Goal: Book appointment/travel/reservation

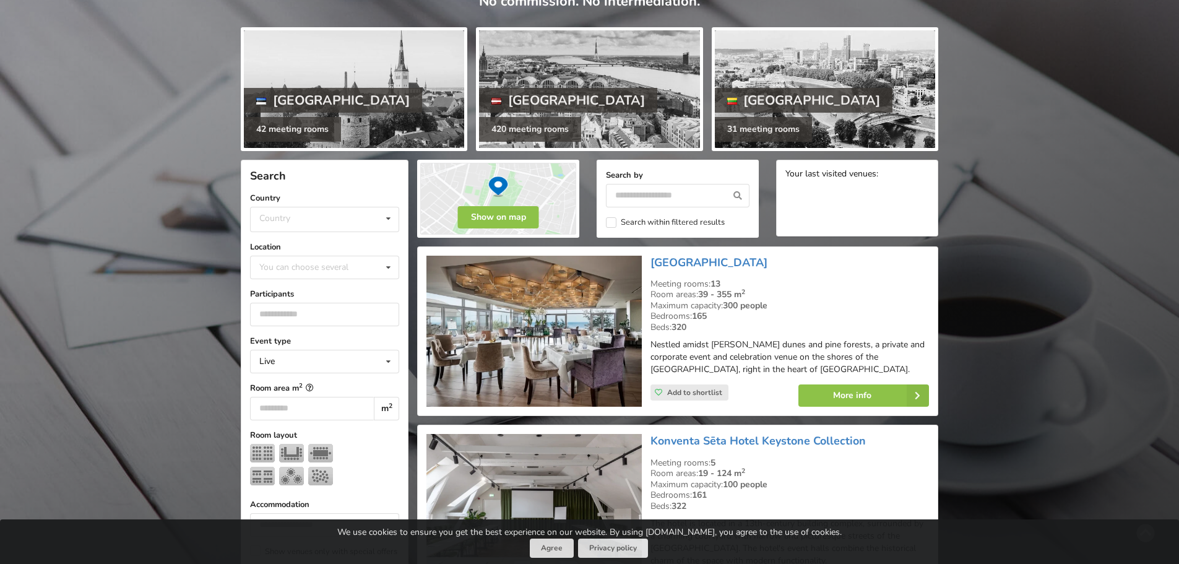
scroll to position [124, 0]
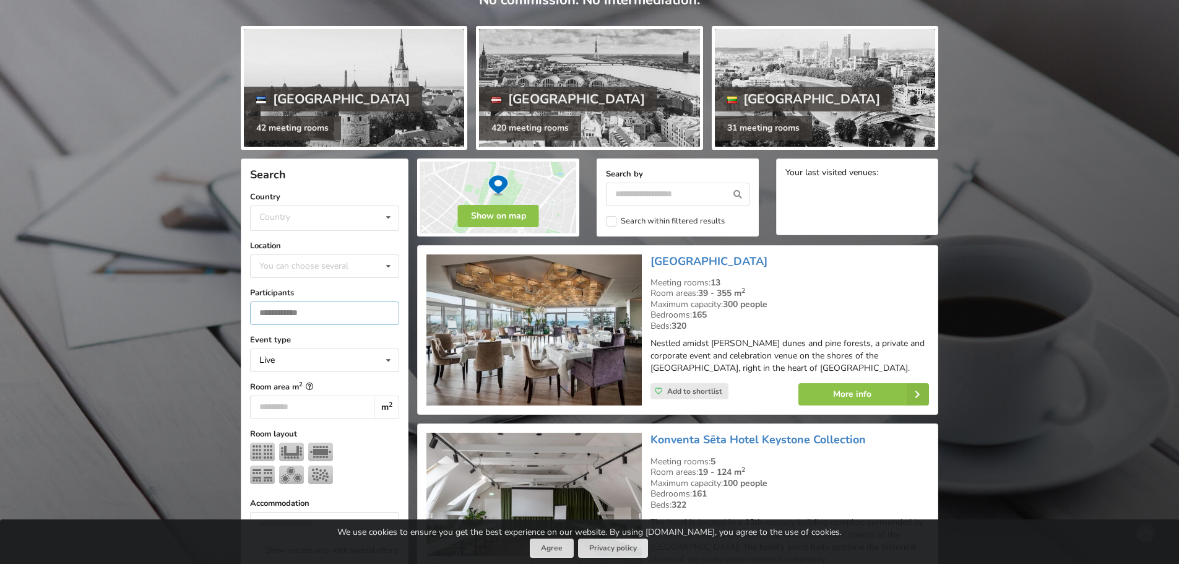
click at [338, 311] on input "number" at bounding box center [324, 313] width 149 height 24
click at [391, 308] on input "number" at bounding box center [324, 313] width 149 height 24
click at [387, 311] on input "*" at bounding box center [324, 313] width 149 height 24
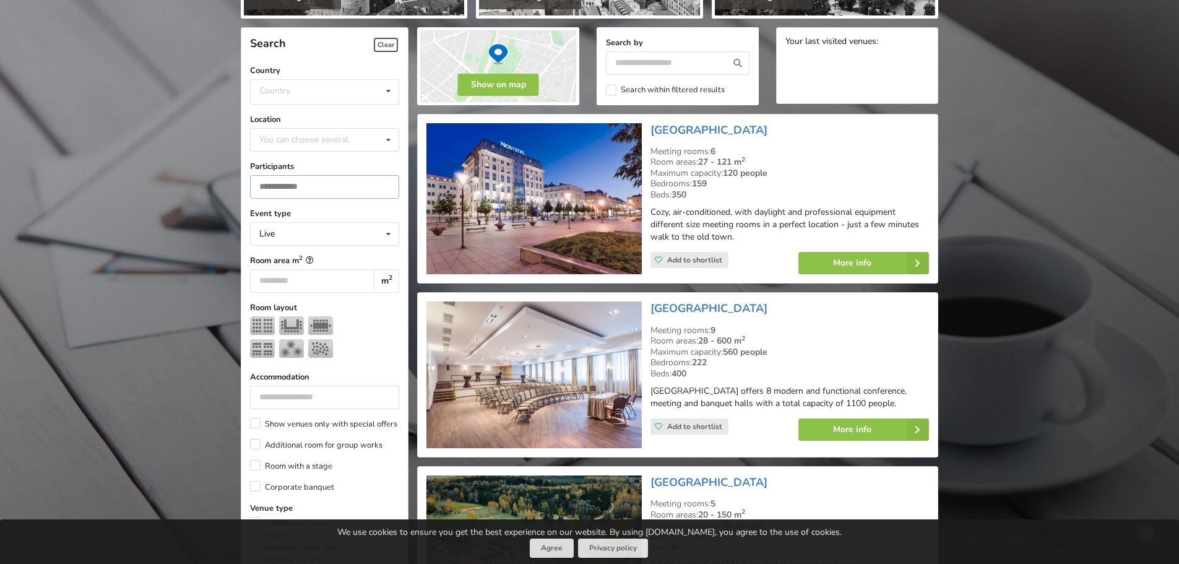
scroll to position [278, 0]
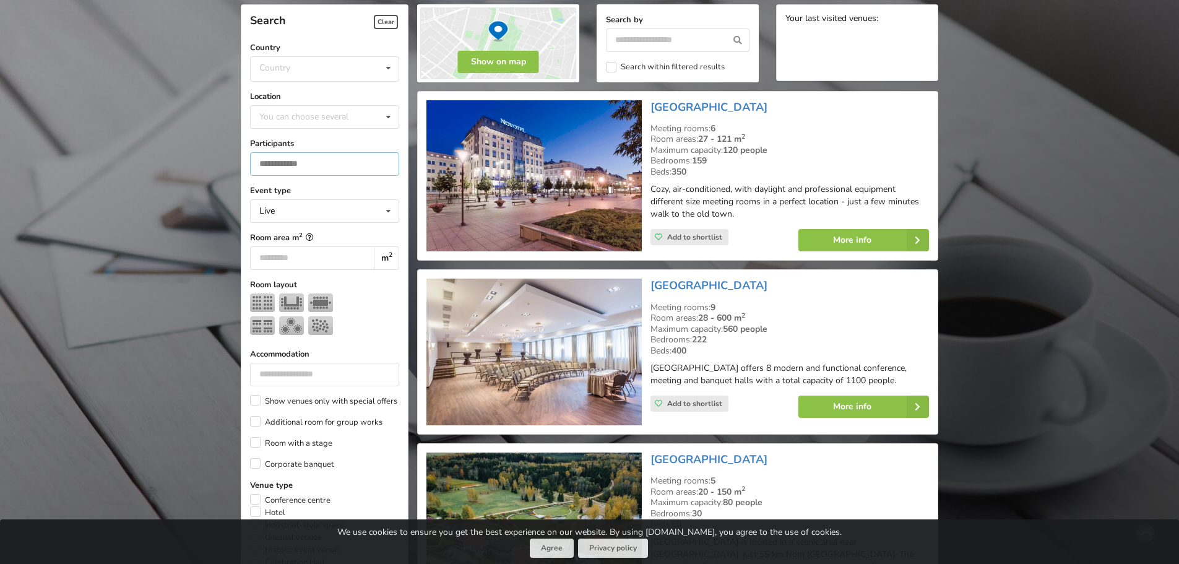
click at [278, 163] on input "*" at bounding box center [324, 164] width 149 height 24
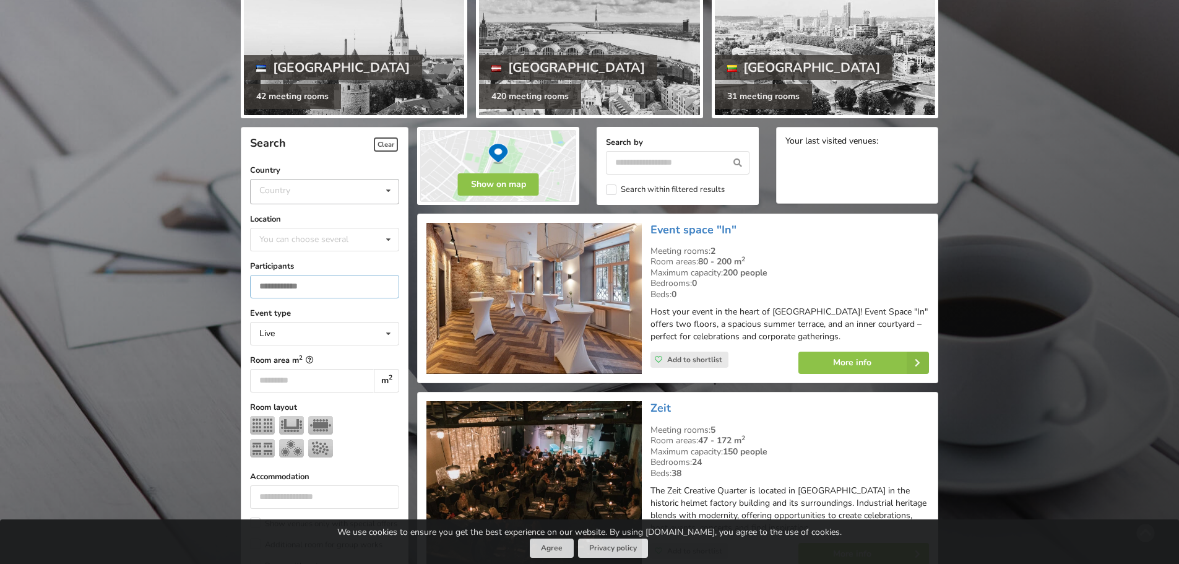
scroll to position [154, 0]
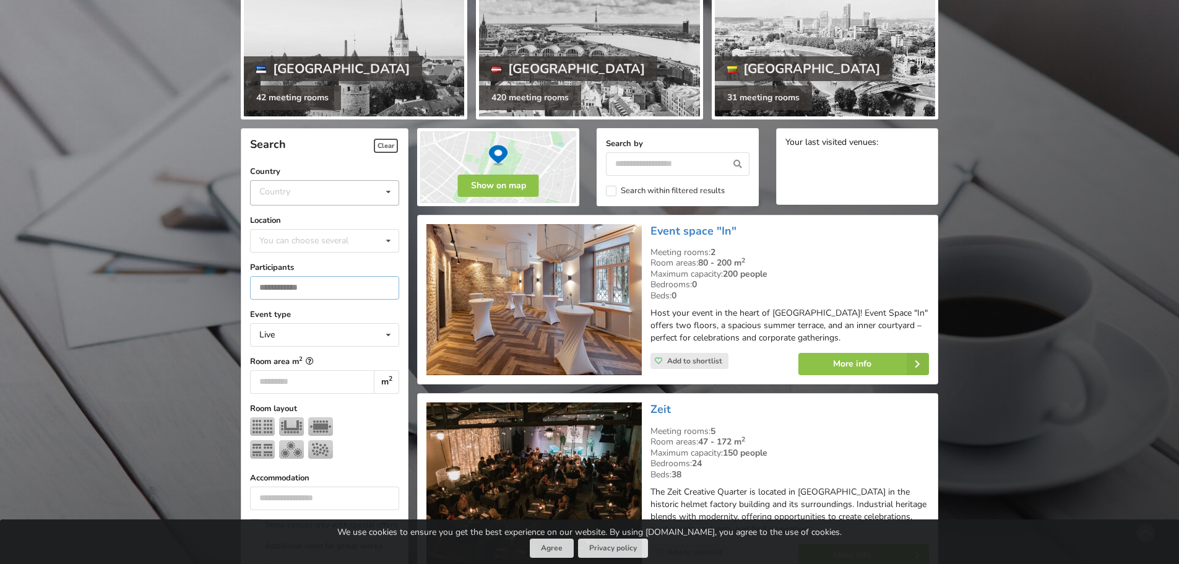
type input "***"
click at [322, 196] on div "Country Estonia Latvia Lithuania" at bounding box center [324, 192] width 149 height 25
click at [312, 237] on div "Latvia" at bounding box center [325, 239] width 148 height 23
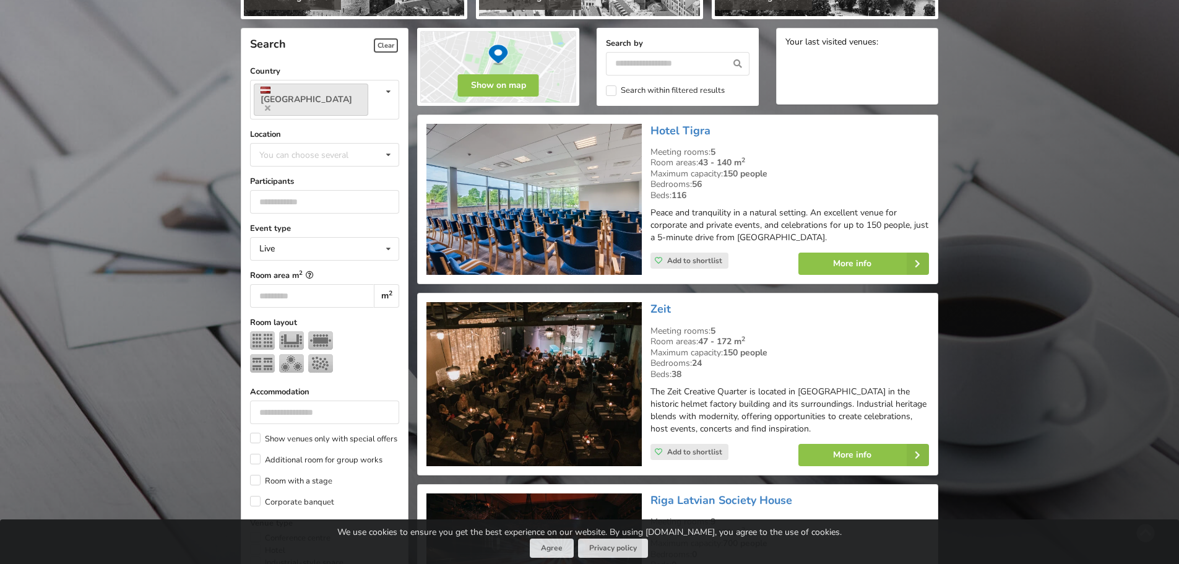
scroll to position [278, 0]
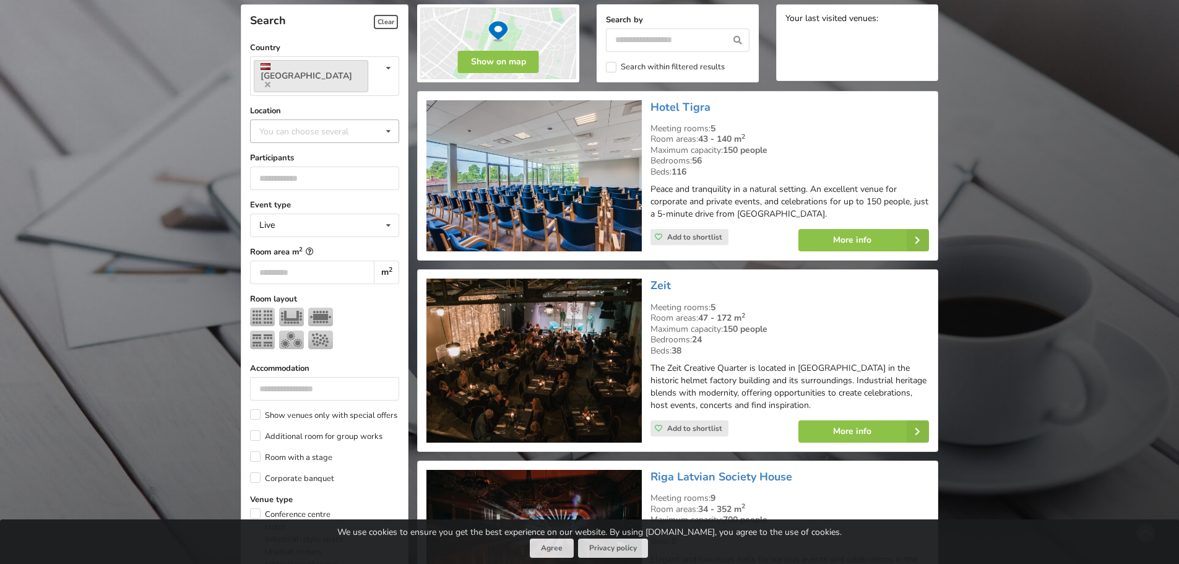
click at [323, 124] on div "You can choose several" at bounding box center [316, 131] width 120 height 14
type input "**"
click at [332, 142] on div "Riga" at bounding box center [325, 153] width 148 height 23
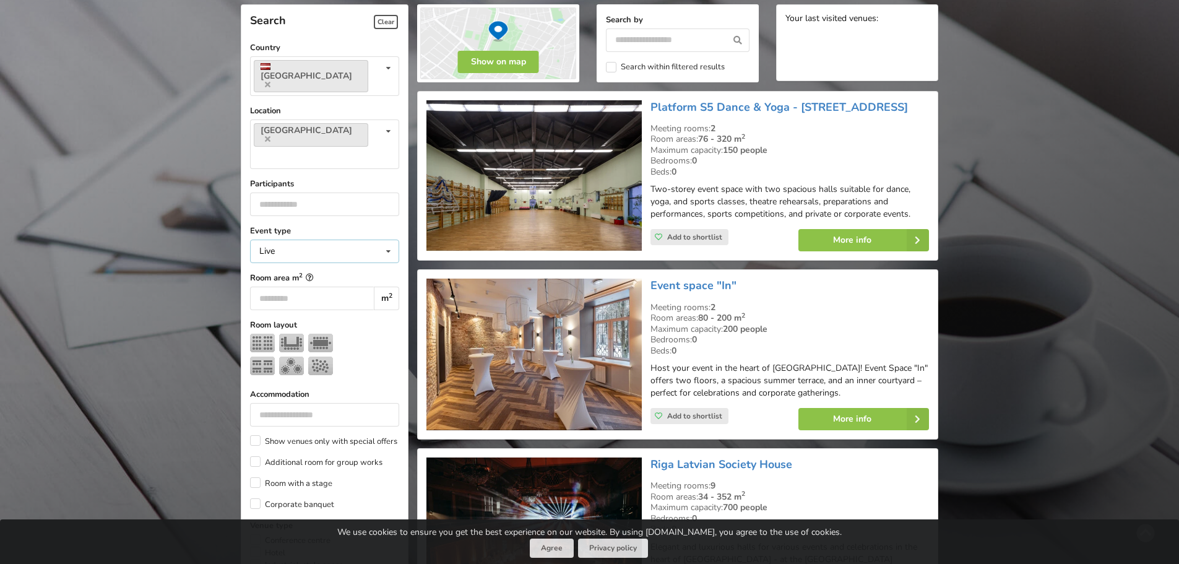
click at [392, 240] on icon at bounding box center [388, 251] width 18 height 23
click at [332, 262] on div "Live" at bounding box center [325, 273] width 148 height 23
click at [287, 356] on img at bounding box center [291, 365] width 25 height 19
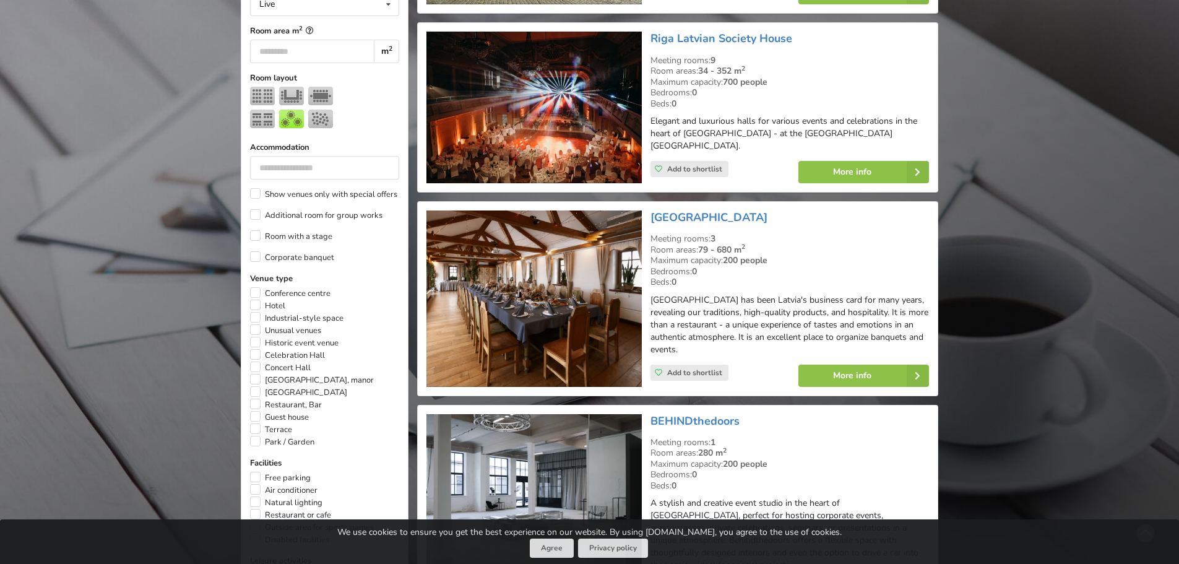
scroll to position [525, 0]
click at [251, 251] on label "Corporate banquet" at bounding box center [292, 257] width 84 height 12
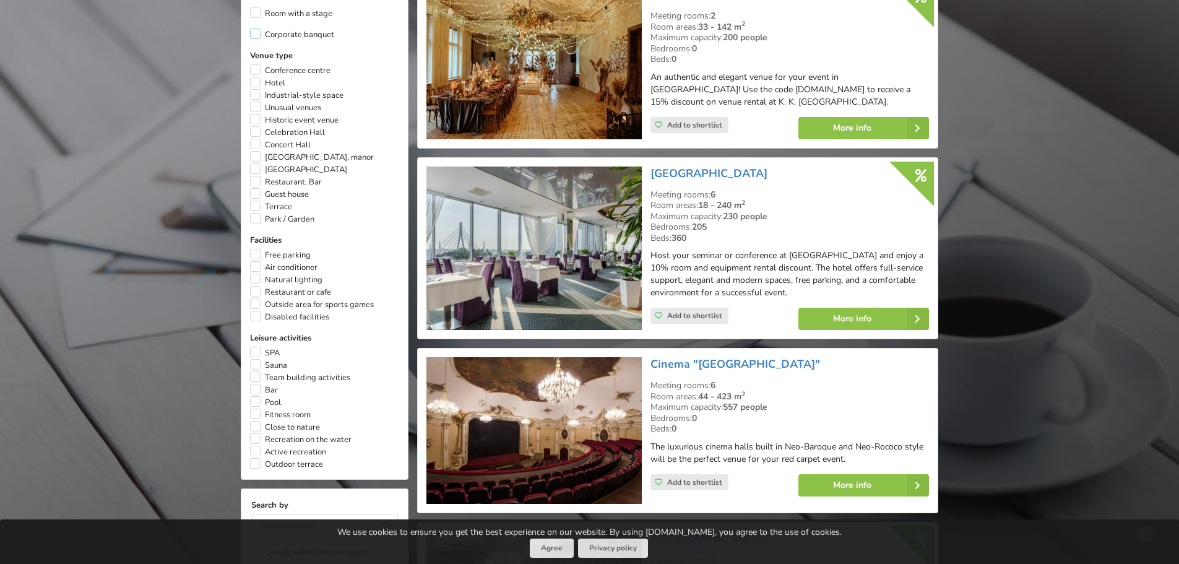
scroll to position [587, 0]
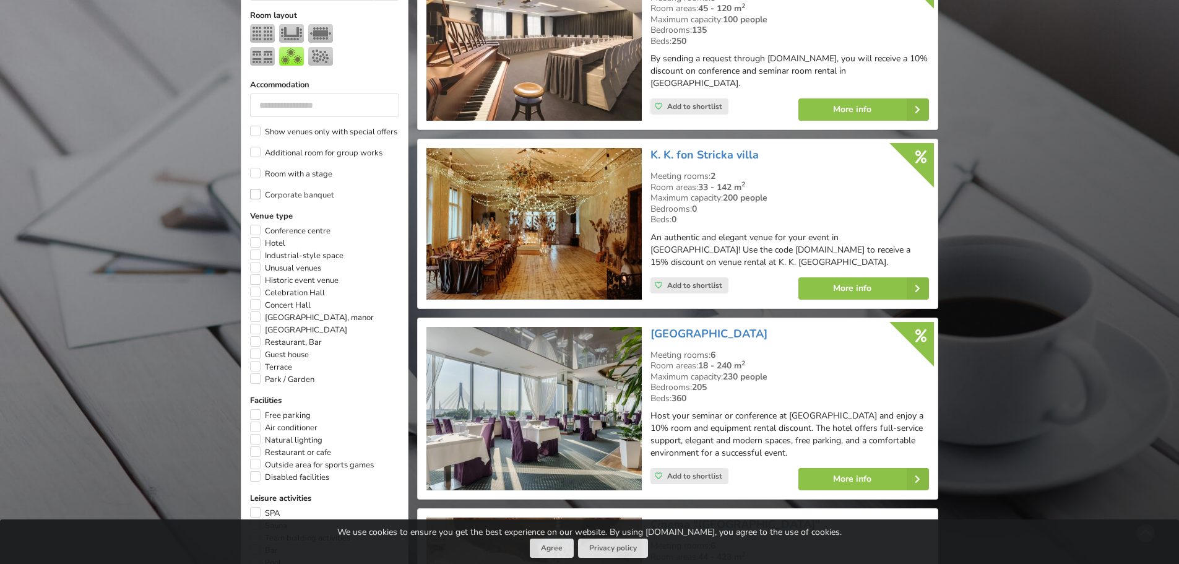
click at [253, 189] on label "Corporate banquet" at bounding box center [292, 195] width 84 height 12
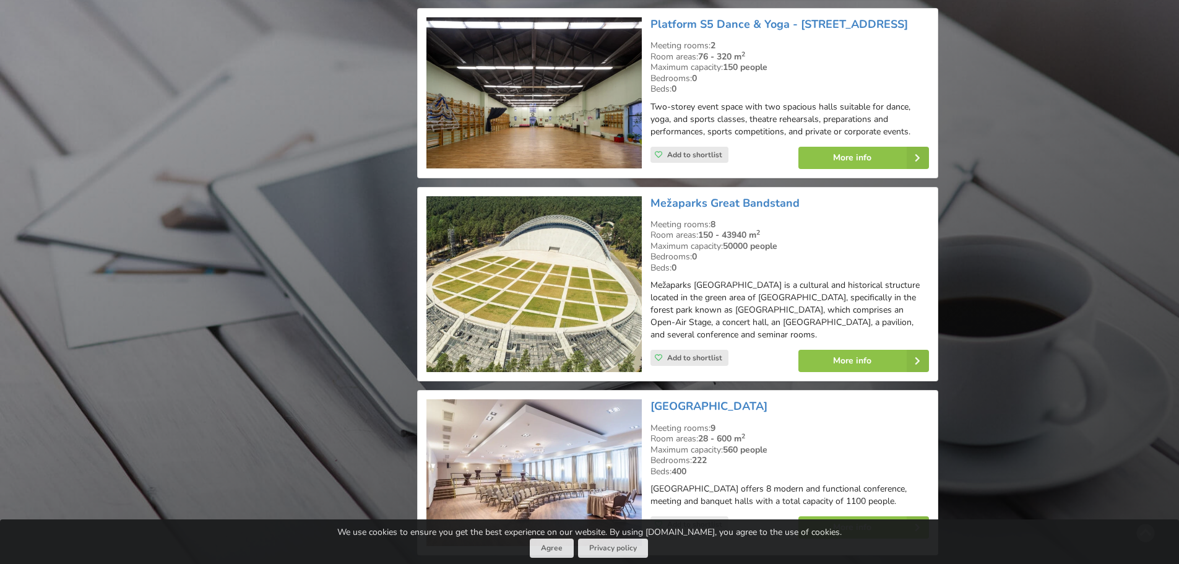
scroll to position [2320, 0]
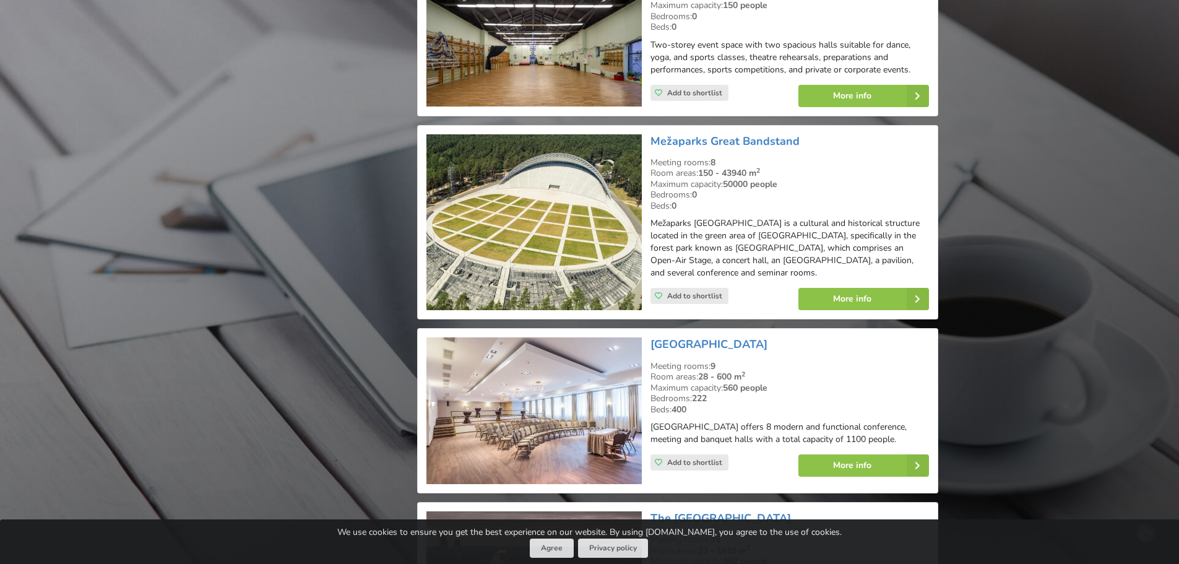
drag, startPoint x: 721, startPoint y: 311, endPoint x: 891, endPoint y: 325, distance: 170.2
click at [891, 333] on div "Bellevue Park Hotel Riga Meeting rooms: 9 Room areas: 28 - 600 m 2 Maximum capa…" at bounding box center [789, 410] width 287 height 155
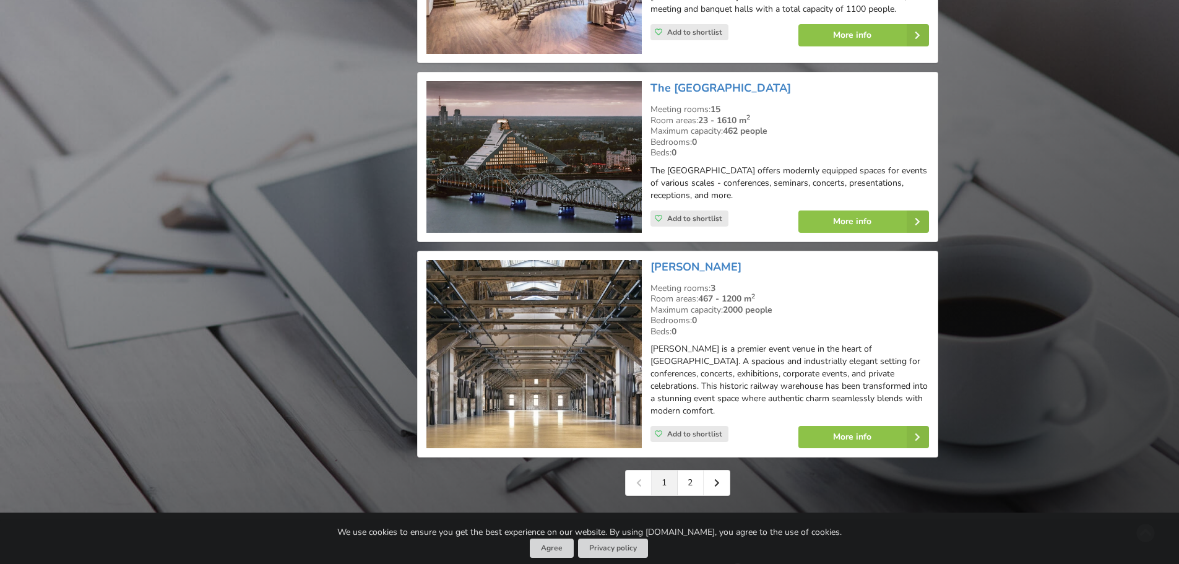
scroll to position [2753, 0]
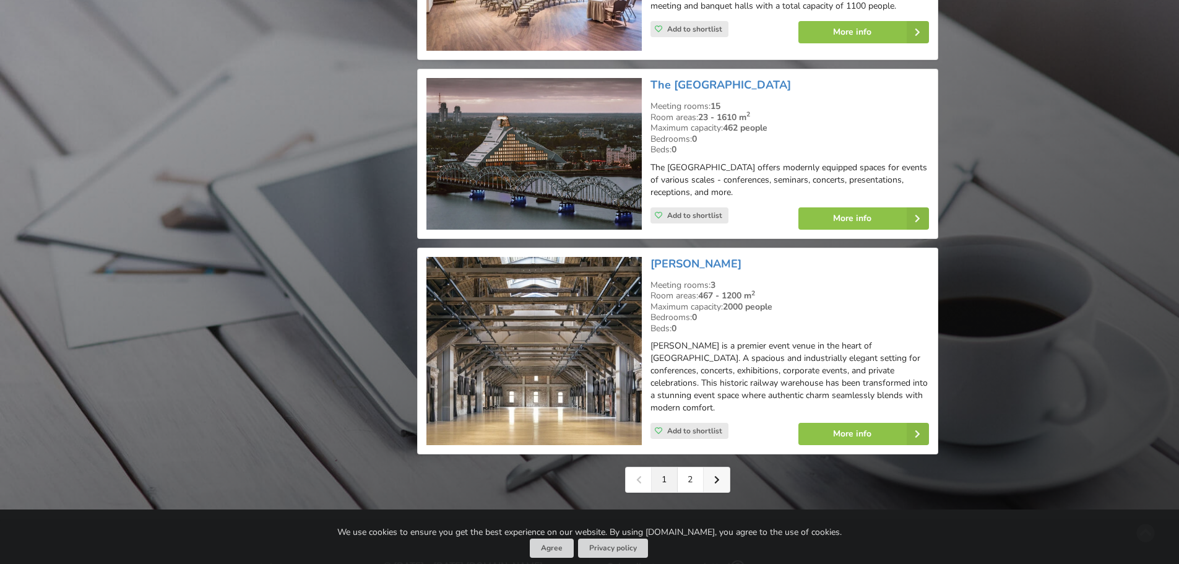
click at [719, 467] on link at bounding box center [717, 479] width 26 height 25
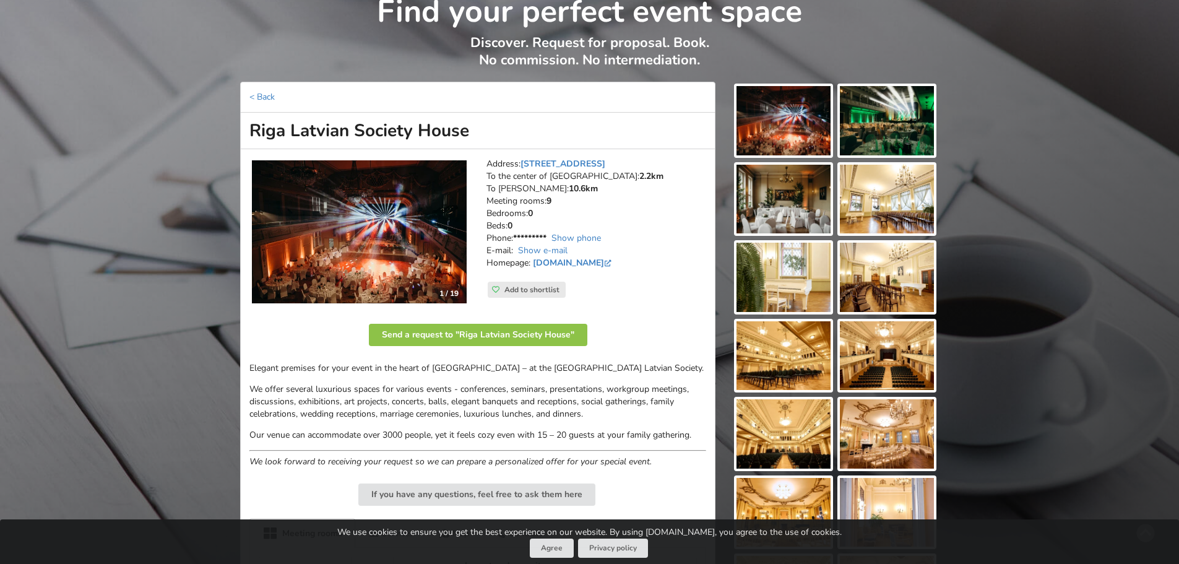
scroll to position [124, 0]
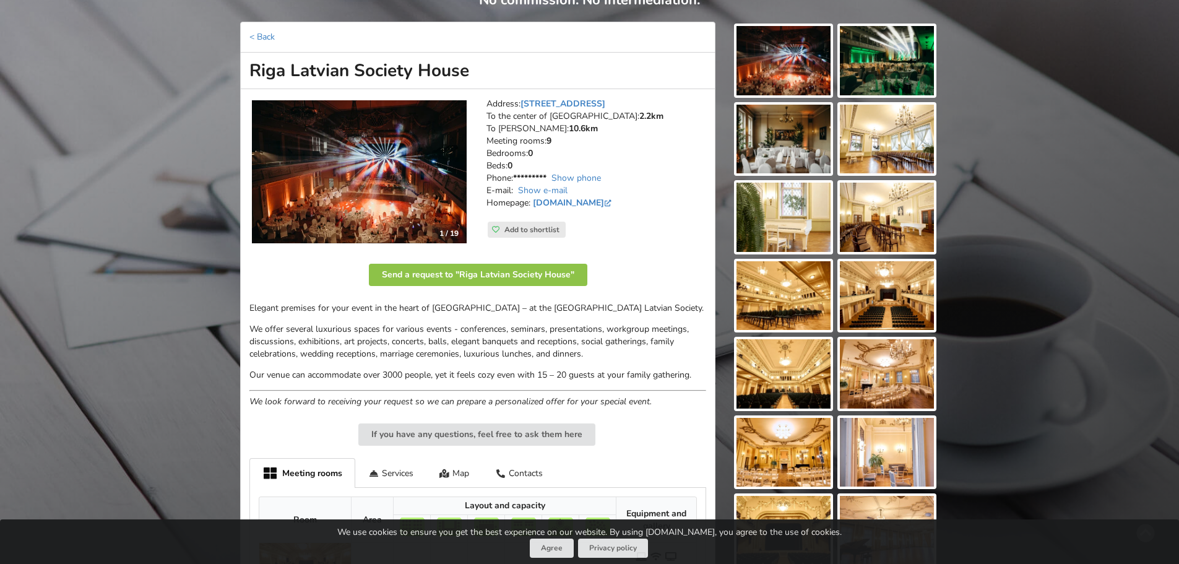
click at [774, 131] on img at bounding box center [783, 139] width 94 height 69
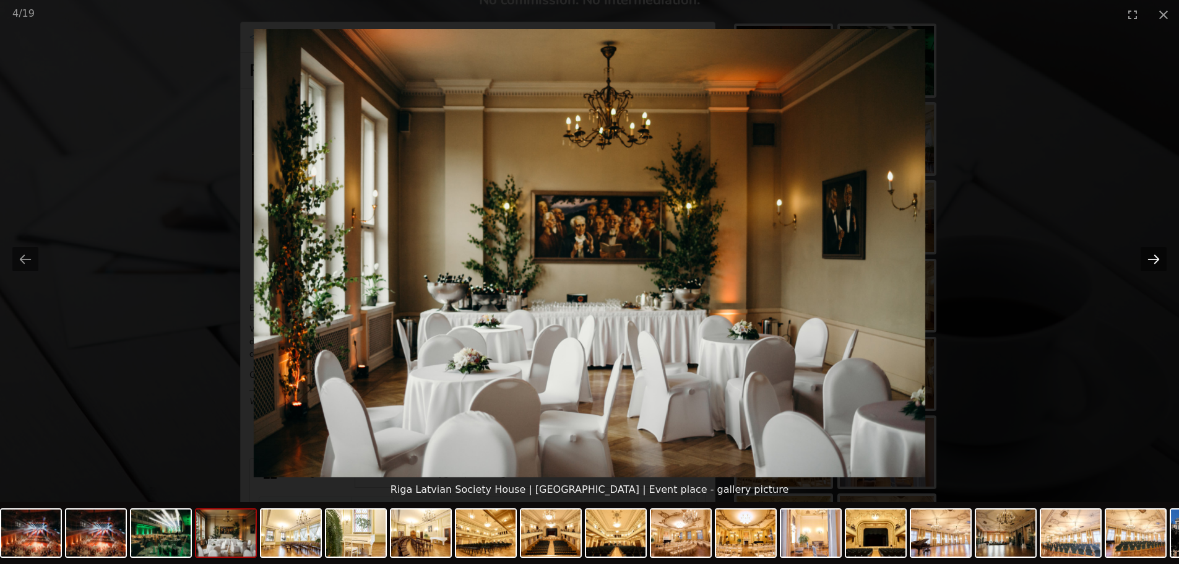
click at [1162, 253] on button "Next slide" at bounding box center [1154, 259] width 26 height 24
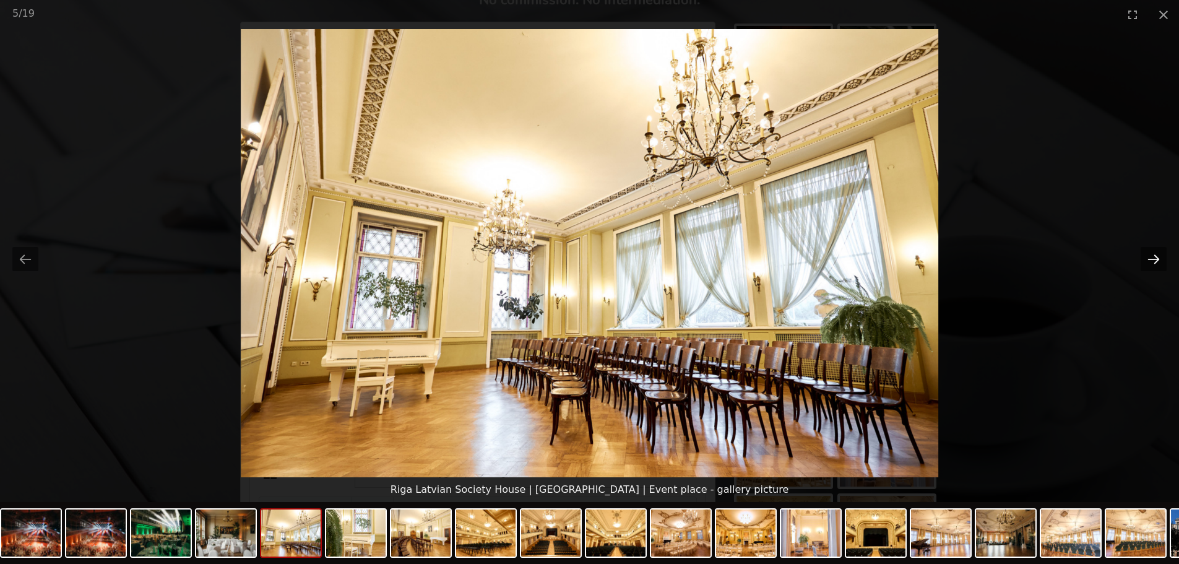
click at [1162, 253] on button "Next slide" at bounding box center [1154, 259] width 26 height 24
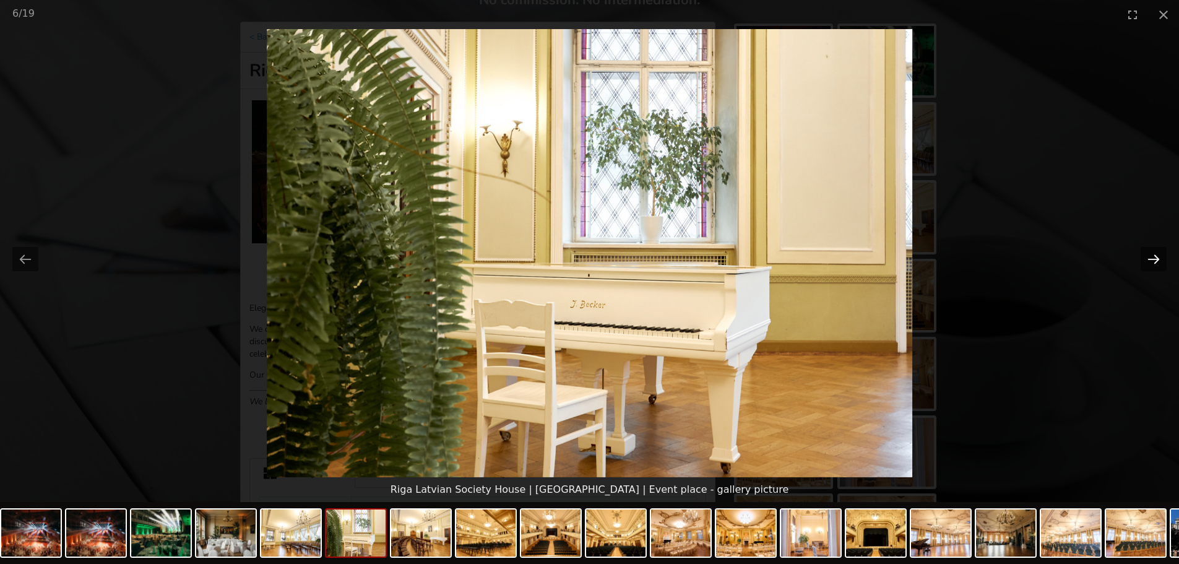
click at [1162, 253] on button "Next slide" at bounding box center [1154, 259] width 26 height 24
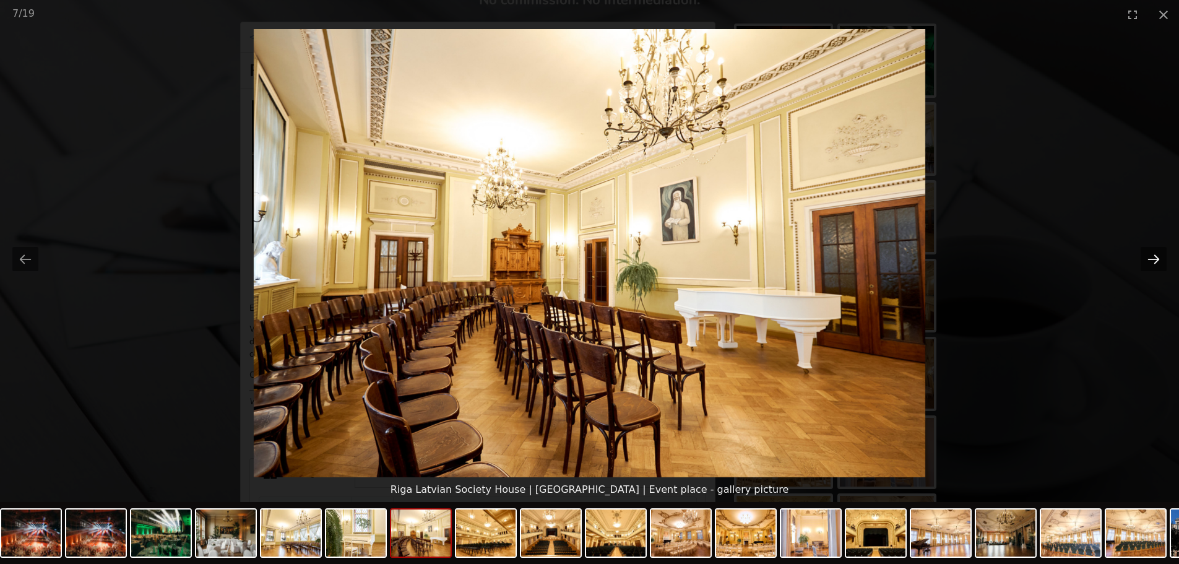
click at [1162, 253] on button "Next slide" at bounding box center [1154, 259] width 26 height 24
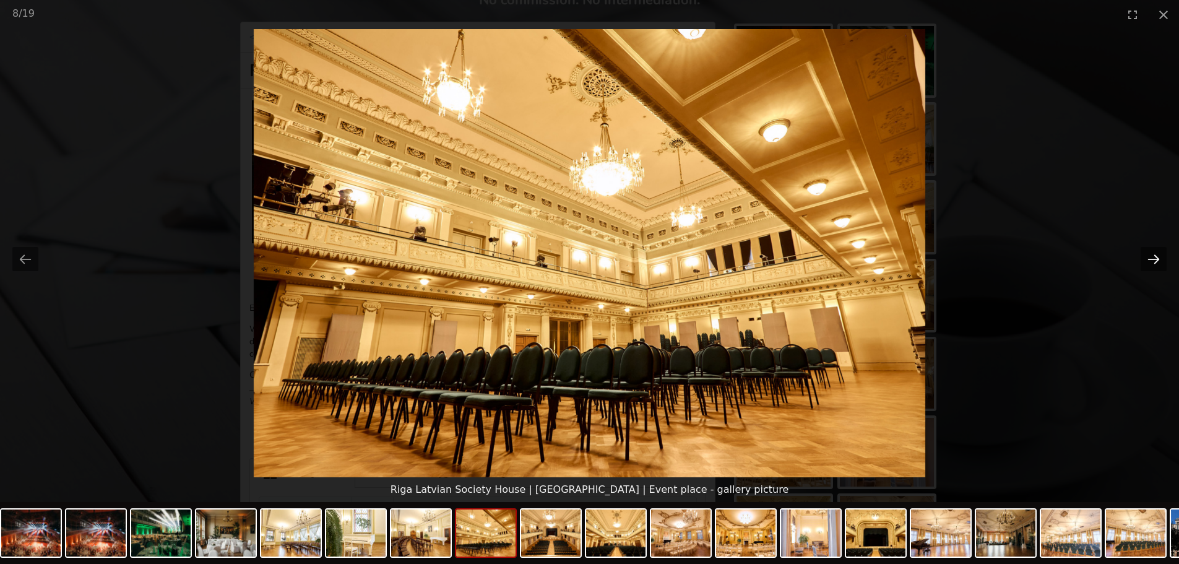
click at [1162, 253] on button "Next slide" at bounding box center [1154, 259] width 26 height 24
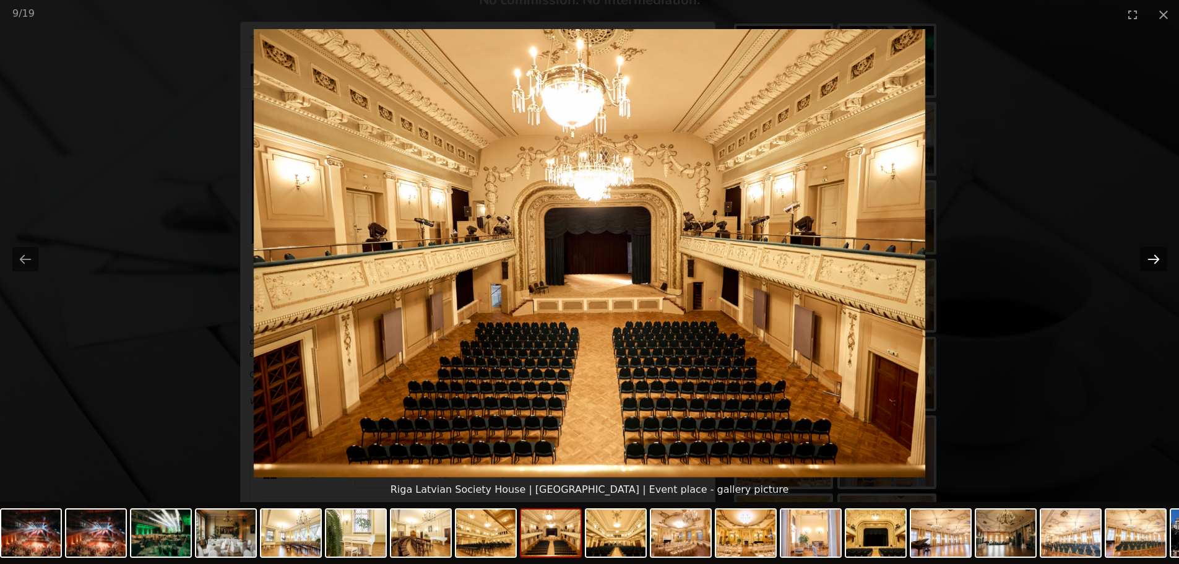
click at [1162, 253] on button "Next slide" at bounding box center [1154, 259] width 26 height 24
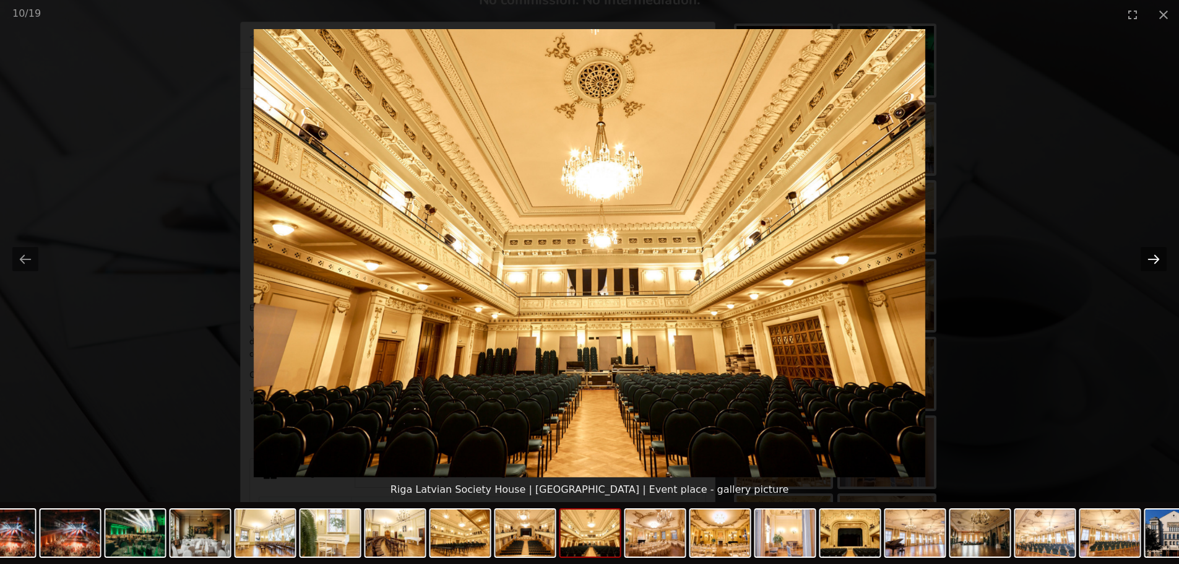
click at [1162, 253] on button "Next slide" at bounding box center [1154, 259] width 26 height 24
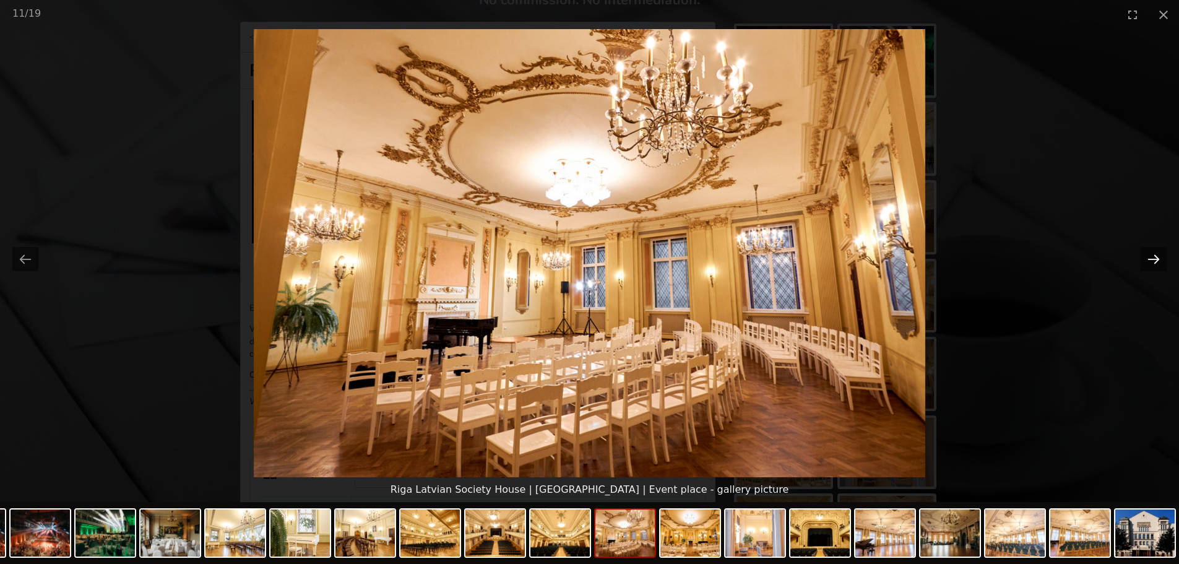
click at [1162, 253] on button "Next slide" at bounding box center [1154, 259] width 26 height 24
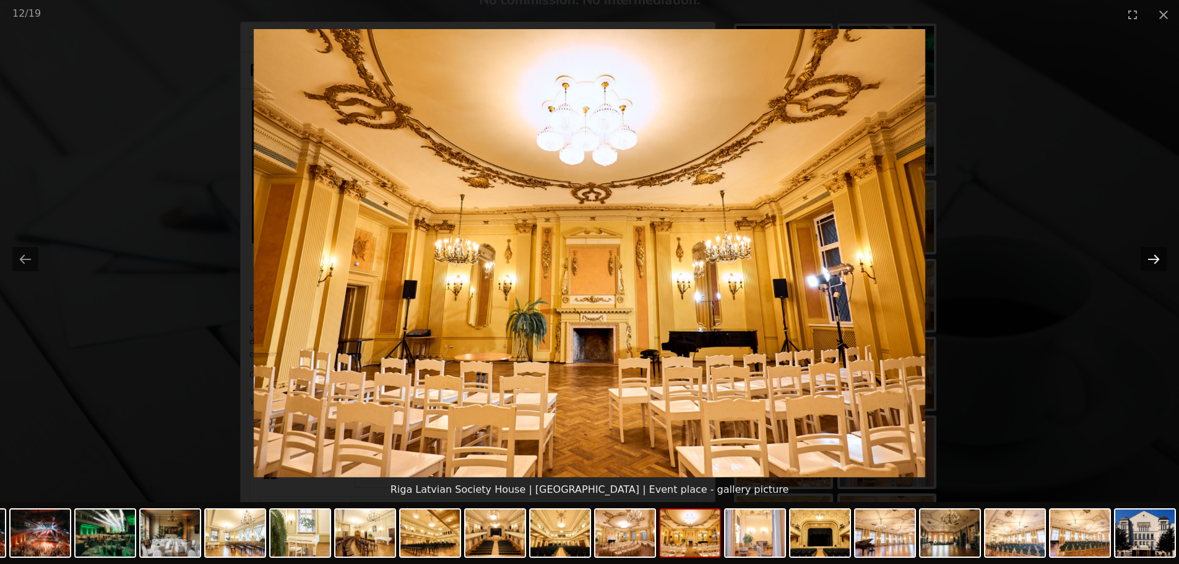
click at [1162, 253] on button "Next slide" at bounding box center [1154, 259] width 26 height 24
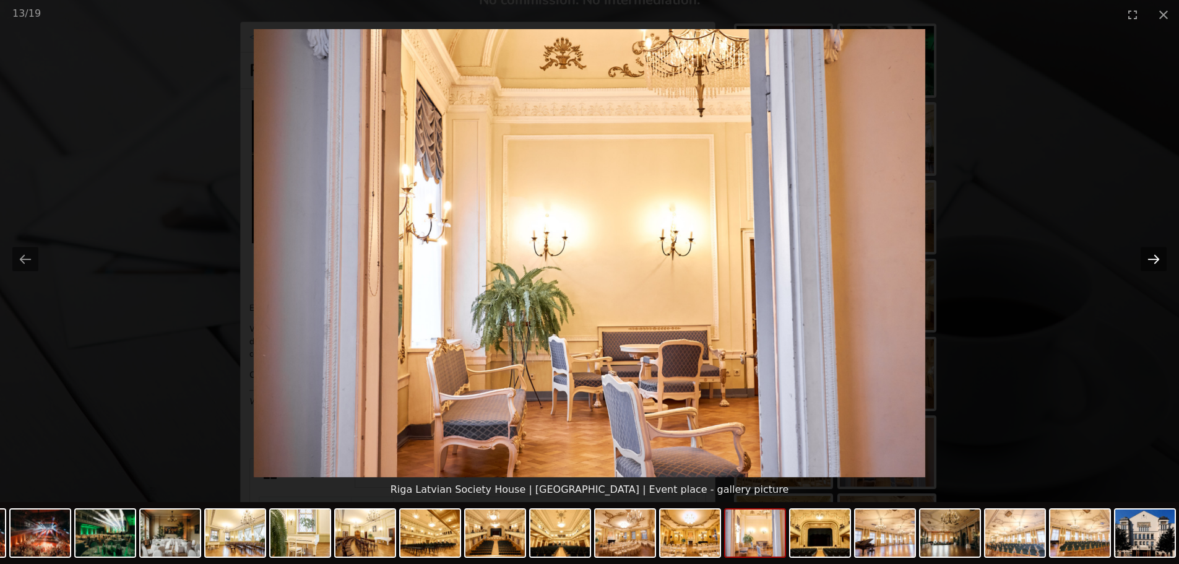
click at [1162, 253] on button "Next slide" at bounding box center [1154, 259] width 26 height 24
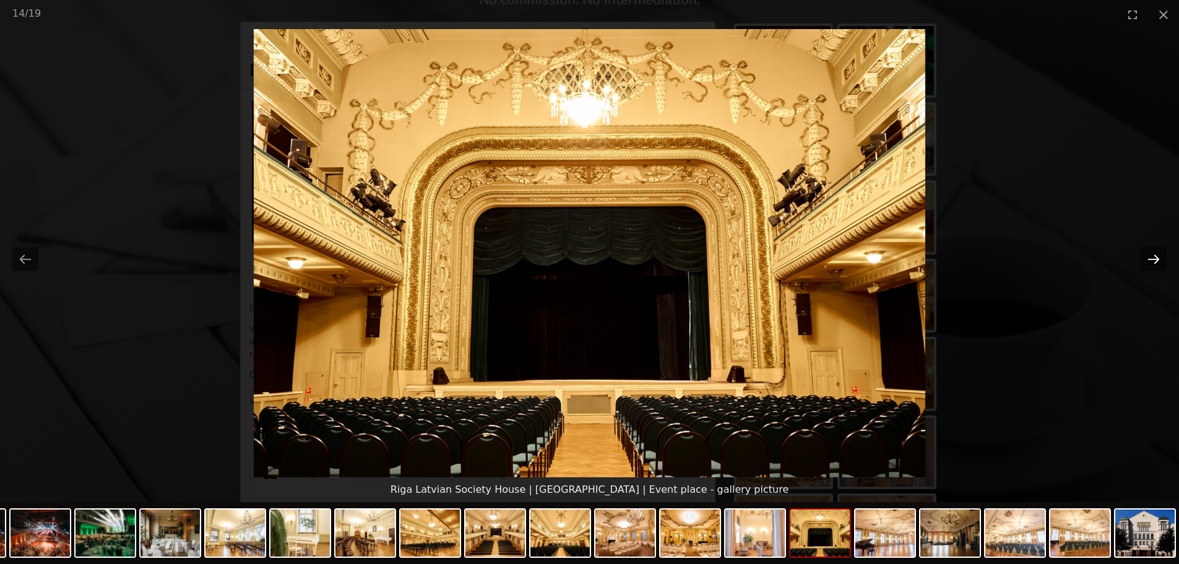
click at [1162, 253] on button "Next slide" at bounding box center [1154, 259] width 26 height 24
click at [959, 194] on picture at bounding box center [589, 253] width 1179 height 448
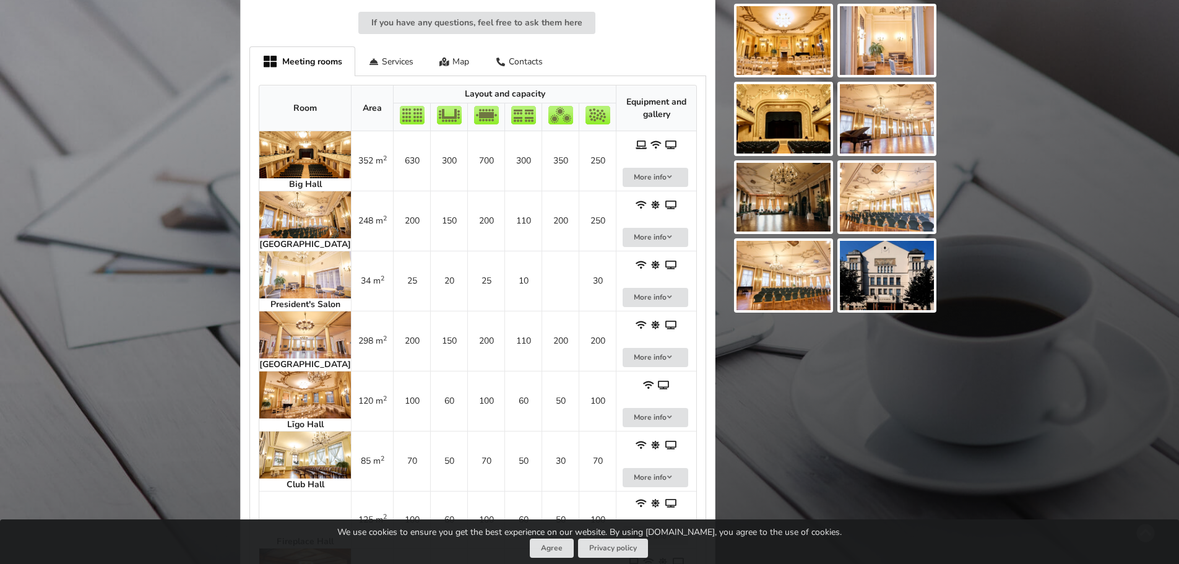
scroll to position [557, 0]
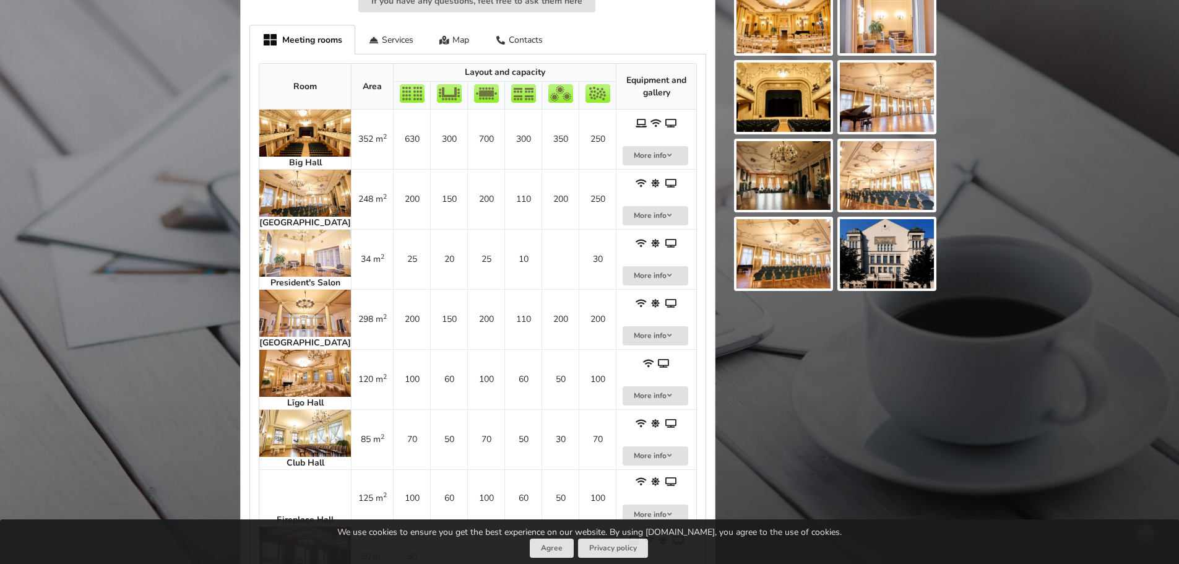
click at [288, 142] on img at bounding box center [305, 133] width 92 height 47
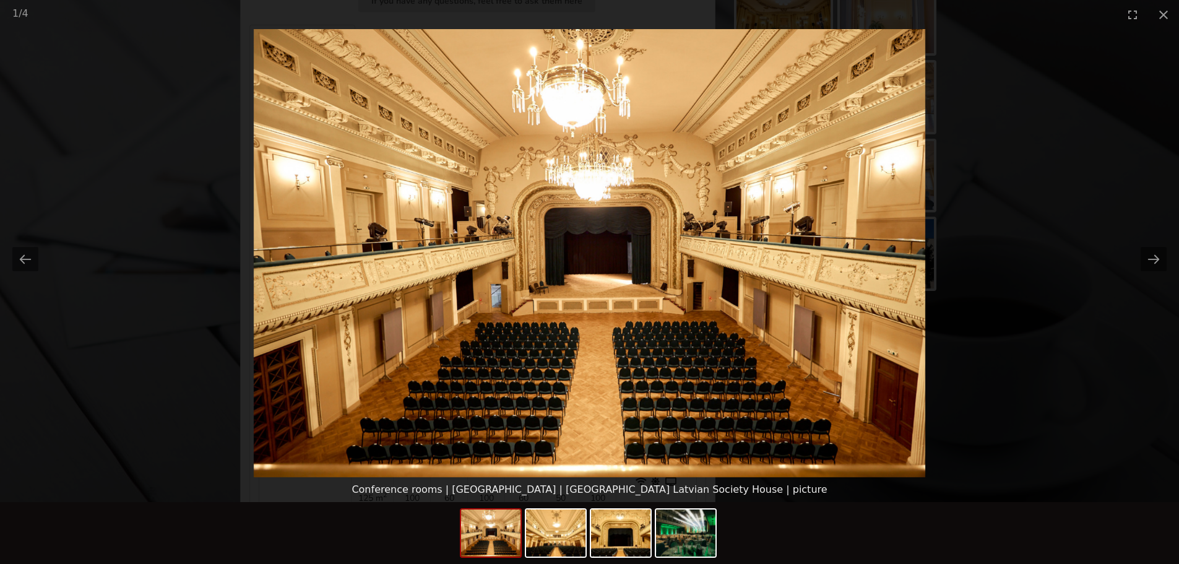
click at [1132, 253] on picture at bounding box center [589, 253] width 1179 height 448
click at [1159, 254] on button "Next slide" at bounding box center [1154, 259] width 26 height 24
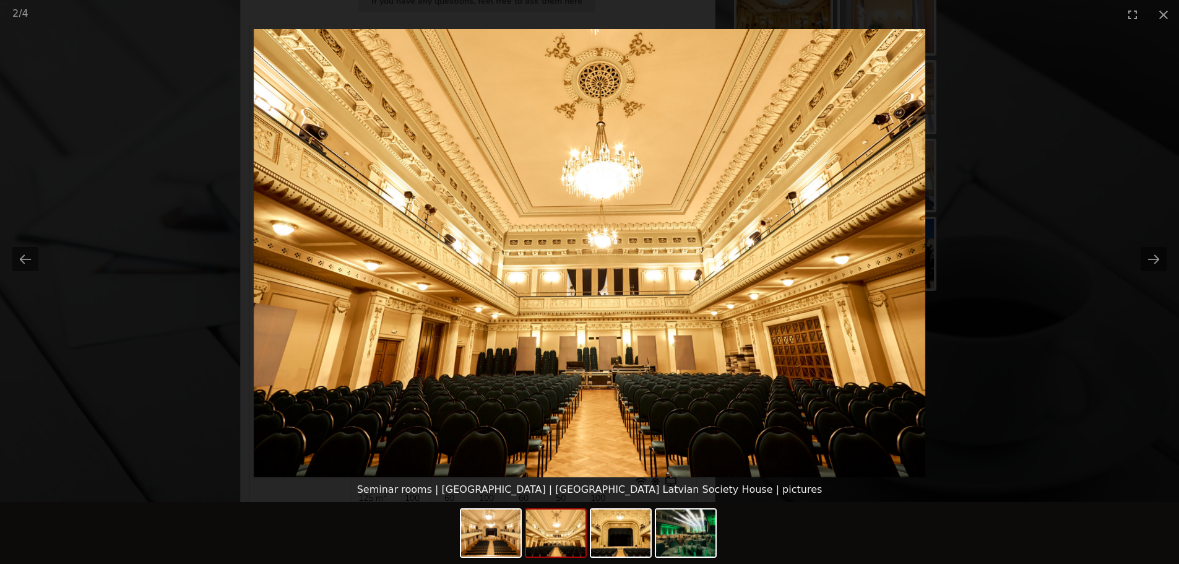
click at [996, 250] on picture at bounding box center [589, 253] width 1179 height 448
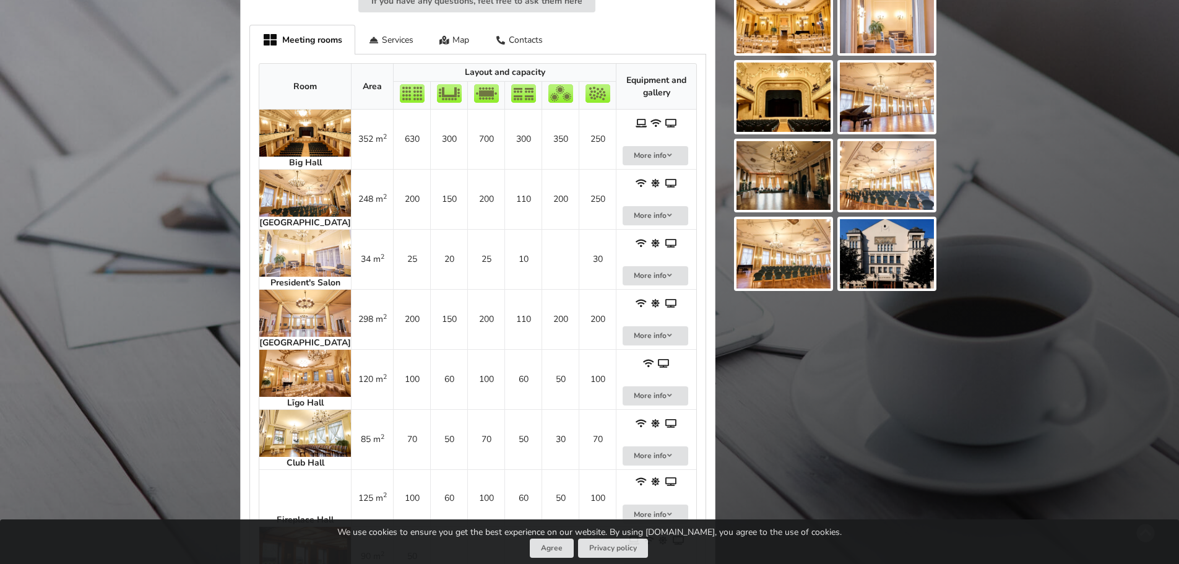
click at [284, 207] on img at bounding box center [305, 193] width 92 height 47
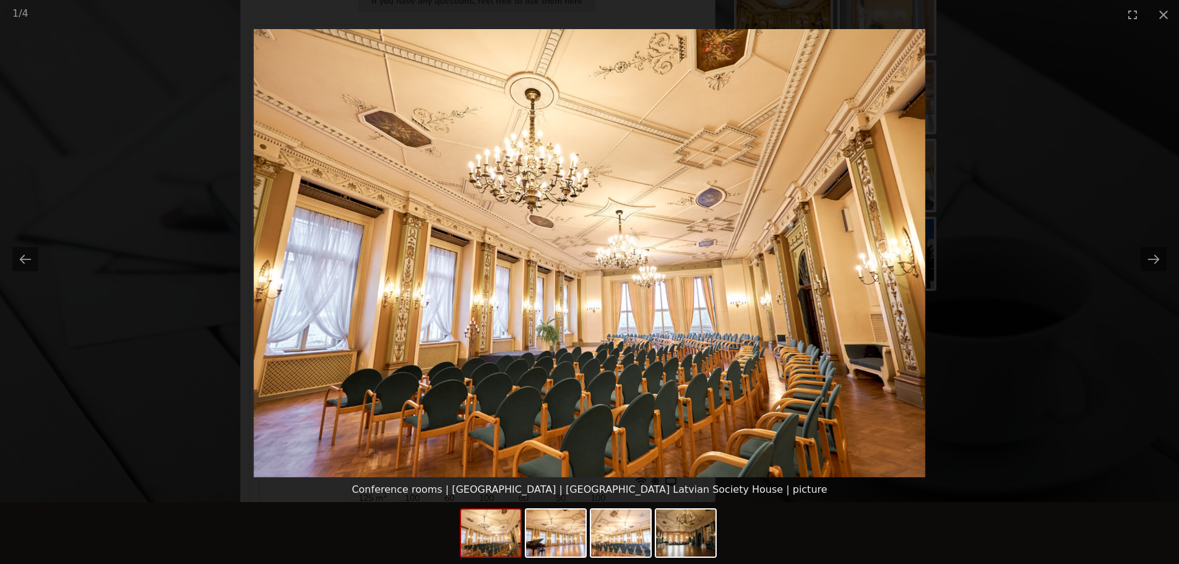
click at [1060, 352] on picture at bounding box center [589, 253] width 1179 height 448
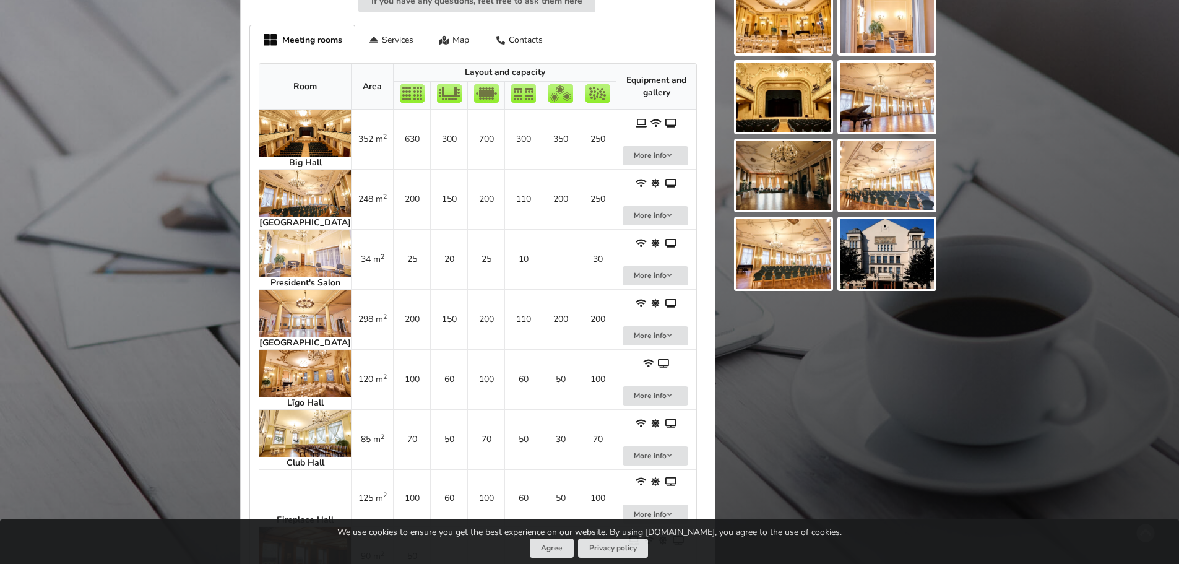
click at [287, 259] on img at bounding box center [305, 253] width 92 height 47
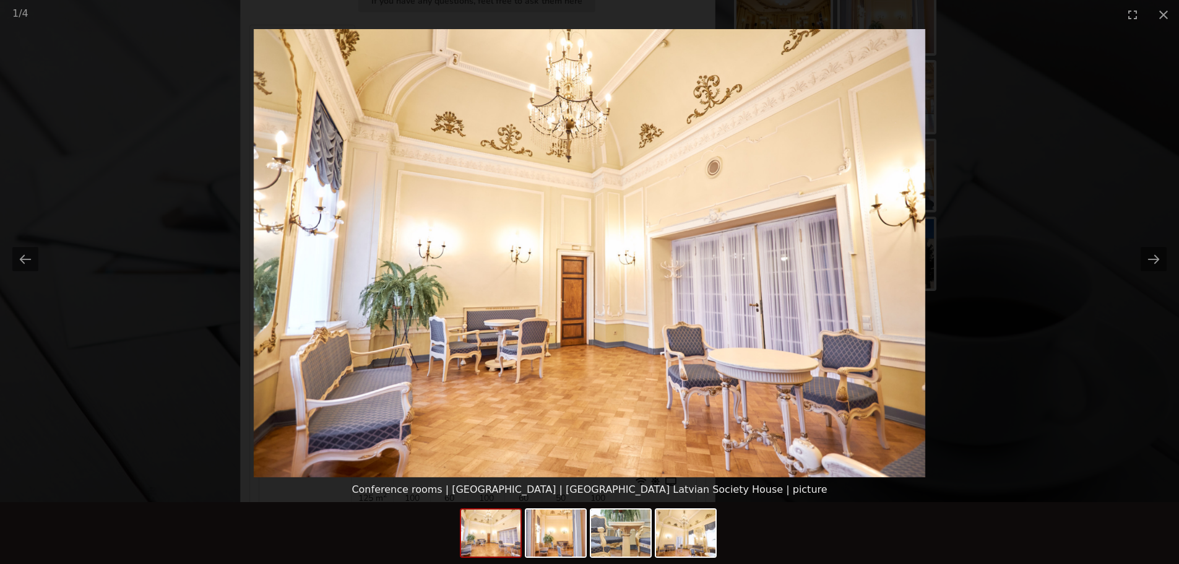
click at [1014, 337] on picture at bounding box center [589, 253] width 1179 height 448
click at [1157, 13] on button "Close gallery" at bounding box center [1163, 14] width 31 height 29
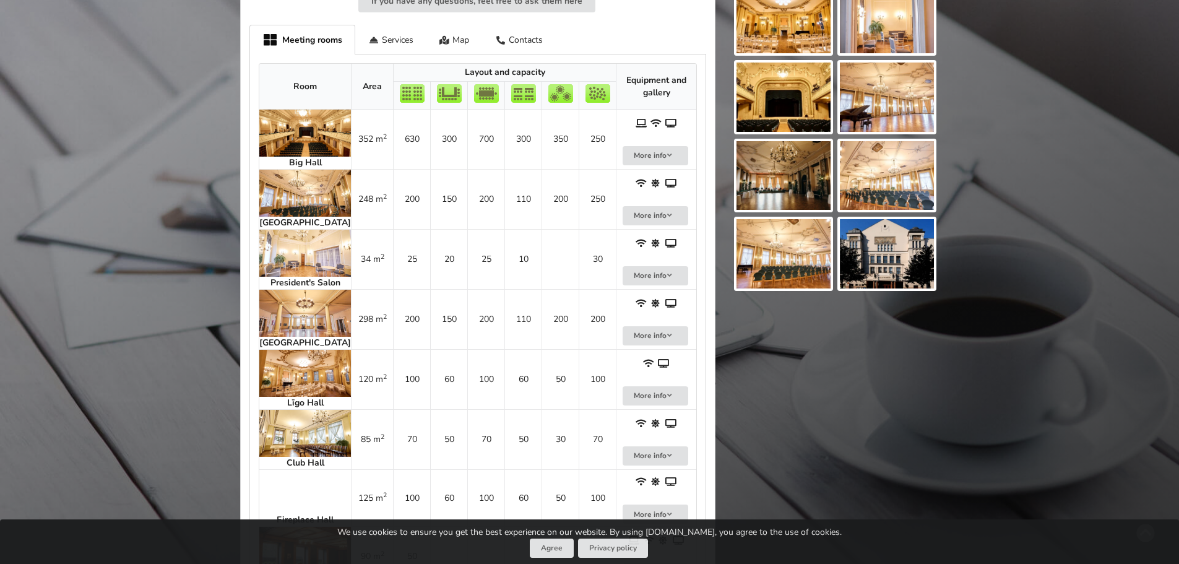
click at [290, 379] on img at bounding box center [305, 373] width 92 height 47
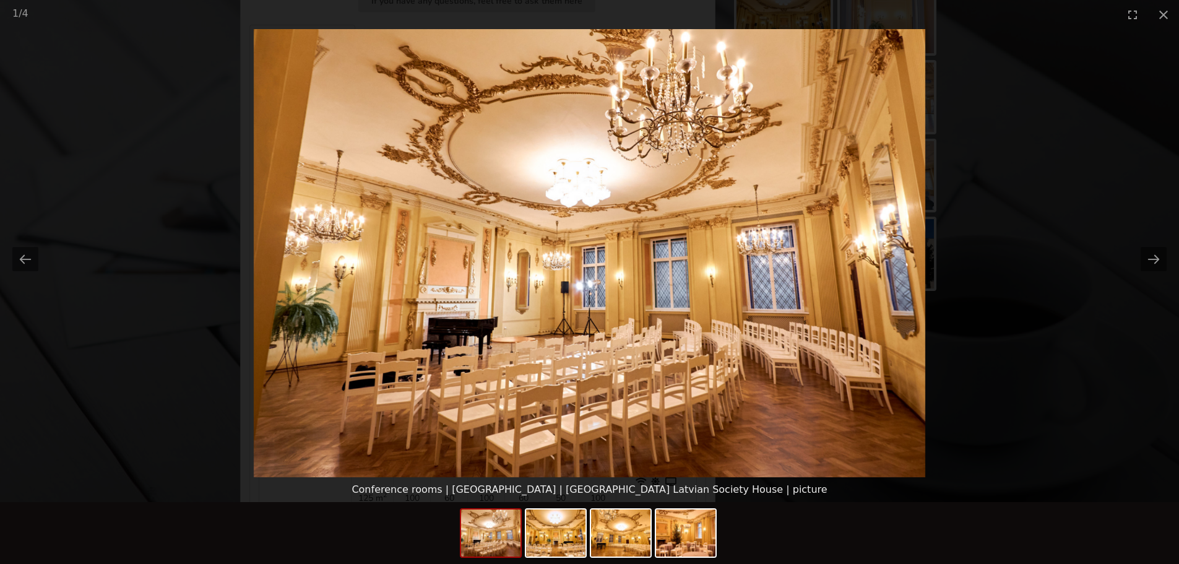
click at [1097, 347] on picture at bounding box center [589, 253] width 1179 height 448
click at [1160, 11] on button "Close gallery" at bounding box center [1163, 14] width 31 height 29
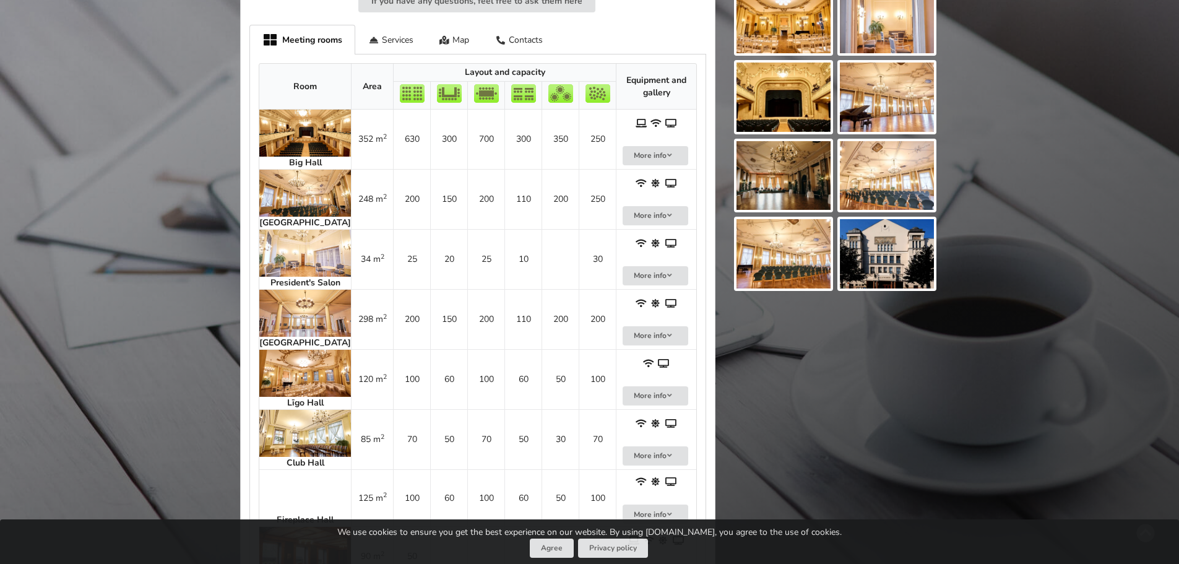
click at [266, 324] on img at bounding box center [305, 313] width 92 height 47
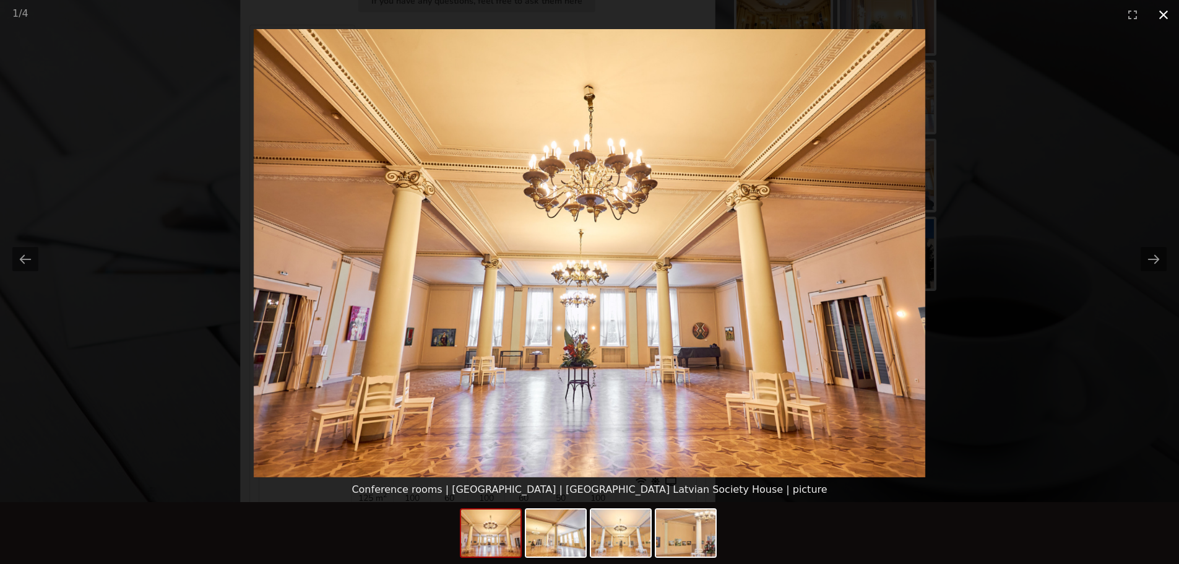
click at [1163, 15] on button "Close gallery" at bounding box center [1163, 14] width 31 height 29
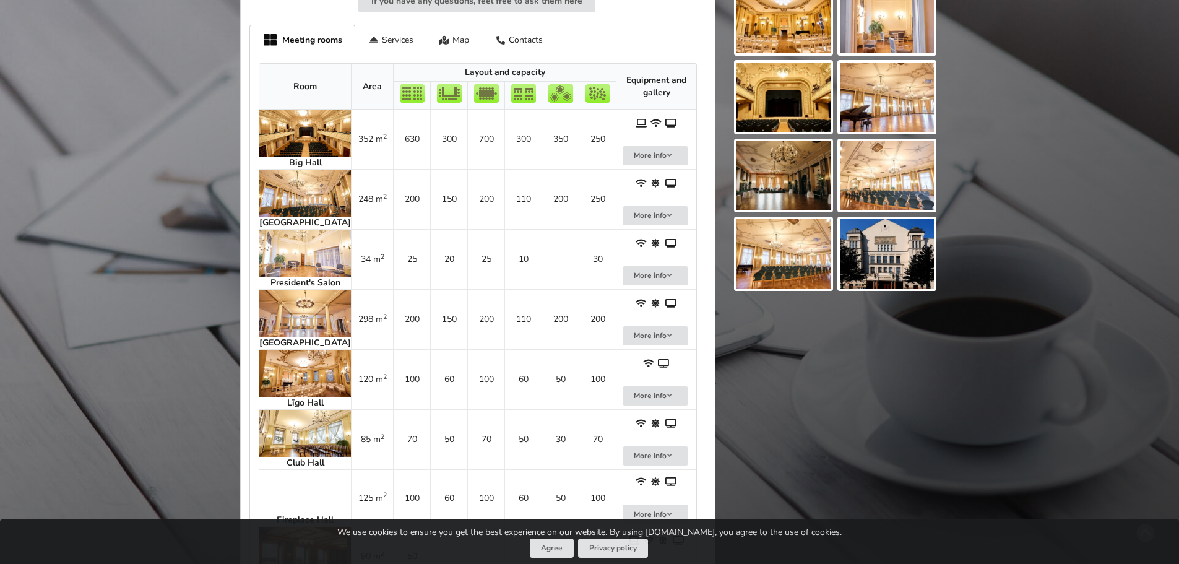
click at [283, 455] on img at bounding box center [305, 433] width 92 height 47
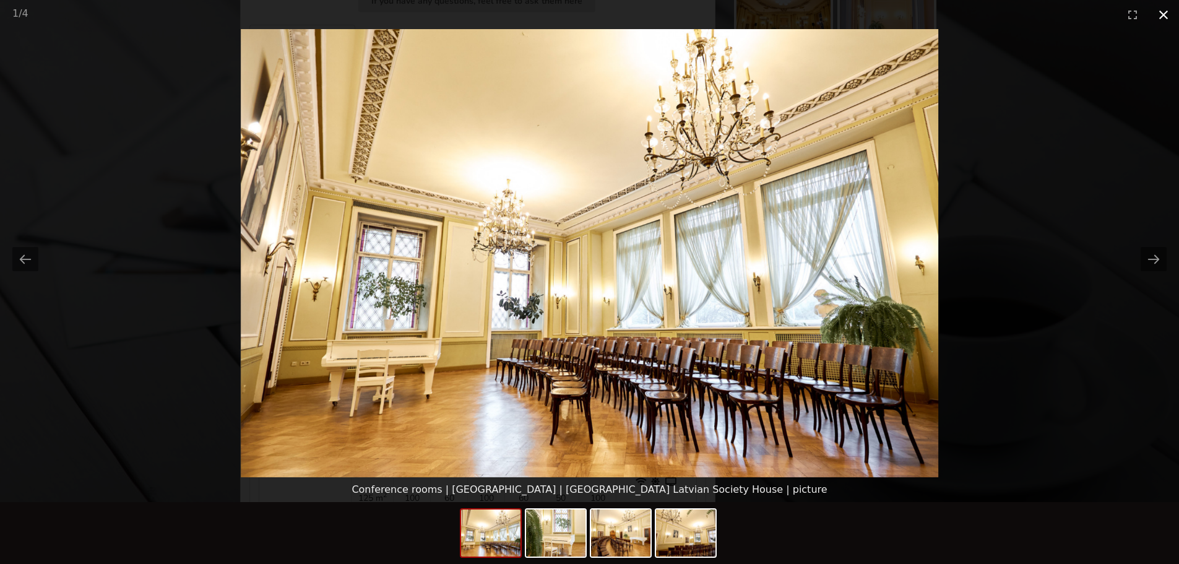
click at [1167, 11] on button "Close gallery" at bounding box center [1163, 14] width 31 height 29
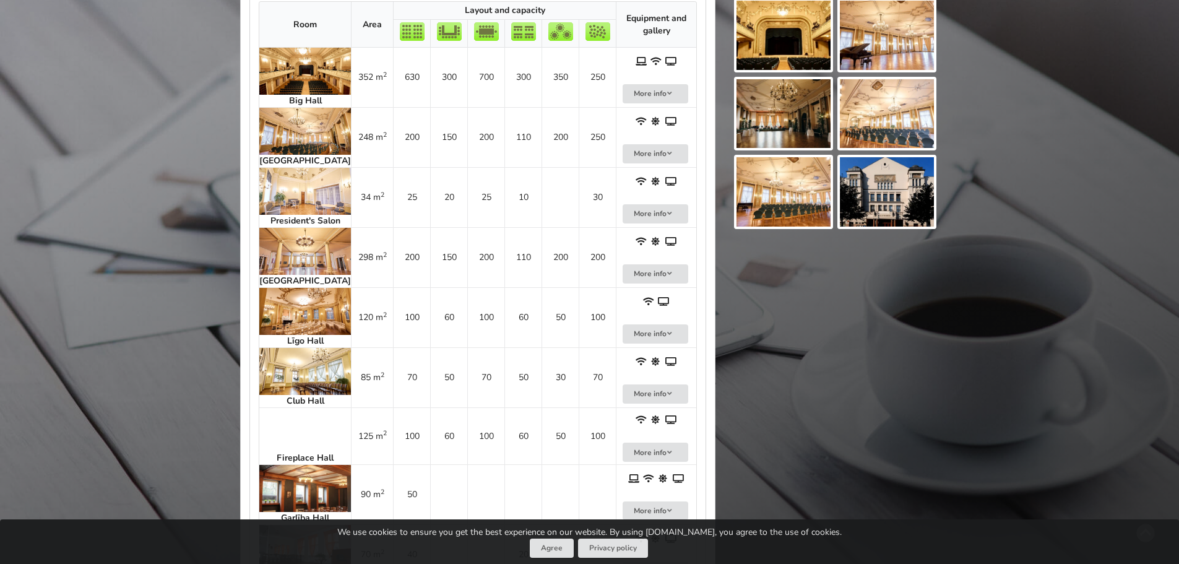
scroll to position [371, 0]
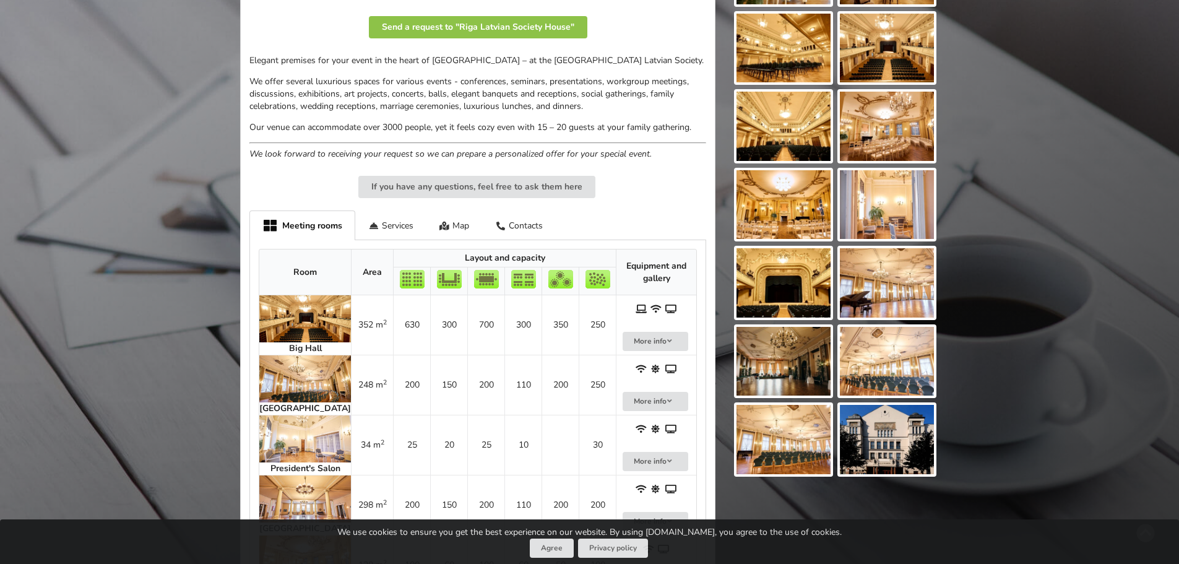
click at [303, 317] on img at bounding box center [305, 318] width 92 height 47
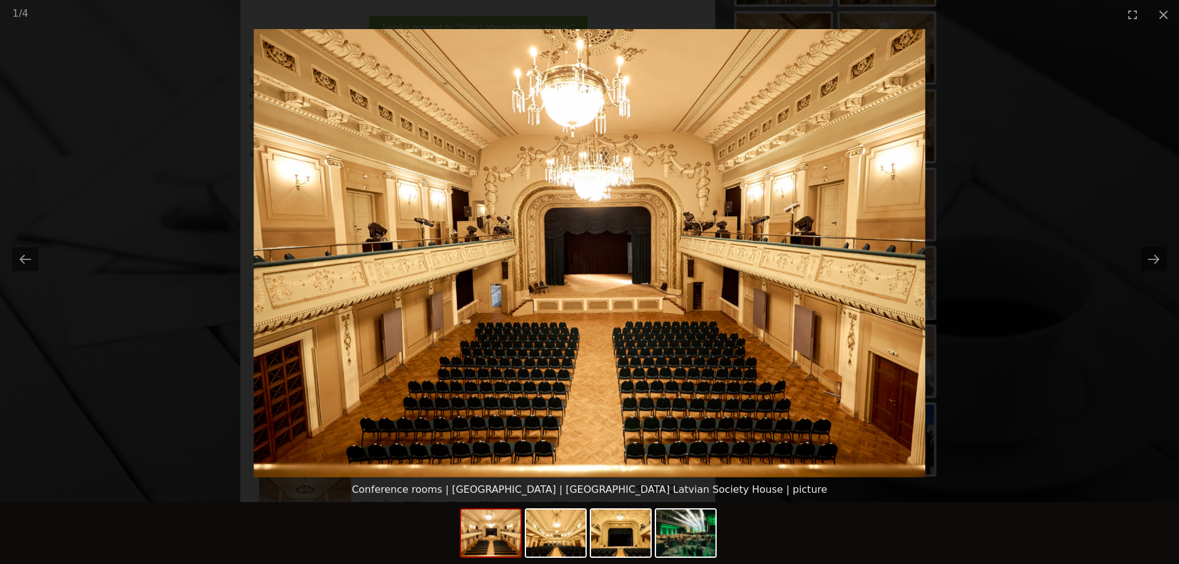
click at [1170, 264] on picture at bounding box center [589, 253] width 1179 height 448
click at [1157, 254] on button "Next slide" at bounding box center [1154, 259] width 26 height 24
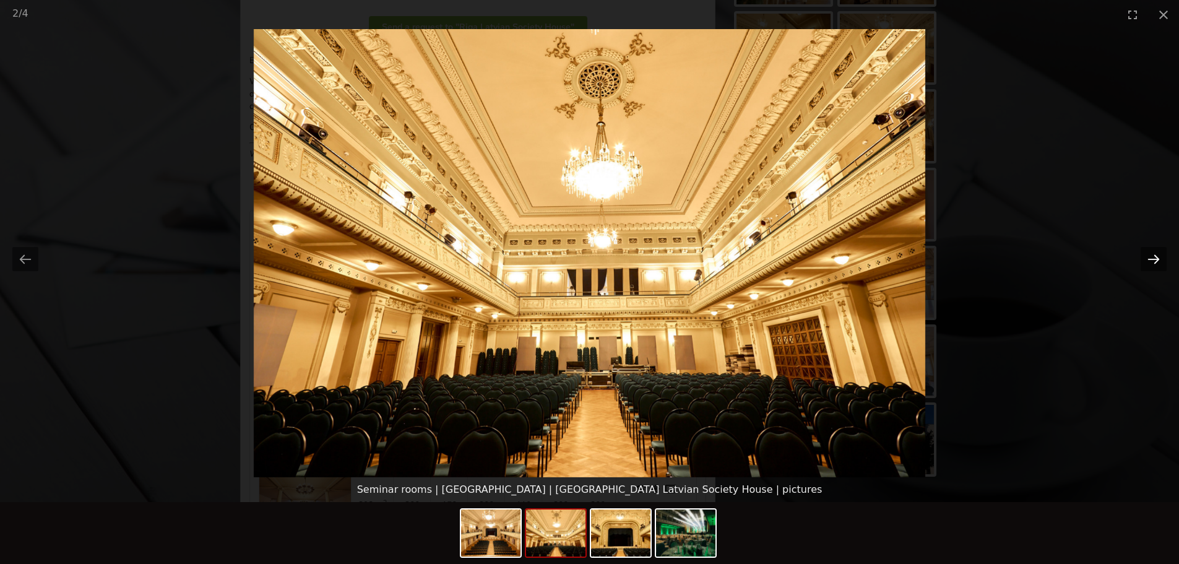
click at [1157, 254] on button "Next slide" at bounding box center [1154, 259] width 26 height 24
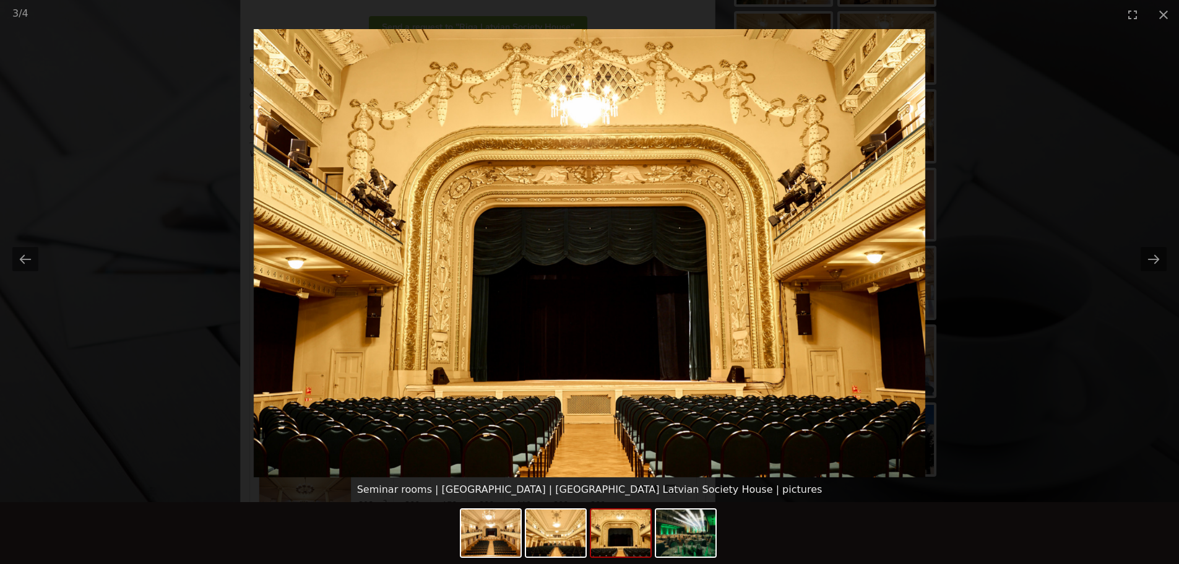
click at [1042, 100] on picture at bounding box center [589, 253] width 1179 height 448
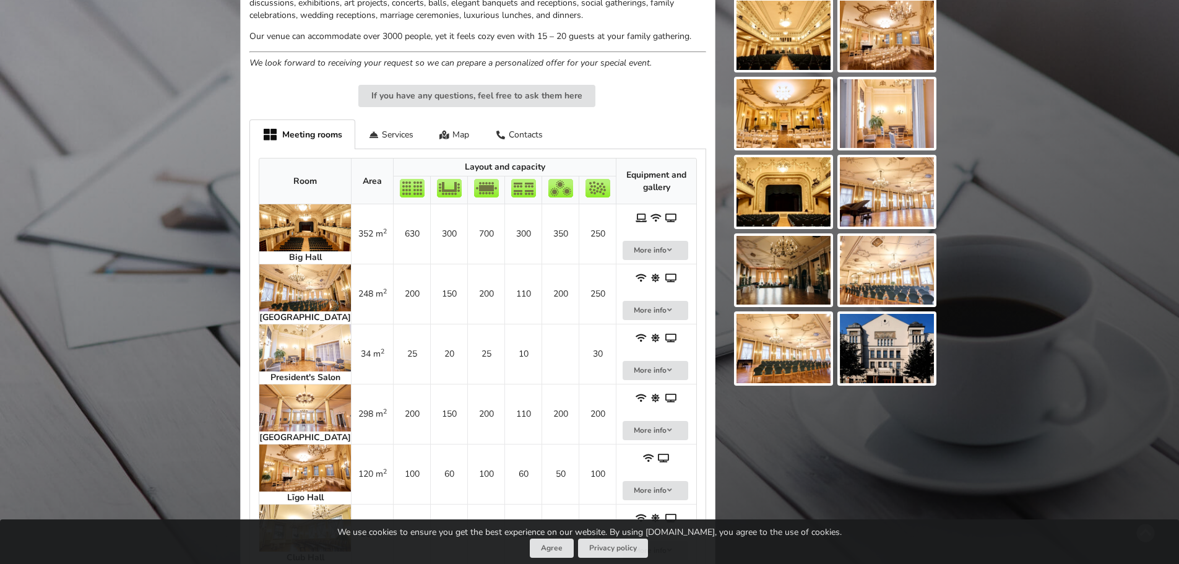
scroll to position [557, 0]
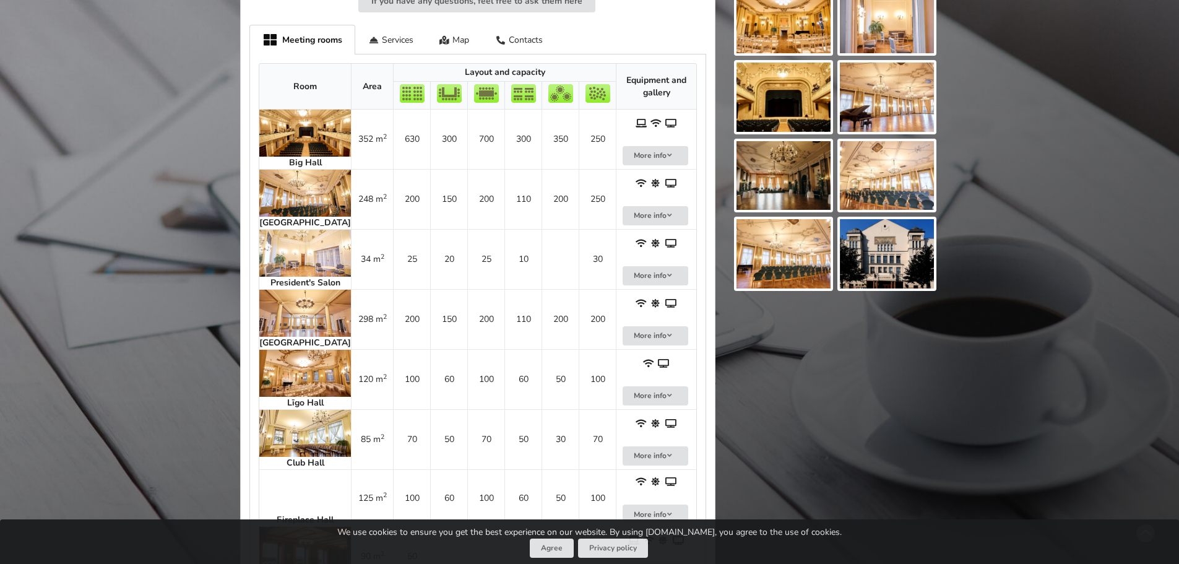
click at [890, 267] on img at bounding box center [887, 253] width 94 height 69
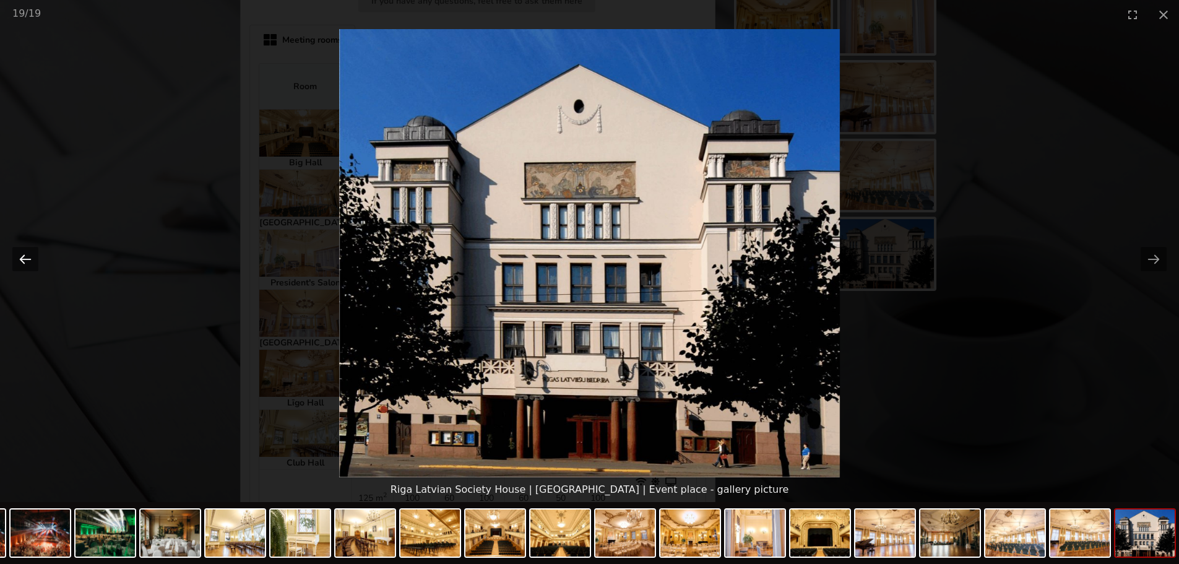
click at [30, 262] on button "Previous slide" at bounding box center [25, 259] width 26 height 24
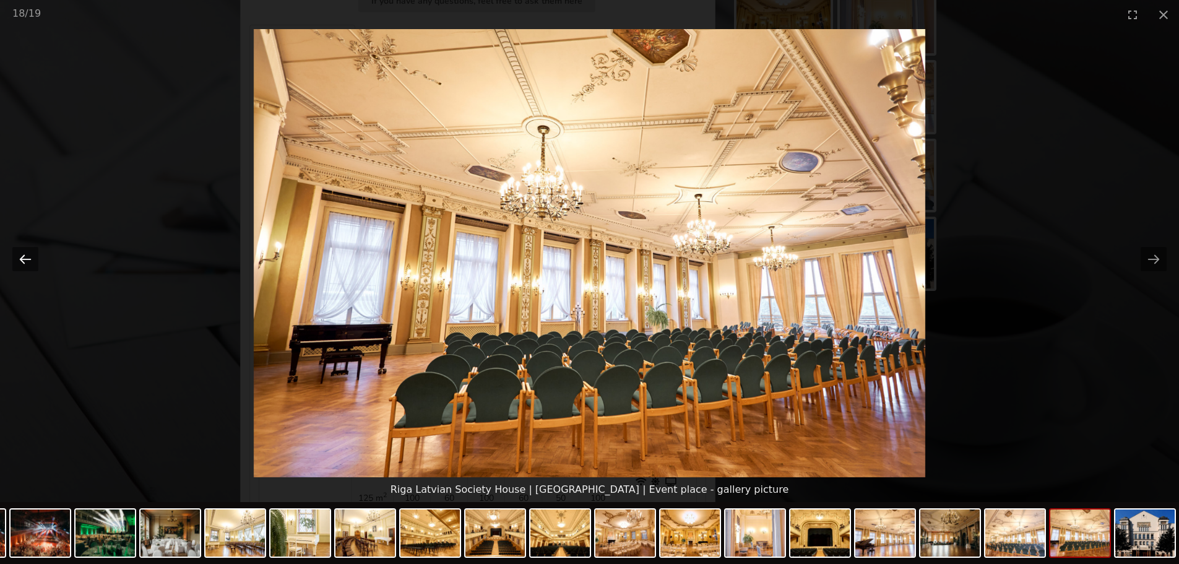
click at [30, 262] on button "Previous slide" at bounding box center [25, 259] width 26 height 24
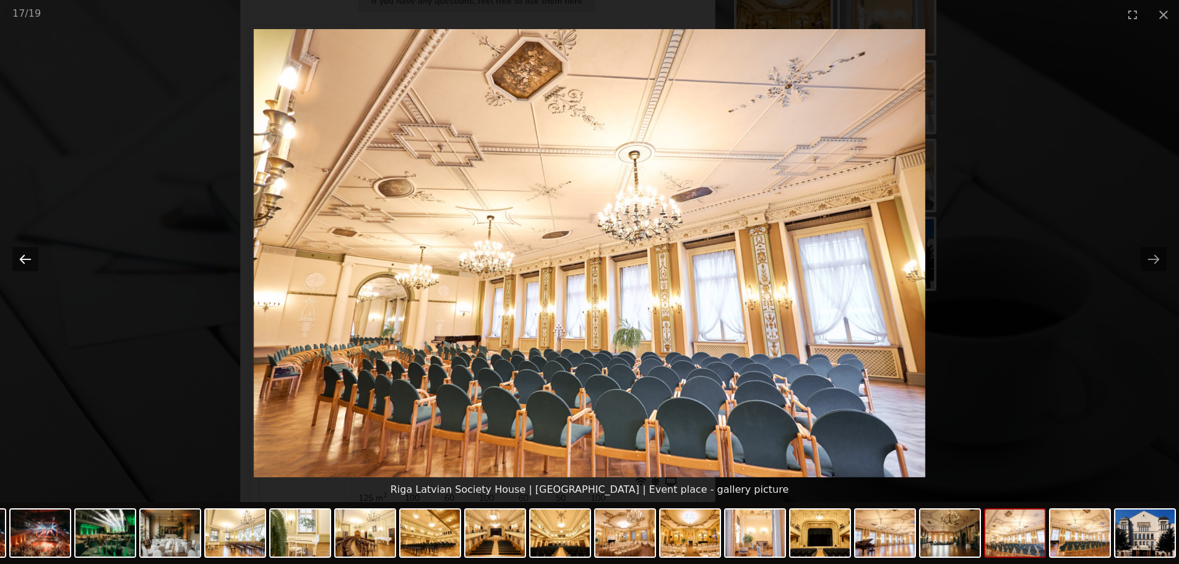
click at [30, 262] on button "Previous slide" at bounding box center [25, 259] width 26 height 24
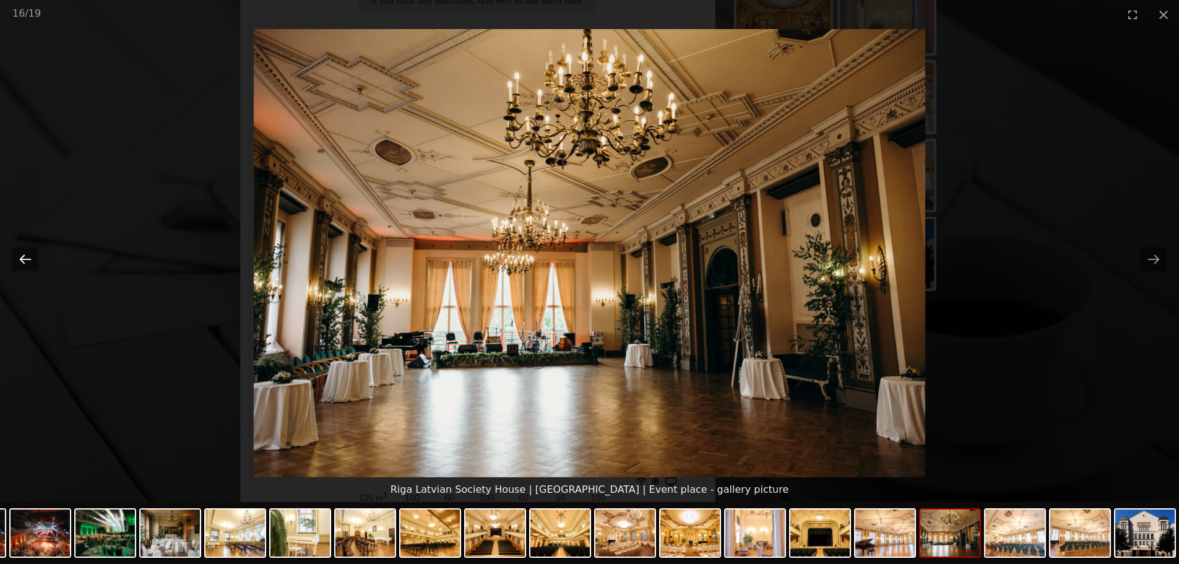
click at [30, 262] on button "Previous slide" at bounding box center [25, 259] width 26 height 24
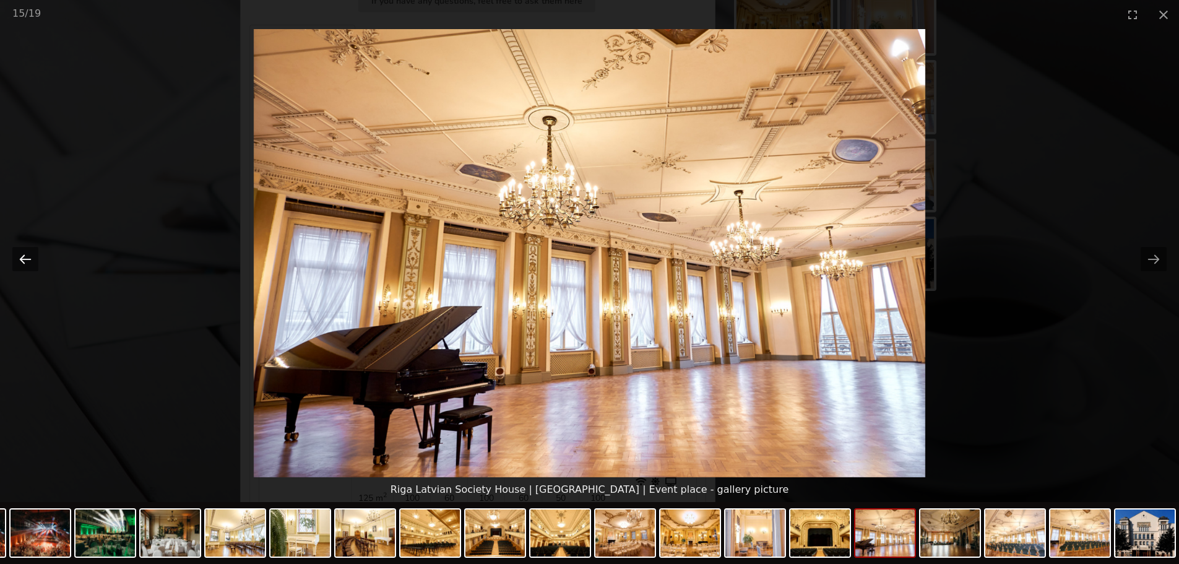
click at [30, 262] on button "Previous slide" at bounding box center [25, 259] width 26 height 24
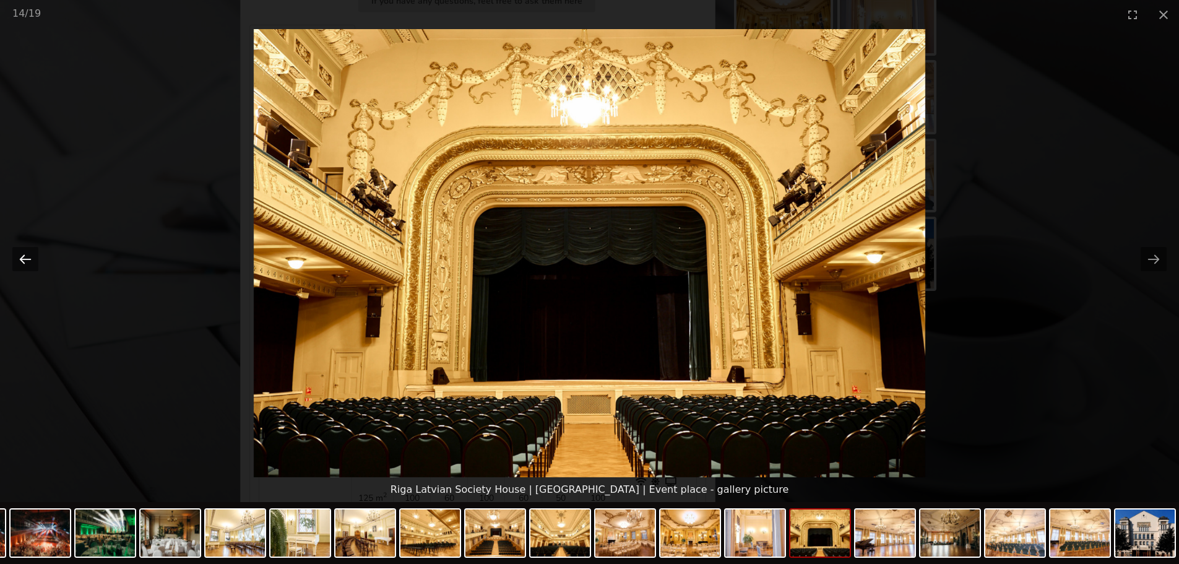
click at [30, 262] on button "Previous slide" at bounding box center [25, 259] width 26 height 24
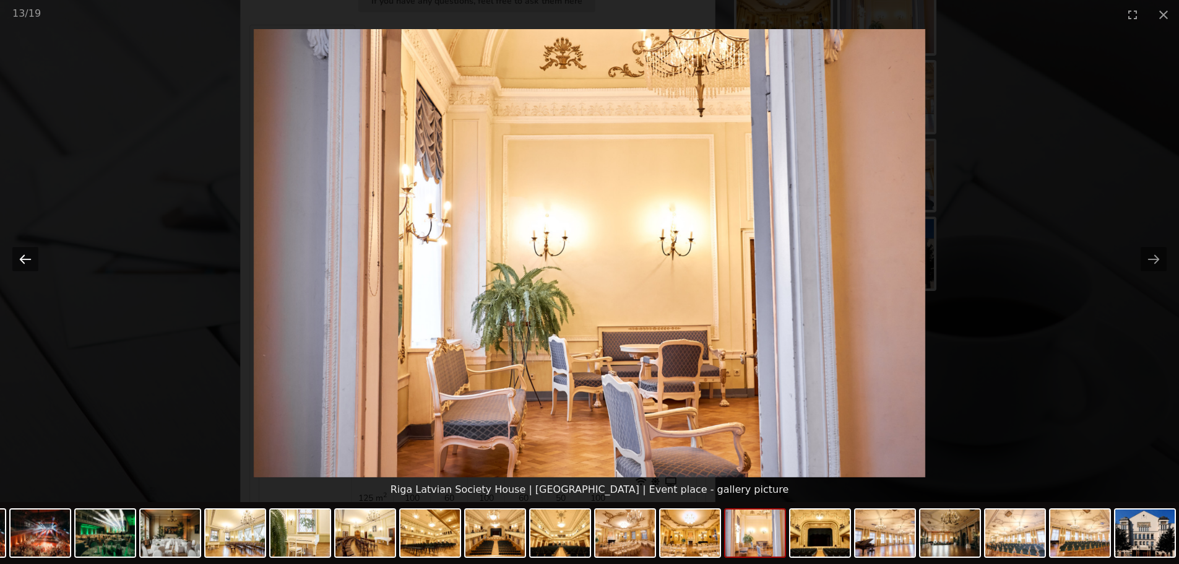
click at [30, 262] on button "Previous slide" at bounding box center [25, 259] width 26 height 24
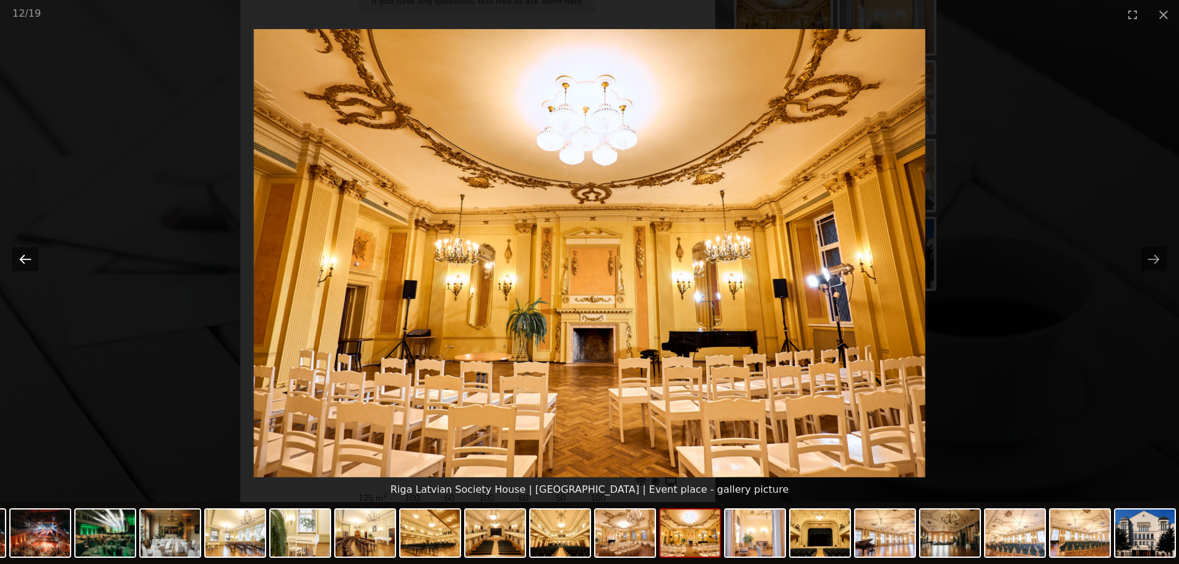
click at [30, 262] on button "Previous slide" at bounding box center [25, 259] width 26 height 24
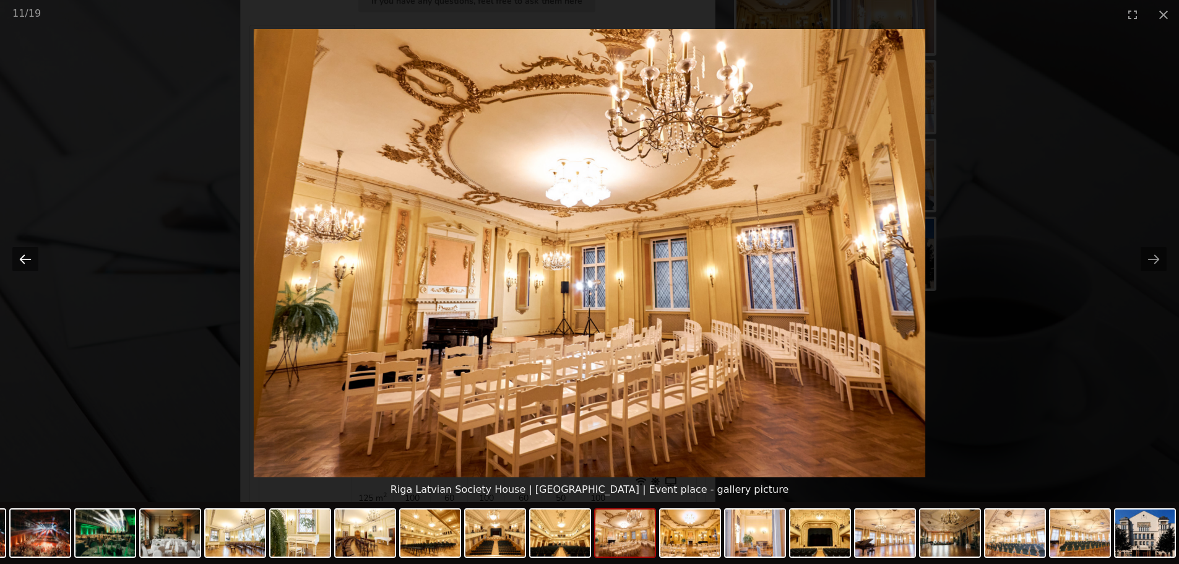
click at [30, 262] on button "Previous slide" at bounding box center [25, 259] width 26 height 24
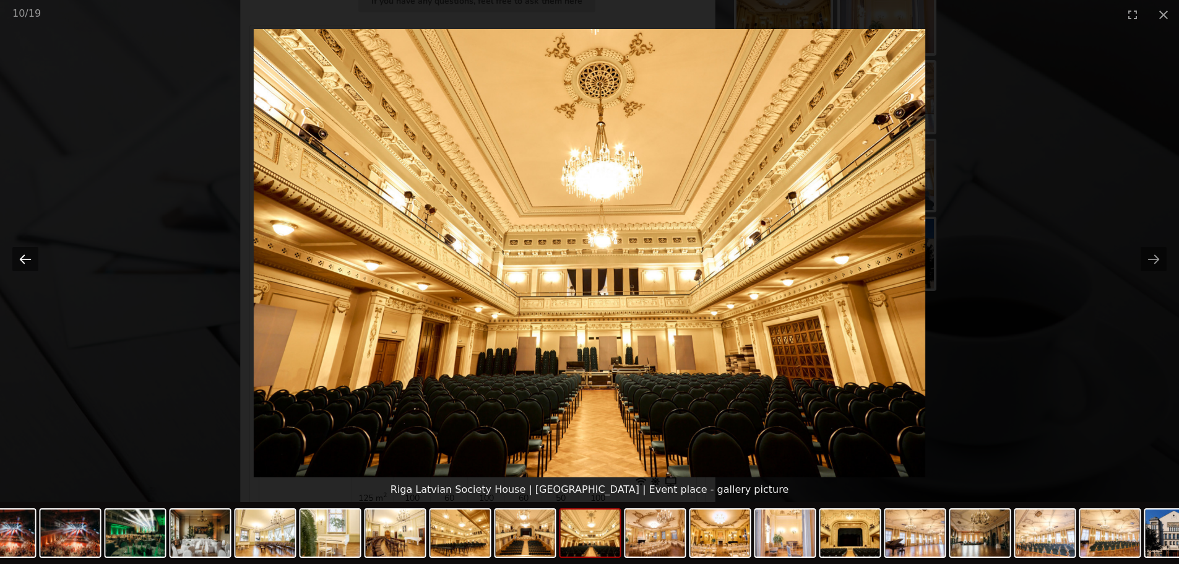
click at [30, 262] on button "Previous slide" at bounding box center [25, 259] width 26 height 24
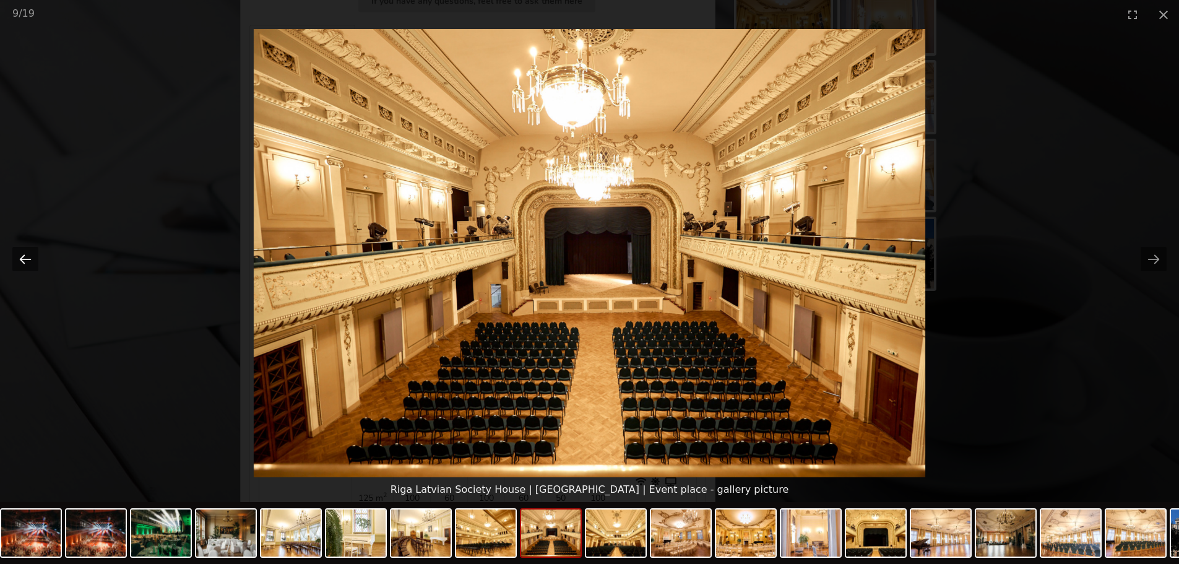
click at [30, 262] on button "Previous slide" at bounding box center [25, 259] width 26 height 24
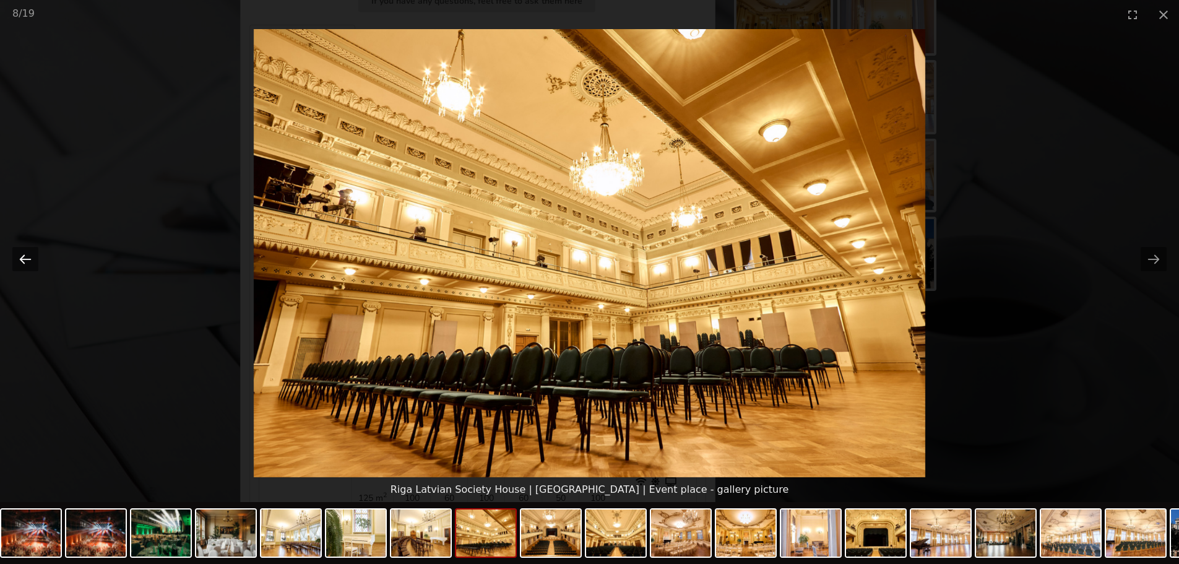
click at [30, 262] on button "Previous slide" at bounding box center [25, 259] width 26 height 24
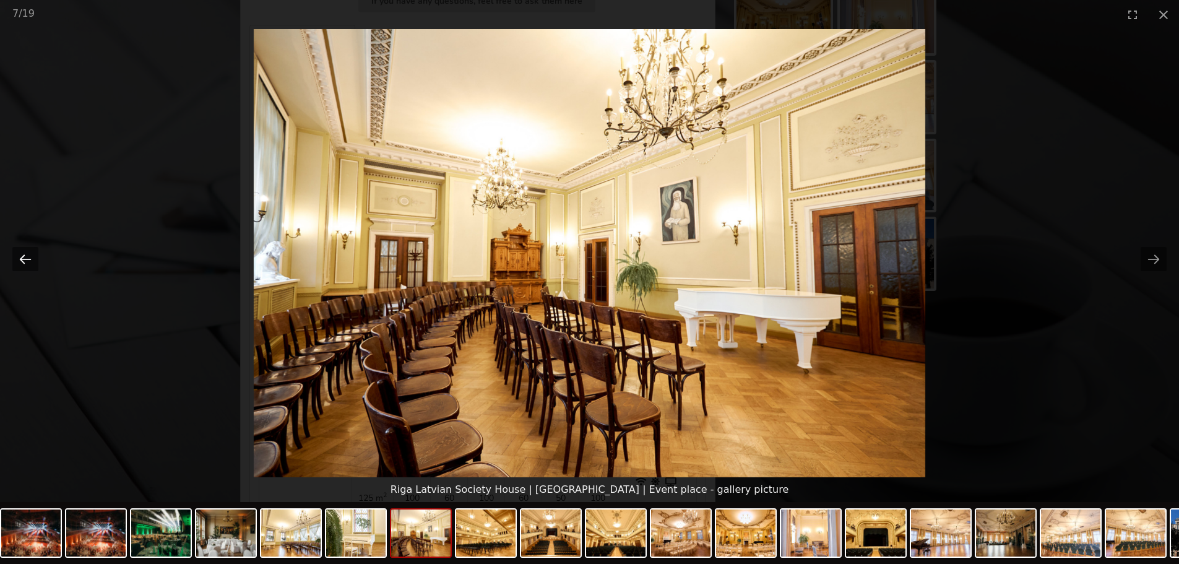
click at [30, 262] on button "Previous slide" at bounding box center [25, 259] width 26 height 24
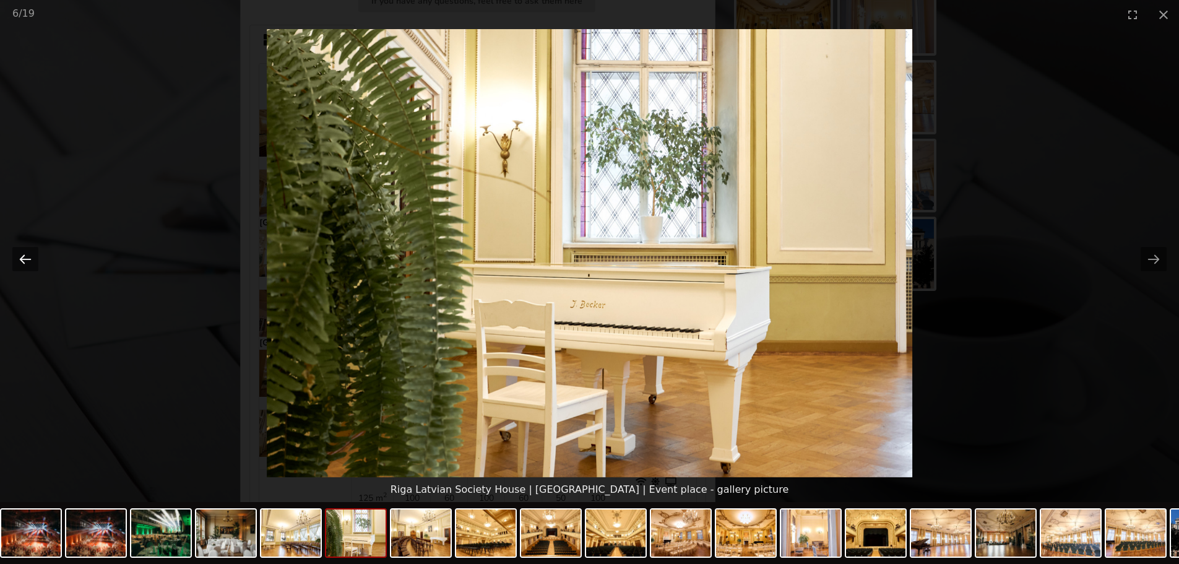
click at [34, 258] on button "Previous slide" at bounding box center [25, 259] width 26 height 24
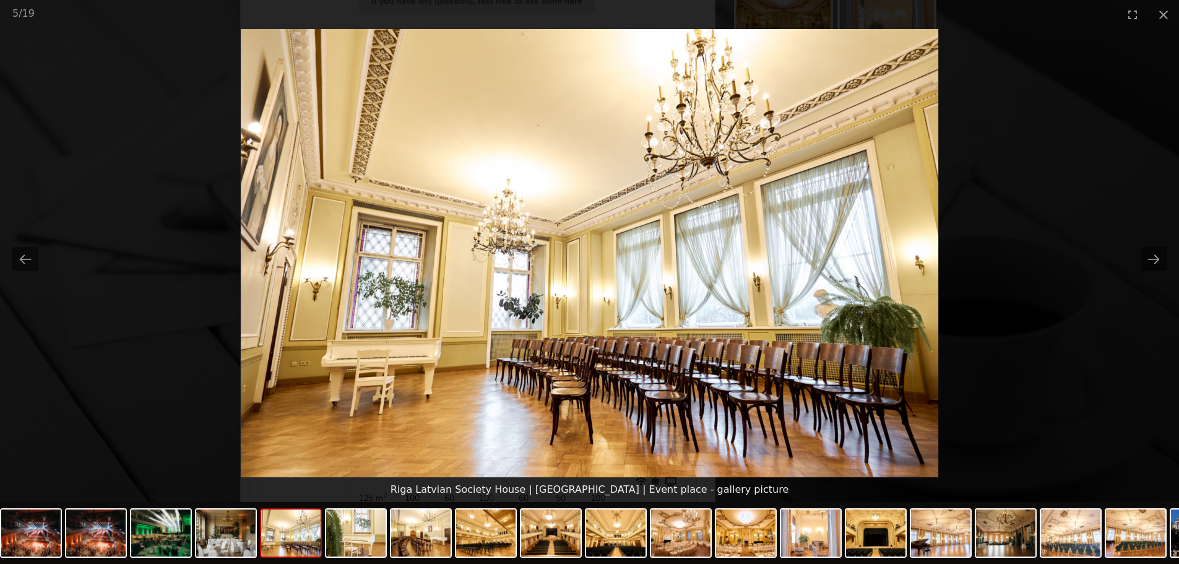
click at [109, 150] on picture at bounding box center [589, 253] width 1179 height 448
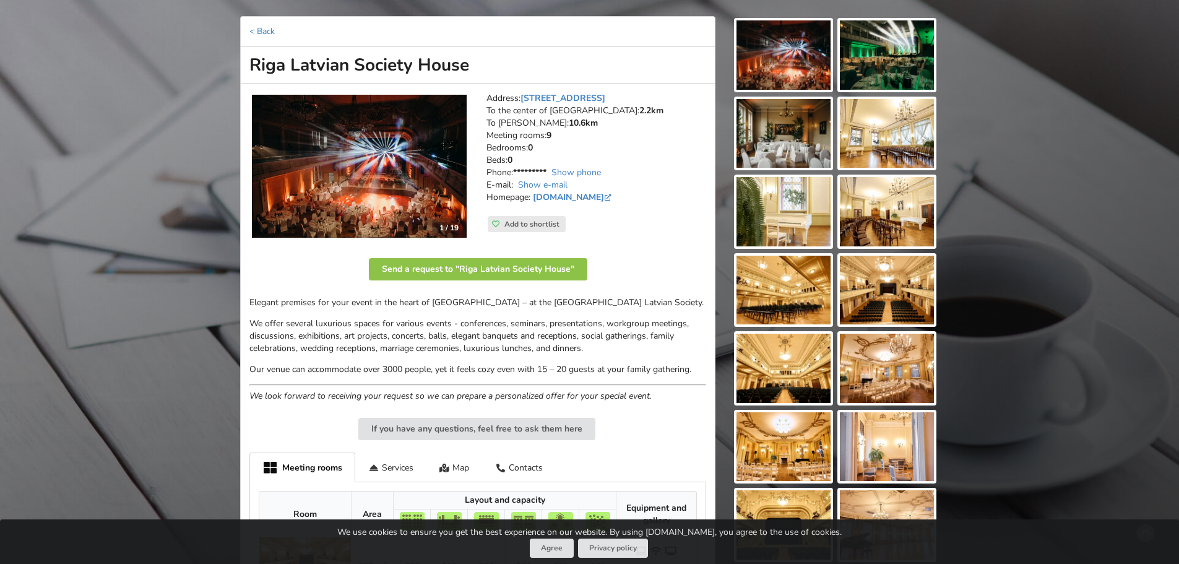
scroll to position [62, 0]
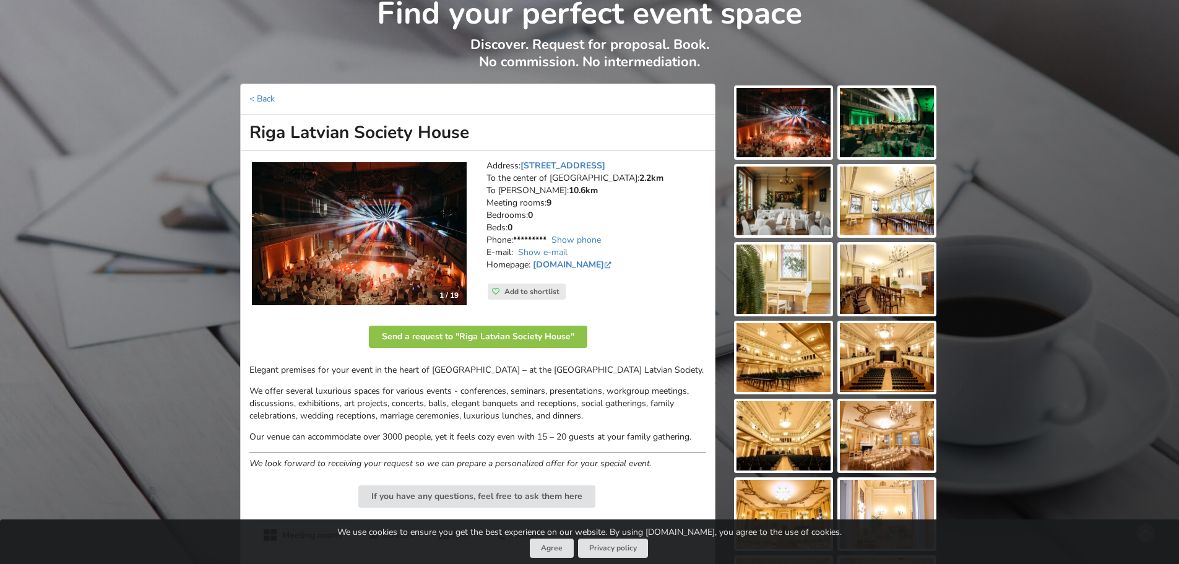
click at [755, 124] on img at bounding box center [783, 122] width 94 height 69
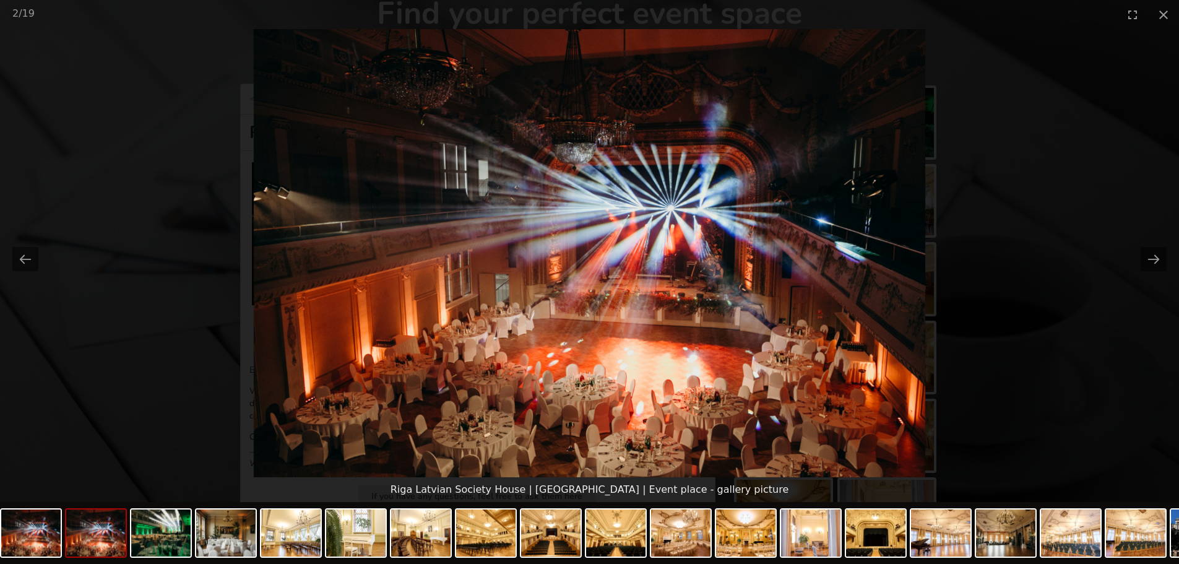
click at [1090, 234] on picture at bounding box center [589, 253] width 1179 height 448
click at [1138, 250] on picture at bounding box center [589, 253] width 1179 height 448
click at [1147, 260] on button "Next slide" at bounding box center [1154, 259] width 26 height 24
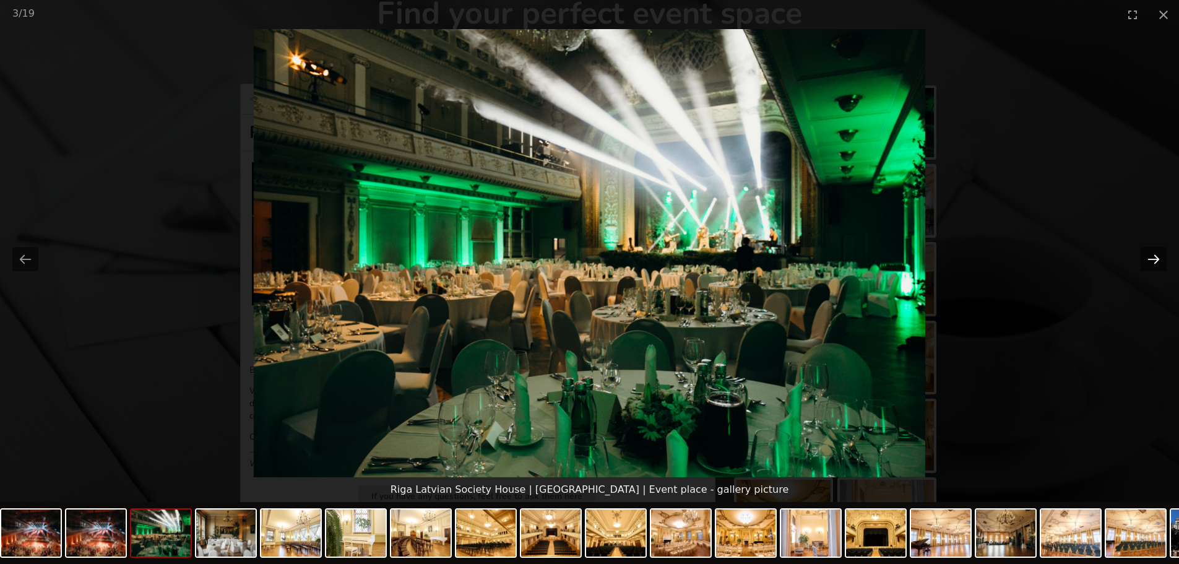
click at [1146, 259] on button "Next slide" at bounding box center [1154, 259] width 26 height 24
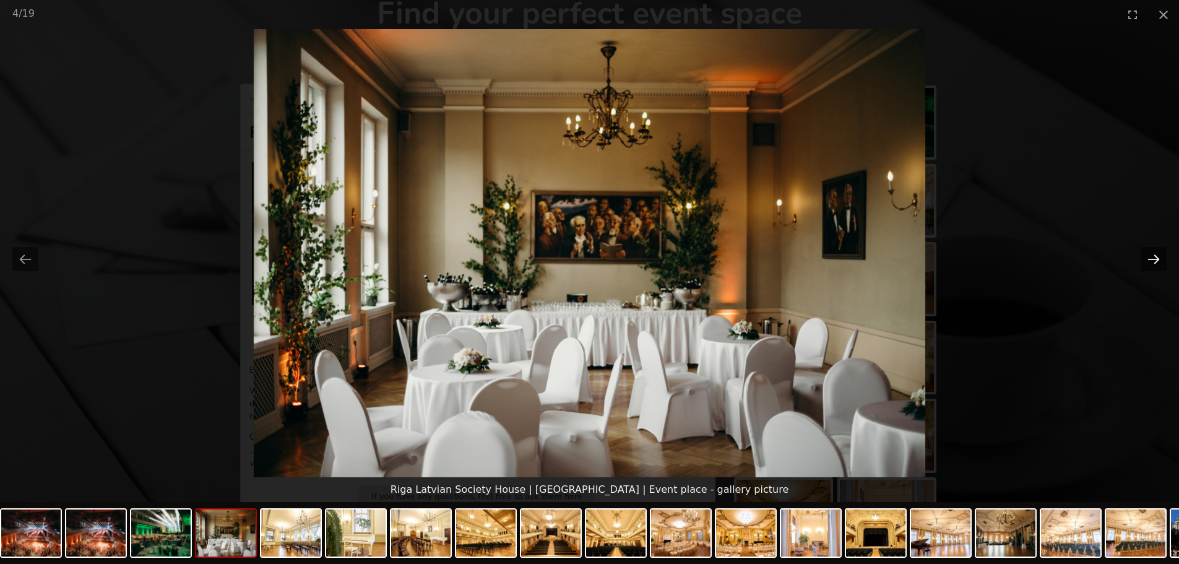
click at [1146, 257] on button "Next slide" at bounding box center [1154, 259] width 26 height 24
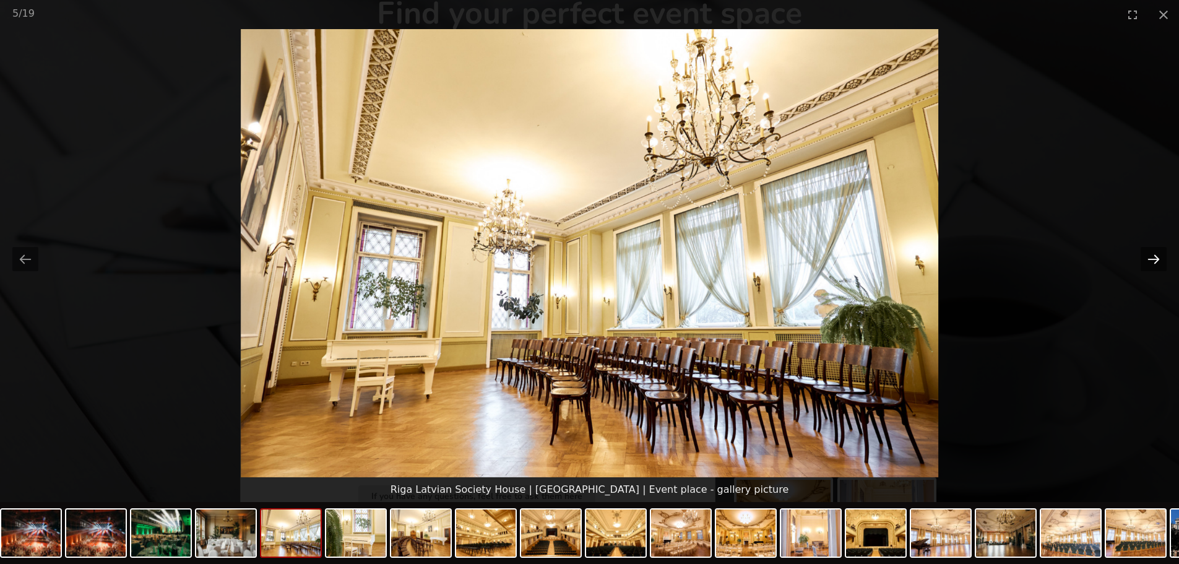
click at [1146, 257] on button "Next slide" at bounding box center [1154, 259] width 26 height 24
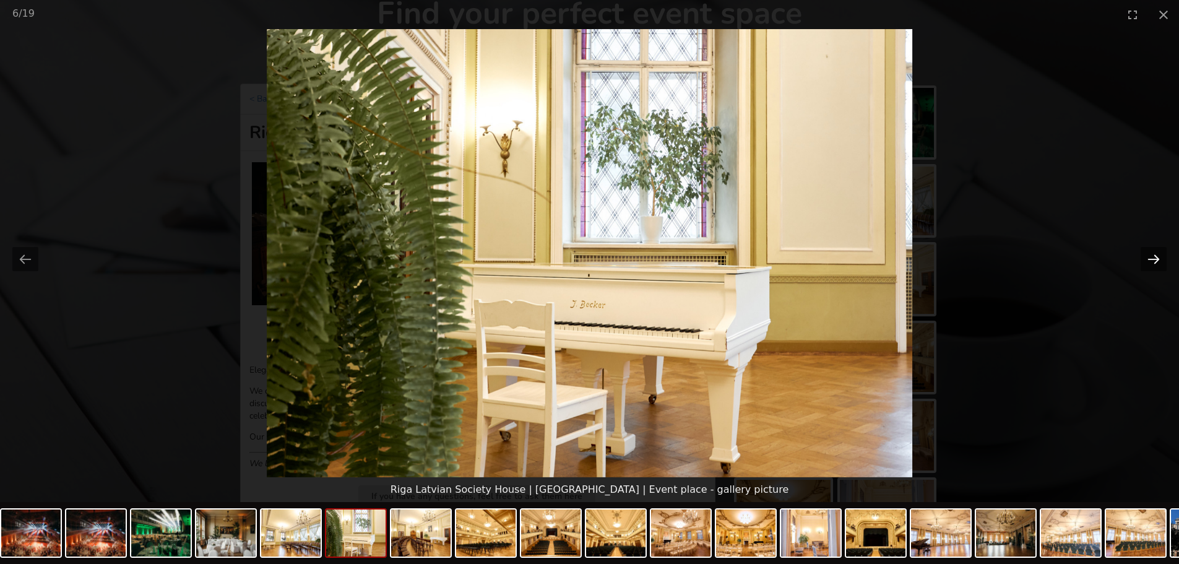
click at [1146, 257] on button "Next slide" at bounding box center [1154, 259] width 26 height 24
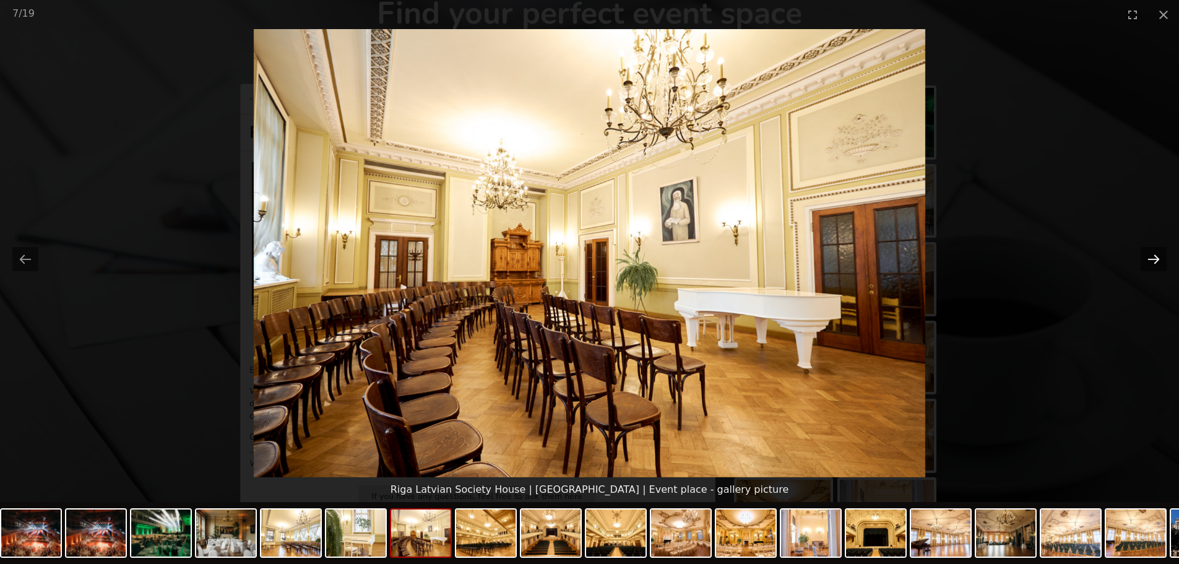
click at [1147, 257] on button "Next slide" at bounding box center [1154, 259] width 26 height 24
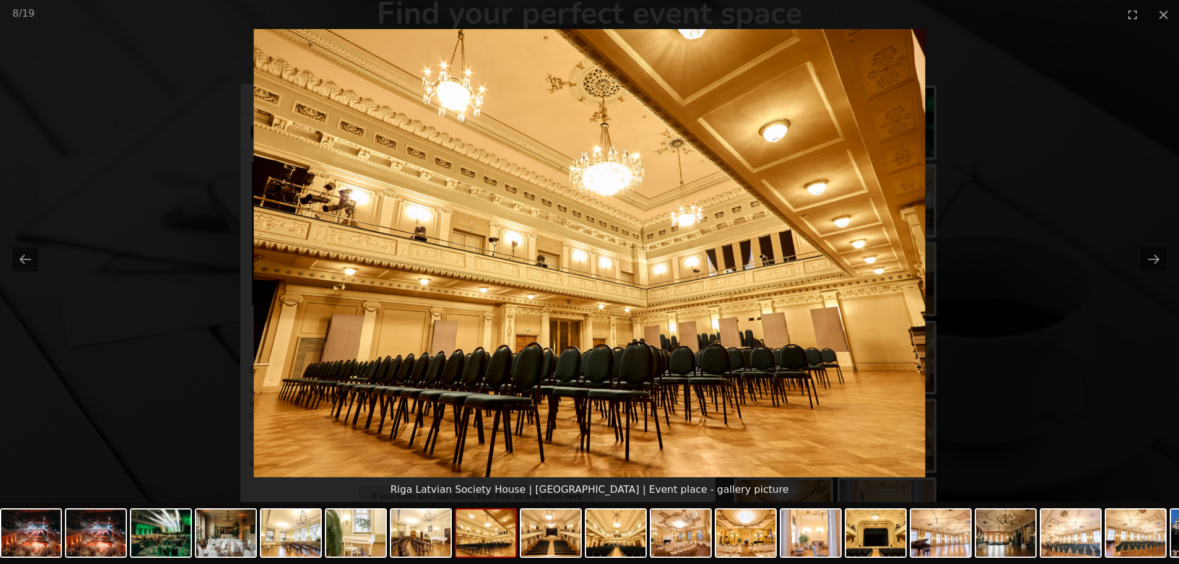
click at [979, 196] on picture at bounding box center [589, 253] width 1179 height 448
click at [1165, 11] on button "Close gallery" at bounding box center [1163, 14] width 31 height 29
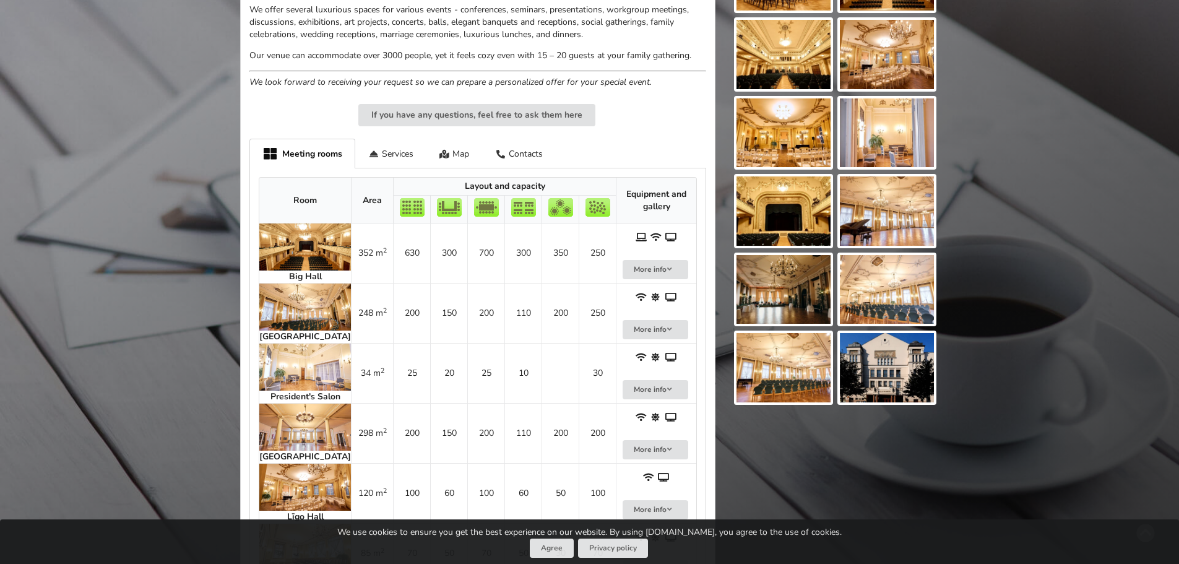
scroll to position [371, 0]
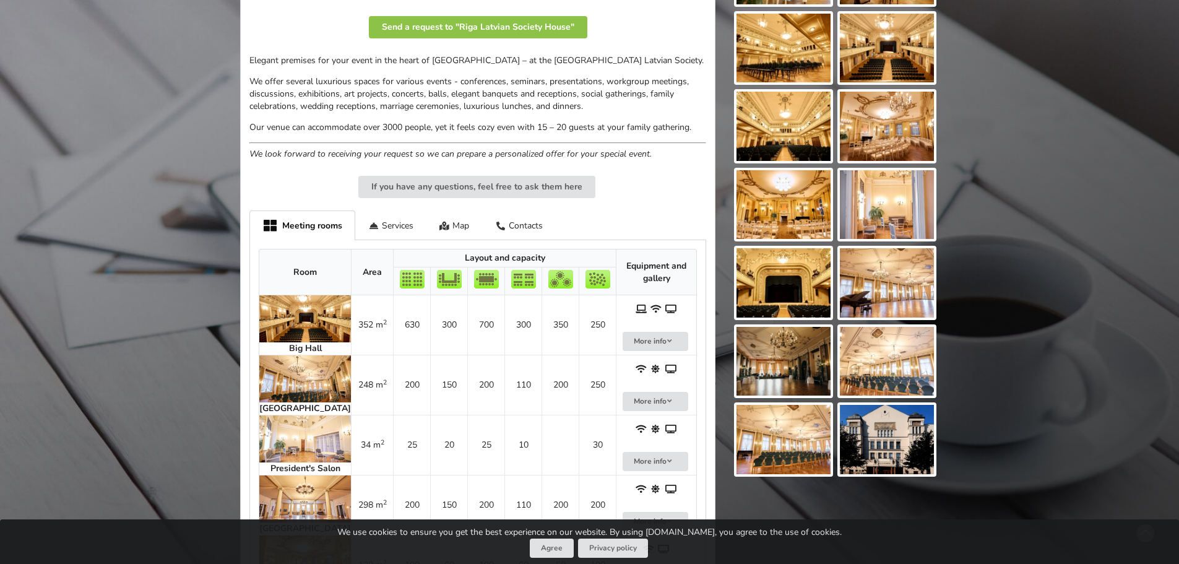
click at [803, 280] on img at bounding box center [783, 282] width 94 height 69
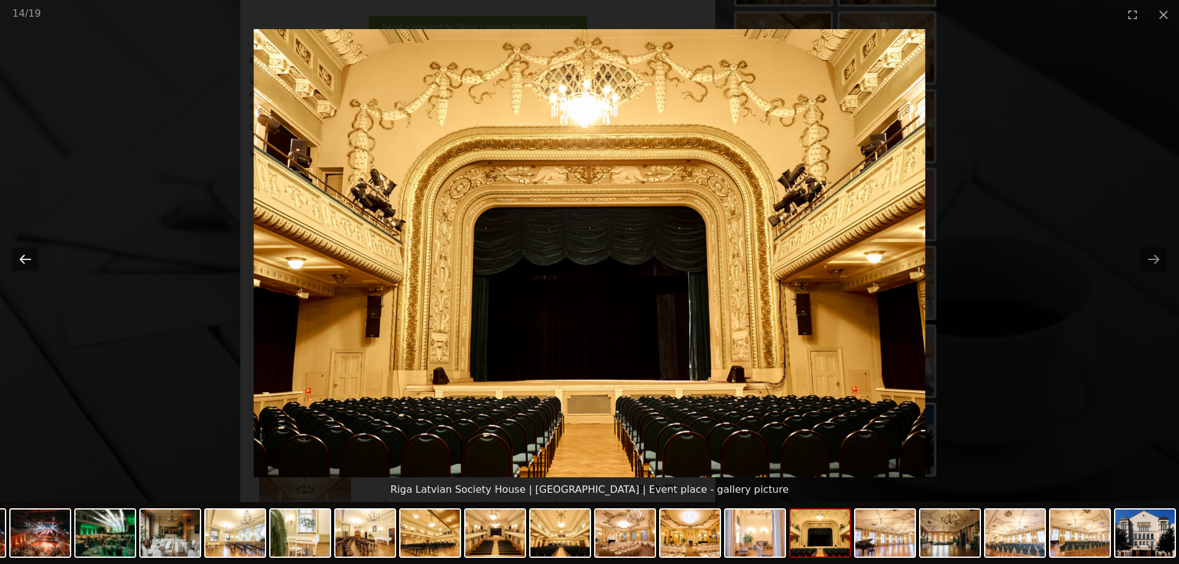
click at [27, 264] on button "Previous slide" at bounding box center [25, 259] width 26 height 24
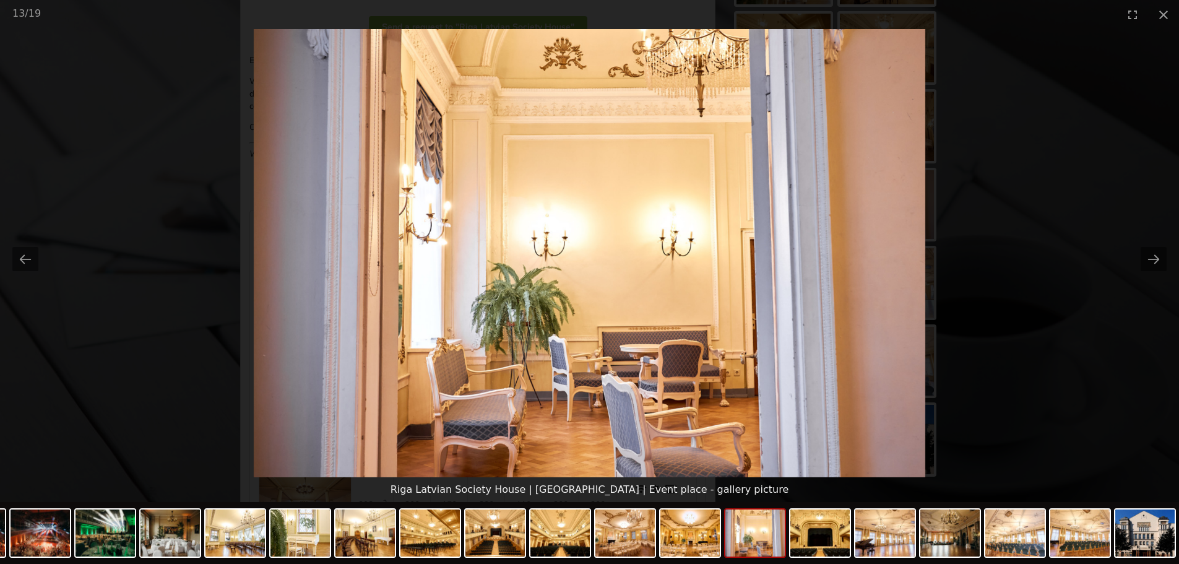
scroll to position [373, 0]
click at [1159, 261] on button "Next slide" at bounding box center [1154, 259] width 26 height 24
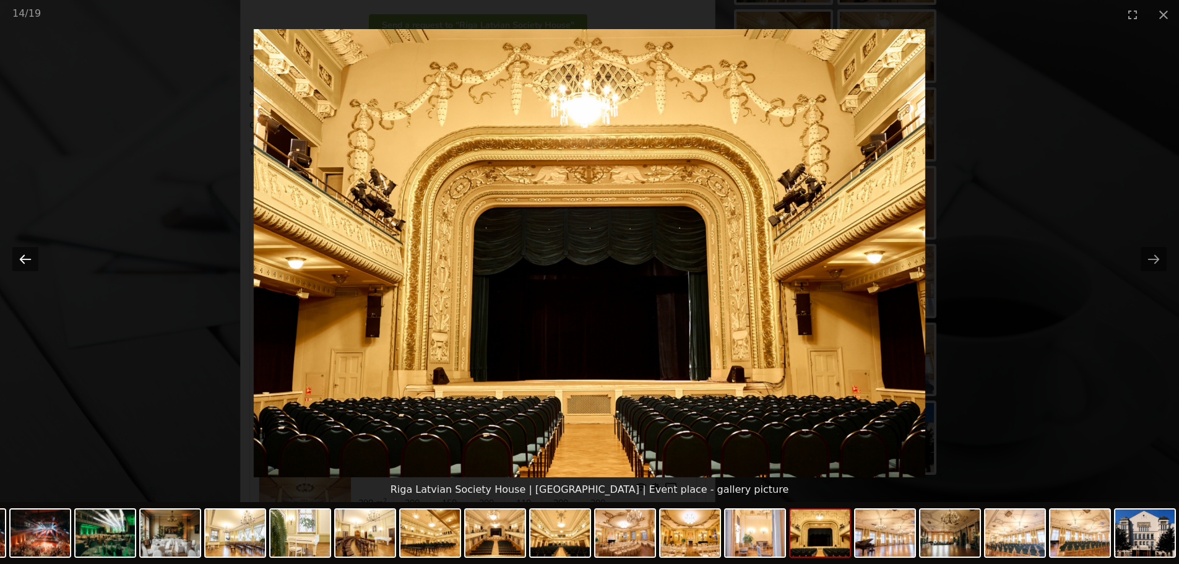
click at [25, 257] on button "Previous slide" at bounding box center [25, 259] width 26 height 24
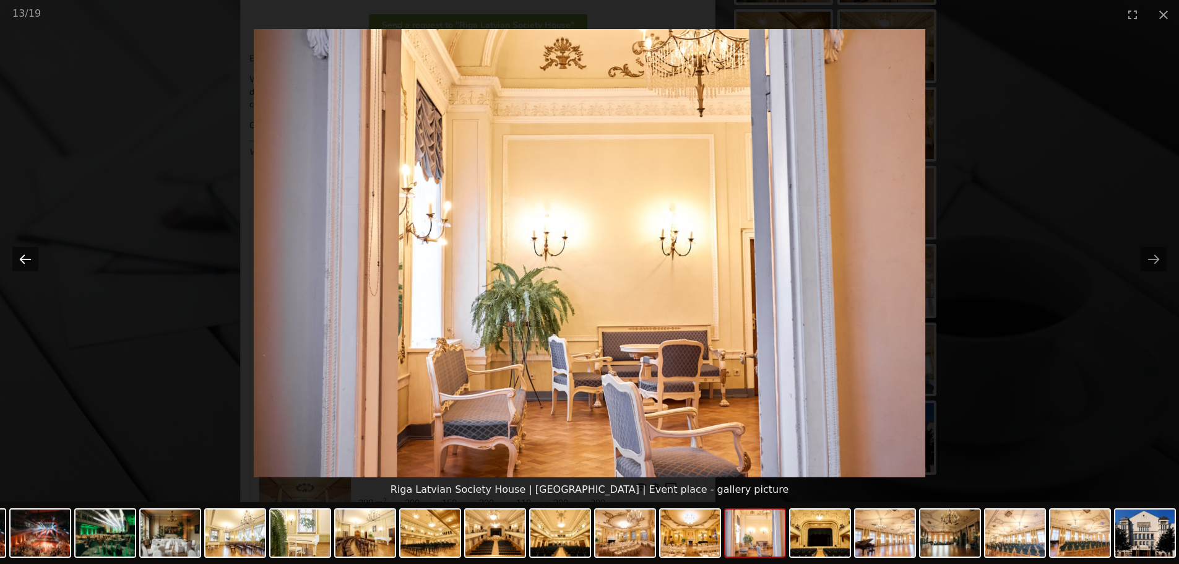
click at [25, 257] on button "Previous slide" at bounding box center [25, 259] width 26 height 24
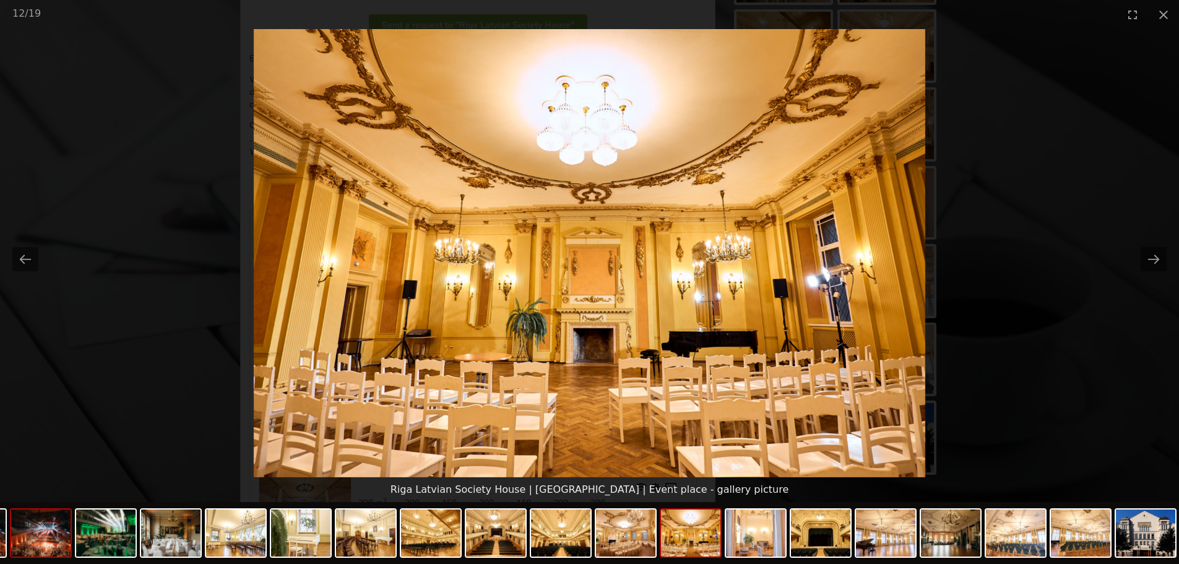
click at [43, 524] on img at bounding box center [40, 532] width 59 height 47
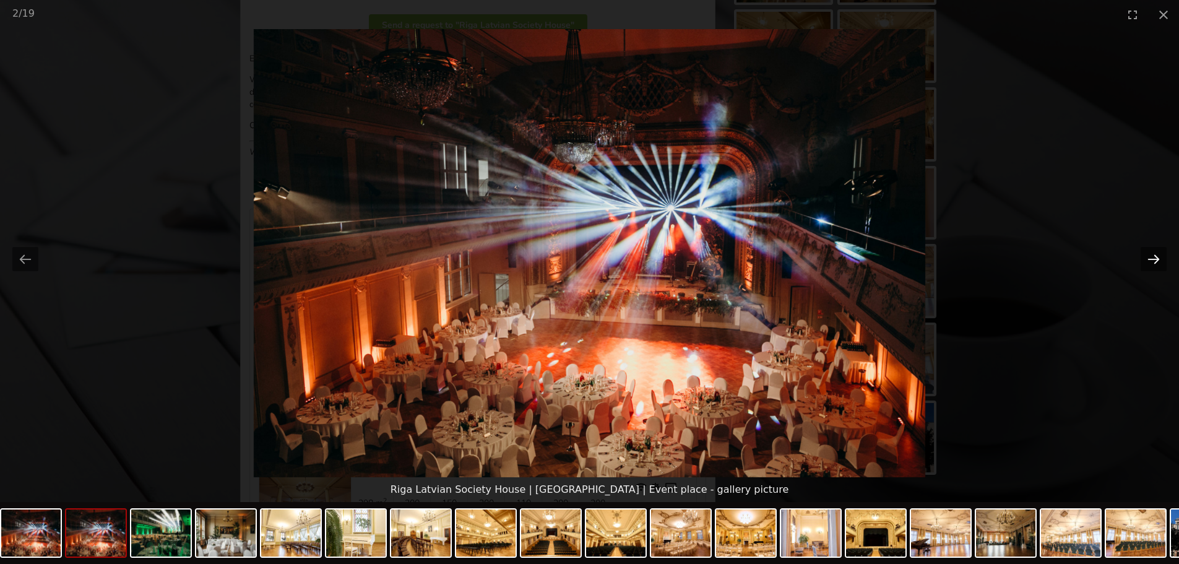
click at [1148, 253] on button "Next slide" at bounding box center [1154, 259] width 26 height 24
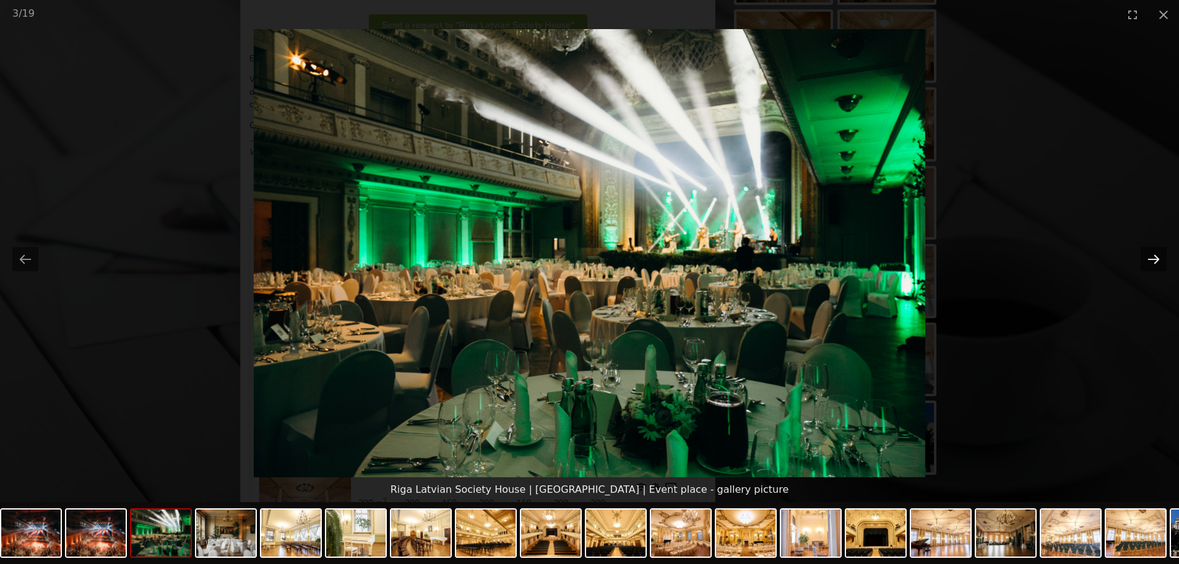
click at [1148, 253] on button "Next slide" at bounding box center [1154, 259] width 26 height 24
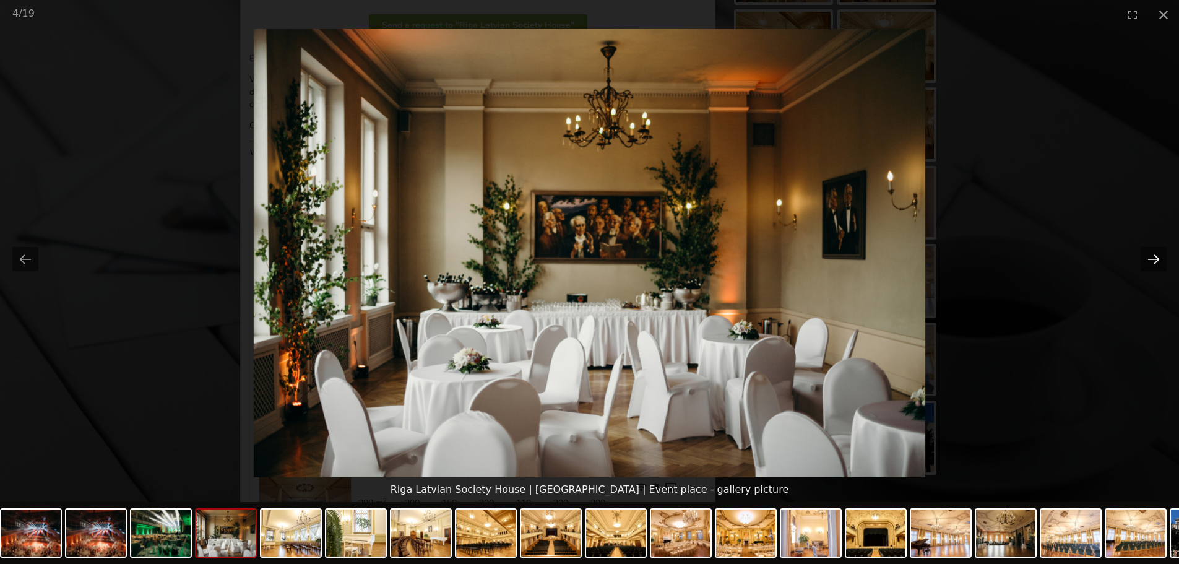
click at [1148, 253] on button "Next slide" at bounding box center [1154, 259] width 26 height 24
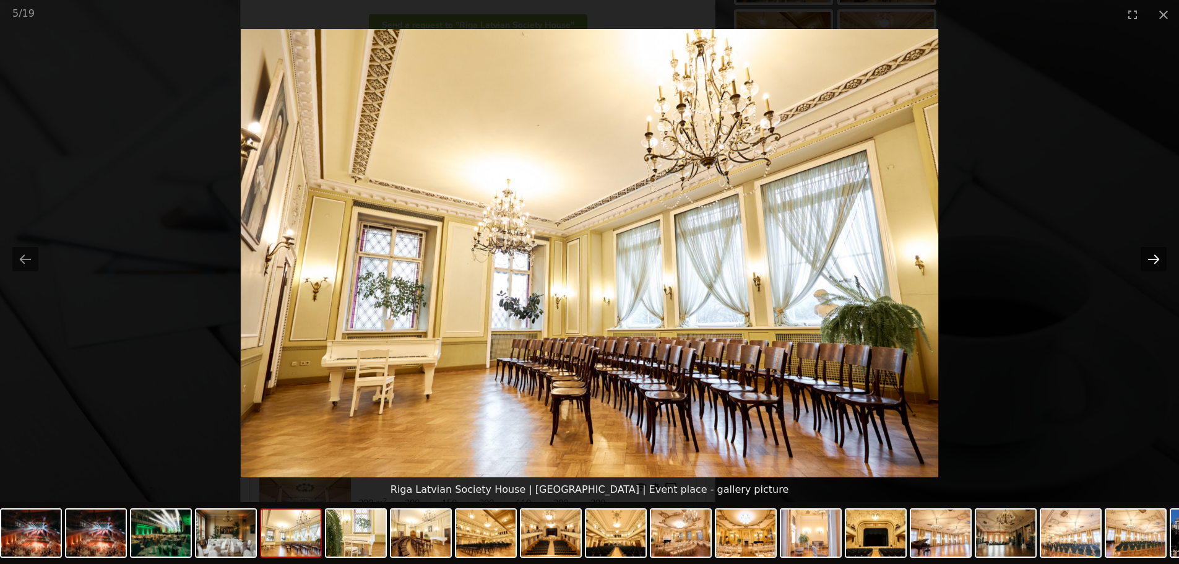
click at [1148, 253] on button "Next slide" at bounding box center [1154, 259] width 26 height 24
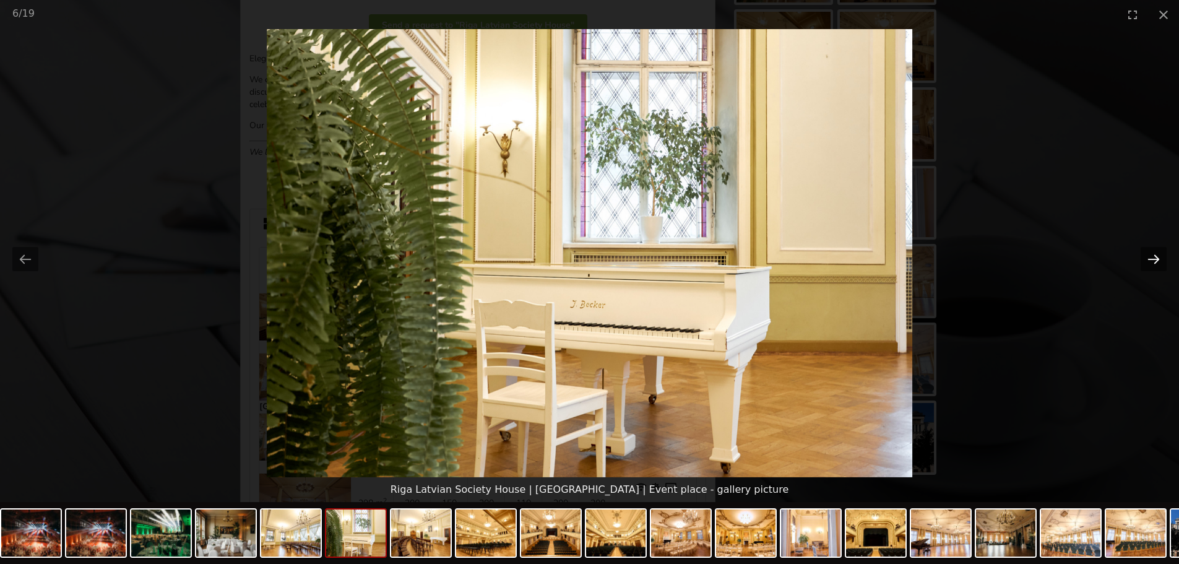
click at [1148, 253] on button "Next slide" at bounding box center [1154, 259] width 26 height 24
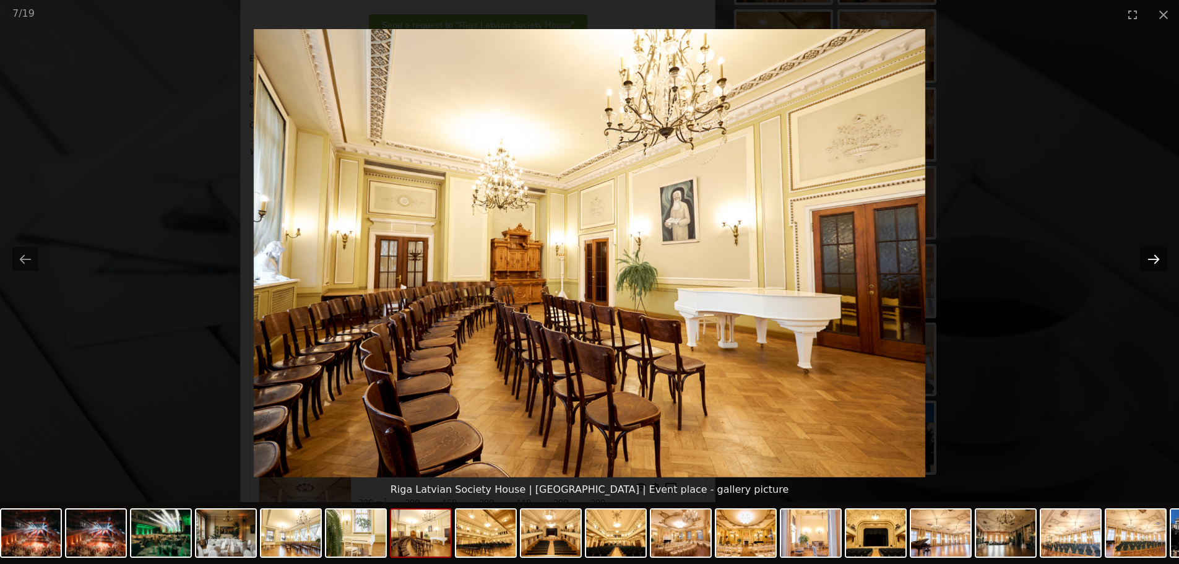
click at [1148, 253] on button "Next slide" at bounding box center [1154, 259] width 26 height 24
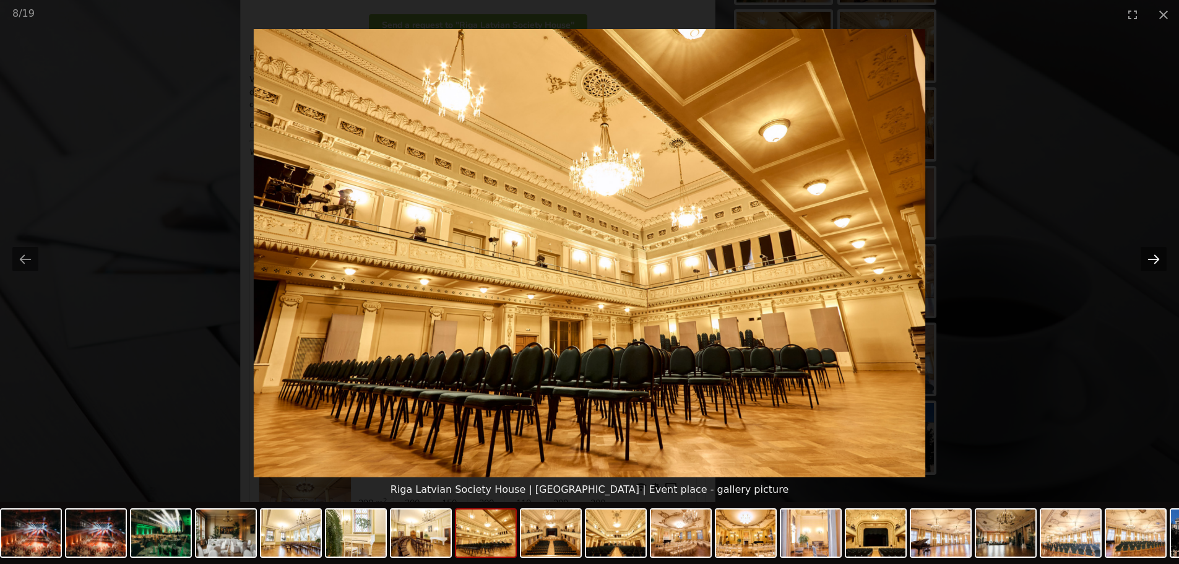
click at [1148, 253] on button "Next slide" at bounding box center [1154, 259] width 26 height 24
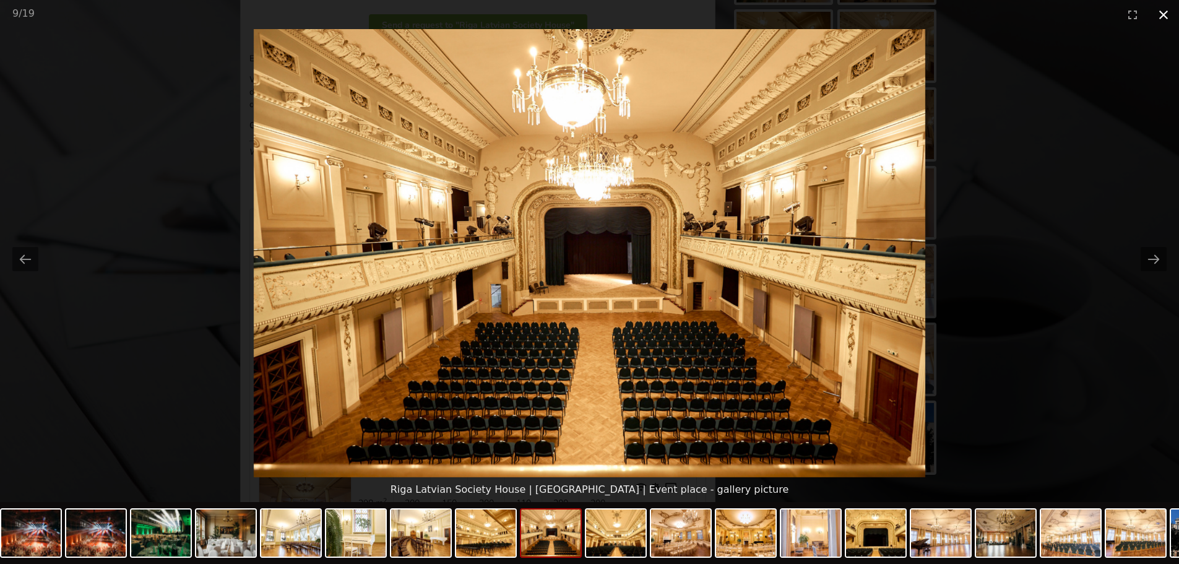
click at [1166, 14] on button "Close gallery" at bounding box center [1163, 14] width 31 height 29
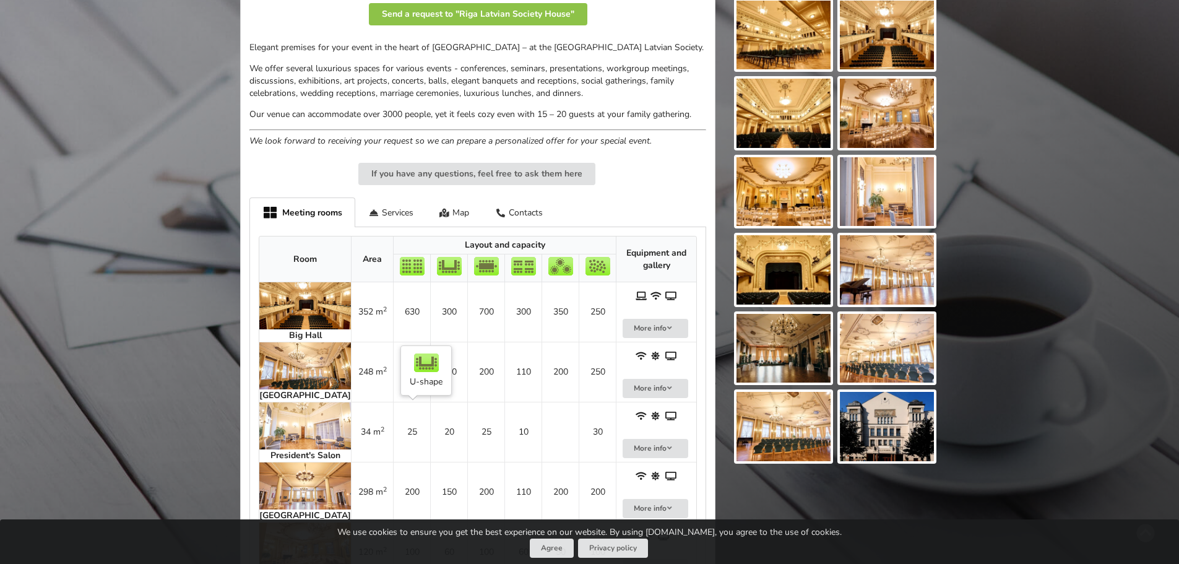
scroll to position [495, 0]
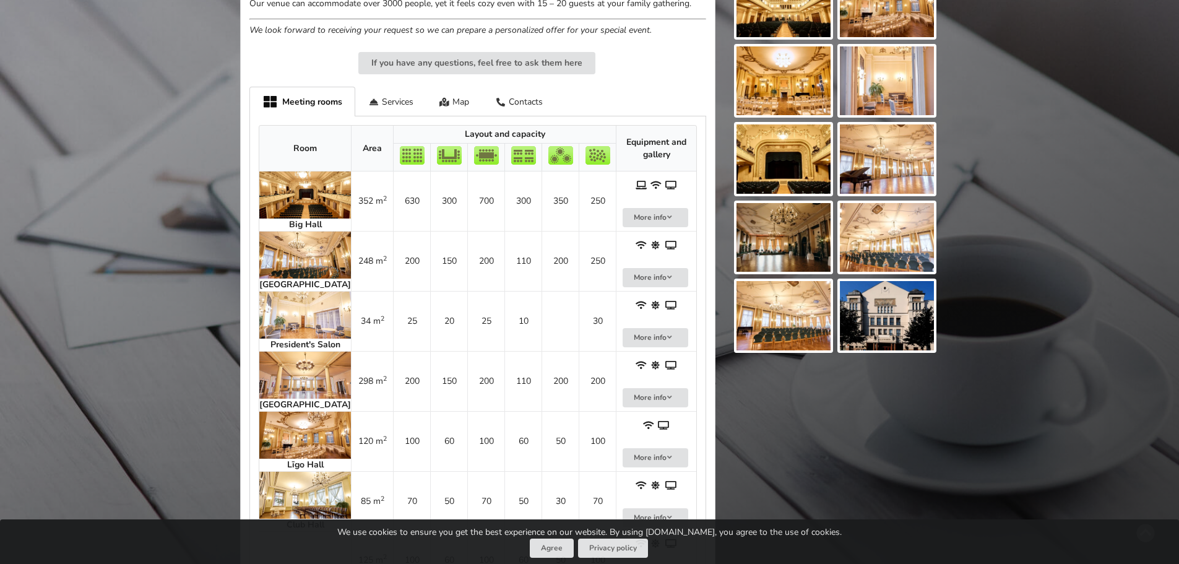
click at [298, 247] on img at bounding box center [305, 254] width 92 height 47
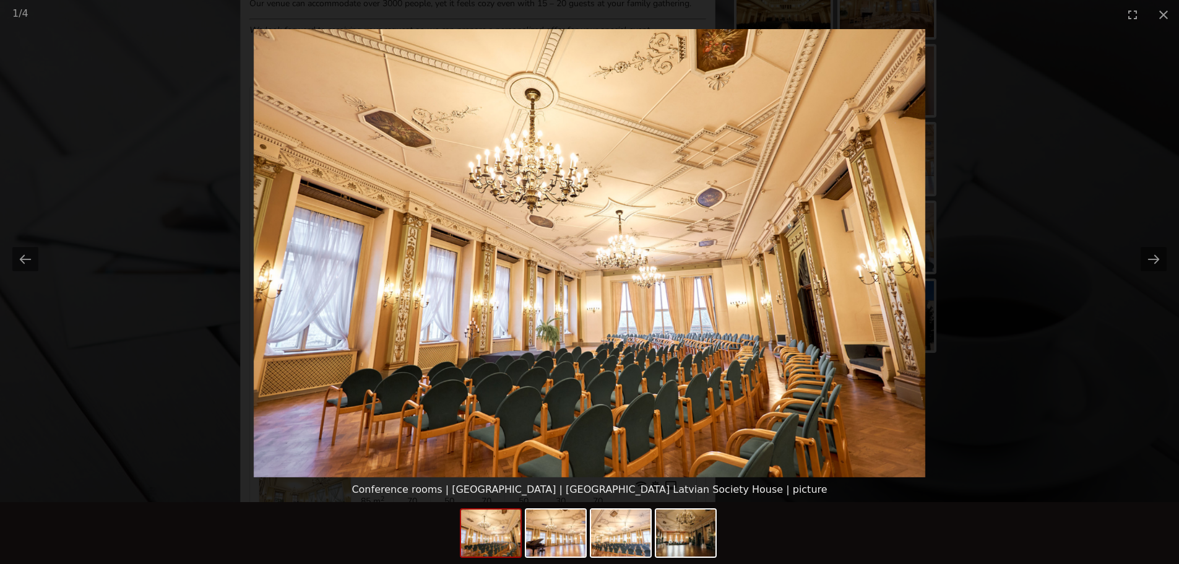
scroll to position [0, 0]
click at [1047, 358] on picture at bounding box center [589, 253] width 1179 height 448
click at [1167, 7] on button "Close gallery" at bounding box center [1163, 14] width 31 height 29
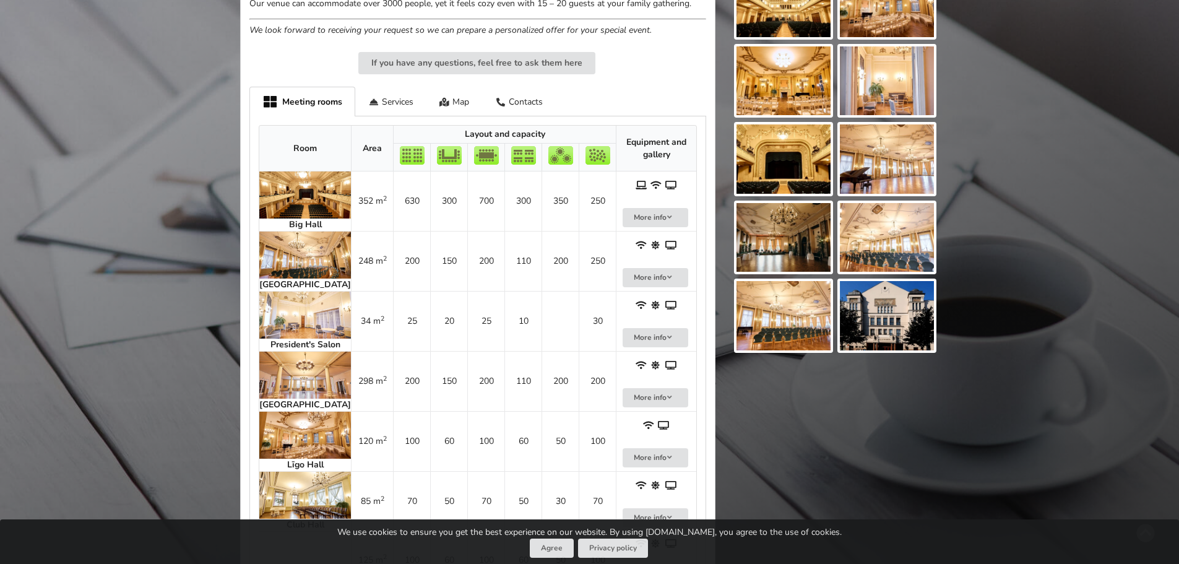
click at [287, 254] on img at bounding box center [305, 254] width 92 height 47
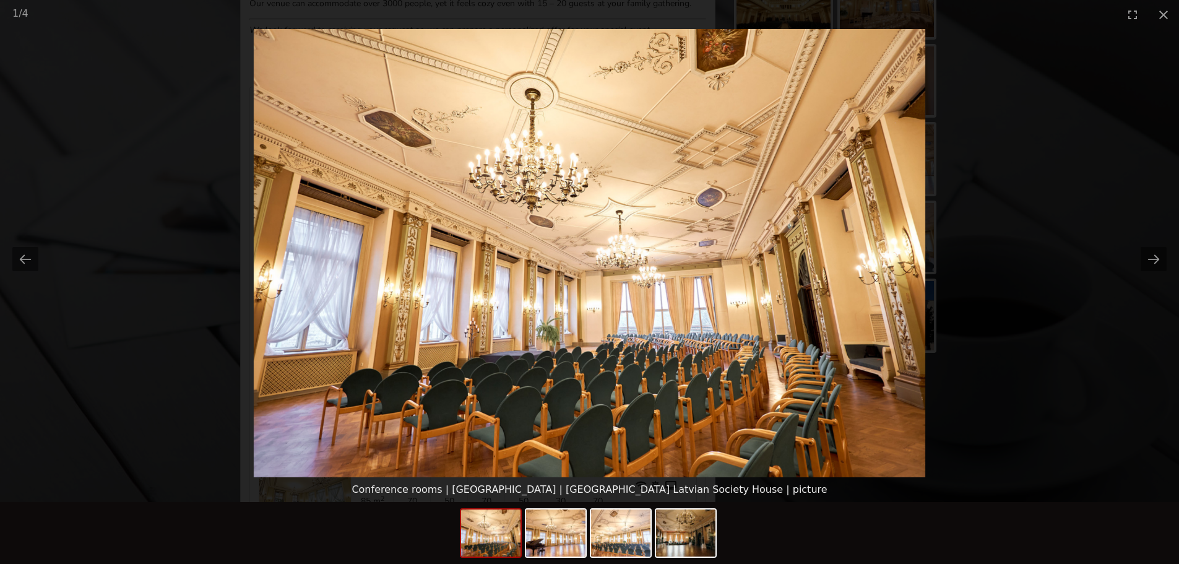
scroll to position [497, 0]
click at [1165, 10] on button "Close gallery" at bounding box center [1163, 14] width 31 height 29
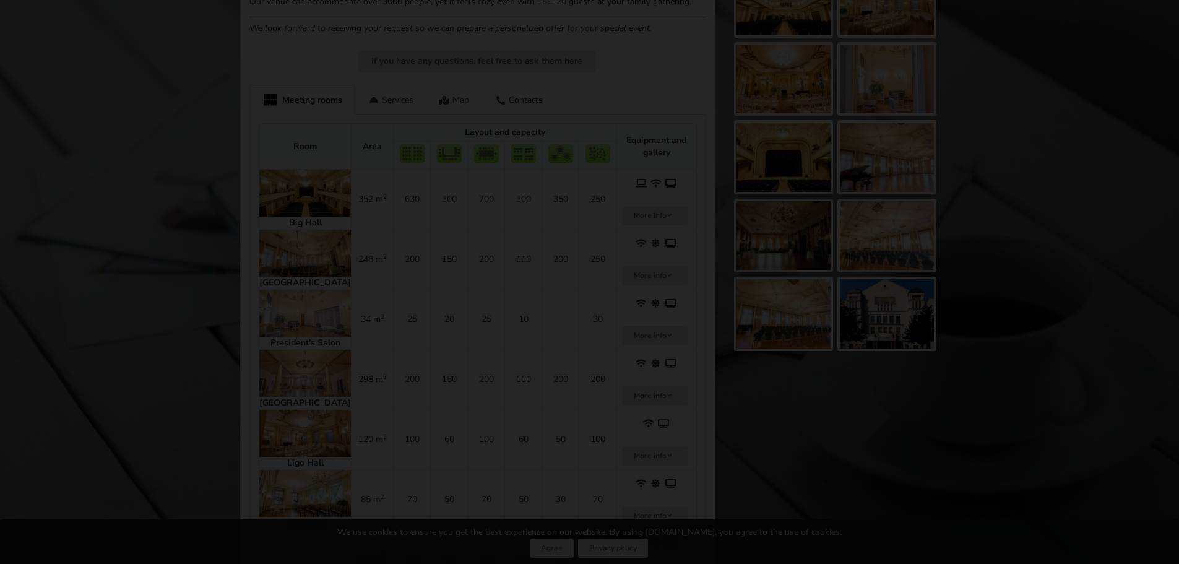
scroll to position [495, 0]
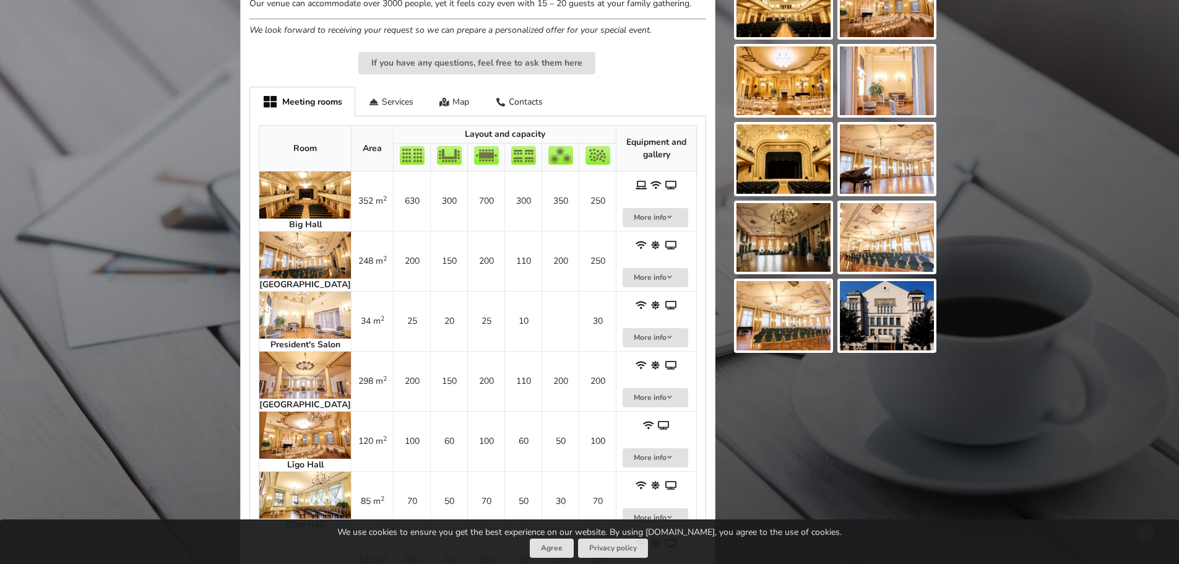
click at [298, 205] on img at bounding box center [305, 194] width 92 height 47
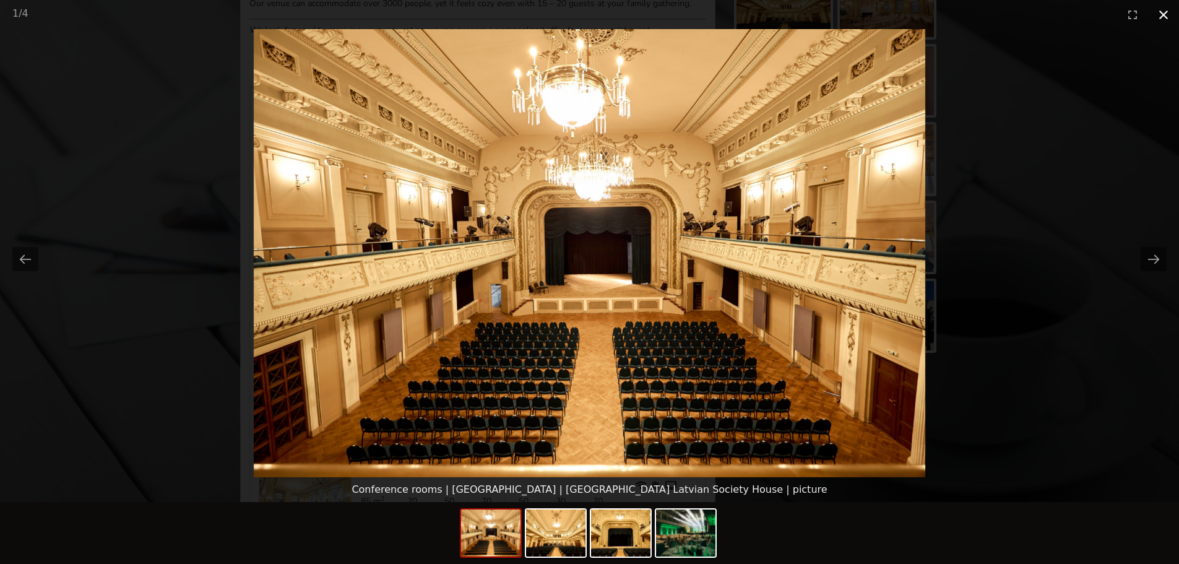
click at [1163, 9] on button "Close gallery" at bounding box center [1163, 14] width 31 height 29
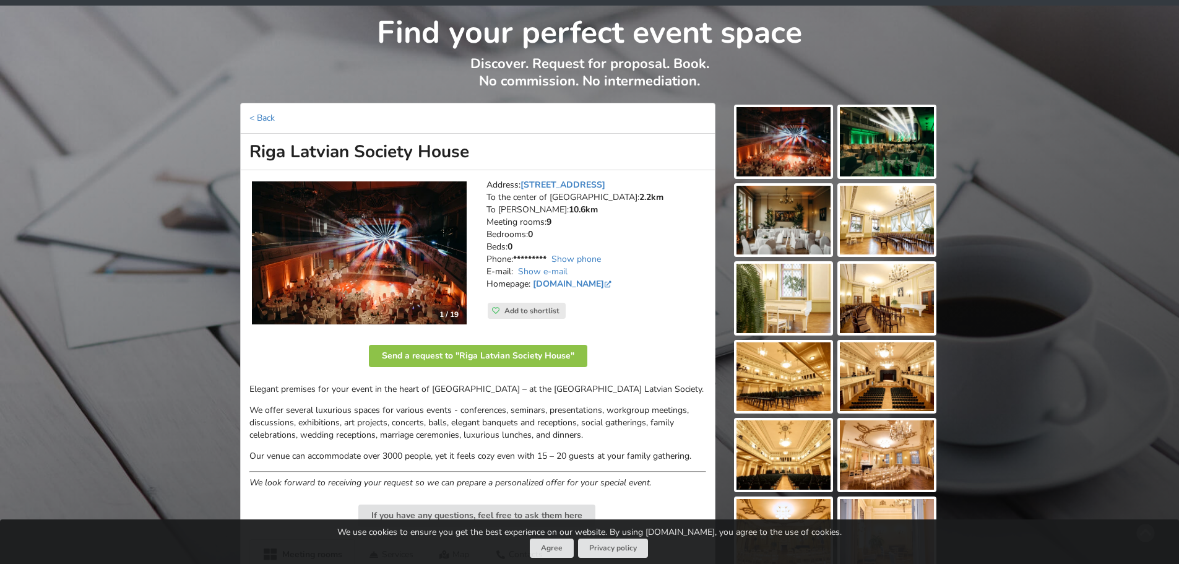
scroll to position [0, 0]
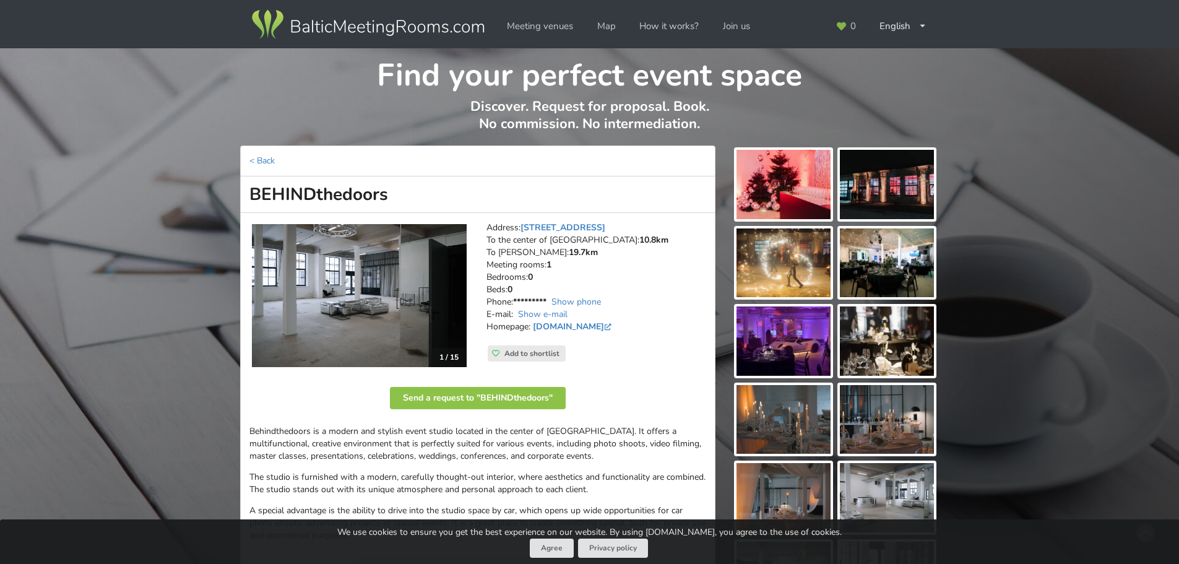
click at [795, 190] on img at bounding box center [783, 184] width 94 height 69
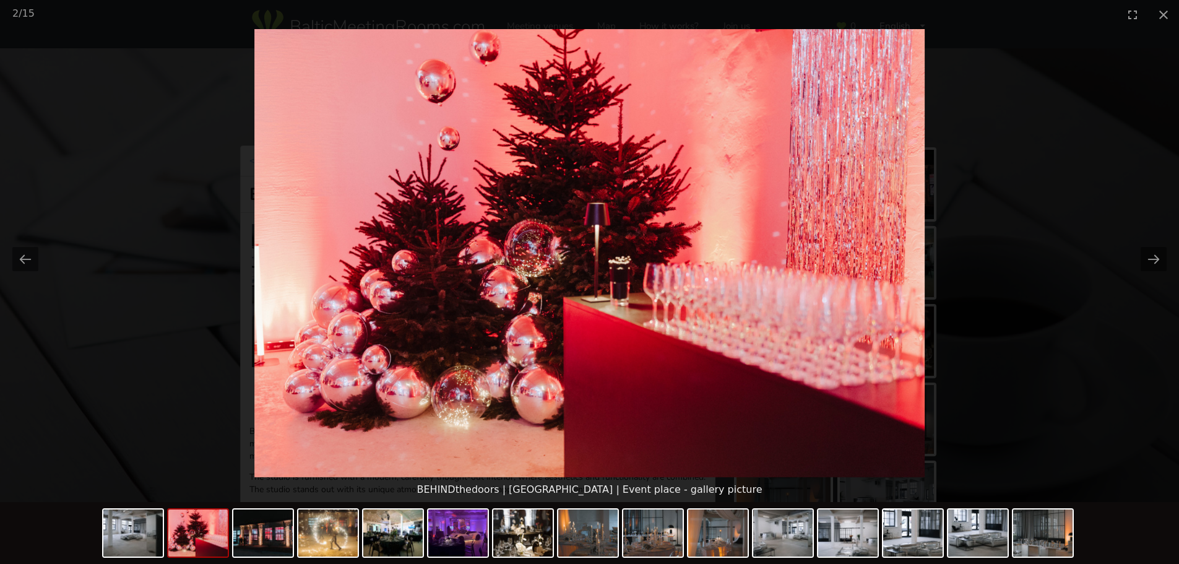
click at [1168, 264] on picture at bounding box center [589, 253] width 1179 height 448
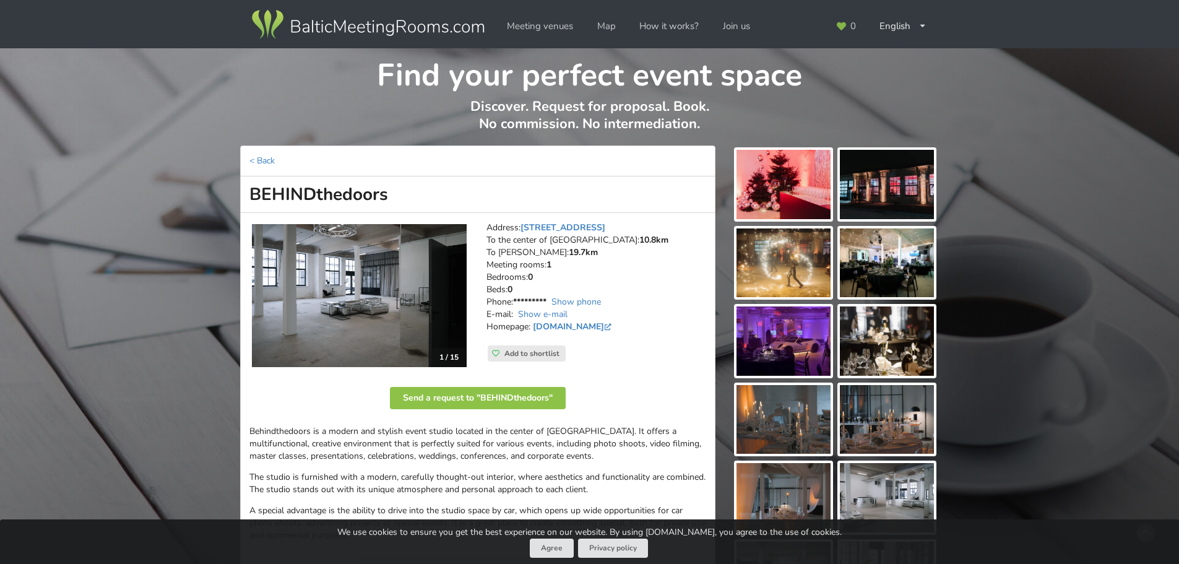
click at [1155, 259] on div "Find your perfect event space Discover. Request for proposal. Book. No commissi…" at bounding box center [589, 444] width 1179 height 793
click at [886, 188] on img at bounding box center [887, 184] width 94 height 69
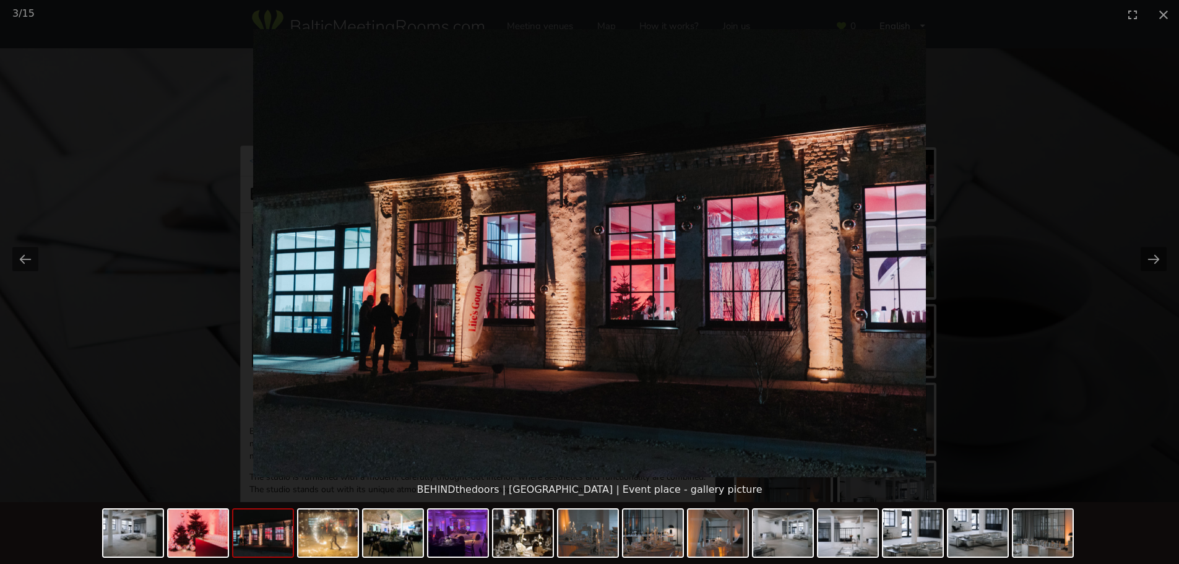
click at [1127, 281] on picture at bounding box center [589, 253] width 1179 height 448
click at [1157, 256] on button "Next slide" at bounding box center [1154, 259] width 26 height 24
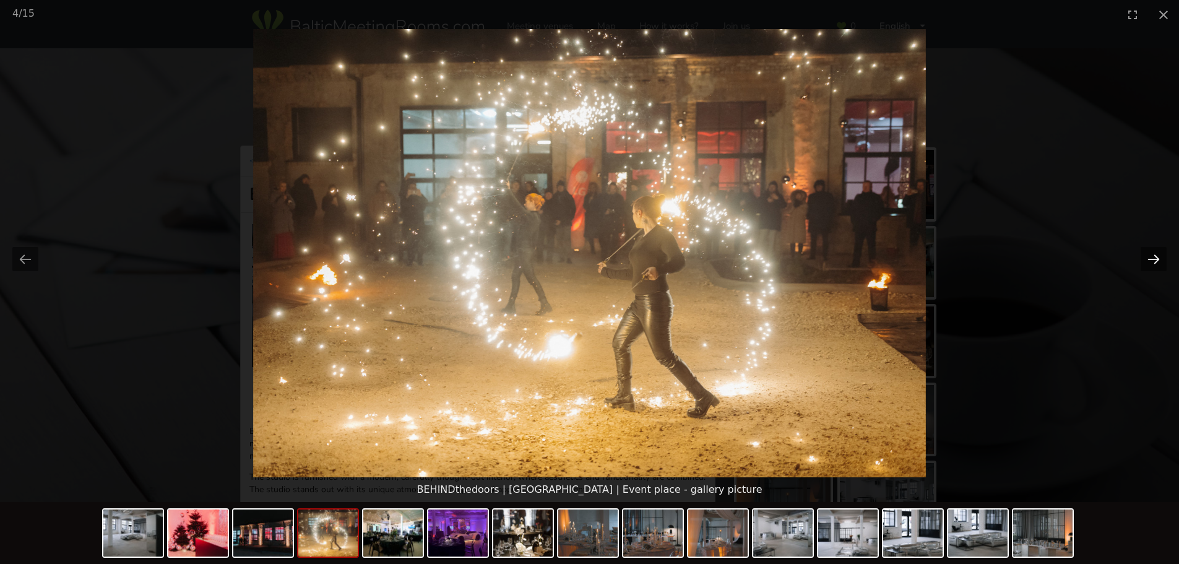
click at [1157, 256] on button "Next slide" at bounding box center [1154, 259] width 26 height 24
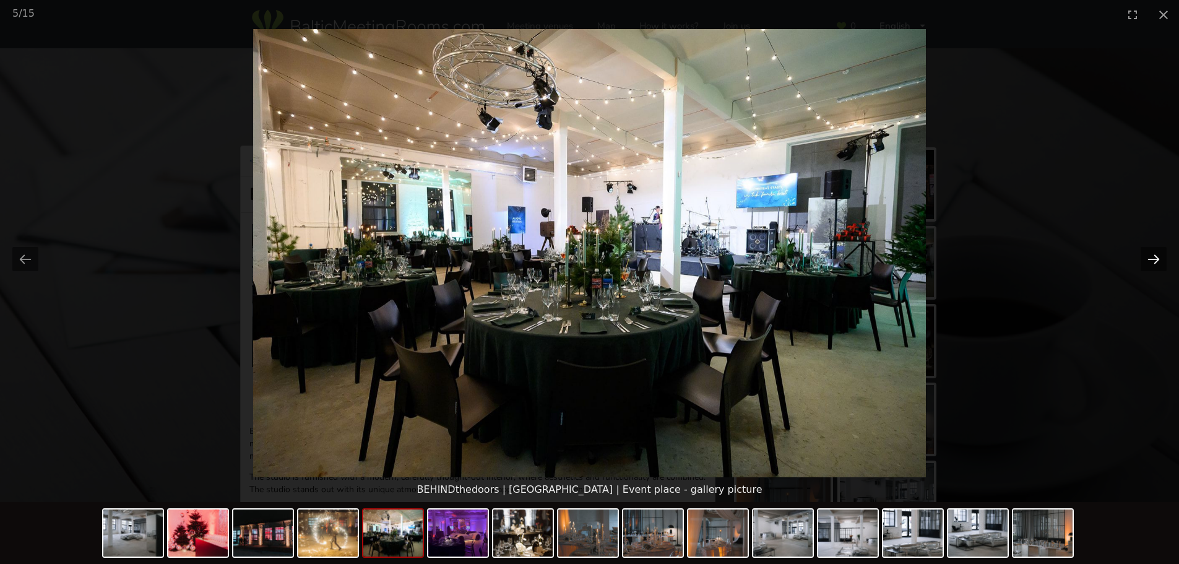
click at [1157, 256] on button "Next slide" at bounding box center [1154, 259] width 26 height 24
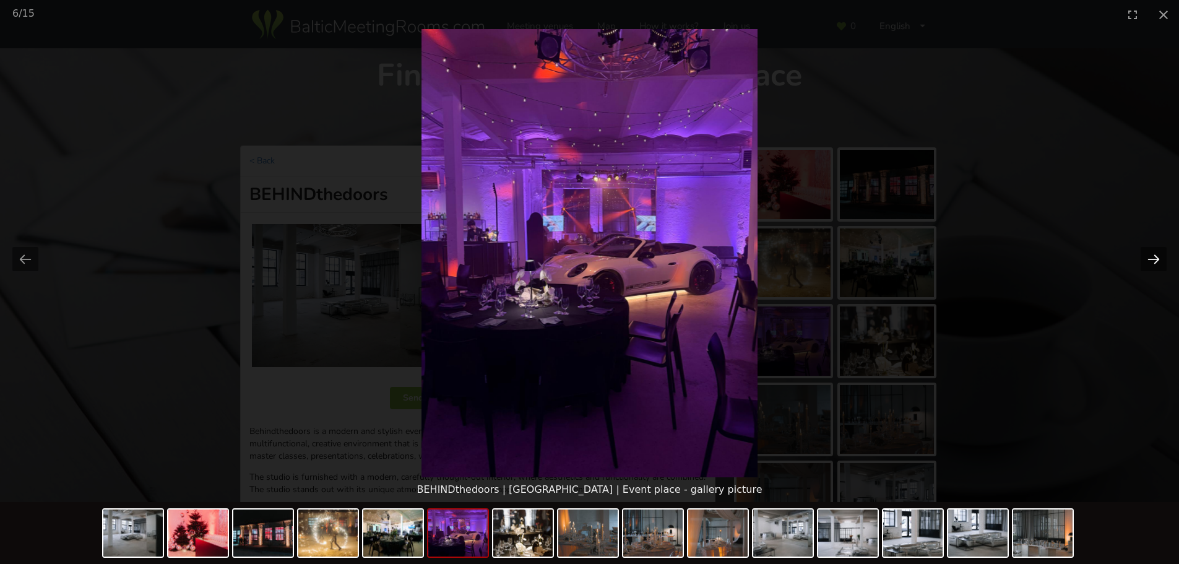
click at [1157, 256] on button "Next slide" at bounding box center [1154, 259] width 26 height 24
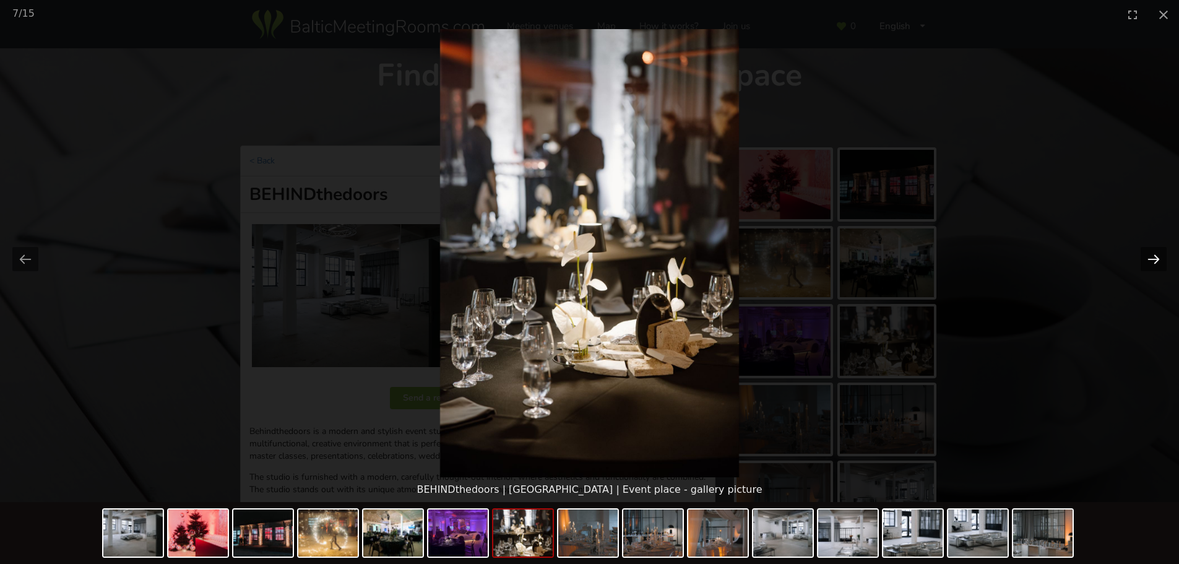
click at [1157, 256] on button "Next slide" at bounding box center [1154, 259] width 26 height 24
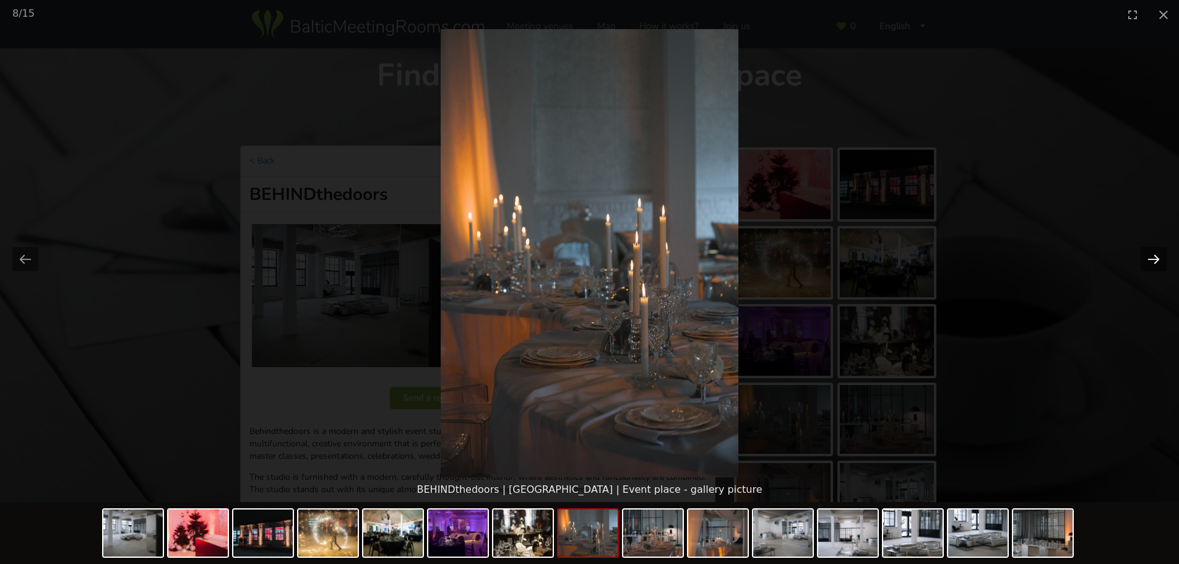
click at [1157, 256] on button "Next slide" at bounding box center [1154, 259] width 26 height 24
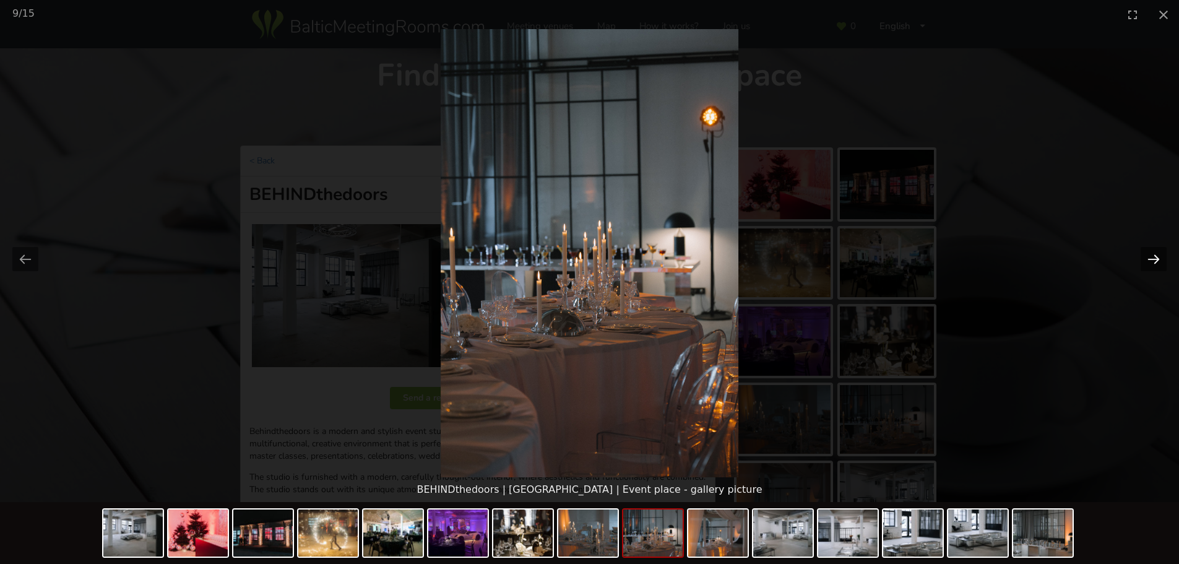
click at [1157, 256] on button "Next slide" at bounding box center [1154, 259] width 26 height 24
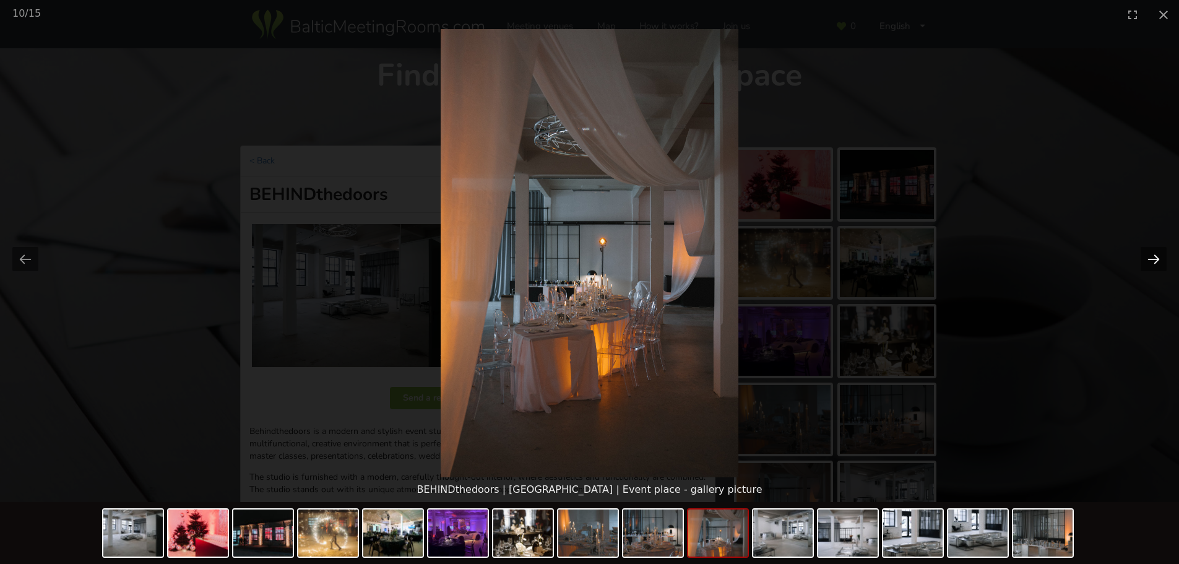
click at [1157, 256] on button "Next slide" at bounding box center [1154, 259] width 26 height 24
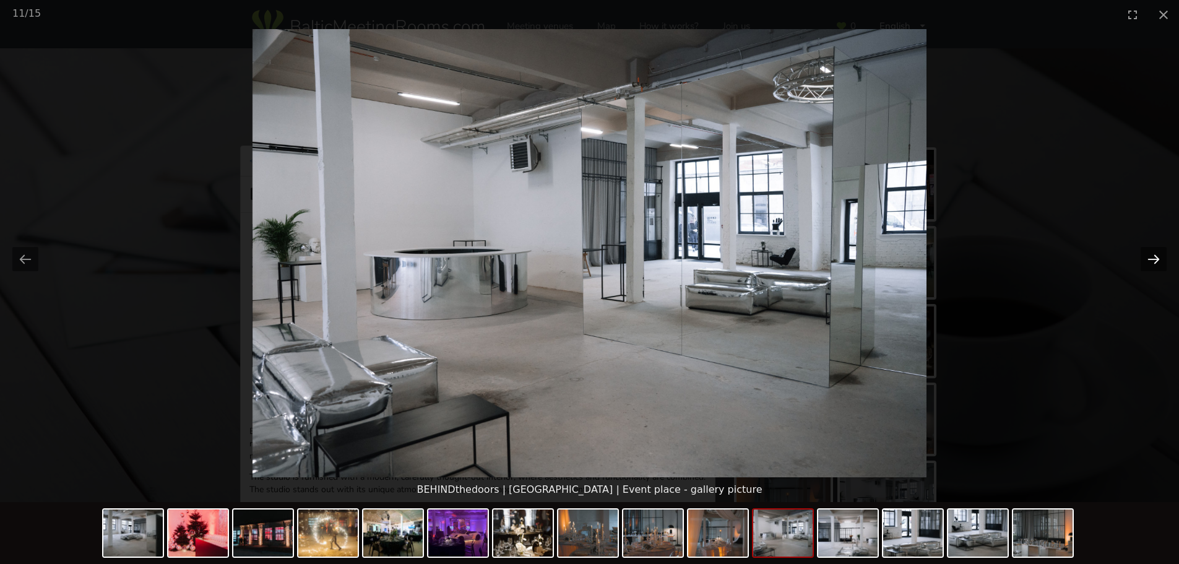
click at [1157, 256] on button "Next slide" at bounding box center [1154, 259] width 26 height 24
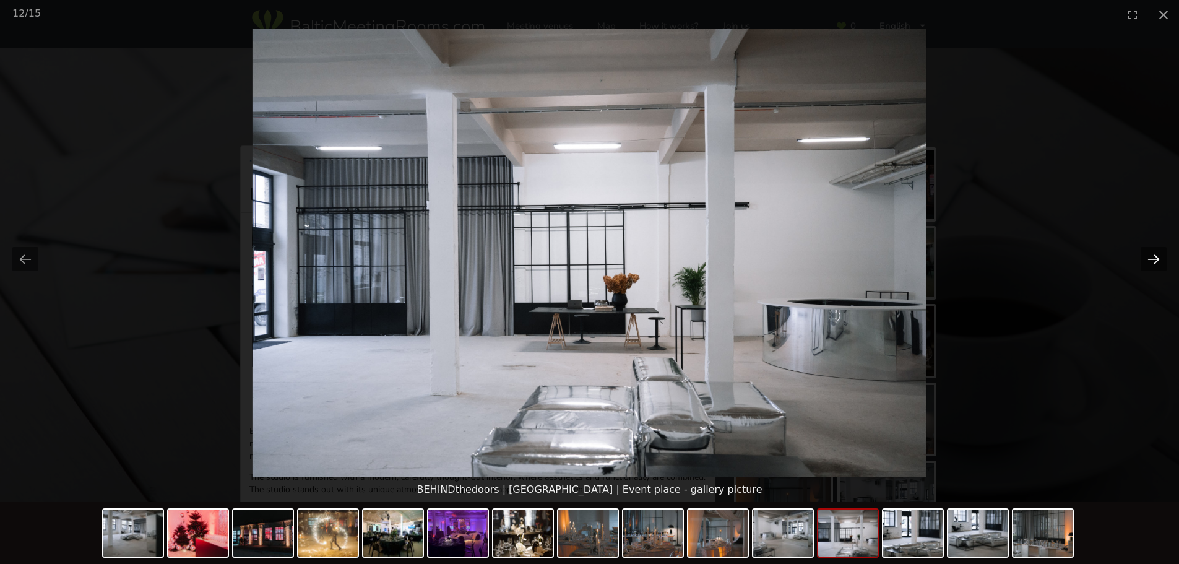
click at [1156, 255] on button "Next slide" at bounding box center [1154, 259] width 26 height 24
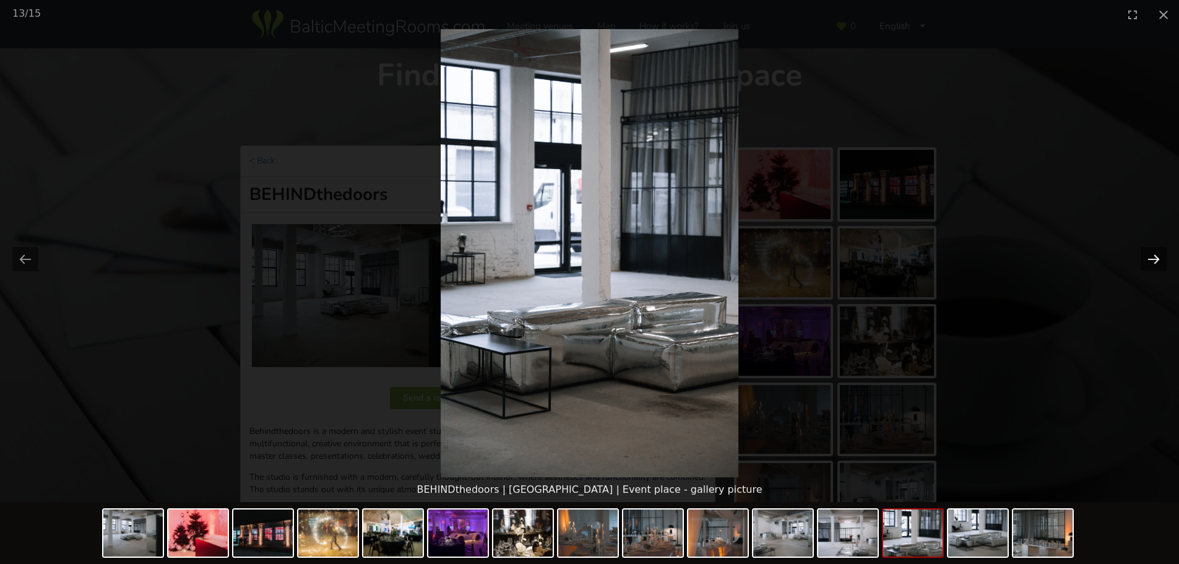
click at [1154, 258] on button "Next slide" at bounding box center [1154, 259] width 26 height 24
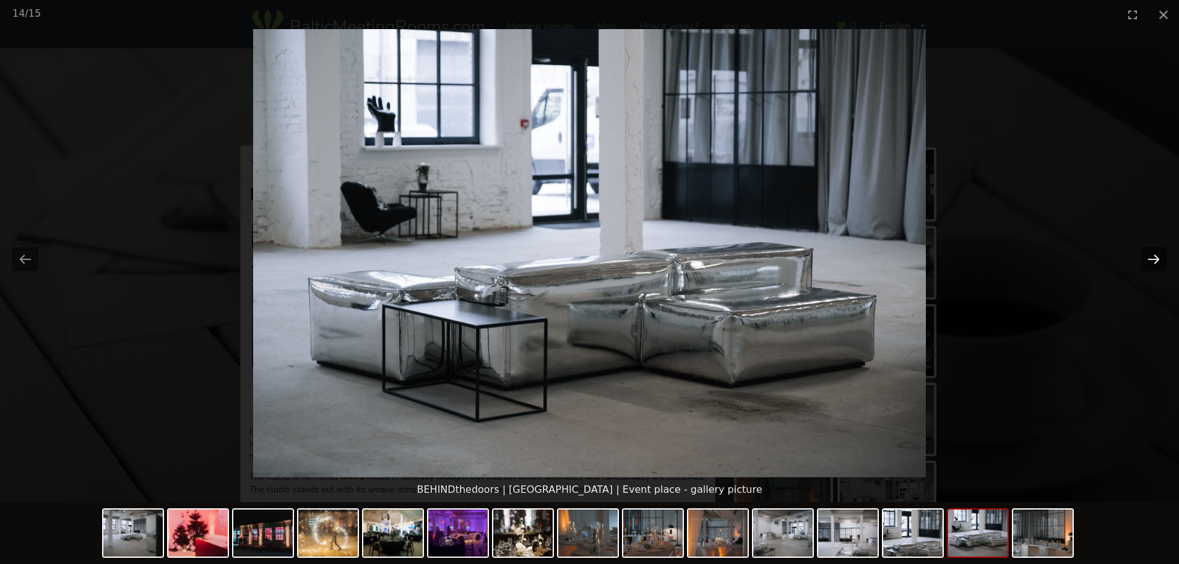
click at [1154, 257] on button "Next slide" at bounding box center [1154, 259] width 26 height 24
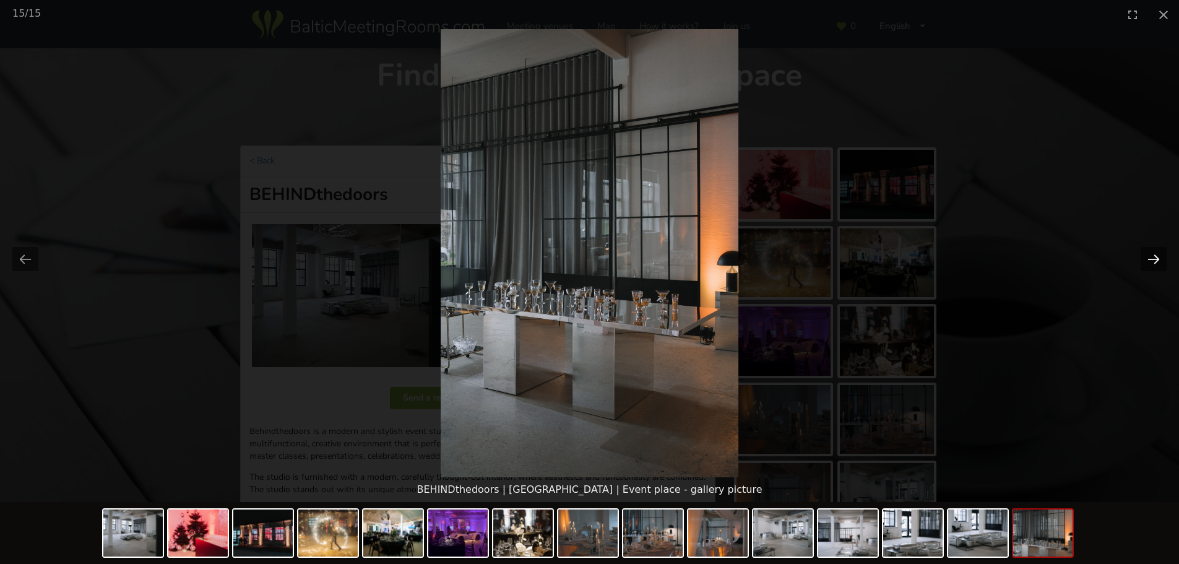
click at [1154, 257] on button "Next slide" at bounding box center [1154, 259] width 26 height 24
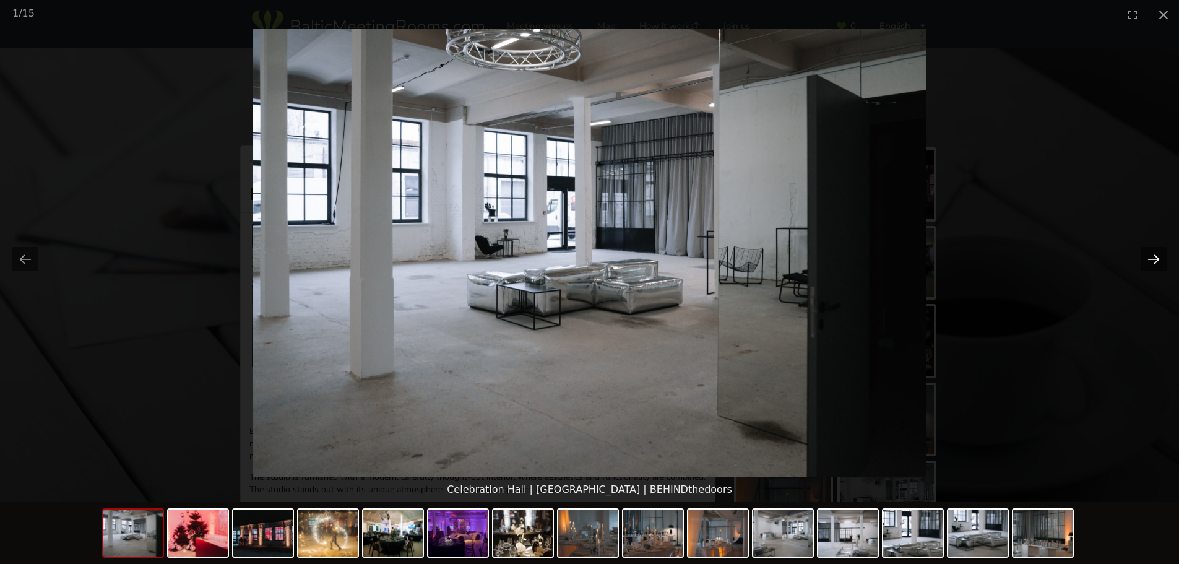
click at [1162, 262] on button "Next slide" at bounding box center [1154, 259] width 26 height 24
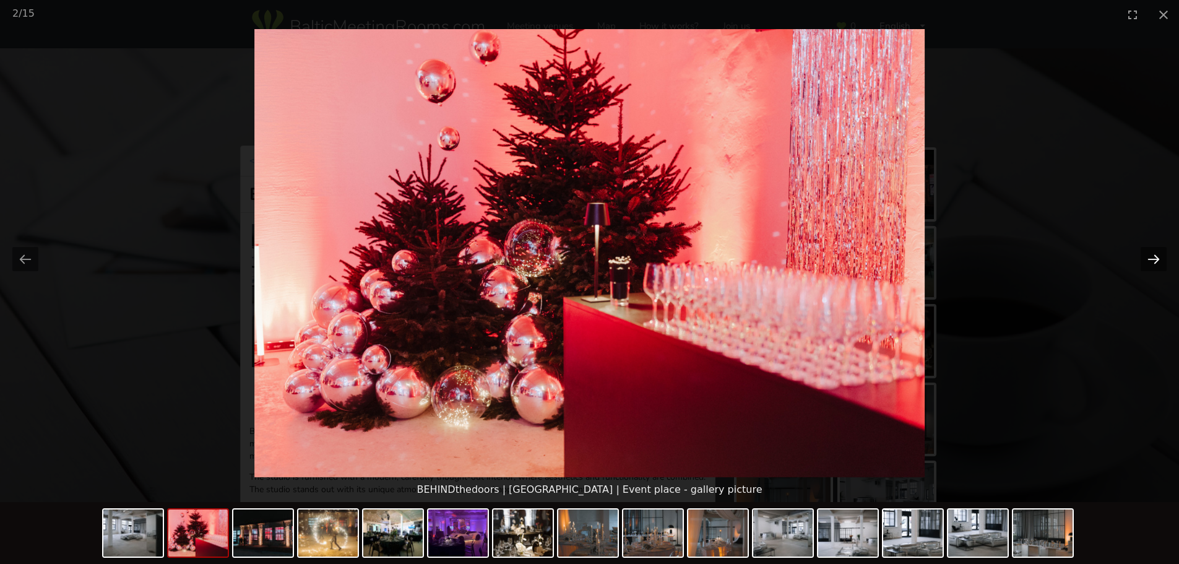
click at [1159, 257] on button "Next slide" at bounding box center [1154, 259] width 26 height 24
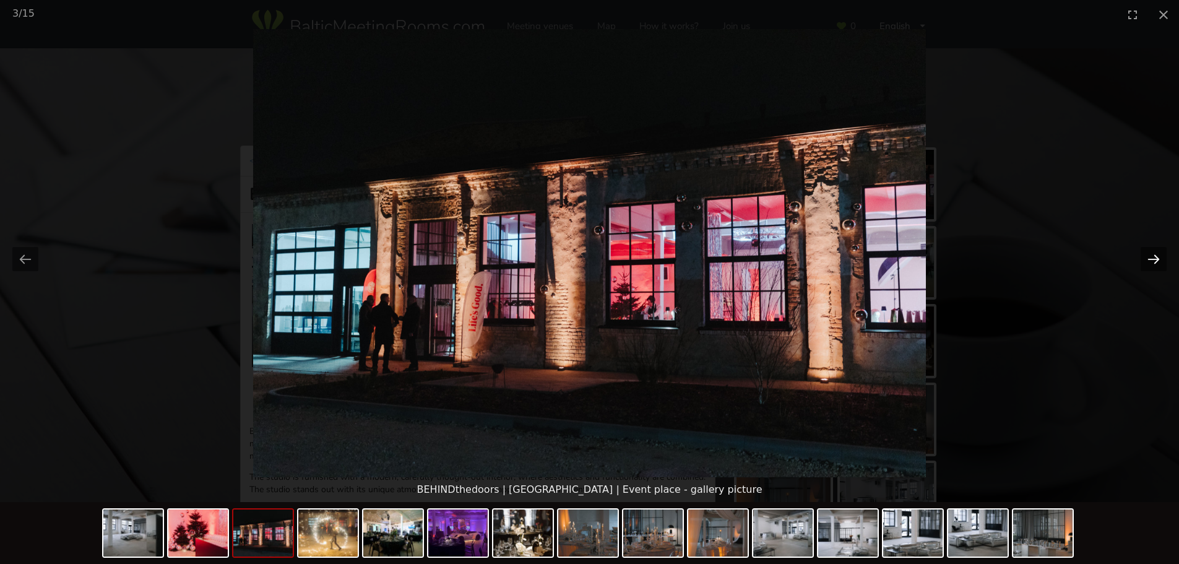
click at [1159, 257] on button "Next slide" at bounding box center [1154, 259] width 26 height 24
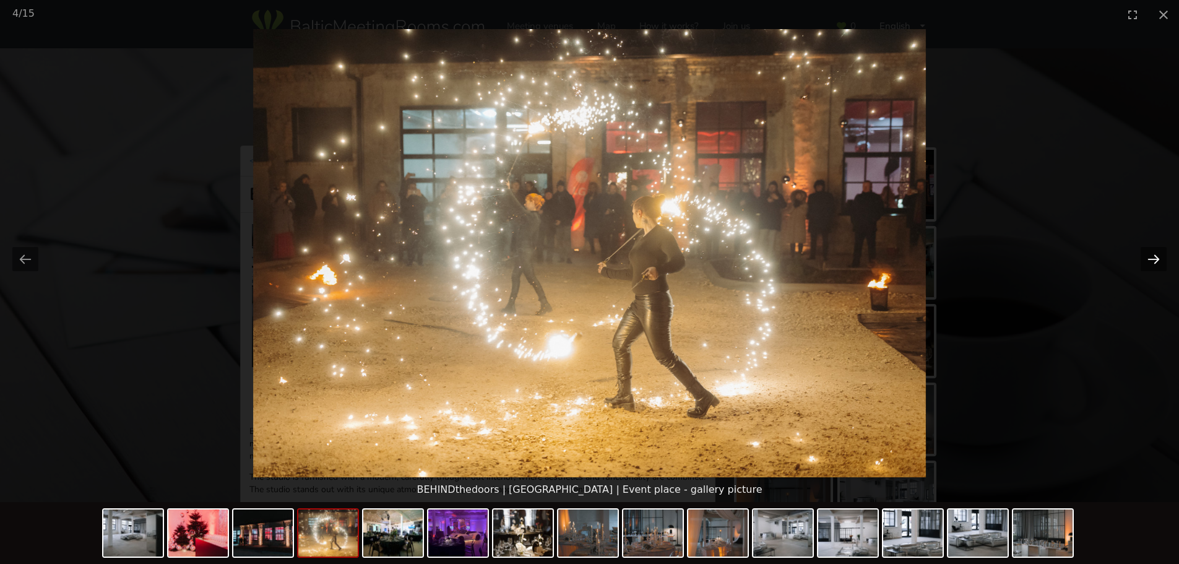
click at [1159, 257] on button "Next slide" at bounding box center [1154, 259] width 26 height 24
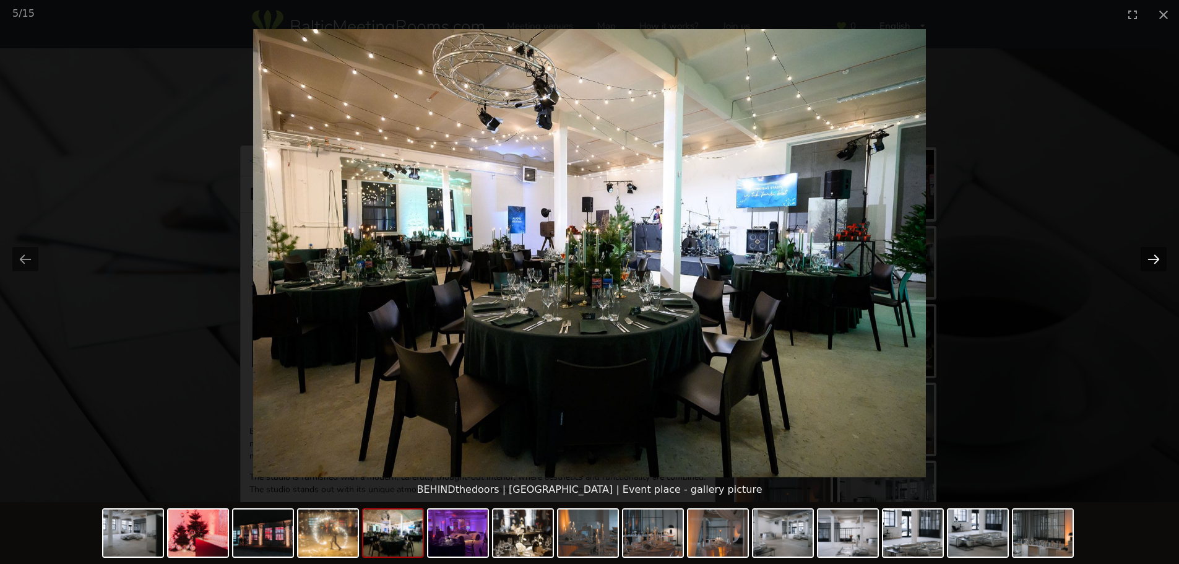
click at [1159, 257] on button "Next slide" at bounding box center [1154, 259] width 26 height 24
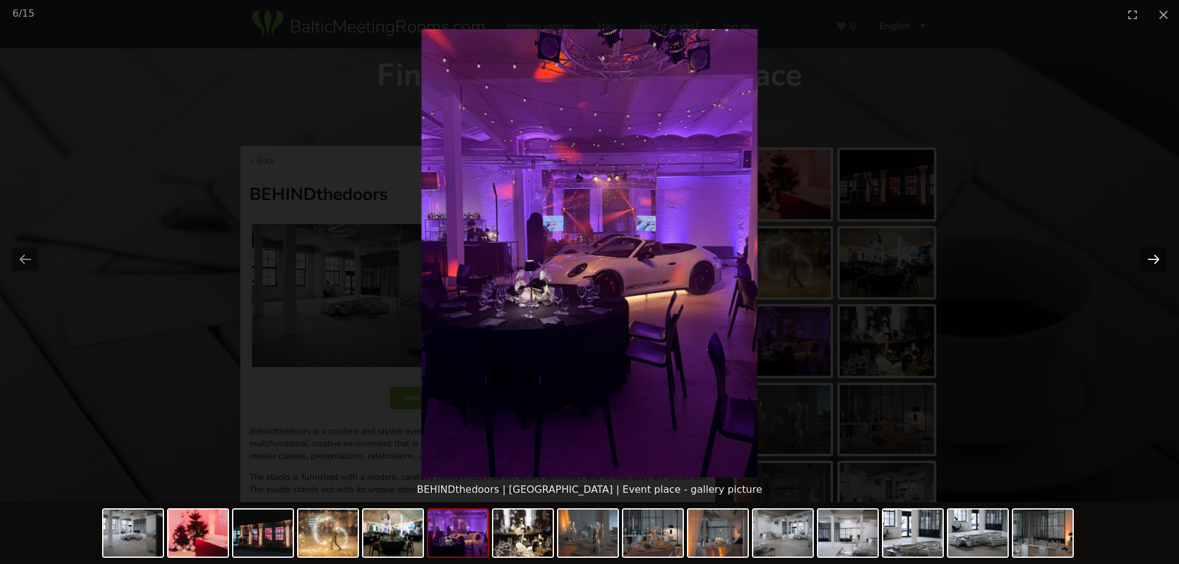
click at [1159, 258] on button "Next slide" at bounding box center [1154, 259] width 26 height 24
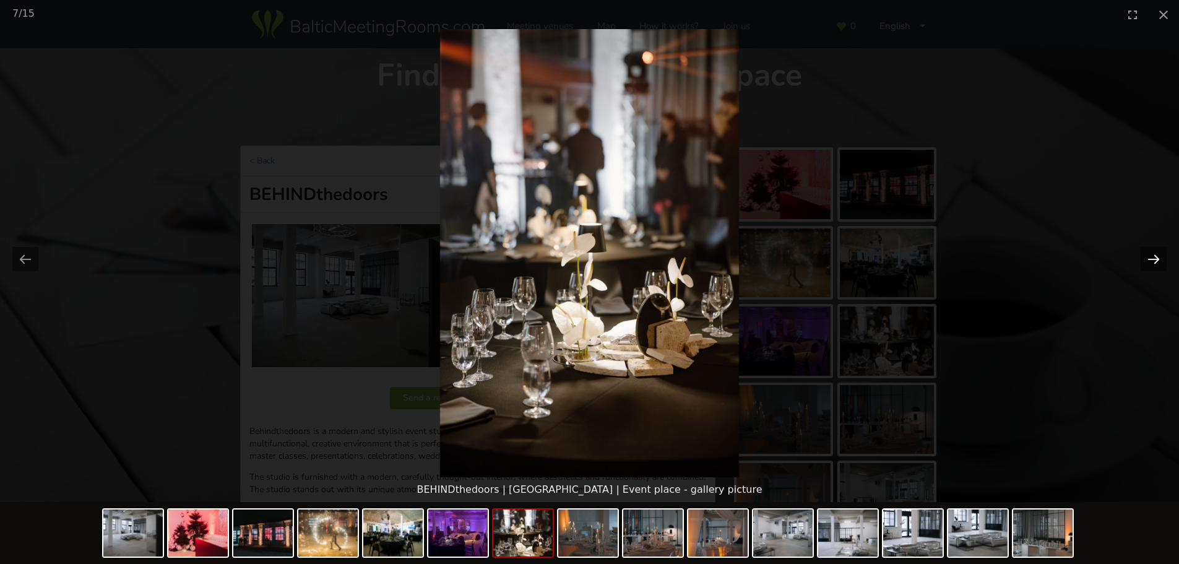
click at [1159, 258] on button "Next slide" at bounding box center [1154, 259] width 26 height 24
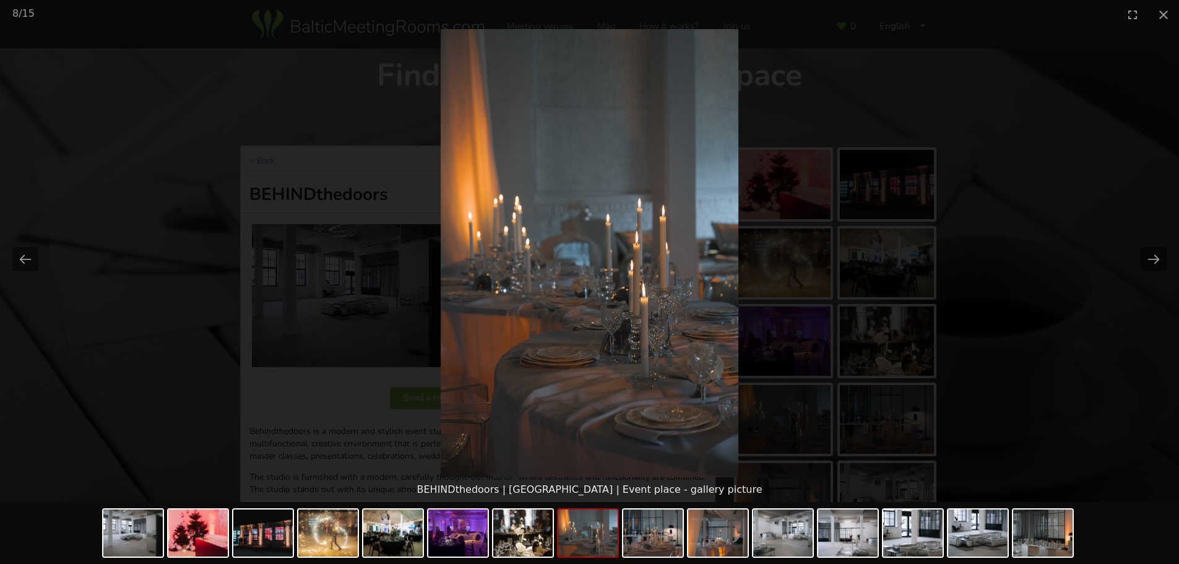
click at [985, 135] on picture at bounding box center [589, 253] width 1179 height 448
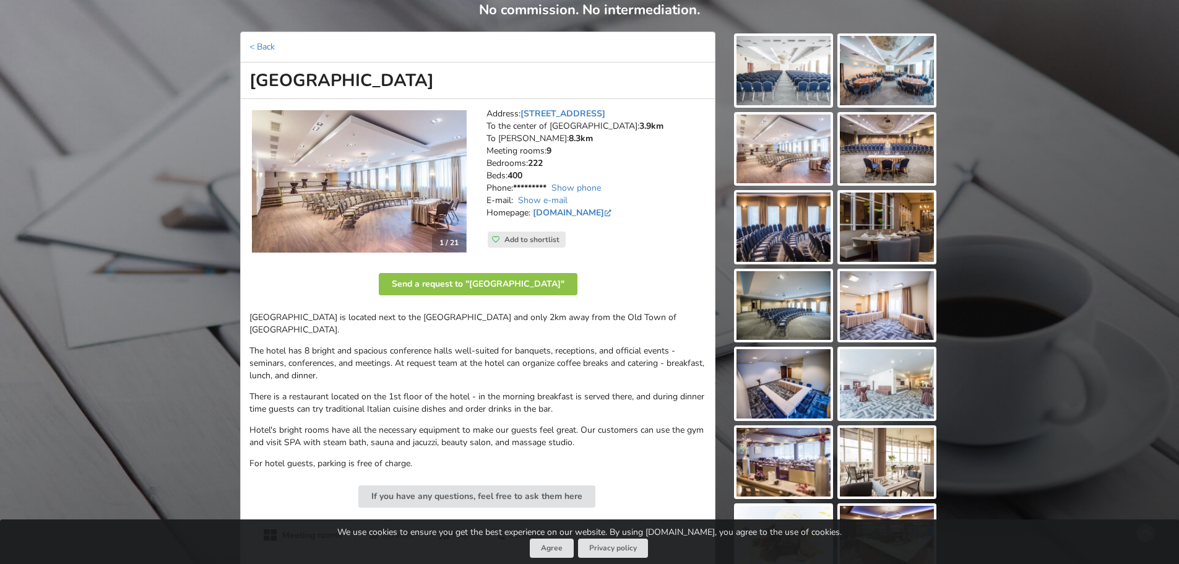
scroll to position [124, 0]
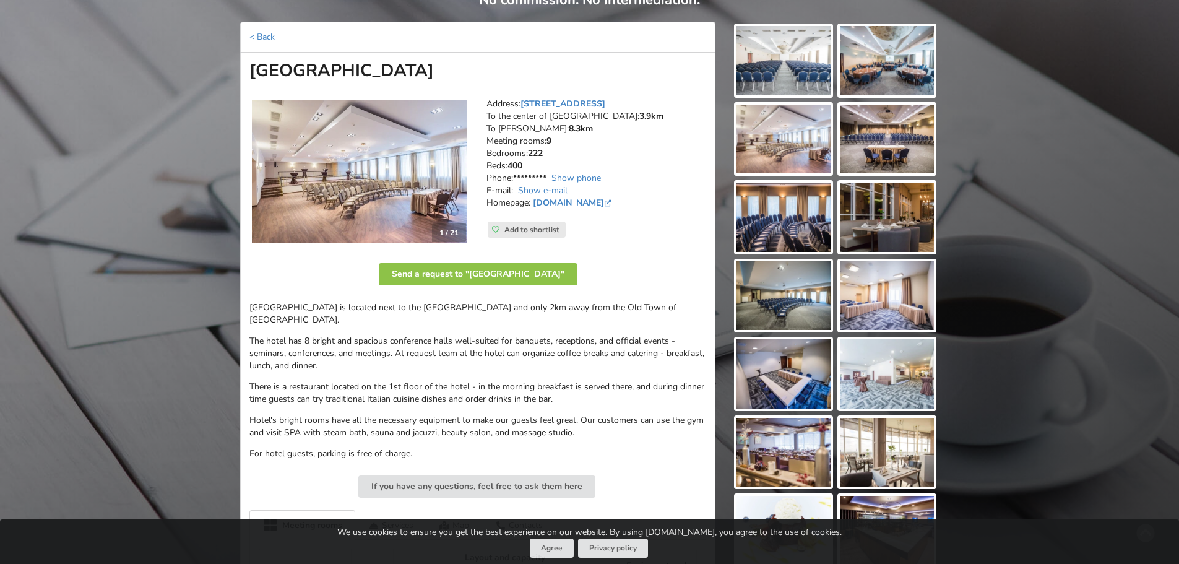
click at [783, 139] on img at bounding box center [783, 139] width 94 height 69
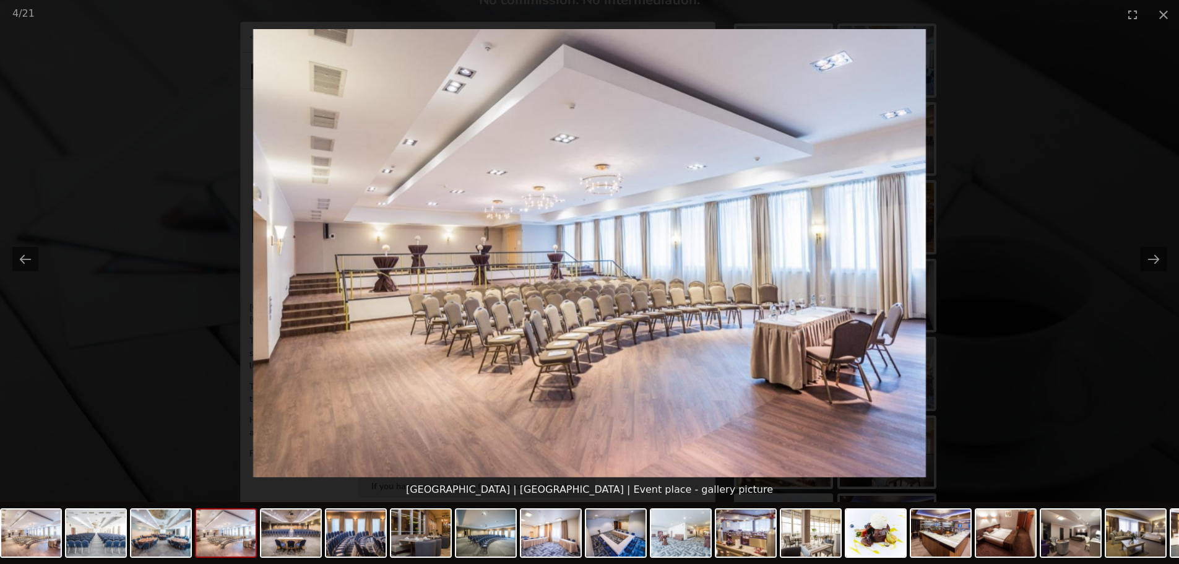
click at [1098, 272] on picture at bounding box center [589, 253] width 1179 height 448
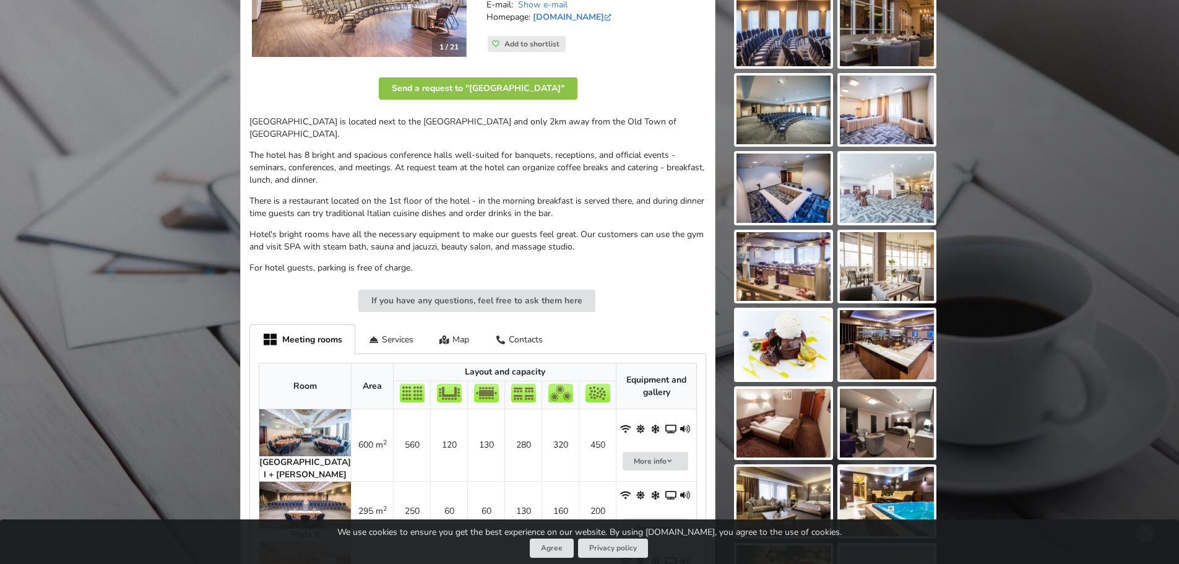
scroll to position [248, 0]
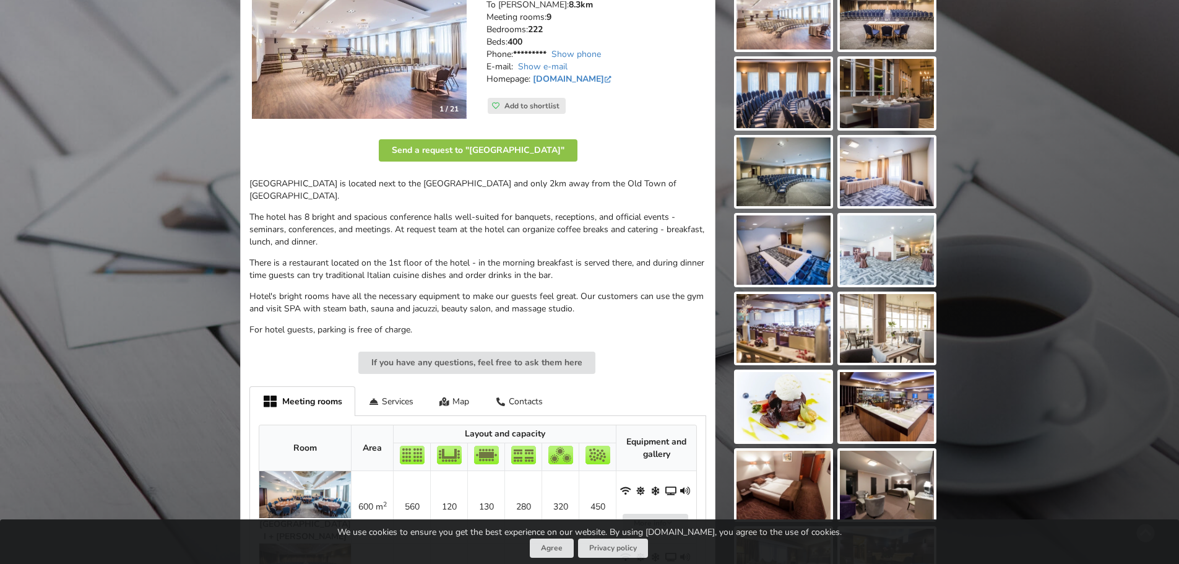
click at [767, 313] on img at bounding box center [783, 328] width 94 height 69
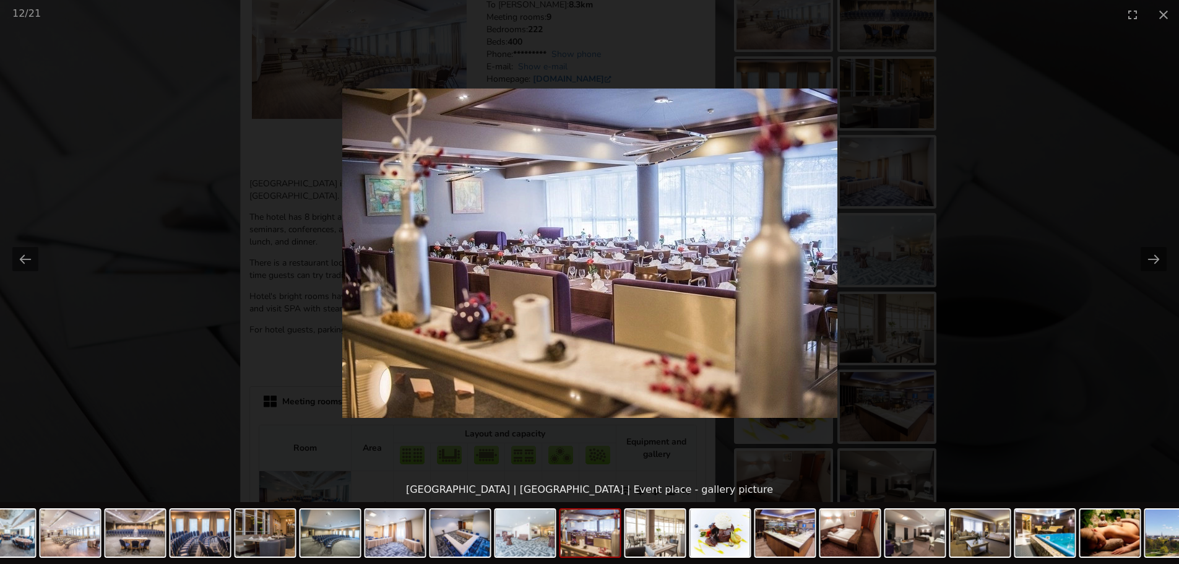
scroll to position [0, 0]
click at [1040, 214] on picture at bounding box center [589, 253] width 1179 height 448
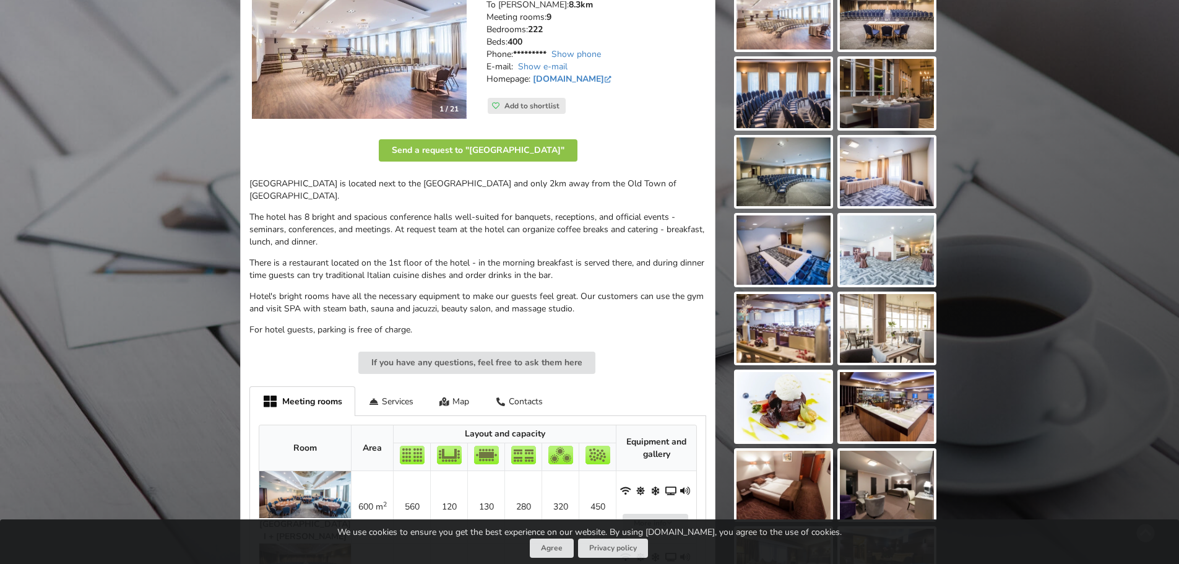
click at [787, 257] on img at bounding box center [783, 249] width 94 height 69
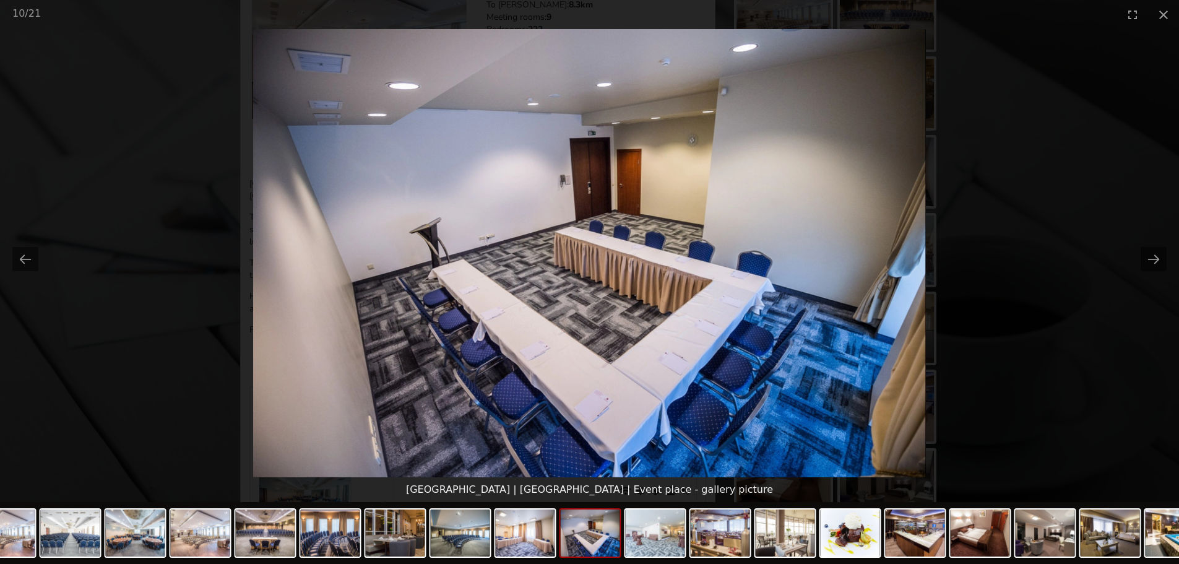
click at [1016, 221] on picture at bounding box center [589, 253] width 1179 height 448
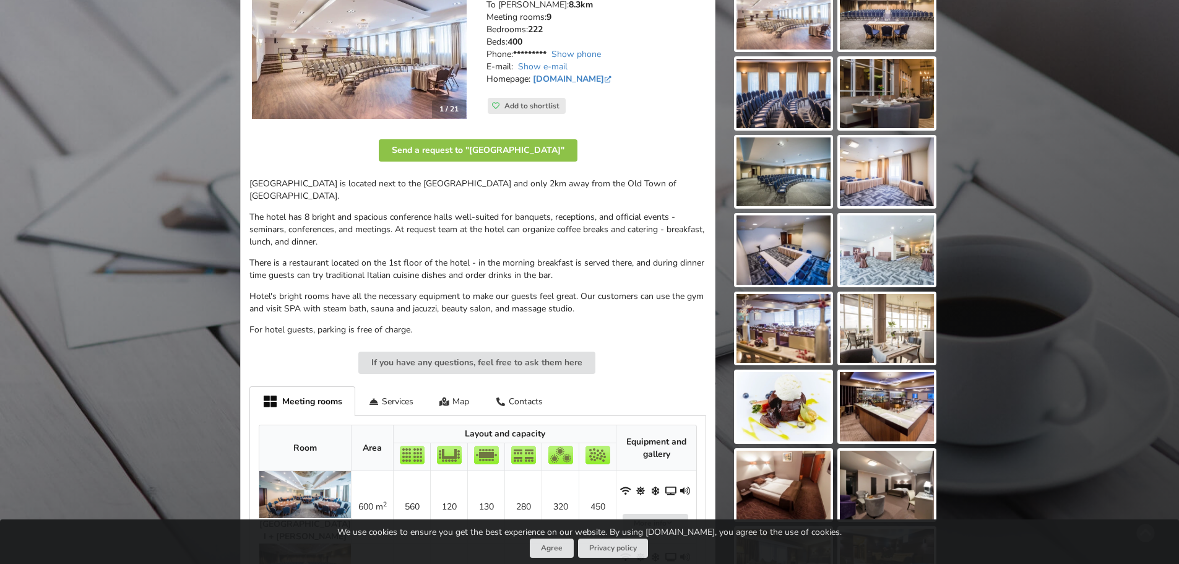
click at [795, 186] on img at bounding box center [783, 171] width 94 height 69
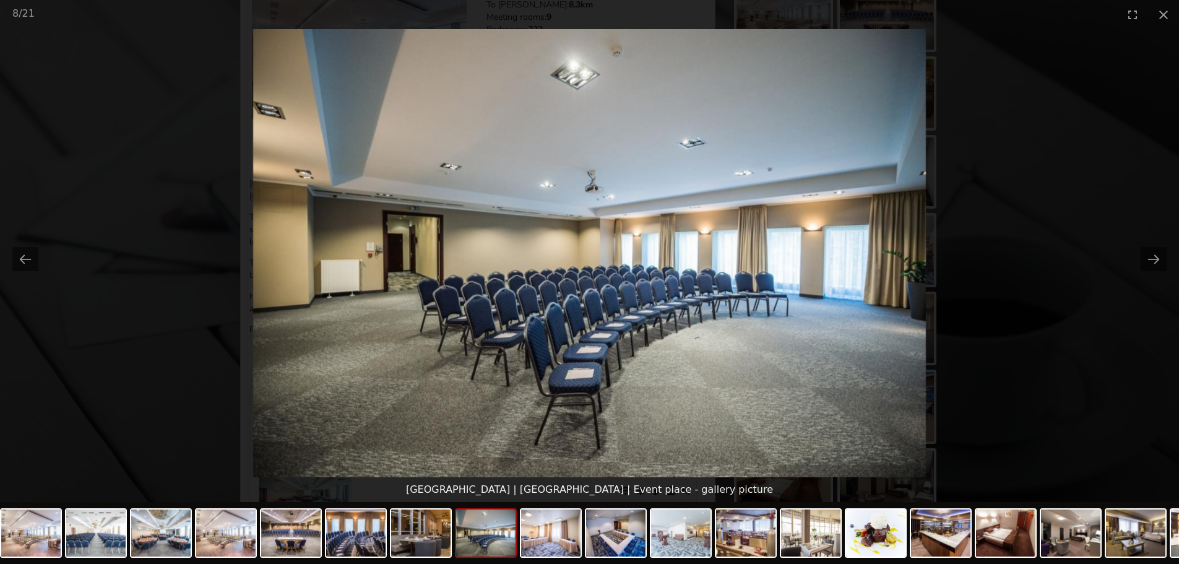
click at [1034, 225] on picture at bounding box center [589, 253] width 1179 height 448
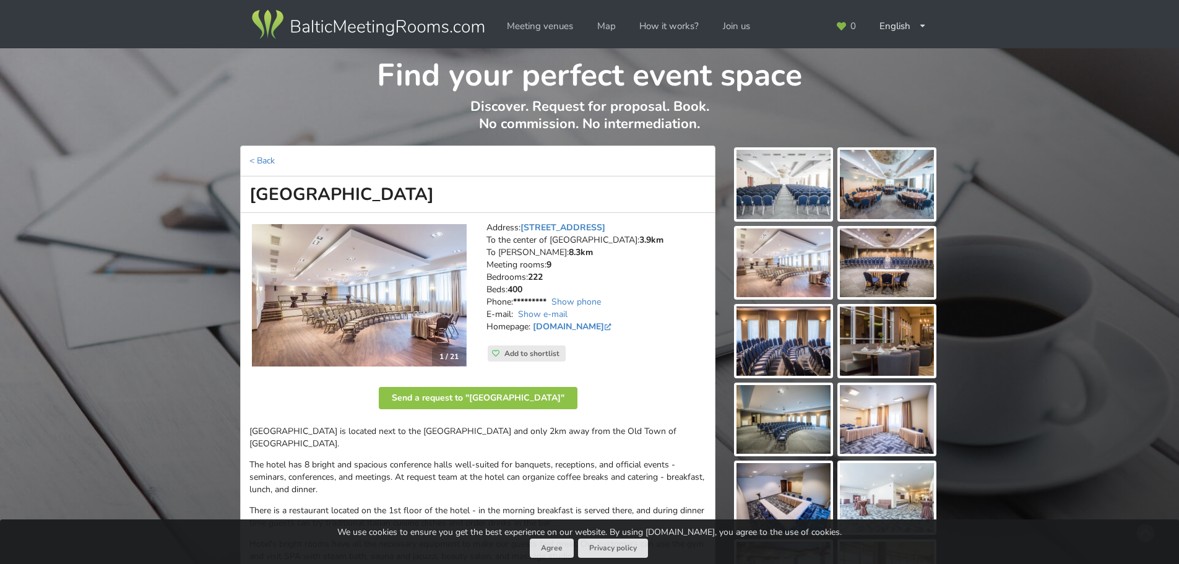
click at [867, 186] on img at bounding box center [887, 184] width 94 height 69
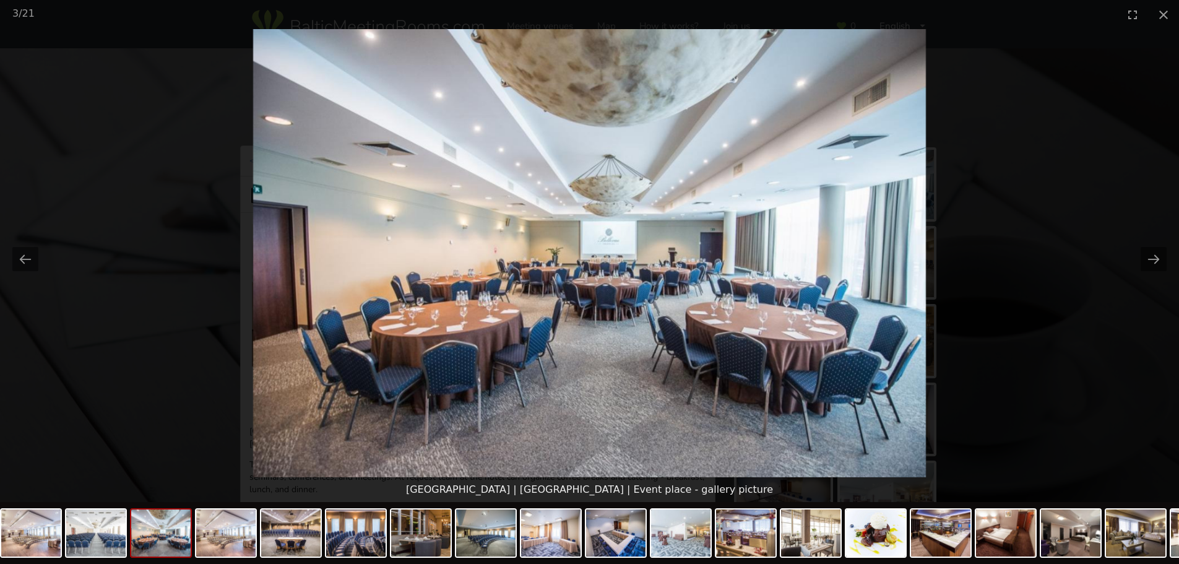
click at [1019, 248] on picture at bounding box center [589, 253] width 1179 height 448
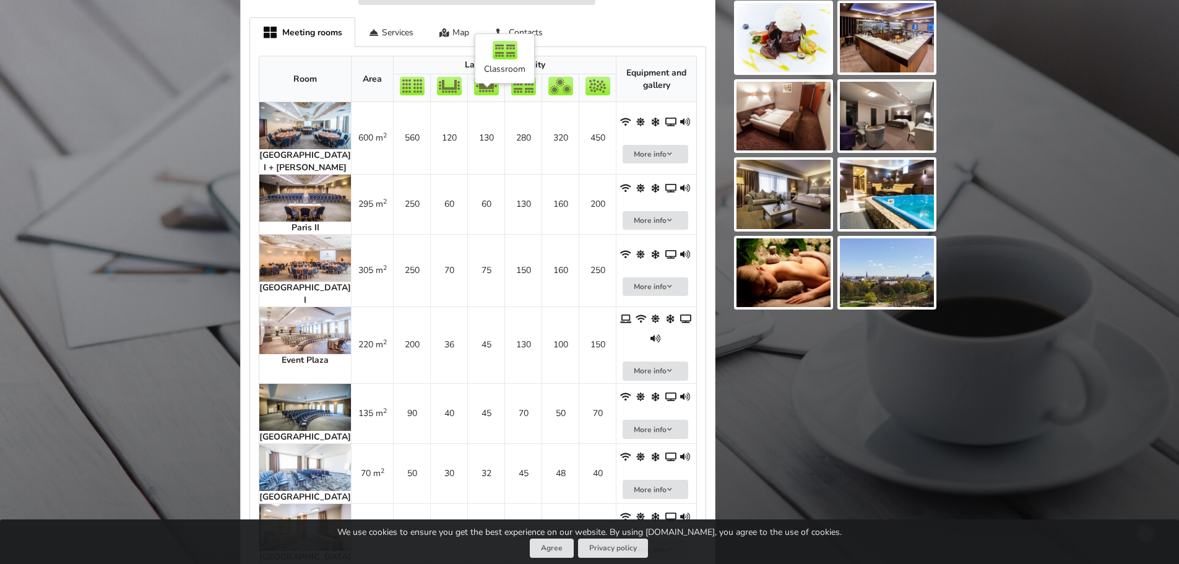
scroll to position [619, 0]
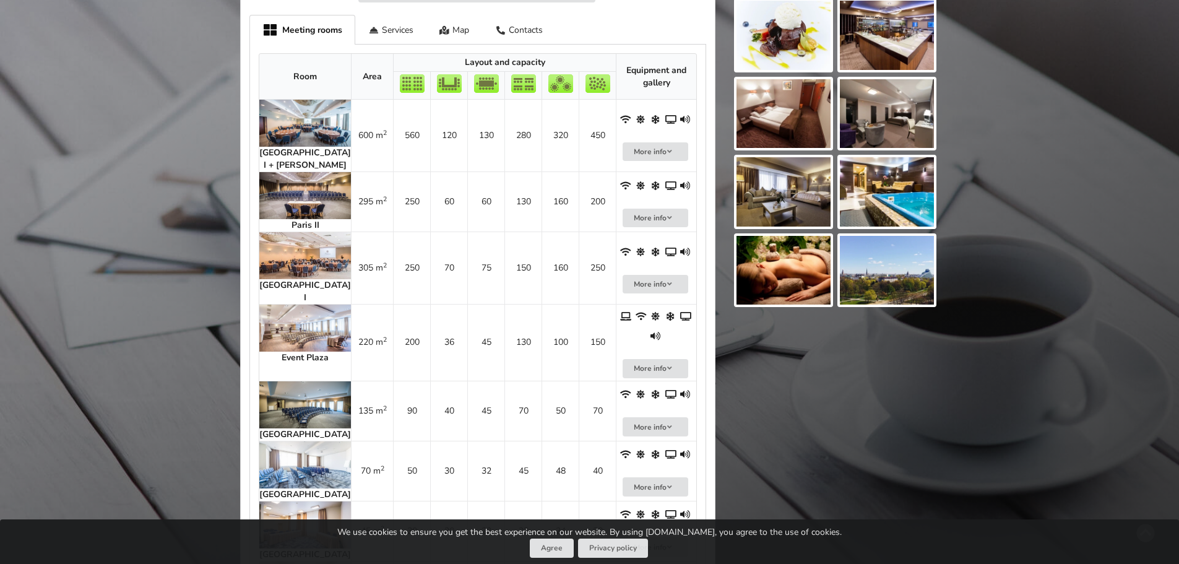
click at [287, 249] on img at bounding box center [305, 255] width 92 height 47
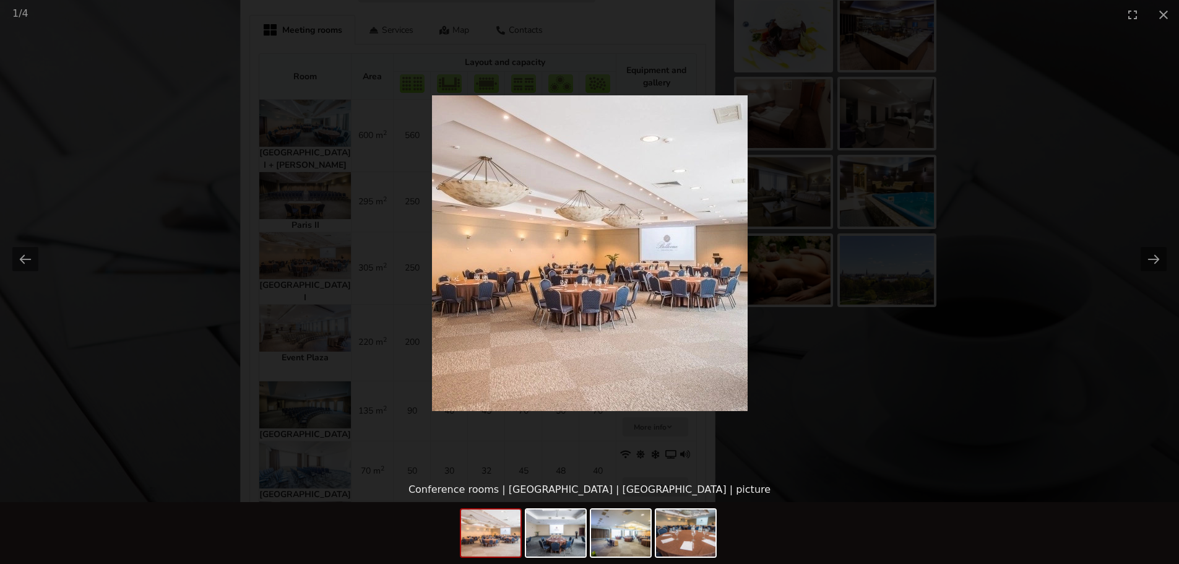
click at [285, 184] on picture at bounding box center [589, 253] width 1179 height 448
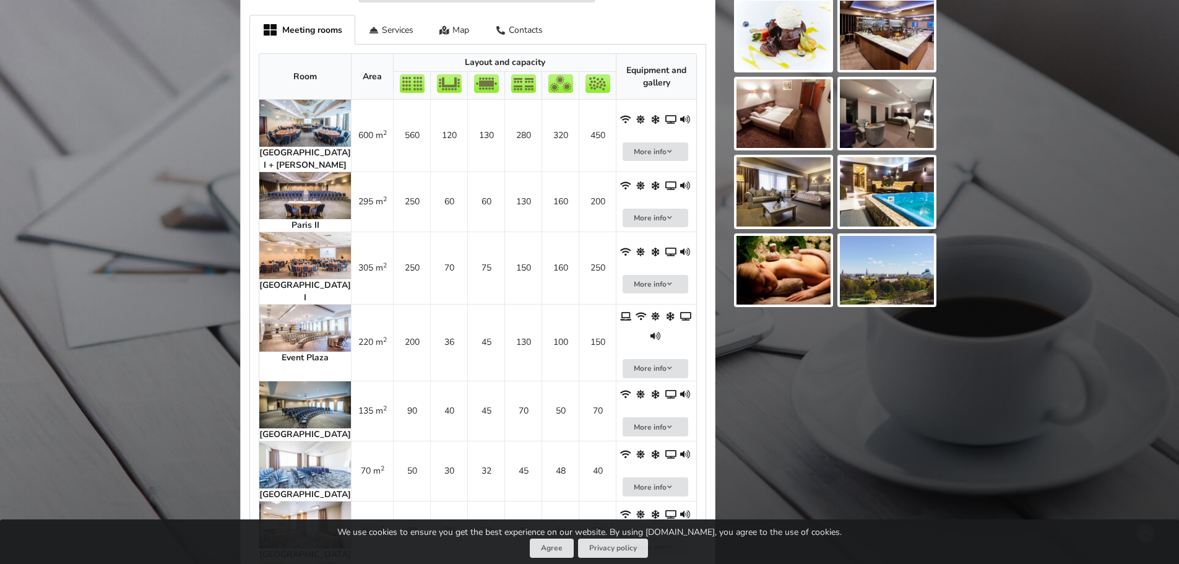
click at [285, 184] on img at bounding box center [305, 195] width 92 height 47
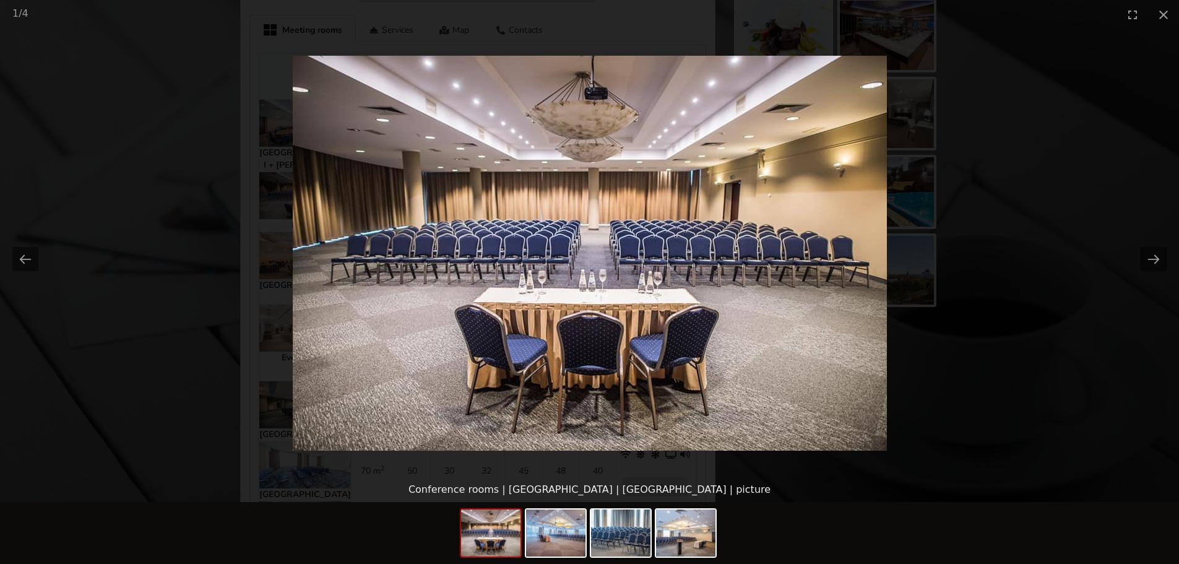
click at [207, 296] on picture at bounding box center [589, 253] width 1179 height 448
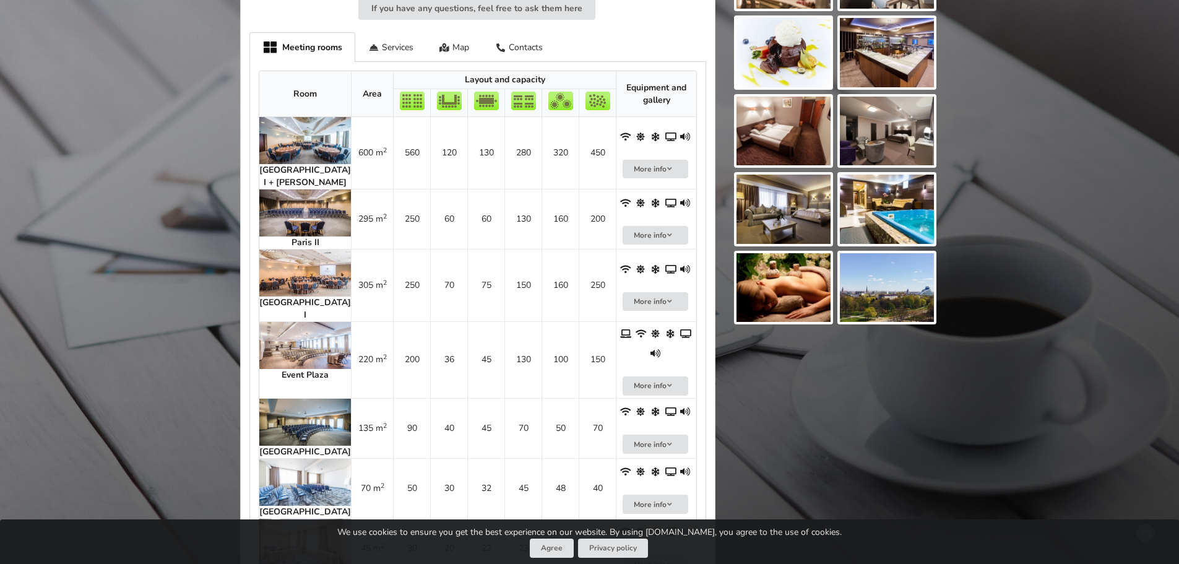
scroll to position [433, 0]
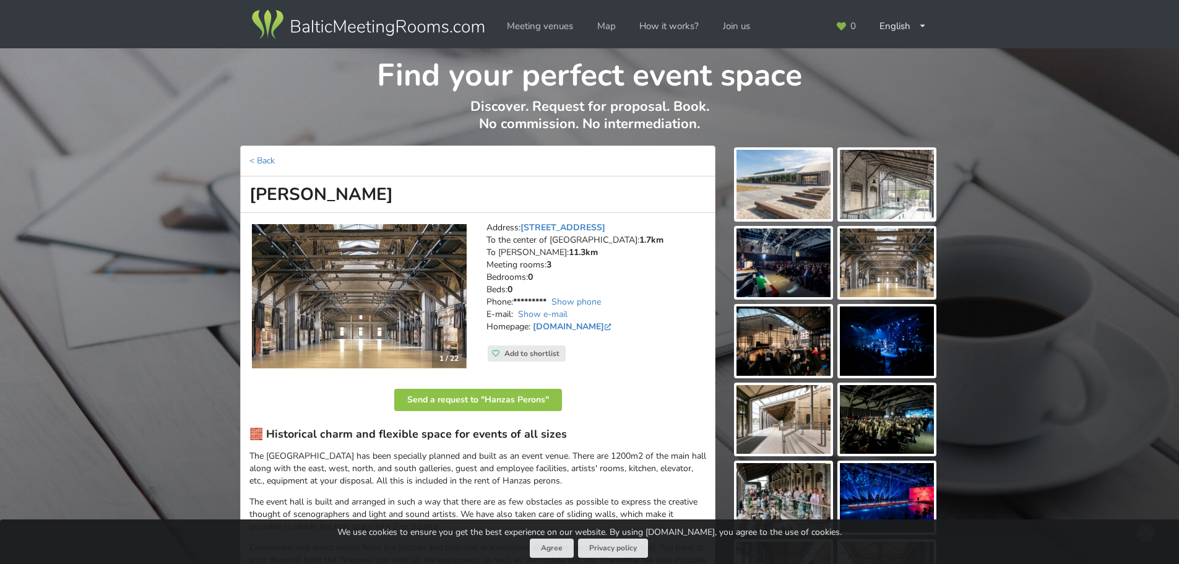
click at [443, 321] on img at bounding box center [359, 296] width 215 height 145
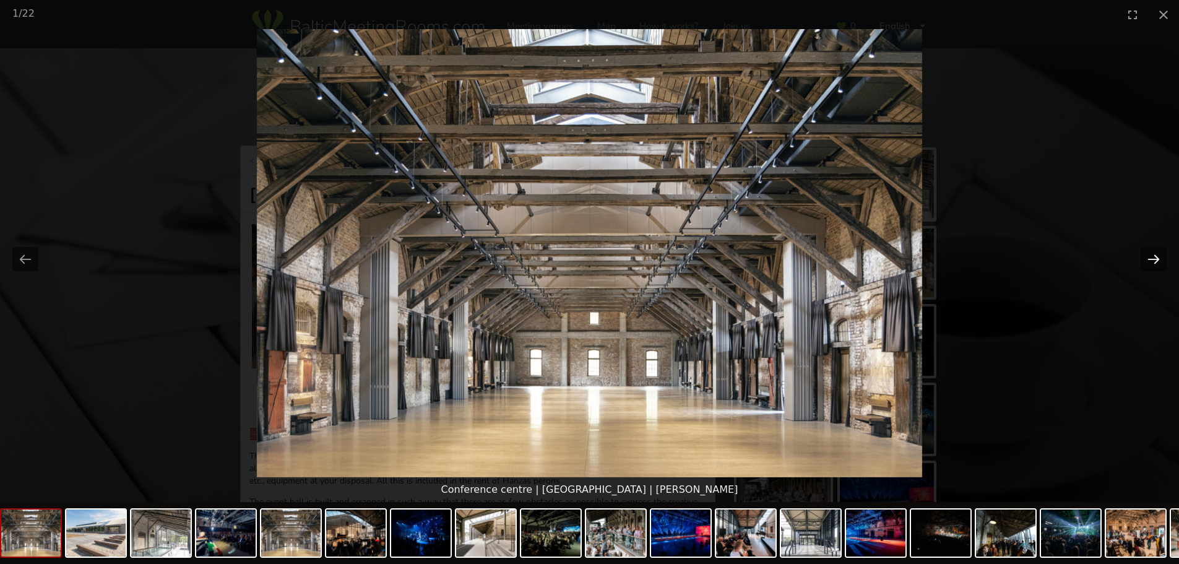
click at [1154, 257] on button "Next slide" at bounding box center [1154, 259] width 26 height 24
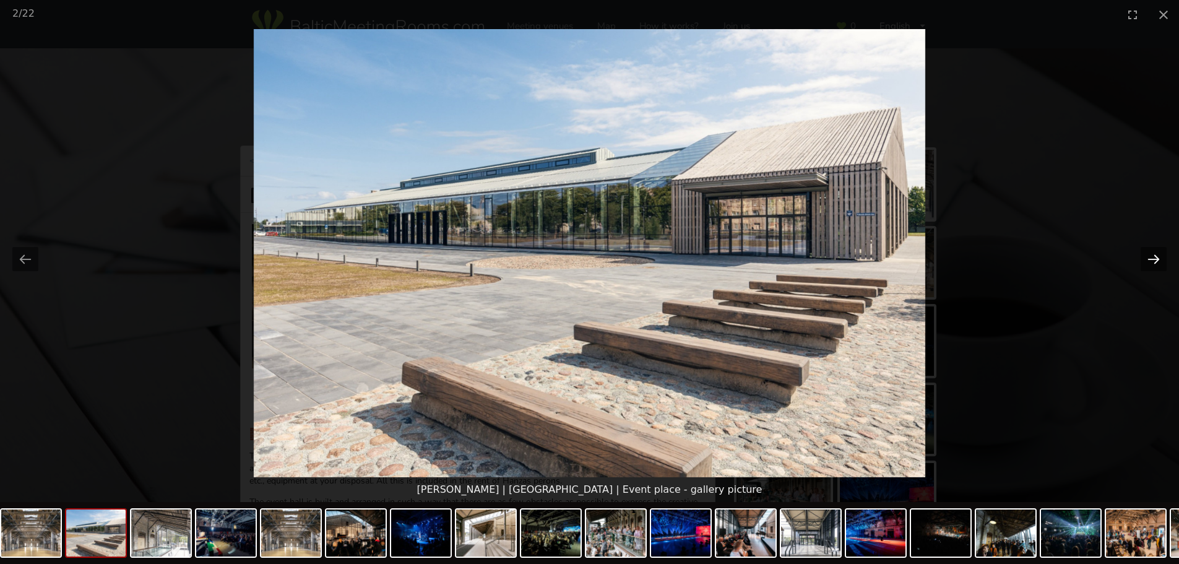
click at [1154, 257] on button "Next slide" at bounding box center [1154, 259] width 26 height 24
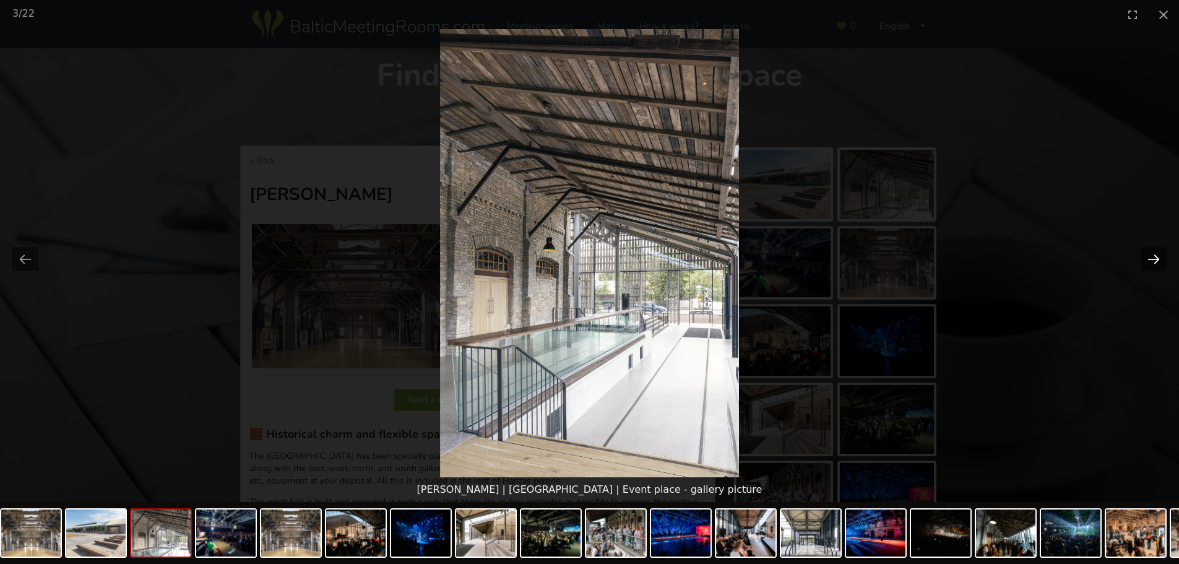
click at [1154, 257] on button "Next slide" at bounding box center [1154, 259] width 26 height 24
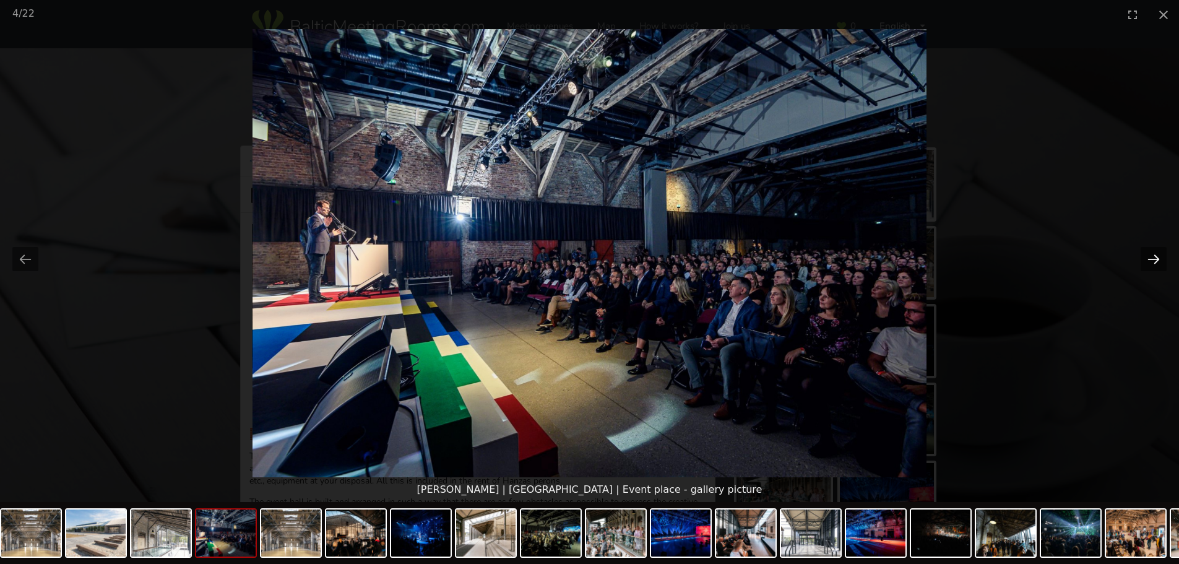
click at [1154, 257] on button "Next slide" at bounding box center [1154, 259] width 26 height 24
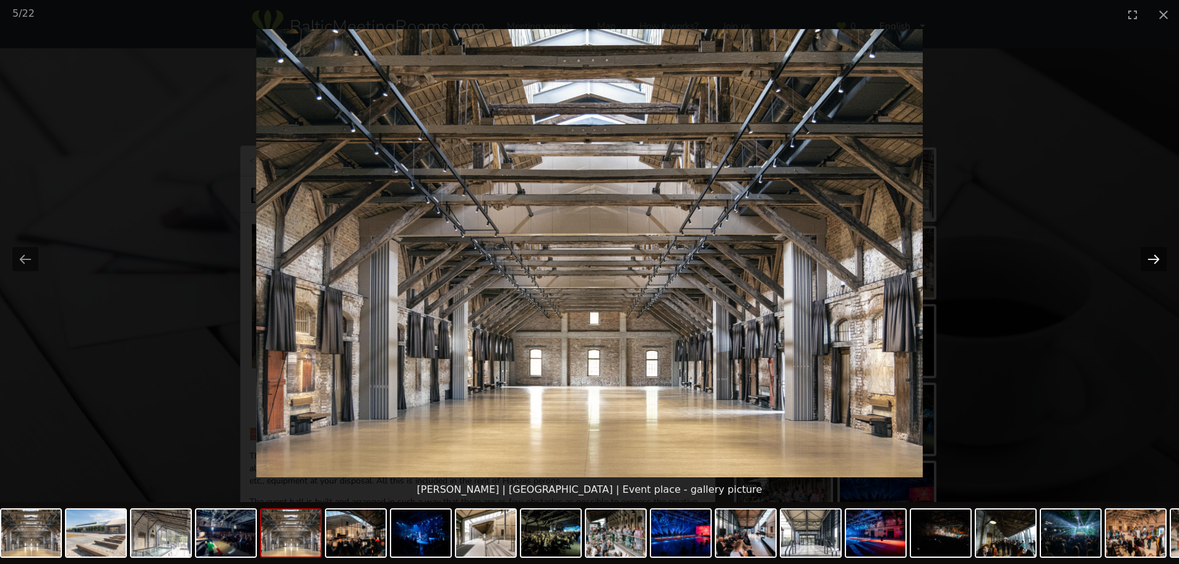
click at [1154, 257] on button "Next slide" at bounding box center [1154, 259] width 26 height 24
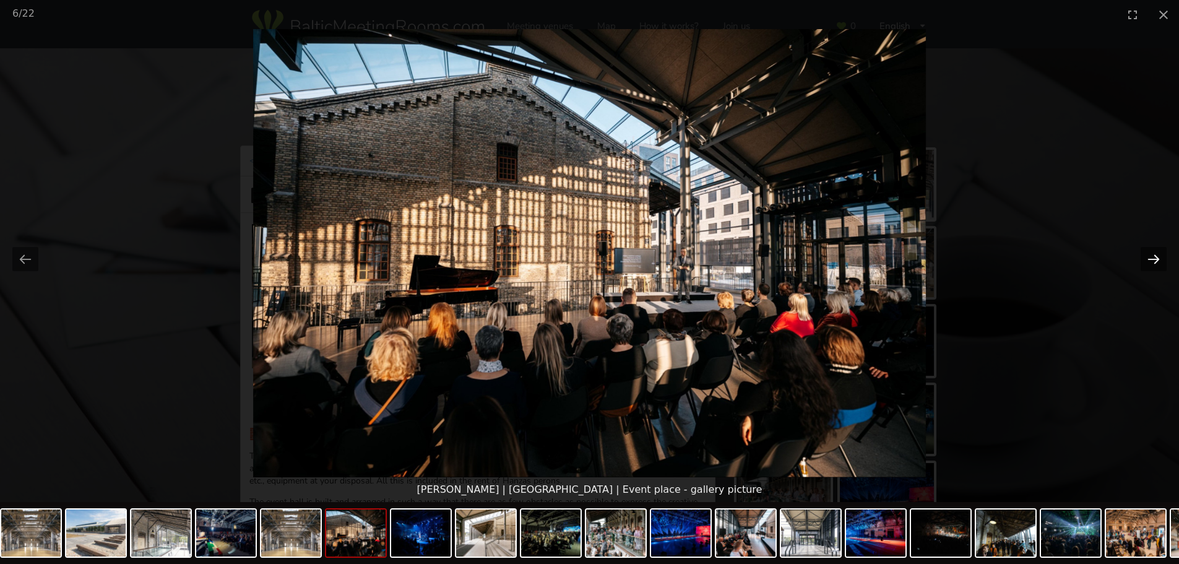
click at [1154, 257] on button "Next slide" at bounding box center [1154, 259] width 26 height 24
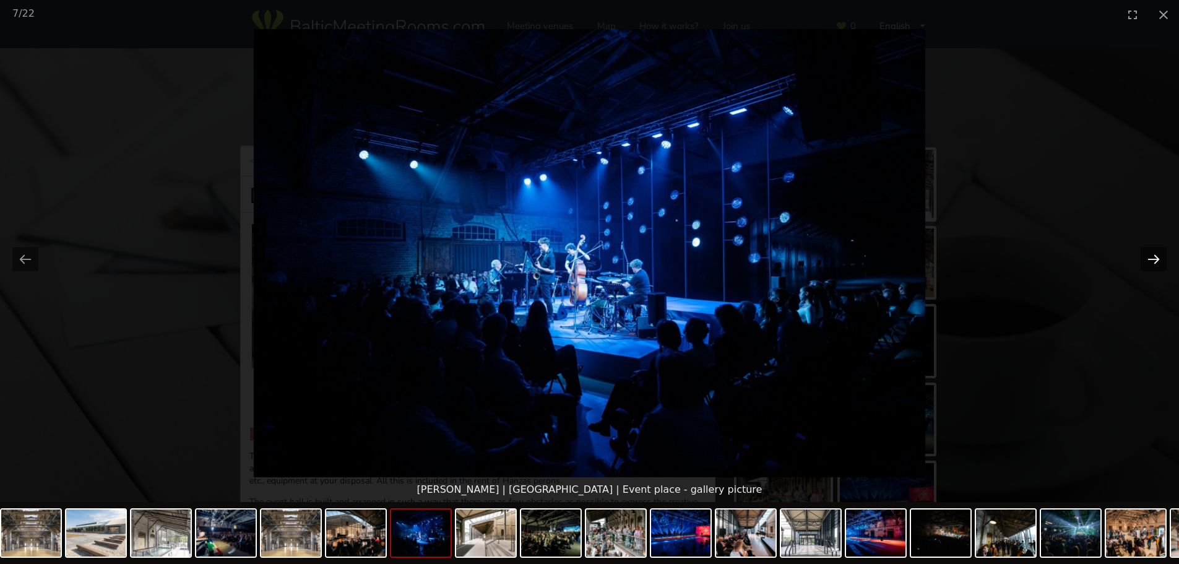
click at [1154, 257] on button "Next slide" at bounding box center [1154, 259] width 26 height 24
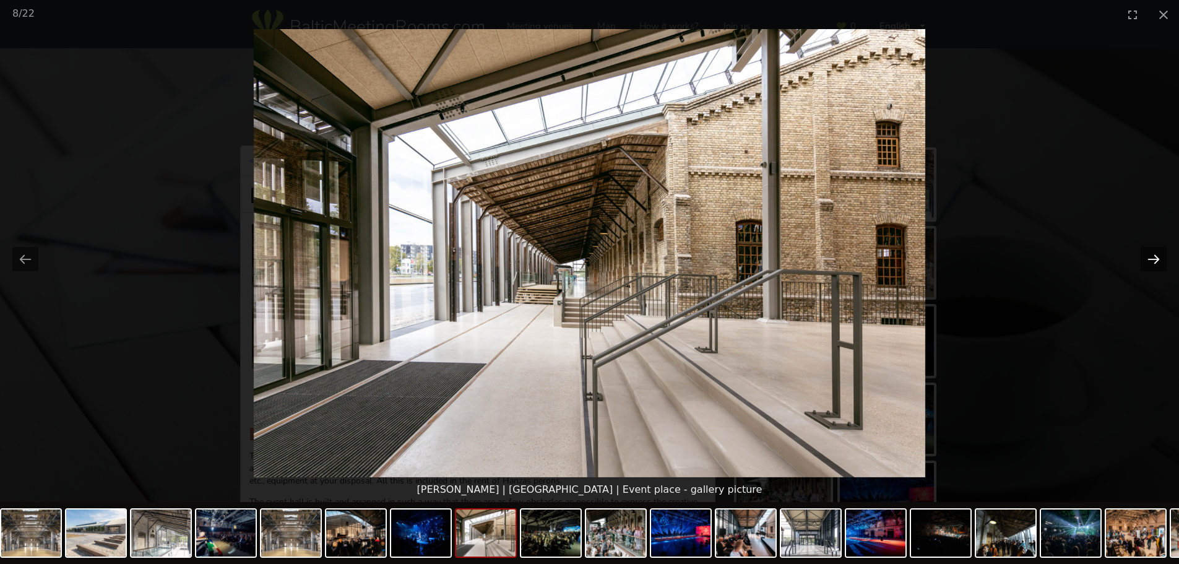
click at [1154, 257] on button "Next slide" at bounding box center [1154, 259] width 26 height 24
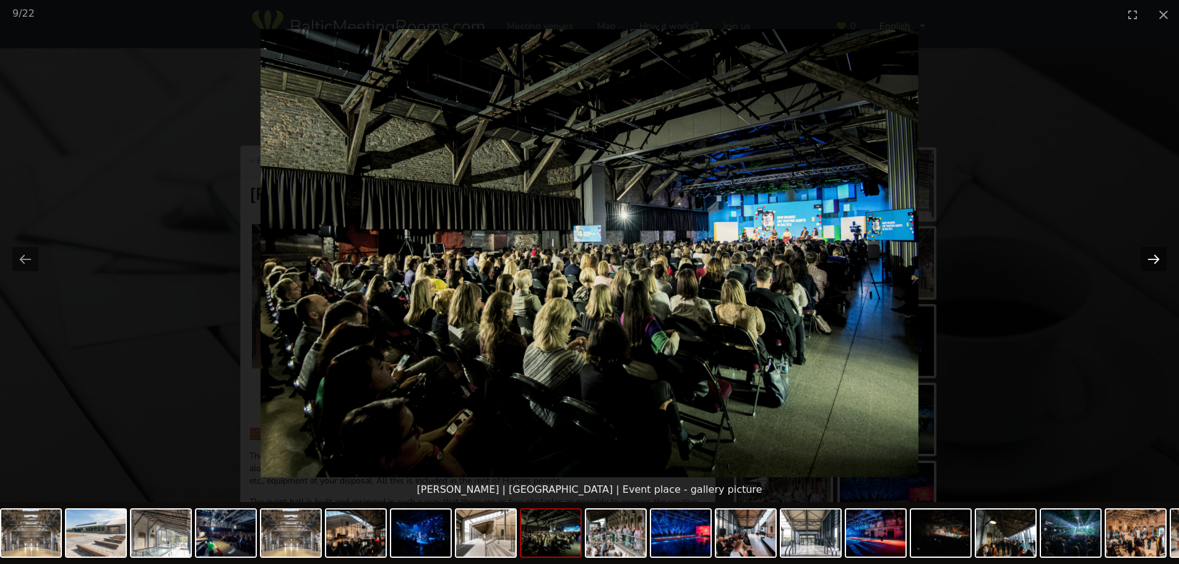
click at [1154, 257] on button "Next slide" at bounding box center [1154, 259] width 26 height 24
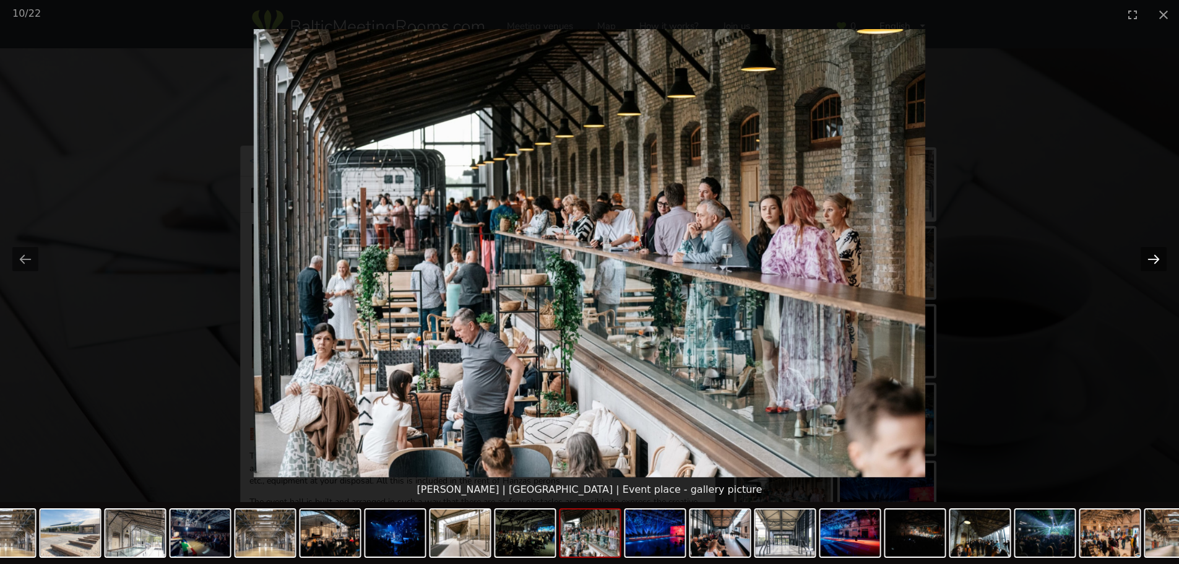
click at [1154, 257] on button "Next slide" at bounding box center [1154, 259] width 26 height 24
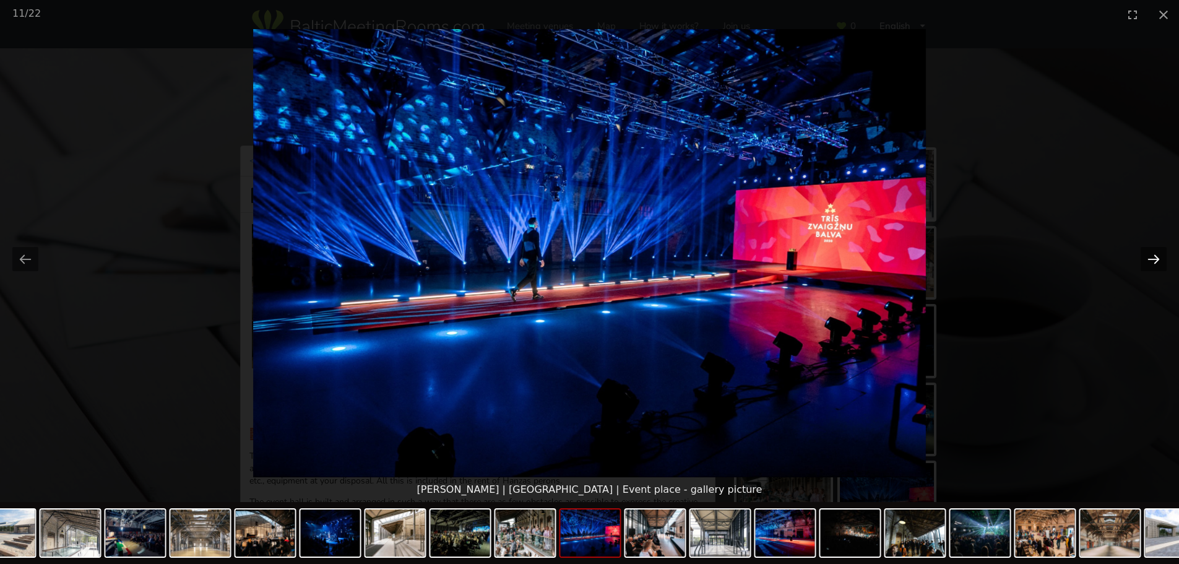
click at [1157, 257] on button "Next slide" at bounding box center [1154, 259] width 26 height 24
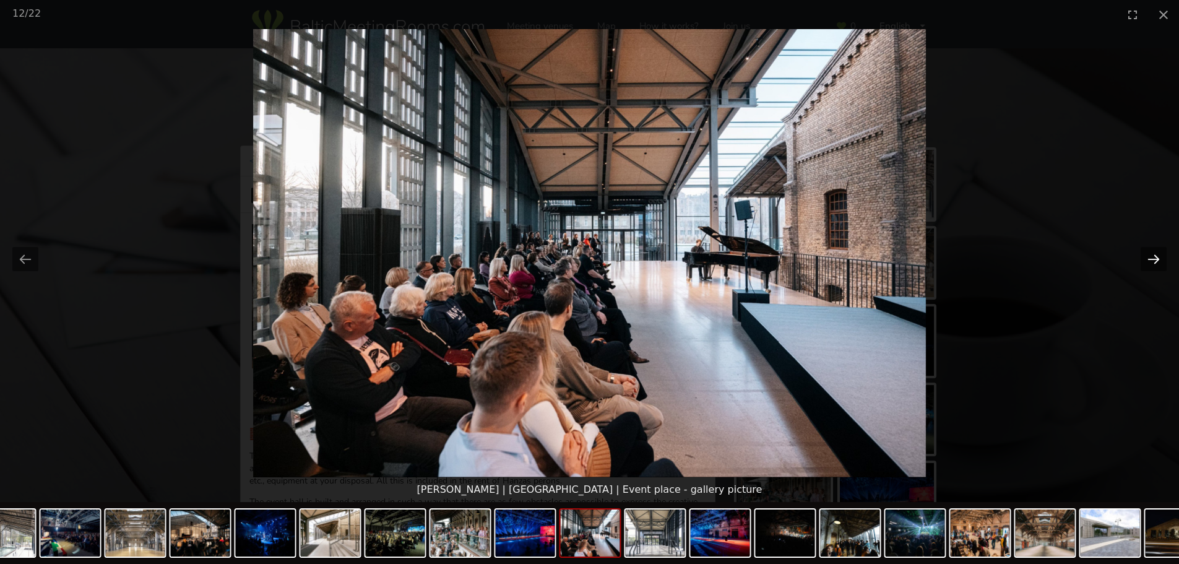
click at [1157, 257] on button "Next slide" at bounding box center [1154, 259] width 26 height 24
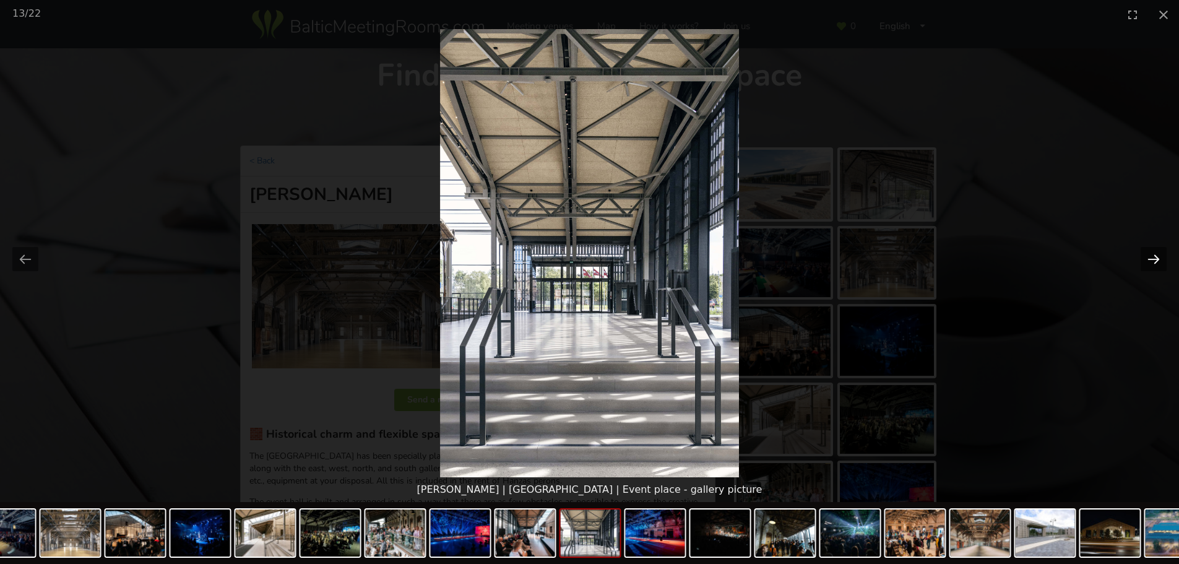
click at [1157, 257] on button "Next slide" at bounding box center [1154, 259] width 26 height 24
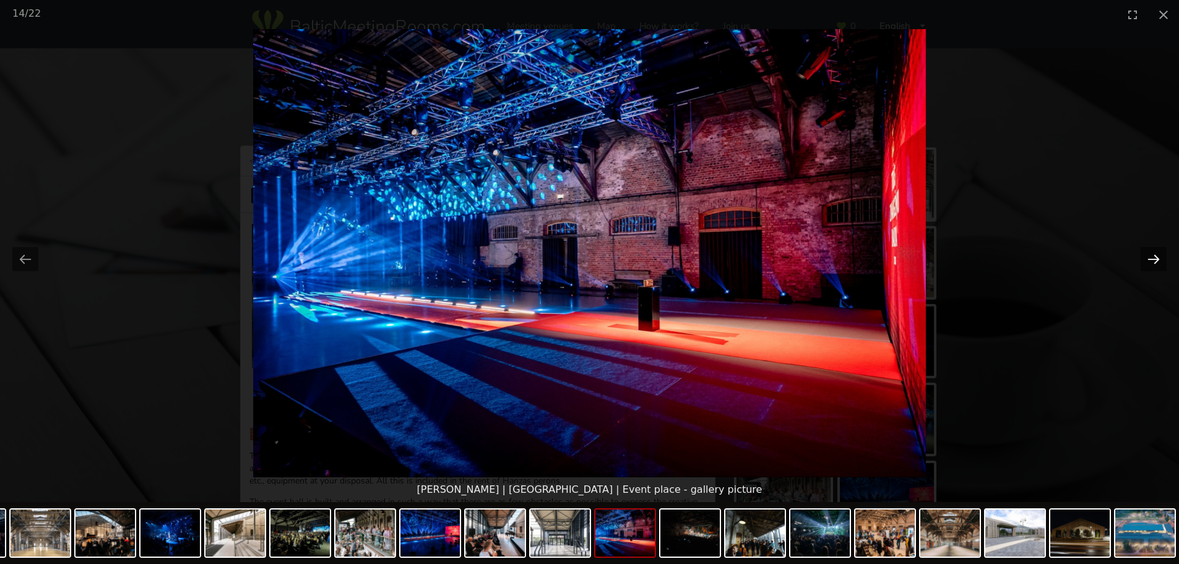
click at [1157, 257] on button "Next slide" at bounding box center [1154, 259] width 26 height 24
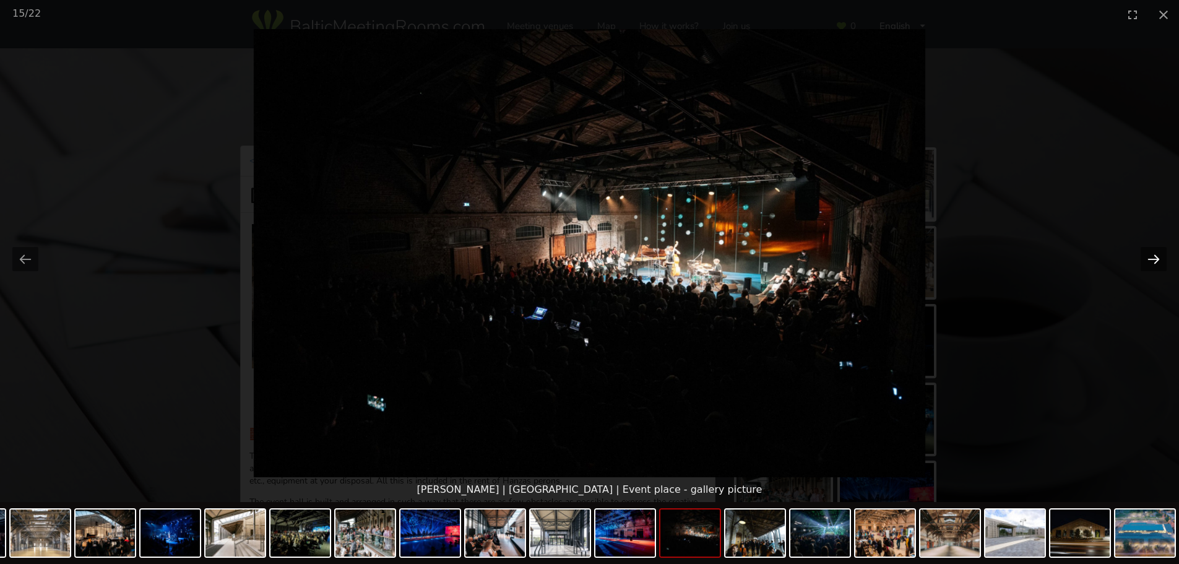
click at [1157, 257] on button "Next slide" at bounding box center [1154, 259] width 26 height 24
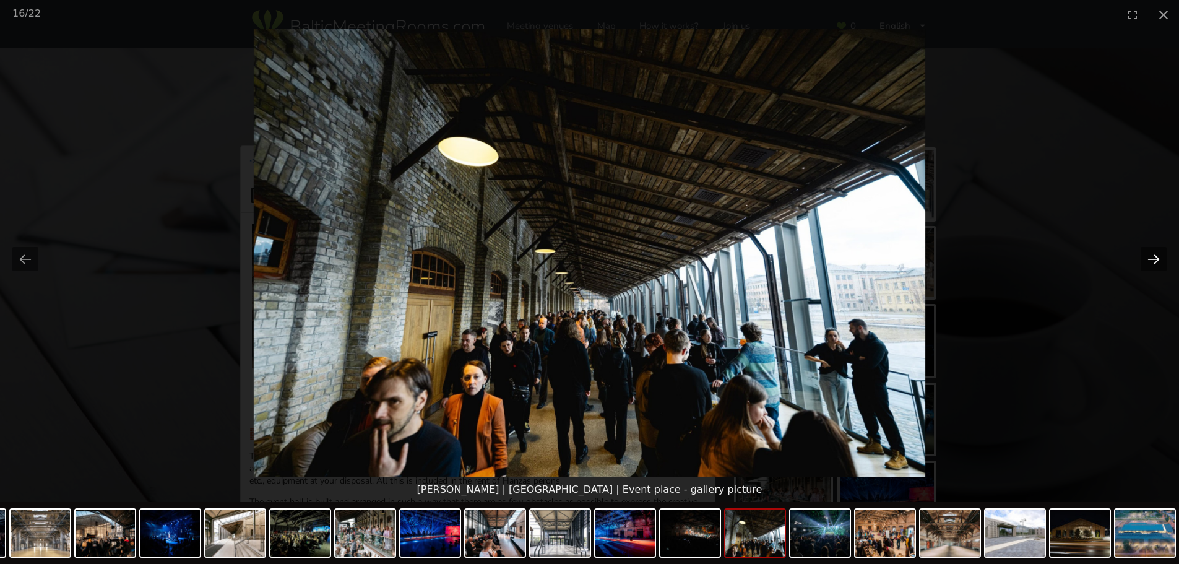
click at [1157, 257] on button "Next slide" at bounding box center [1154, 259] width 26 height 24
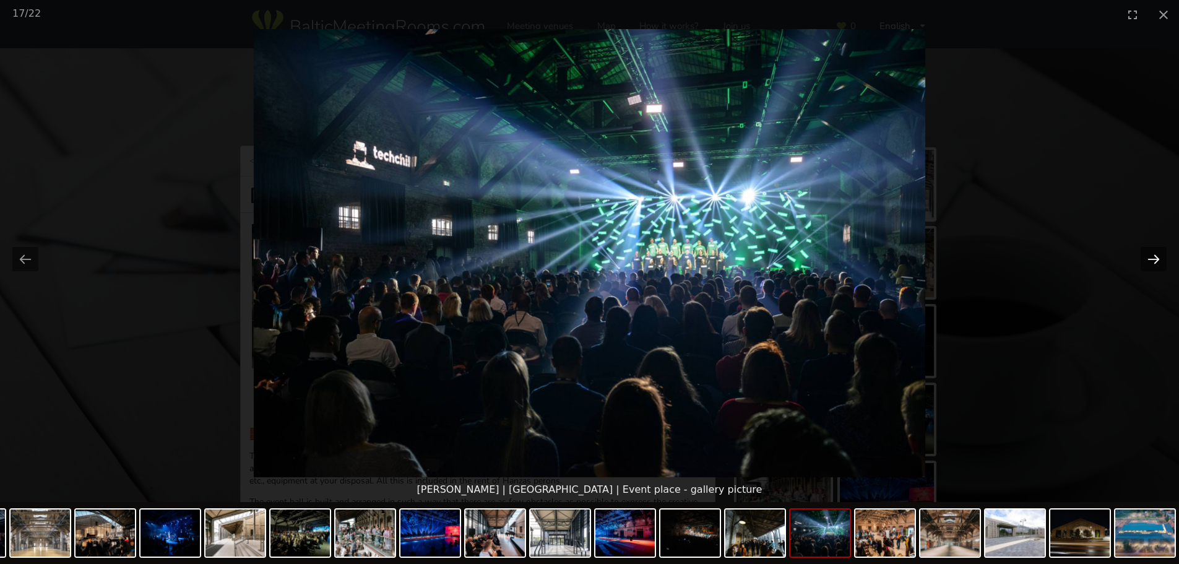
click at [1157, 257] on button "Next slide" at bounding box center [1154, 259] width 26 height 24
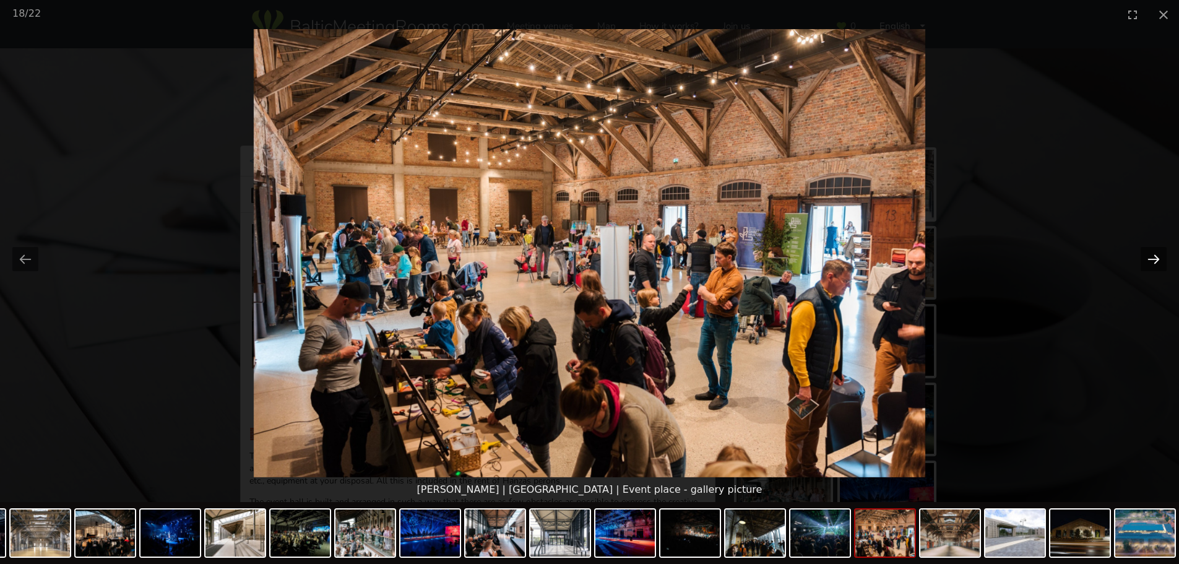
click at [1157, 257] on button "Next slide" at bounding box center [1154, 259] width 26 height 24
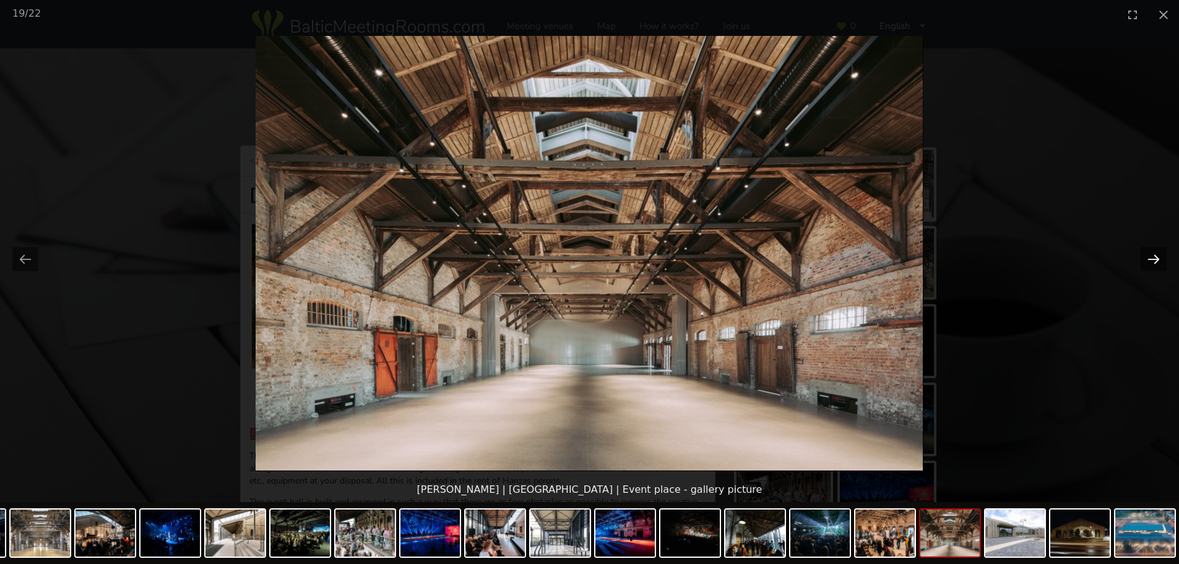
click at [1157, 257] on button "Next slide" at bounding box center [1154, 259] width 26 height 24
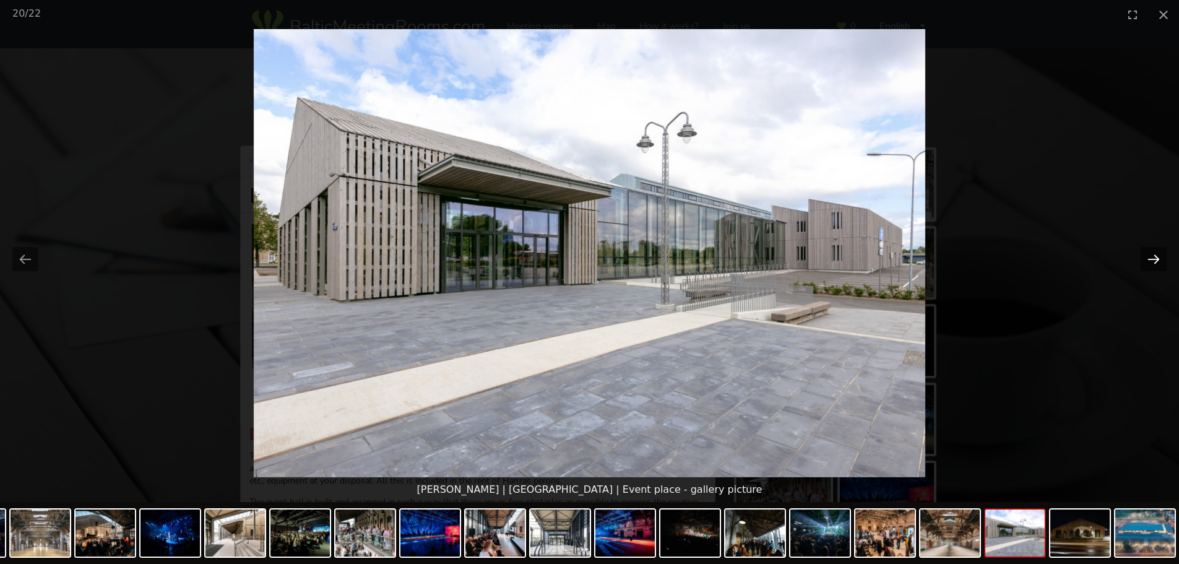
click at [1157, 257] on button "Next slide" at bounding box center [1154, 259] width 26 height 24
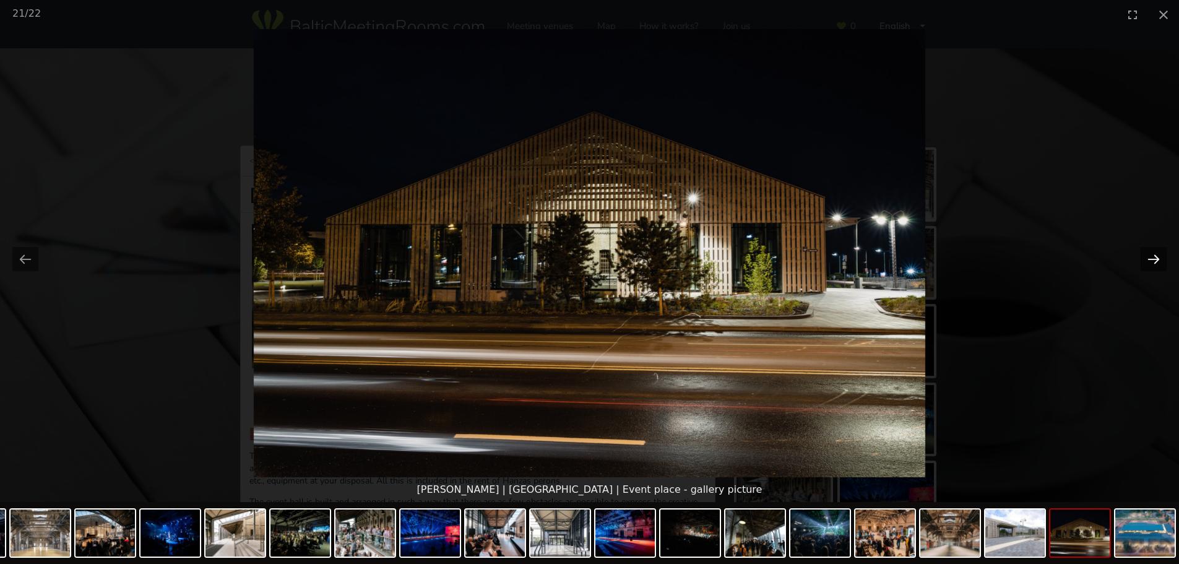
click at [1157, 257] on button "Next slide" at bounding box center [1154, 259] width 26 height 24
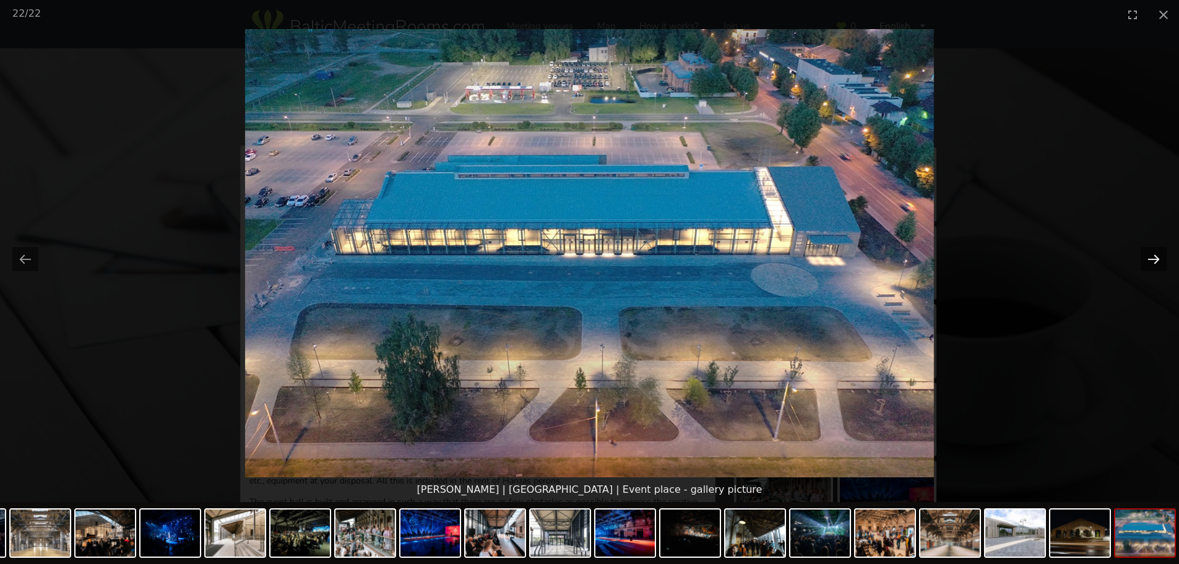
click at [1157, 257] on button "Next slide" at bounding box center [1154, 259] width 26 height 24
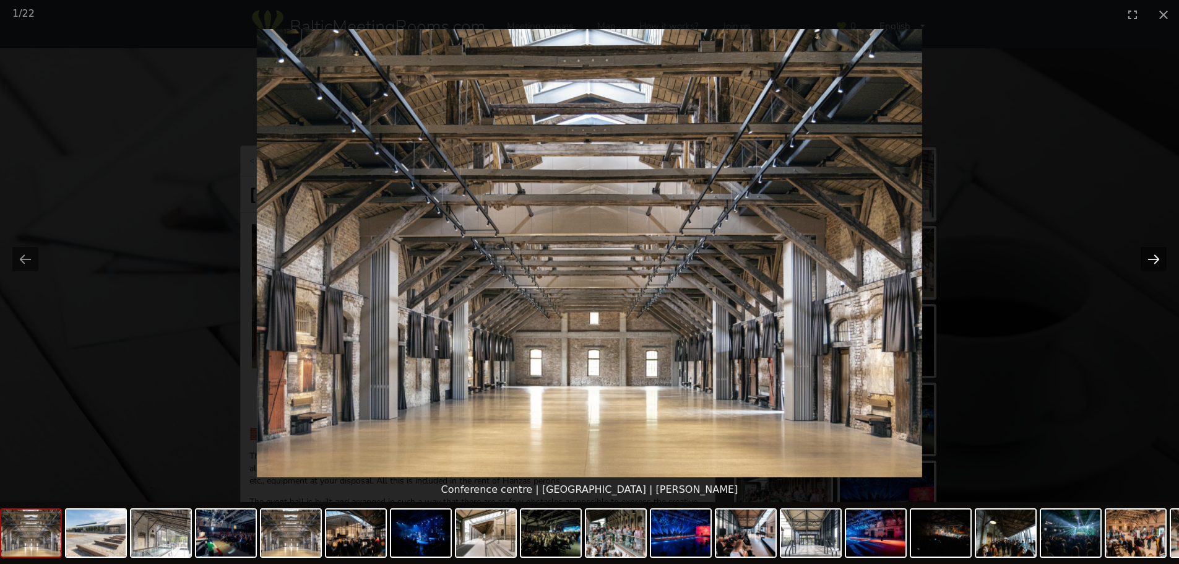
click at [1157, 257] on button "Next slide" at bounding box center [1154, 259] width 26 height 24
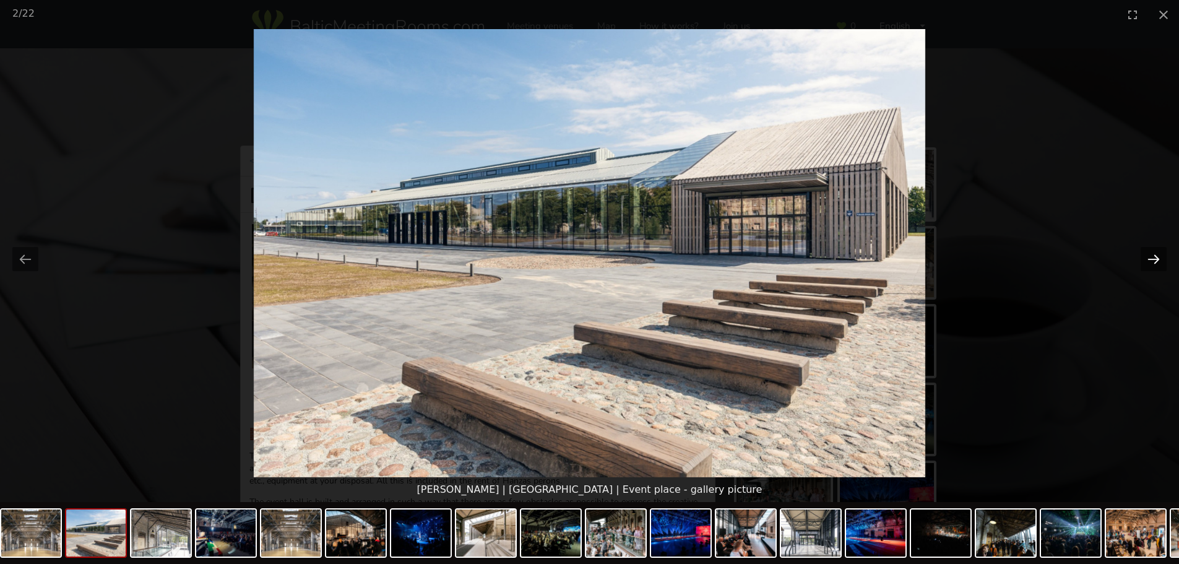
click at [1157, 257] on button "Next slide" at bounding box center [1154, 259] width 26 height 24
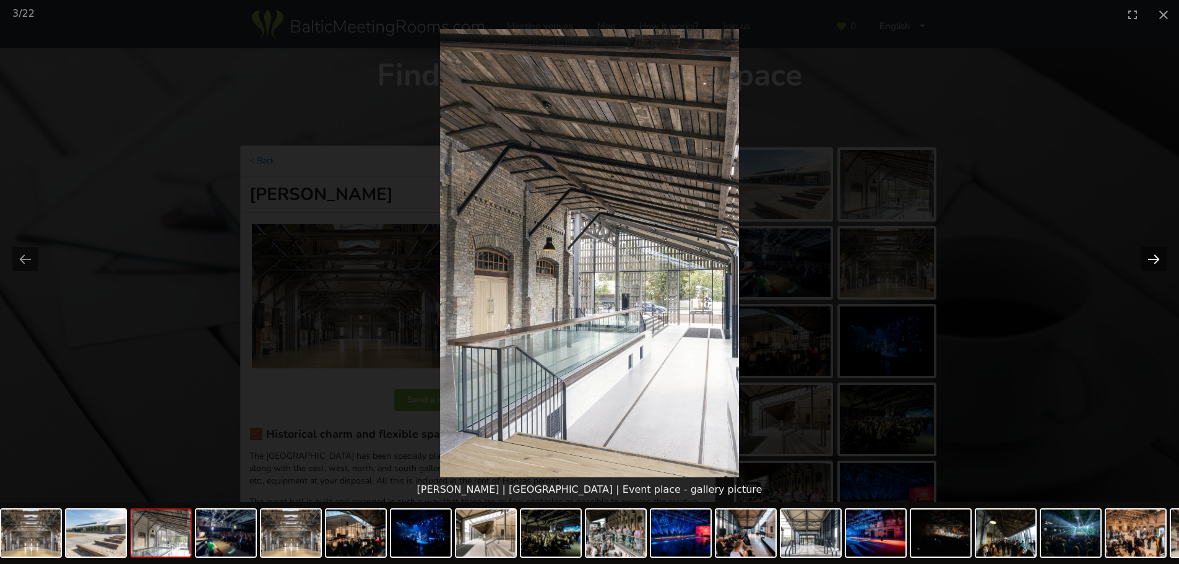
click at [1157, 257] on button "Next slide" at bounding box center [1154, 259] width 26 height 24
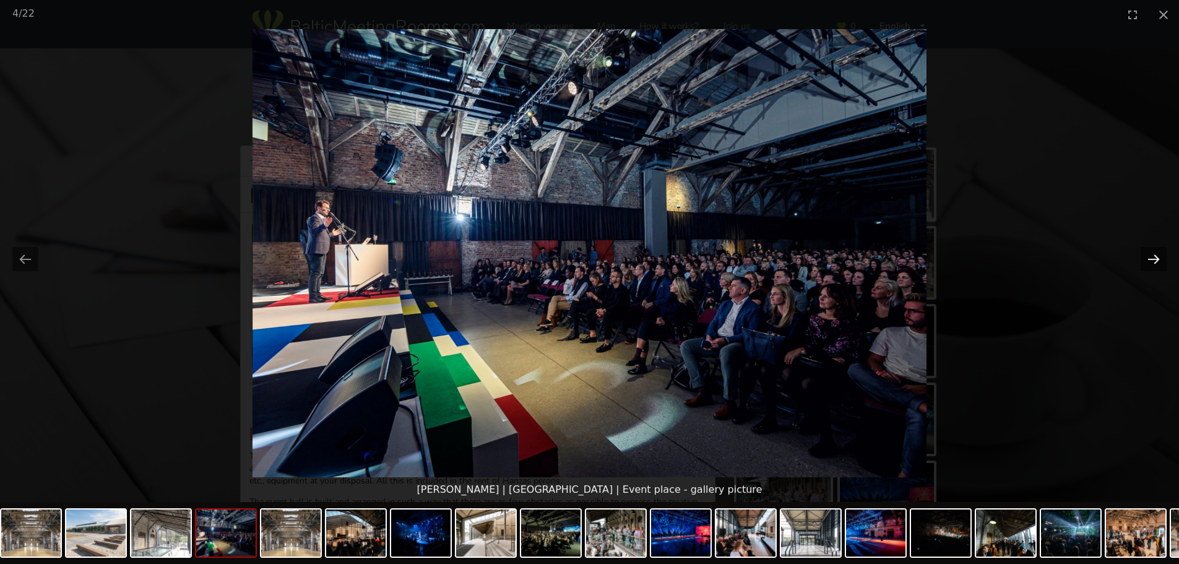
click at [1157, 257] on button "Next slide" at bounding box center [1154, 259] width 26 height 24
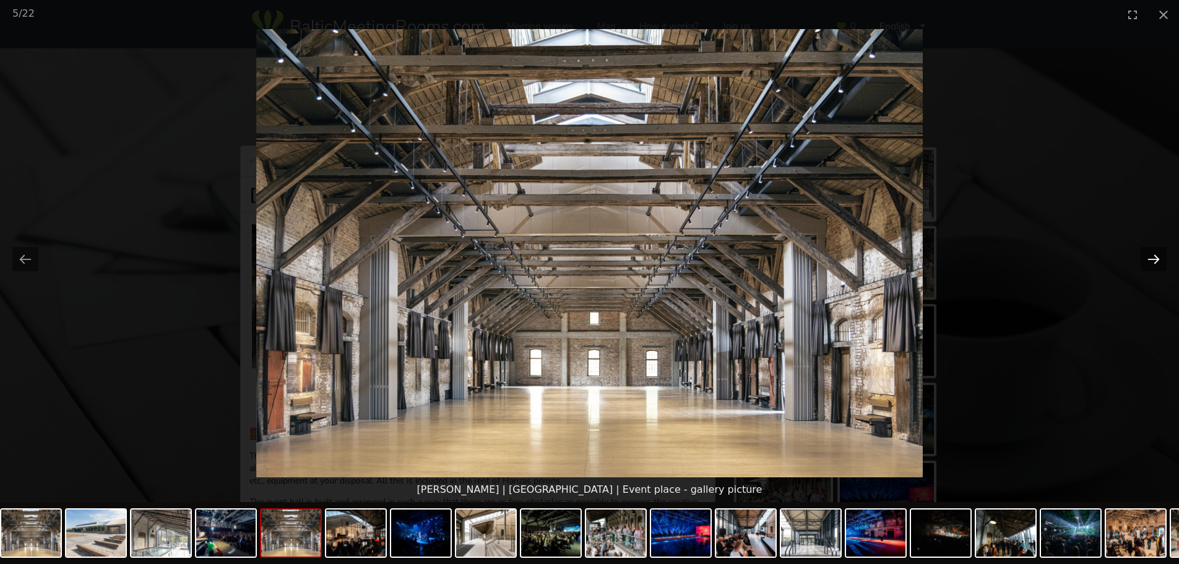
click at [1157, 257] on button "Next slide" at bounding box center [1154, 259] width 26 height 24
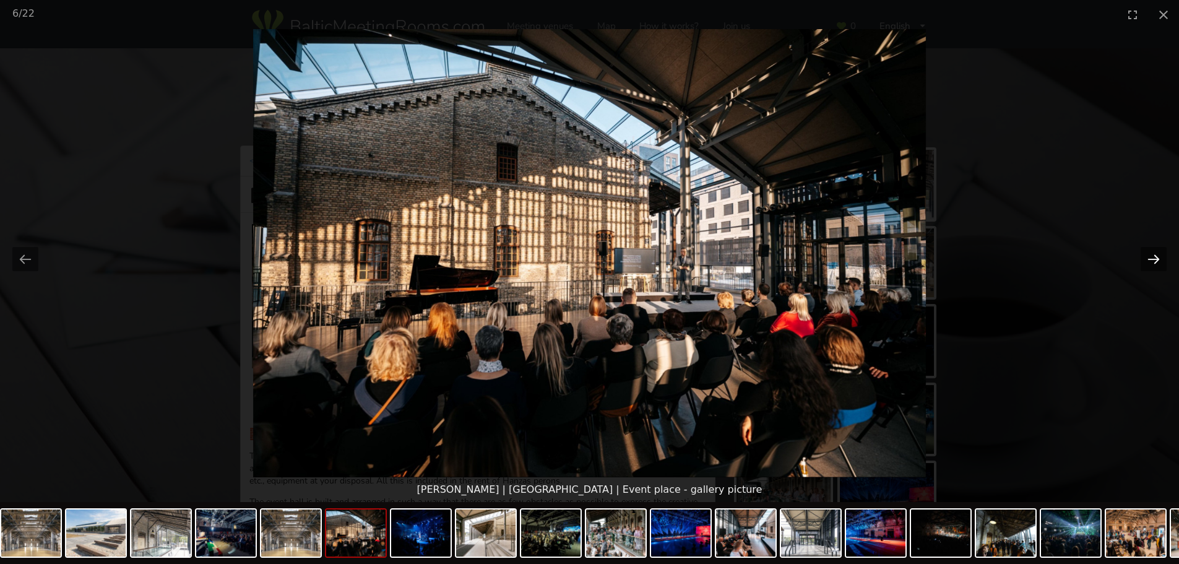
click at [1157, 257] on button "Next slide" at bounding box center [1154, 259] width 26 height 24
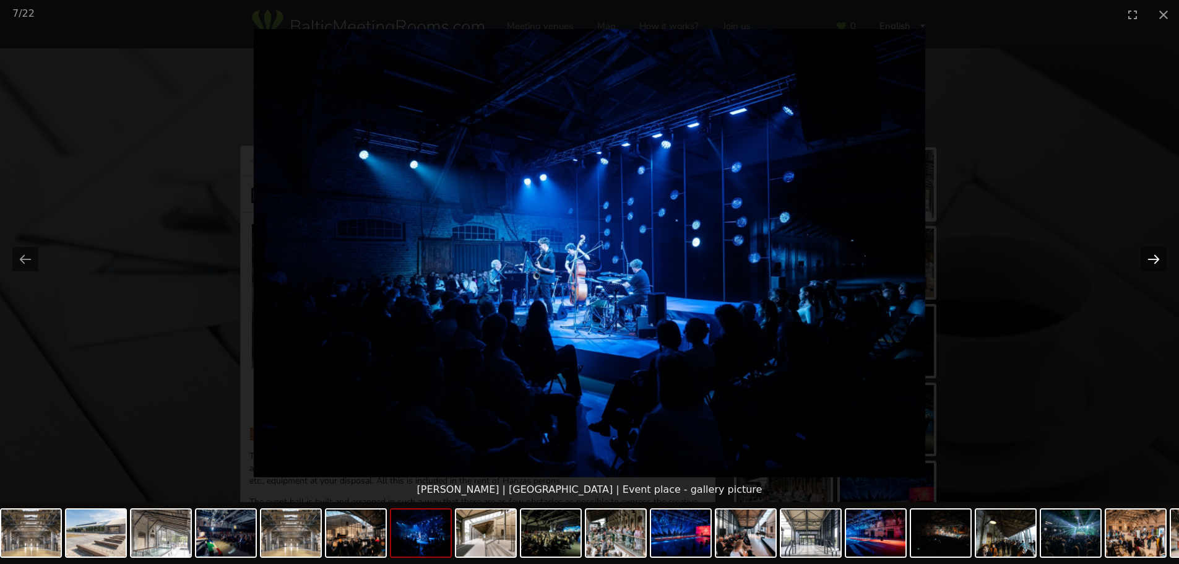
click at [1157, 257] on button "Next slide" at bounding box center [1154, 259] width 26 height 24
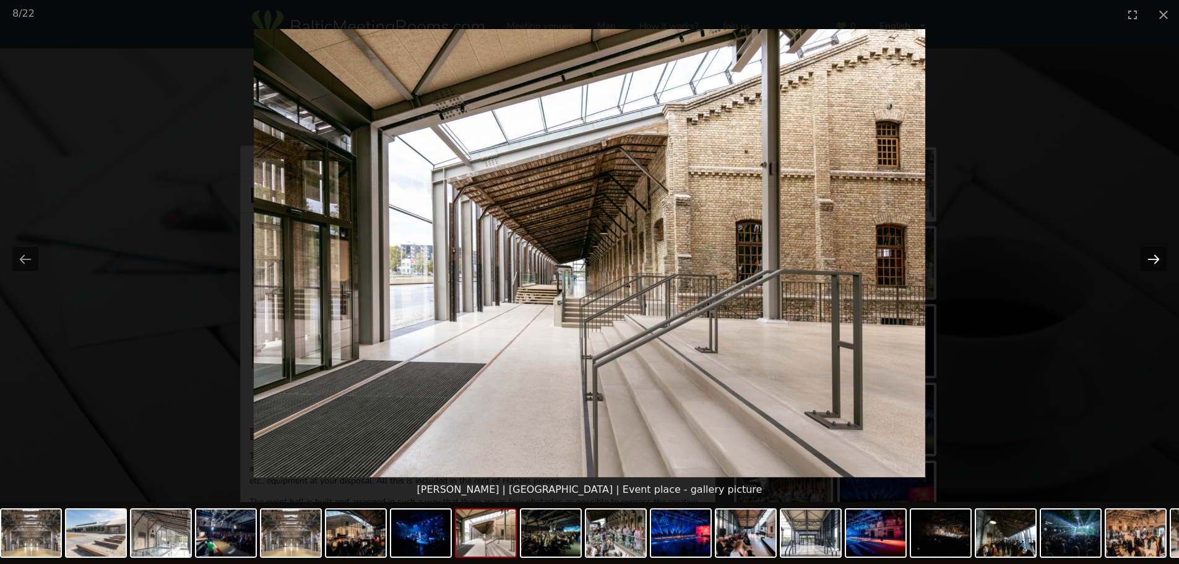
click at [1157, 257] on button "Next slide" at bounding box center [1154, 259] width 26 height 24
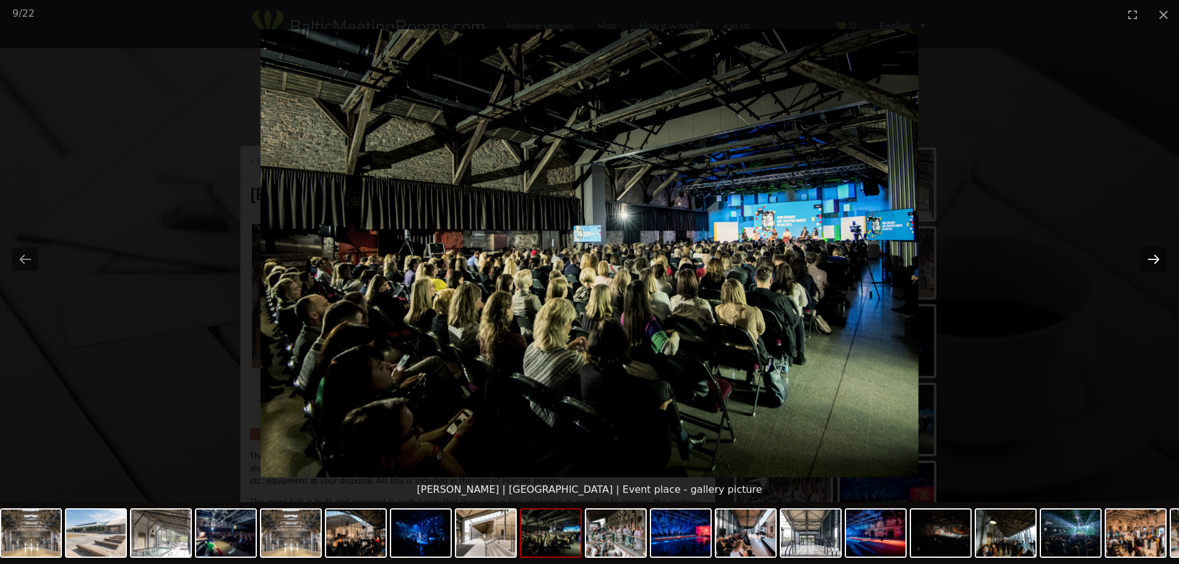
click at [1157, 257] on button "Next slide" at bounding box center [1154, 259] width 26 height 24
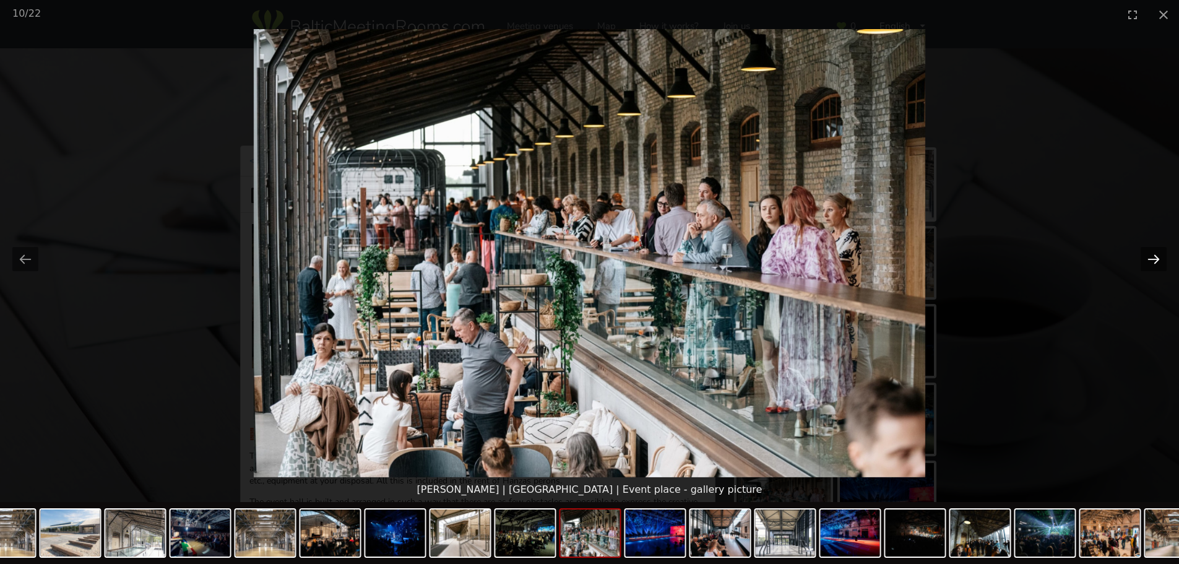
click at [1157, 257] on button "Next slide" at bounding box center [1154, 259] width 26 height 24
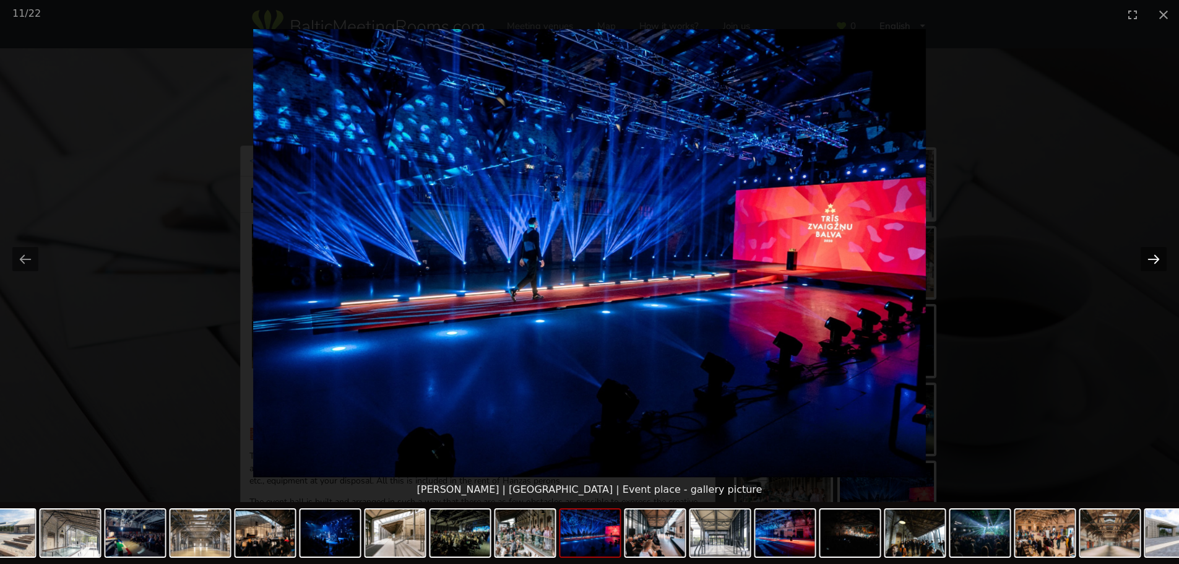
click at [1157, 257] on button "Next slide" at bounding box center [1154, 259] width 26 height 24
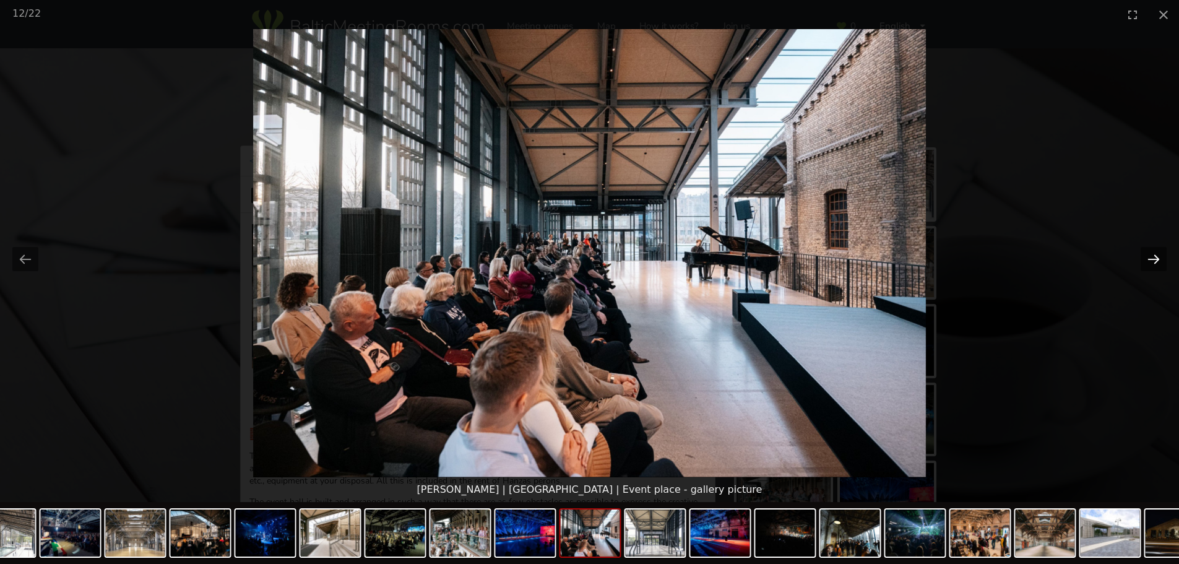
click at [1157, 257] on button "Next slide" at bounding box center [1154, 259] width 26 height 24
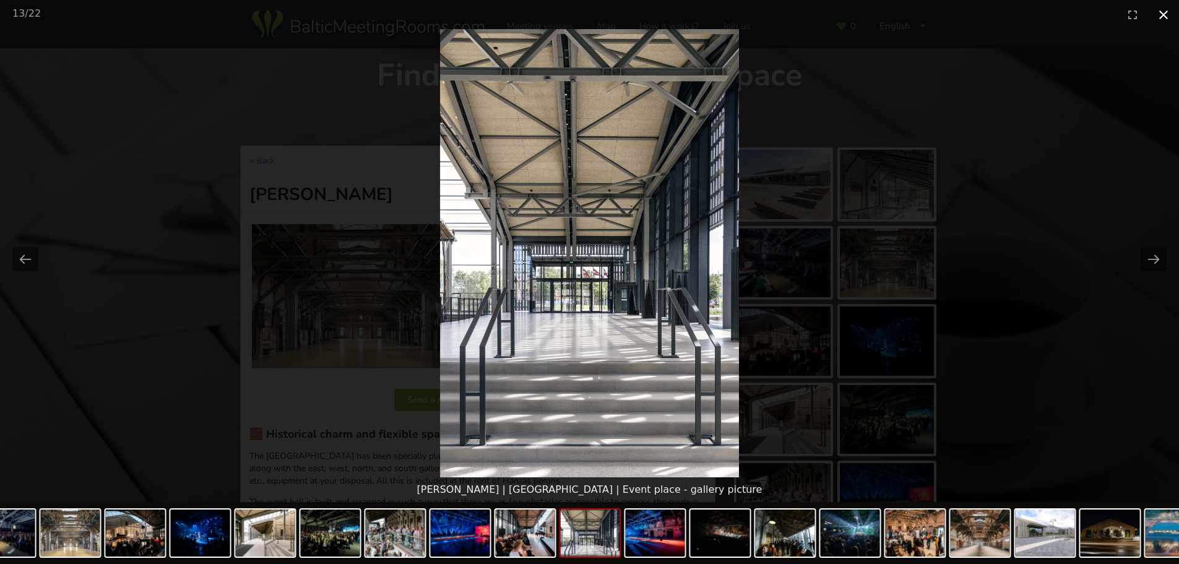
click at [1159, 13] on button "Close gallery" at bounding box center [1163, 14] width 31 height 29
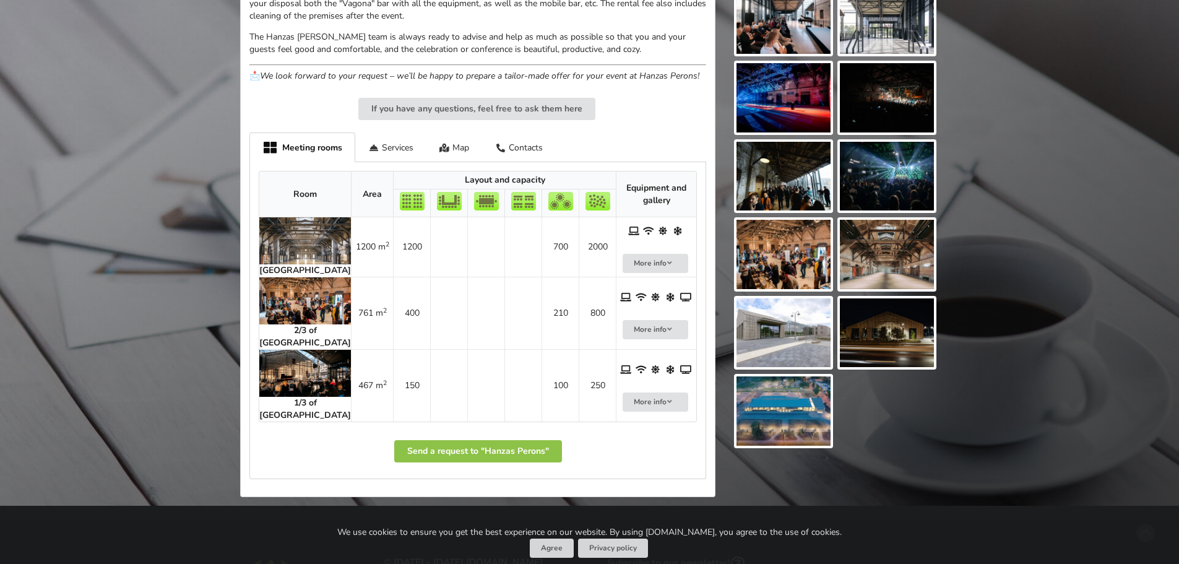
scroll to position [557, 0]
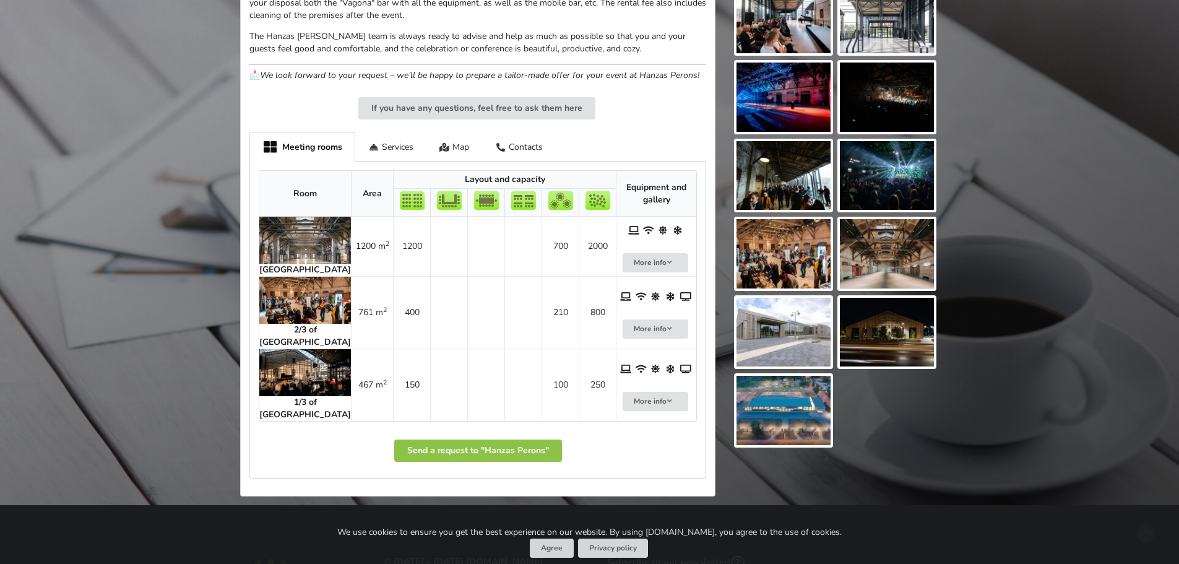
click at [296, 305] on img at bounding box center [305, 300] width 92 height 47
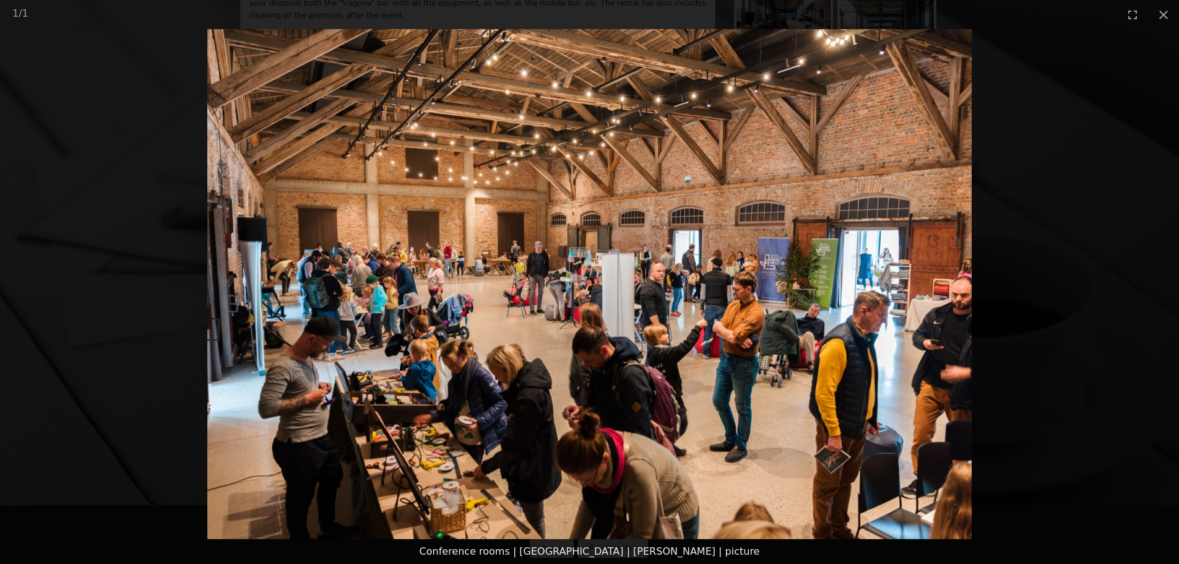
click at [1088, 259] on picture at bounding box center [589, 284] width 1179 height 510
click at [1168, 12] on button "Close gallery" at bounding box center [1163, 14] width 31 height 29
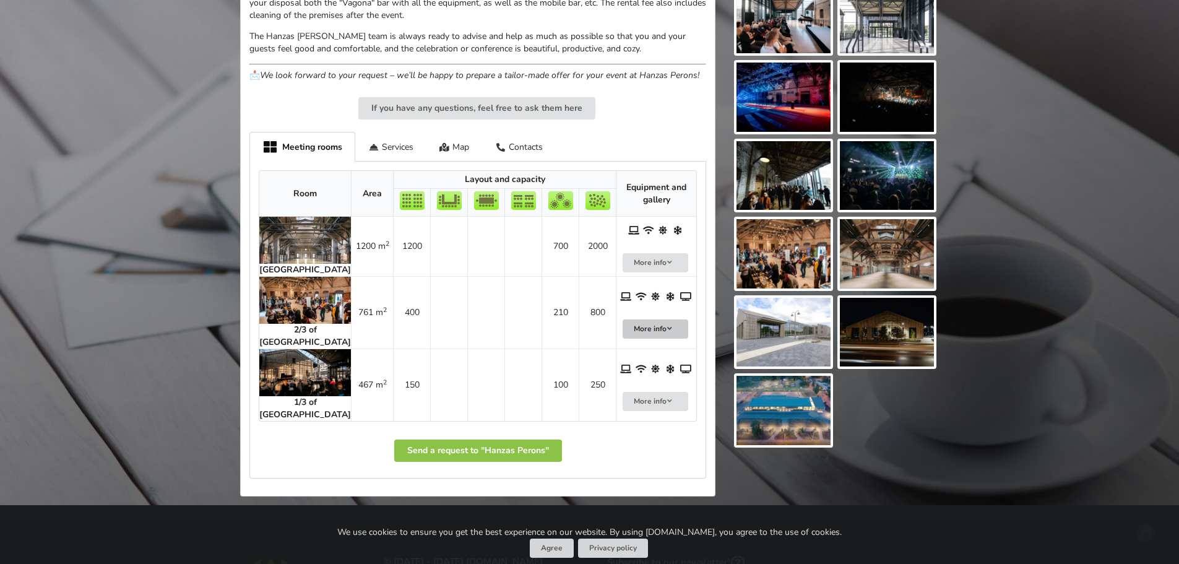
click at [665, 329] on icon at bounding box center [669, 328] width 9 height 7
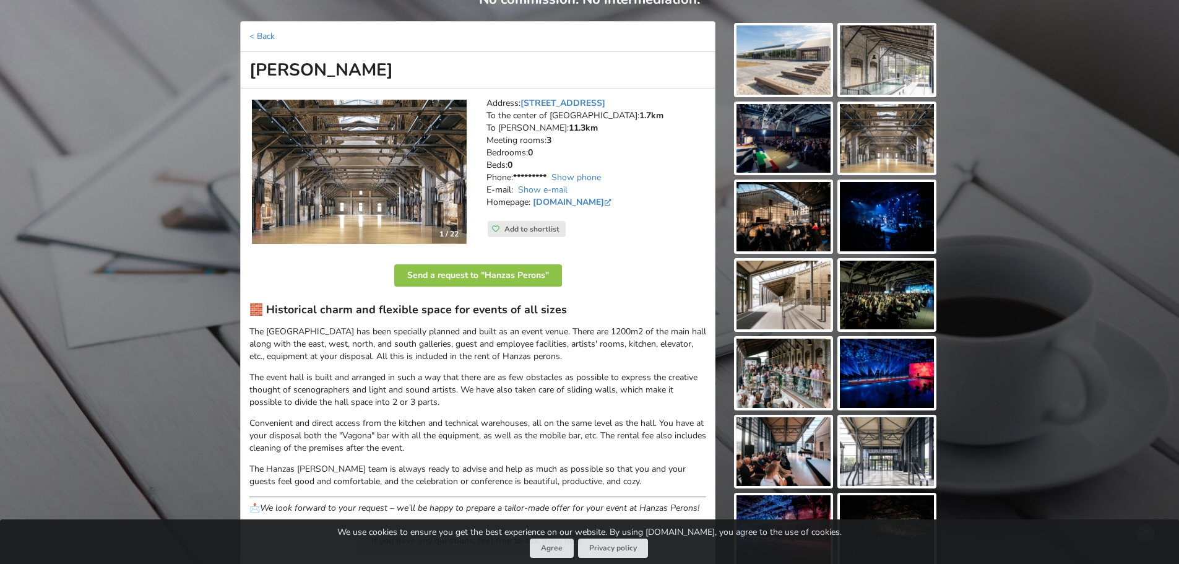
scroll to position [124, 0]
click at [572, 203] on link "hanzasperons.lv" at bounding box center [573, 203] width 81 height 12
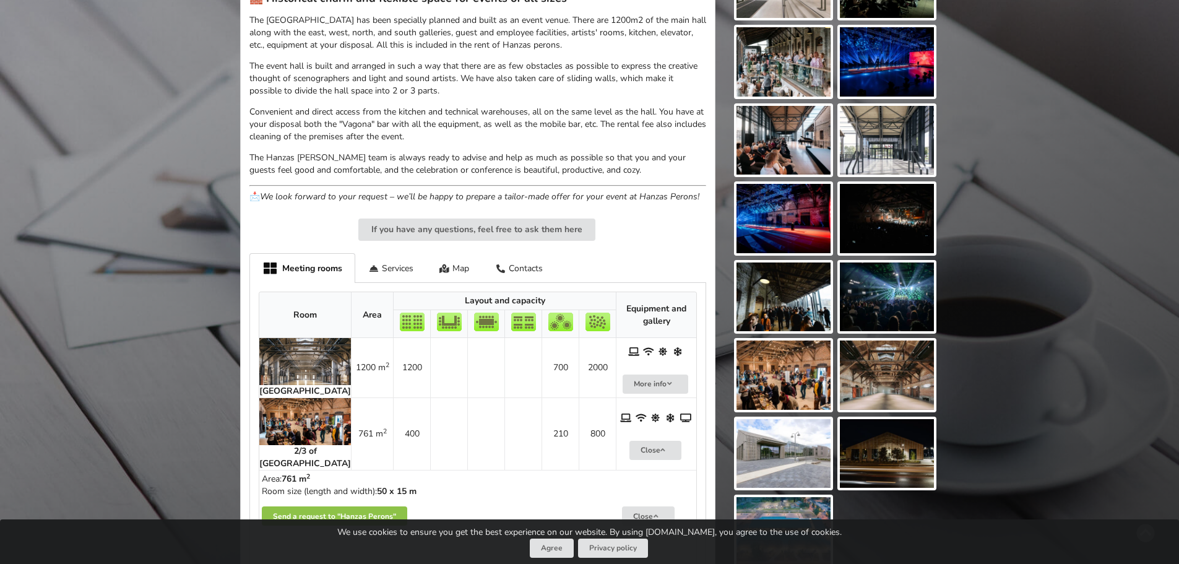
scroll to position [619, 0]
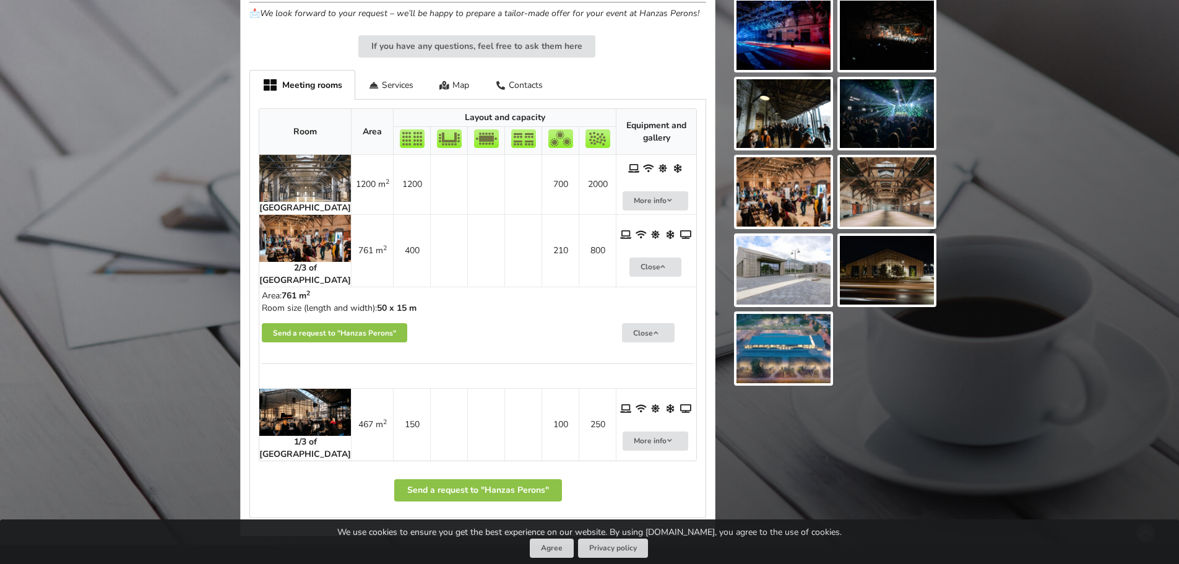
click at [303, 242] on img at bounding box center [305, 238] width 92 height 47
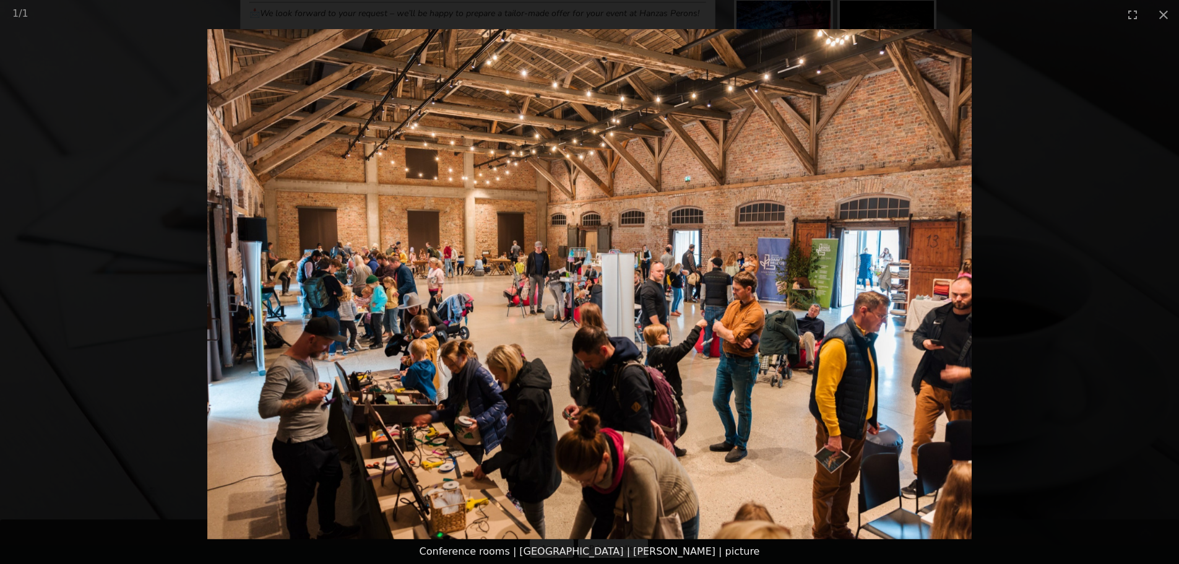
click at [1084, 263] on picture at bounding box center [589, 284] width 1179 height 510
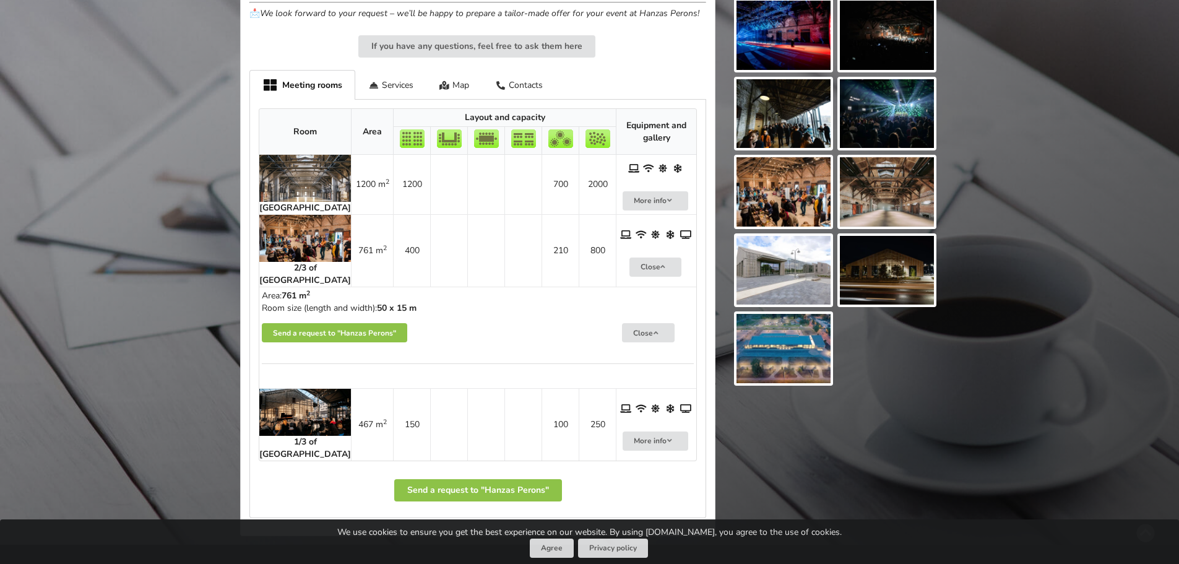
click at [306, 179] on img at bounding box center [305, 178] width 92 height 47
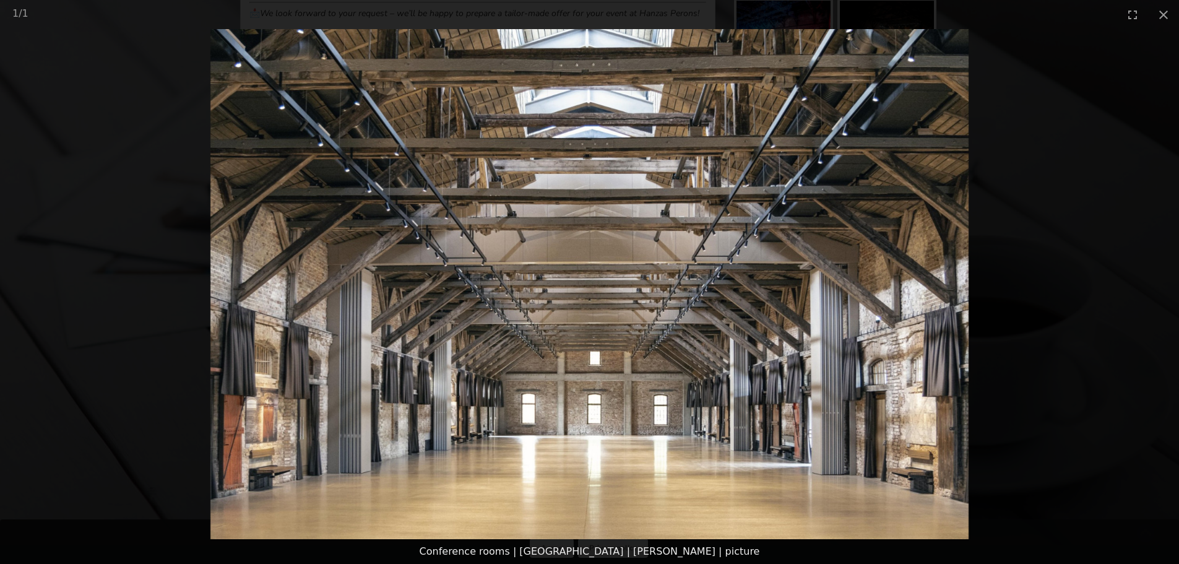
click at [1082, 278] on picture at bounding box center [589, 284] width 1179 height 510
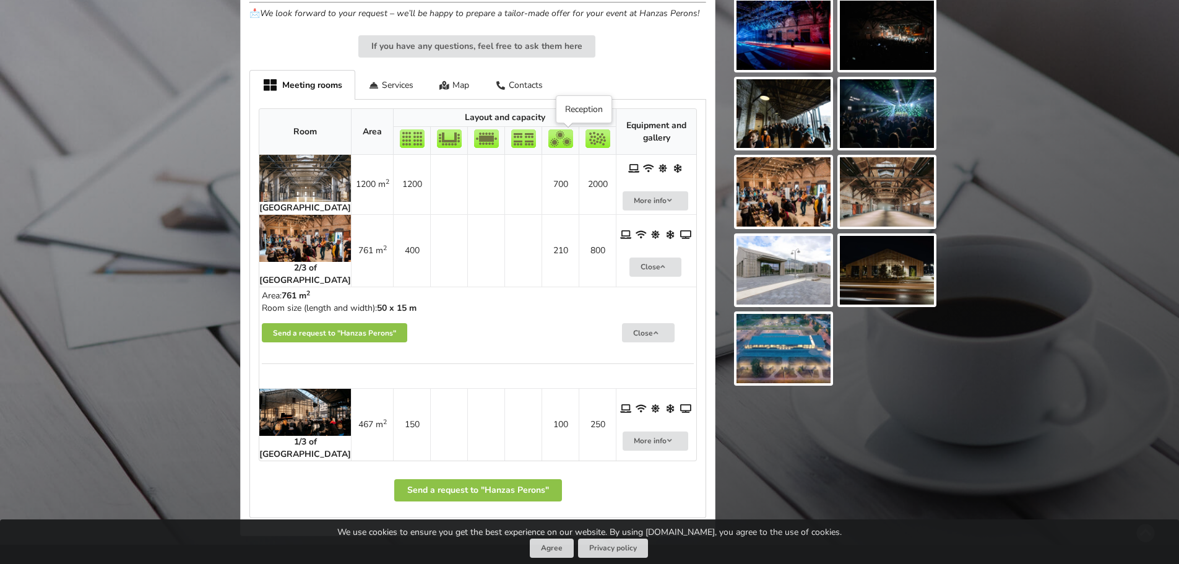
click at [585, 135] on img at bounding box center [597, 138] width 25 height 19
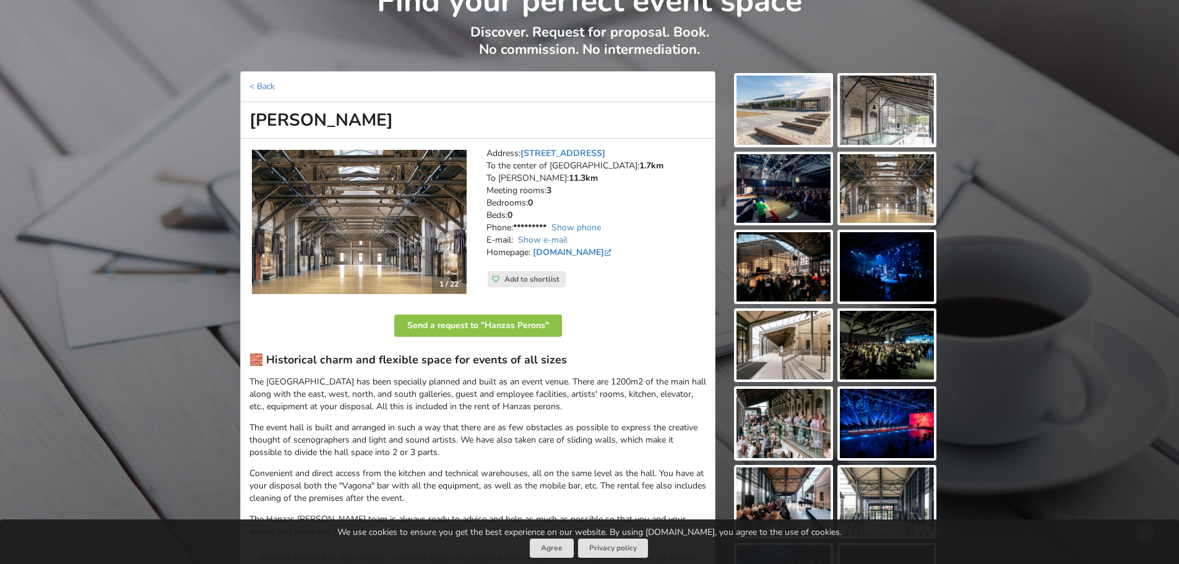
scroll to position [0, 0]
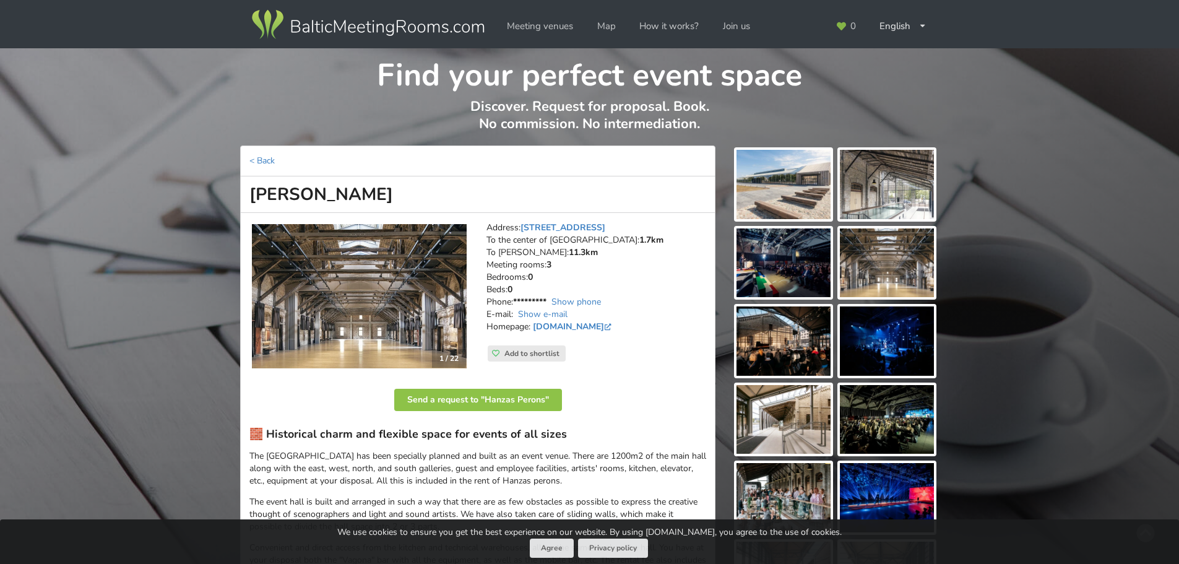
click at [902, 431] on img at bounding box center [887, 419] width 94 height 69
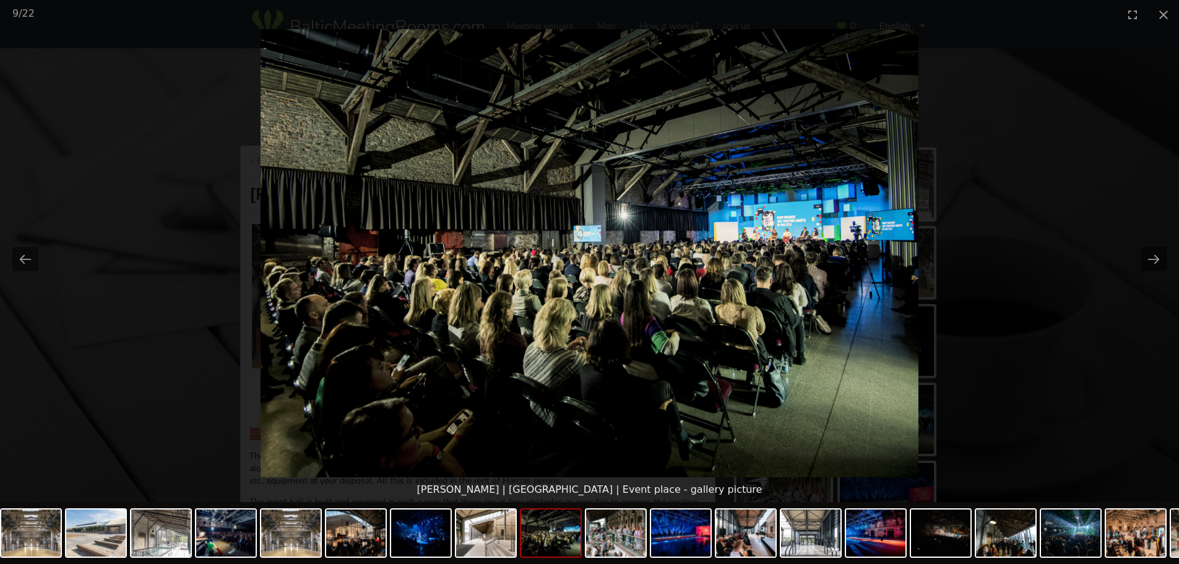
click at [1092, 234] on picture at bounding box center [589, 253] width 1179 height 448
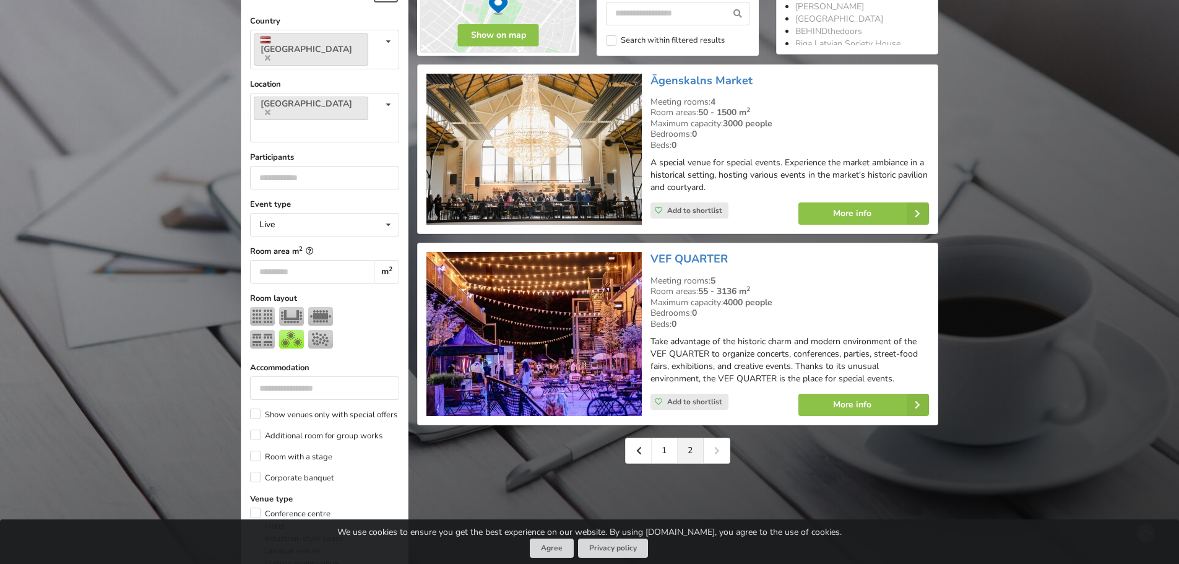
scroll to position [309, 0]
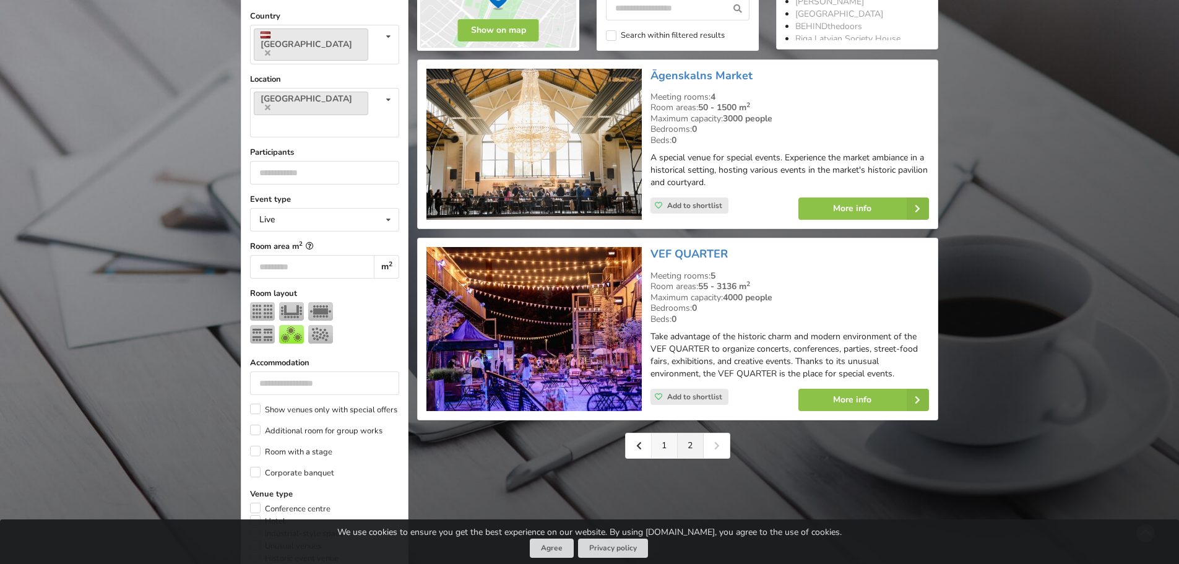
click at [658, 445] on link "1" at bounding box center [665, 445] width 26 height 25
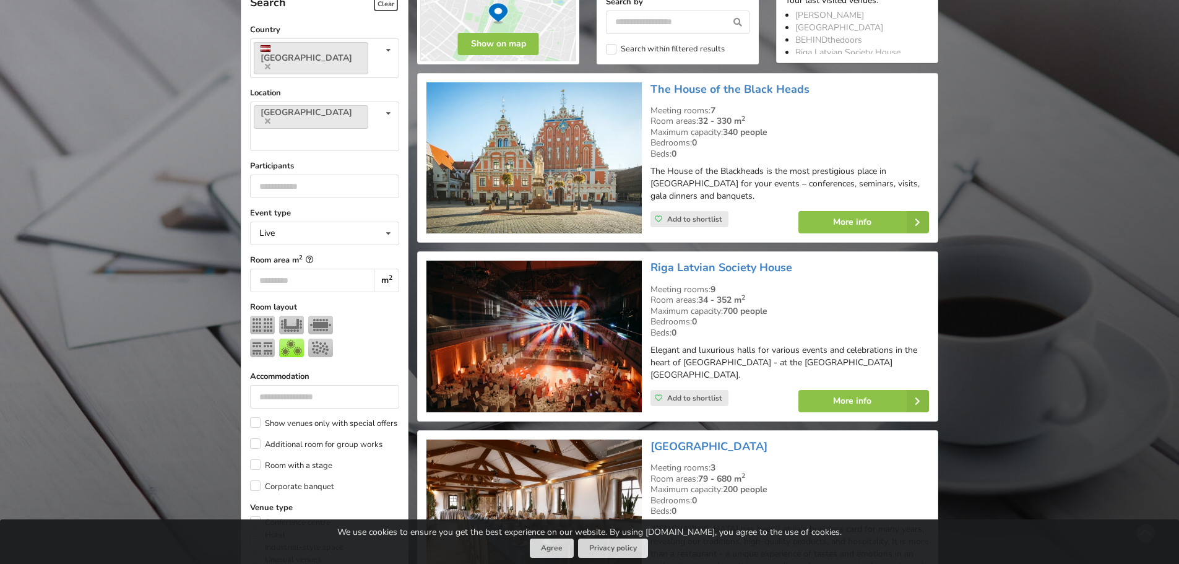
scroll to position [309, 0]
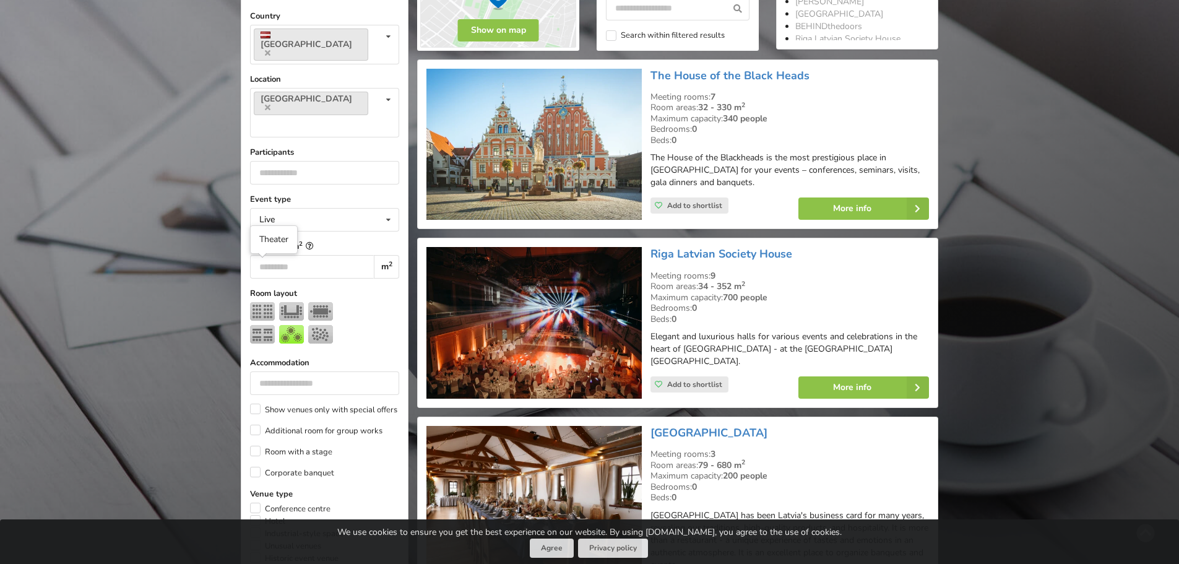
click at [260, 302] on img at bounding box center [262, 311] width 25 height 19
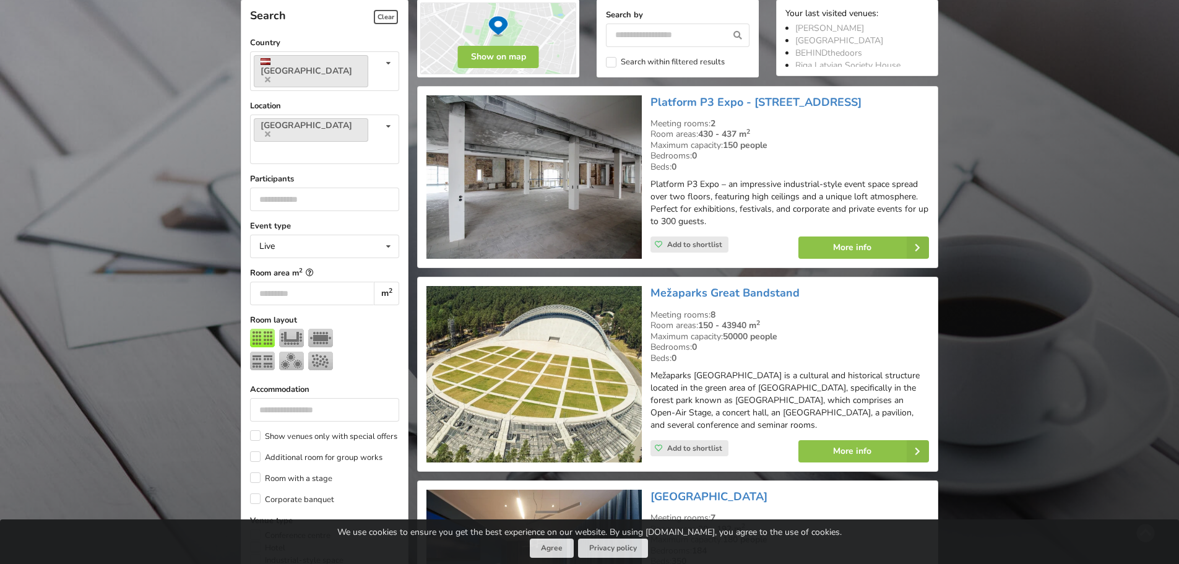
scroll to position [278, 0]
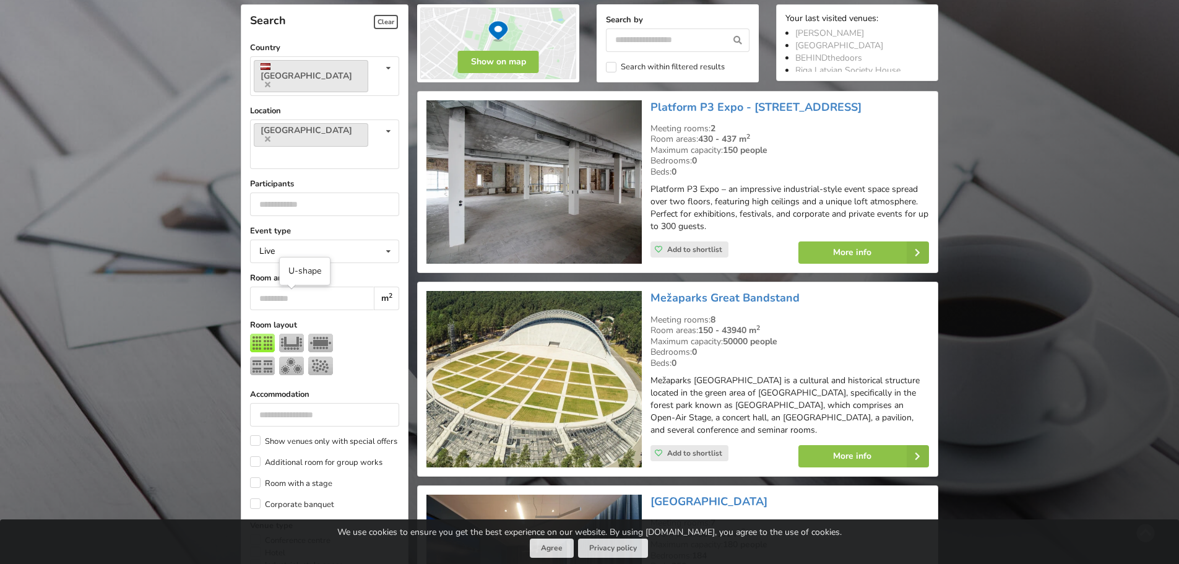
click at [290, 334] on img at bounding box center [291, 343] width 25 height 19
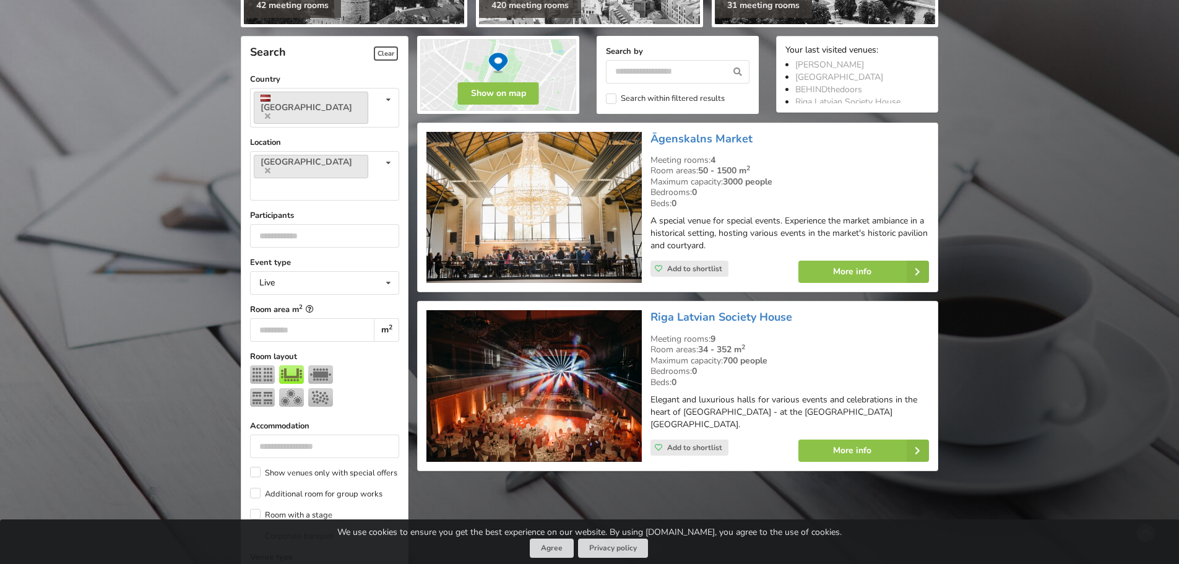
scroll to position [216, 0]
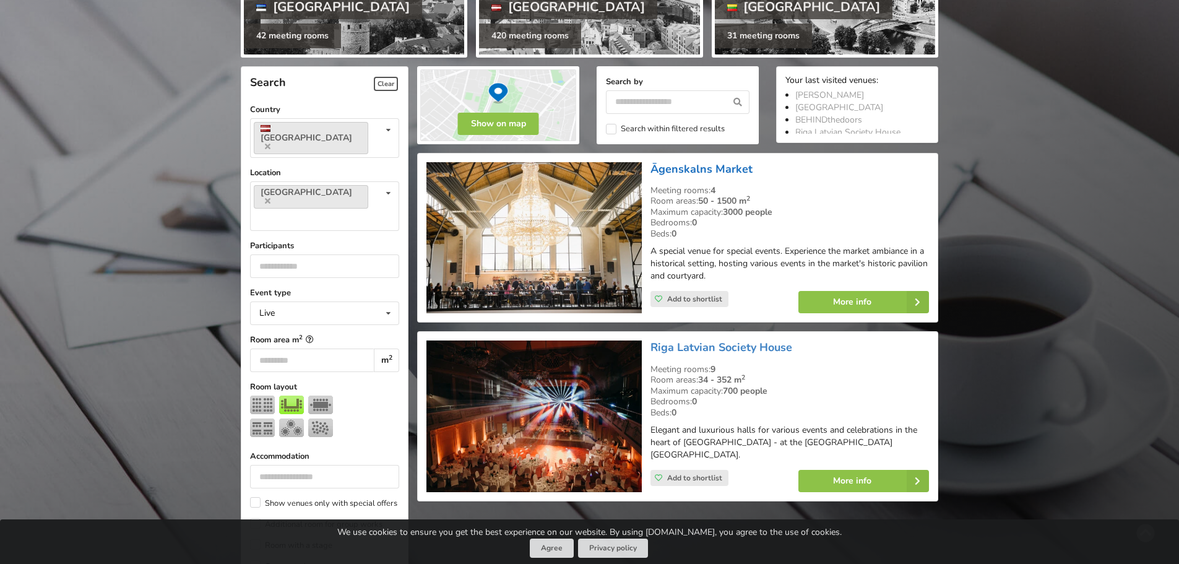
click at [698, 170] on link "Āgenskalns Market" at bounding box center [701, 169] width 102 height 15
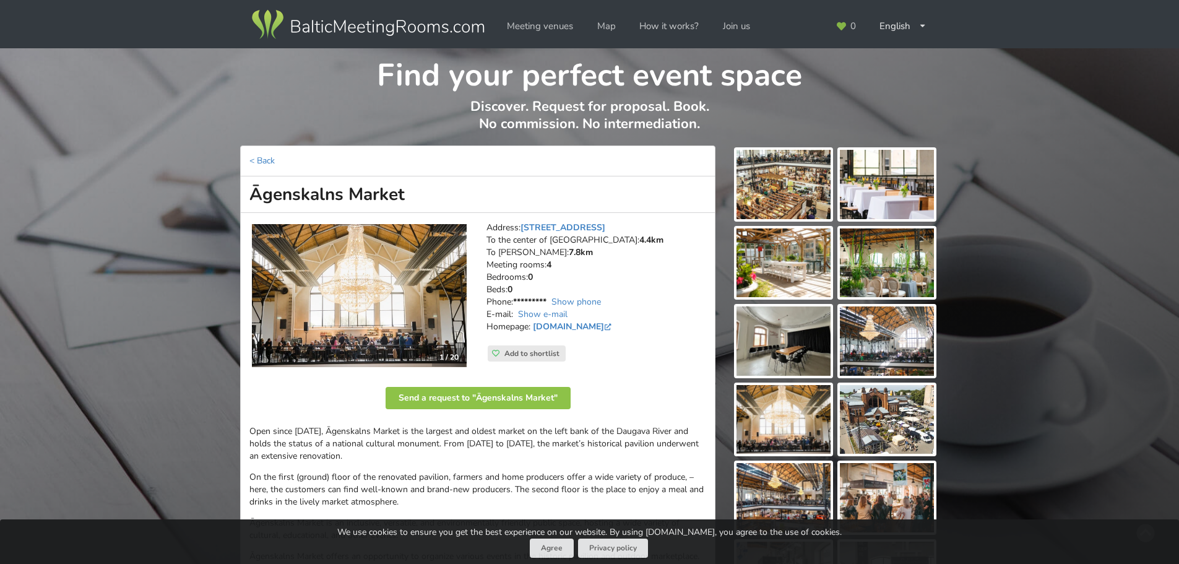
click at [784, 195] on img at bounding box center [783, 184] width 94 height 69
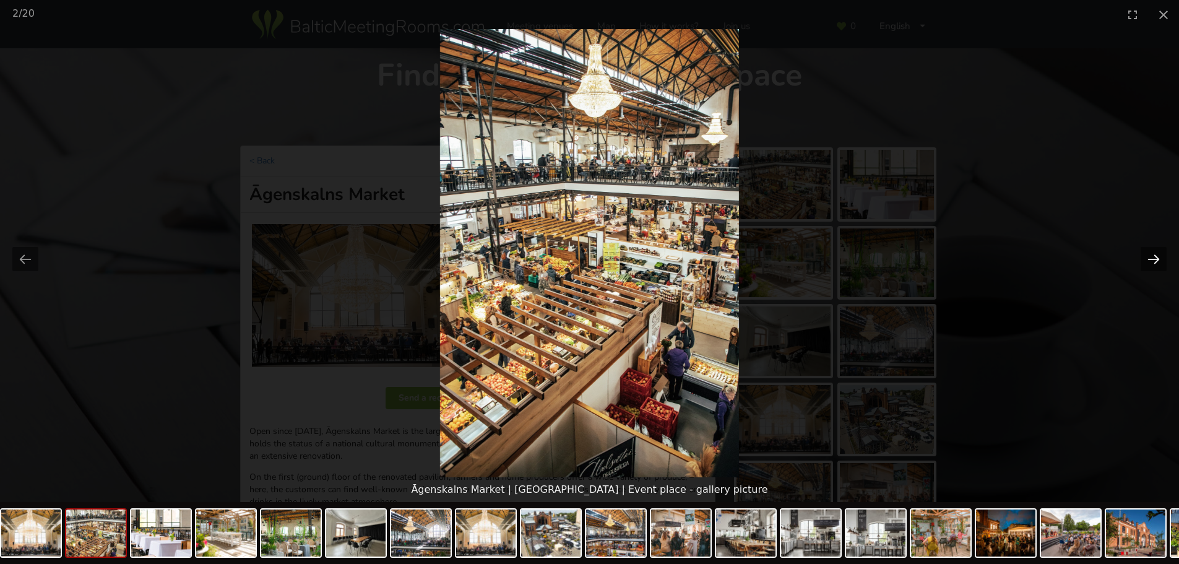
click at [1145, 252] on button "Next slide" at bounding box center [1154, 259] width 26 height 24
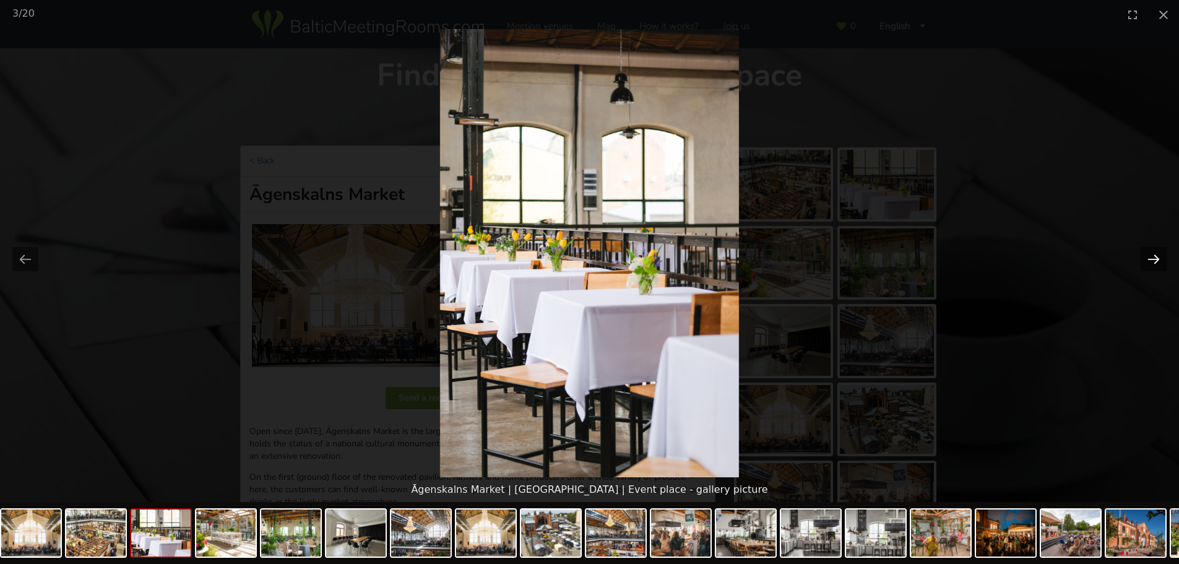
click at [1145, 252] on button "Next slide" at bounding box center [1154, 259] width 26 height 24
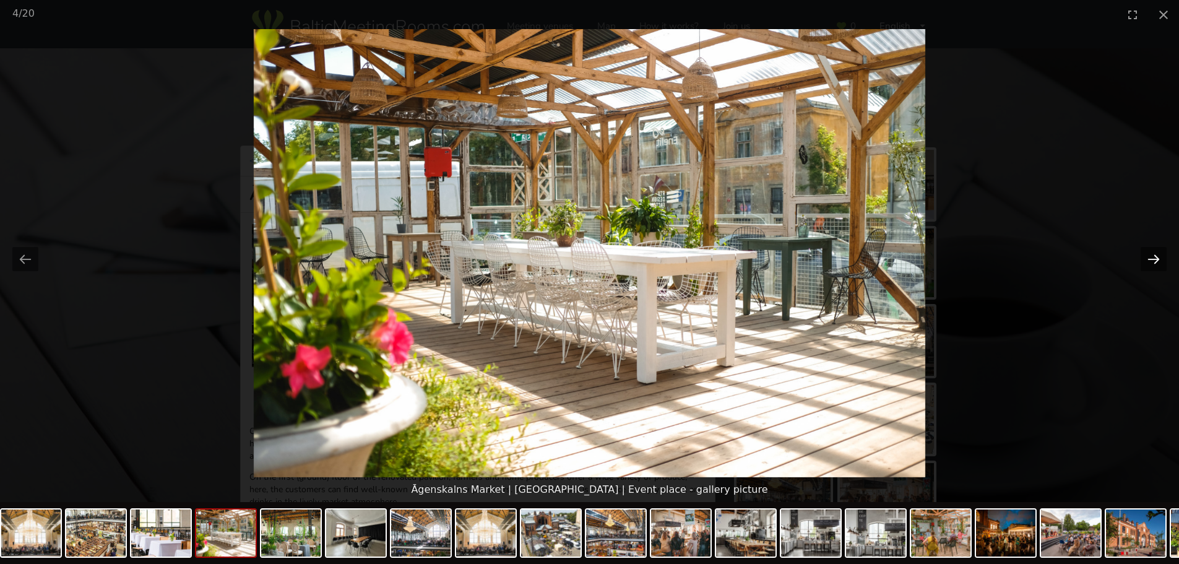
click at [1145, 252] on button "Next slide" at bounding box center [1154, 259] width 26 height 24
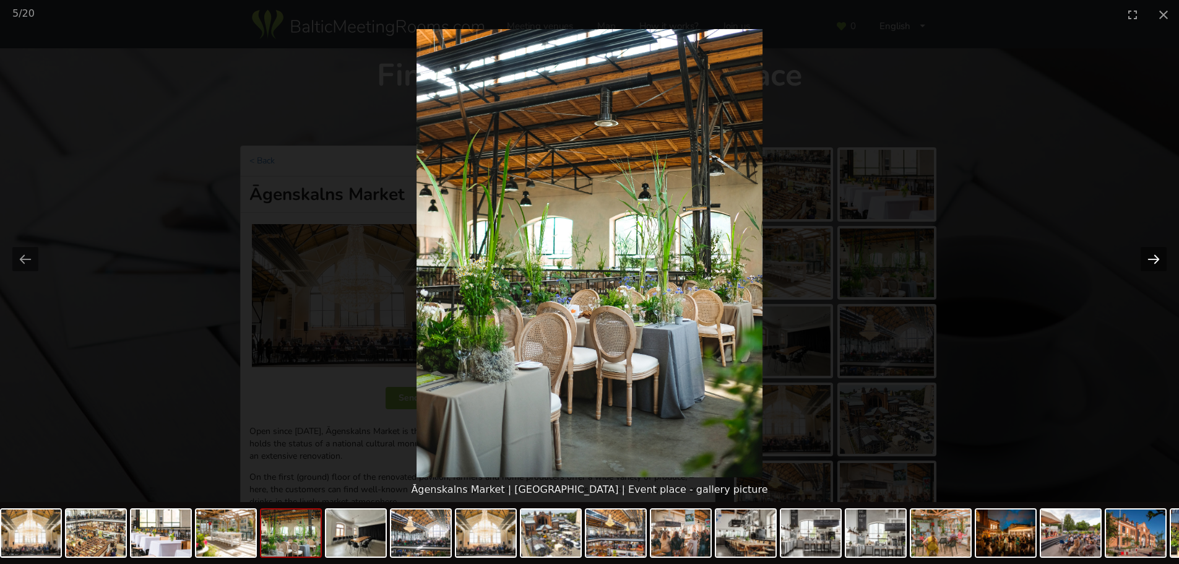
click at [1145, 252] on button "Next slide" at bounding box center [1154, 259] width 26 height 24
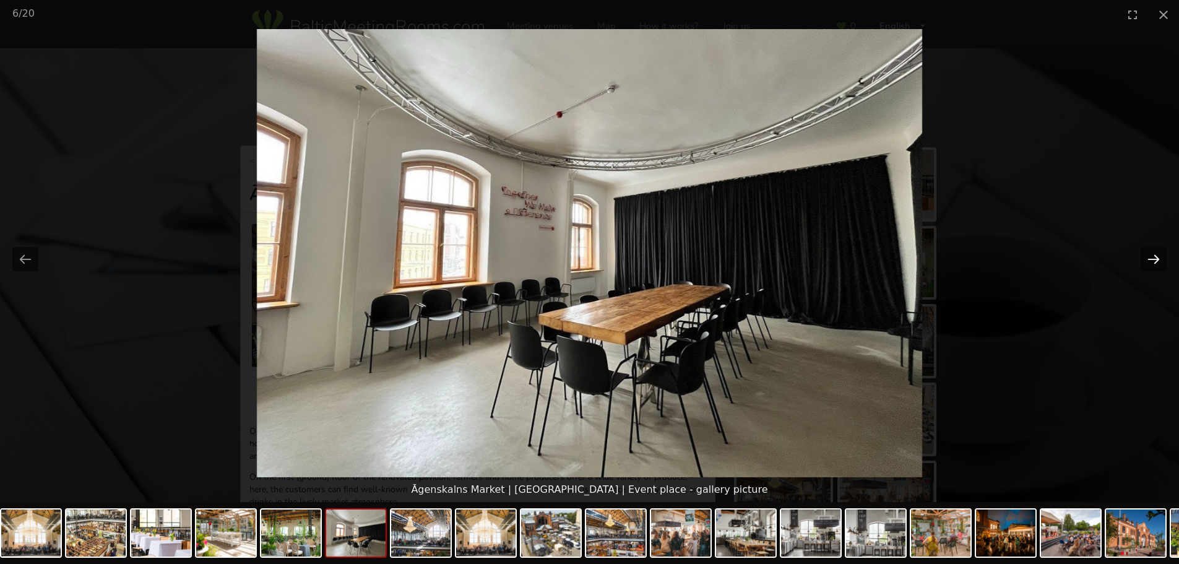
click at [1145, 254] on button "Next slide" at bounding box center [1154, 259] width 26 height 24
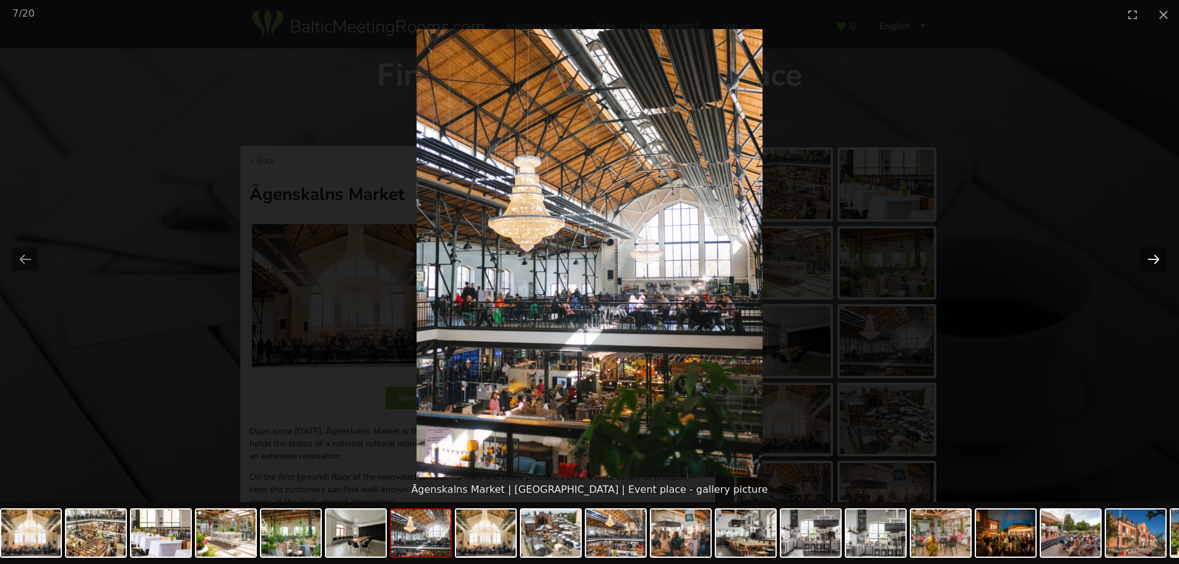
click at [1145, 254] on button "Next slide" at bounding box center [1154, 259] width 26 height 24
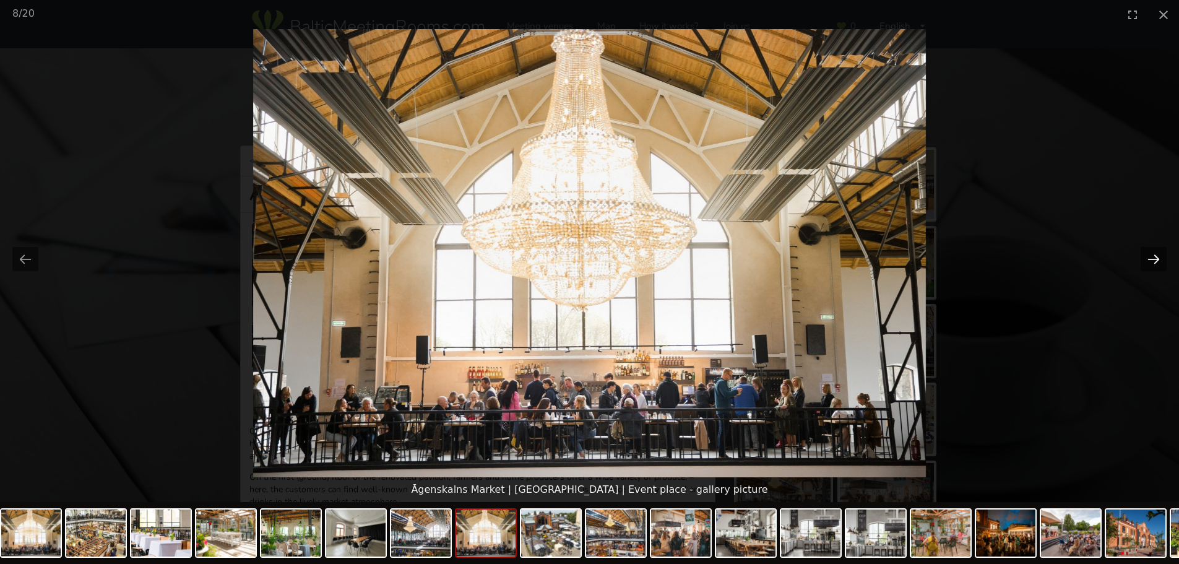
click at [1145, 254] on button "Next slide" at bounding box center [1154, 259] width 26 height 24
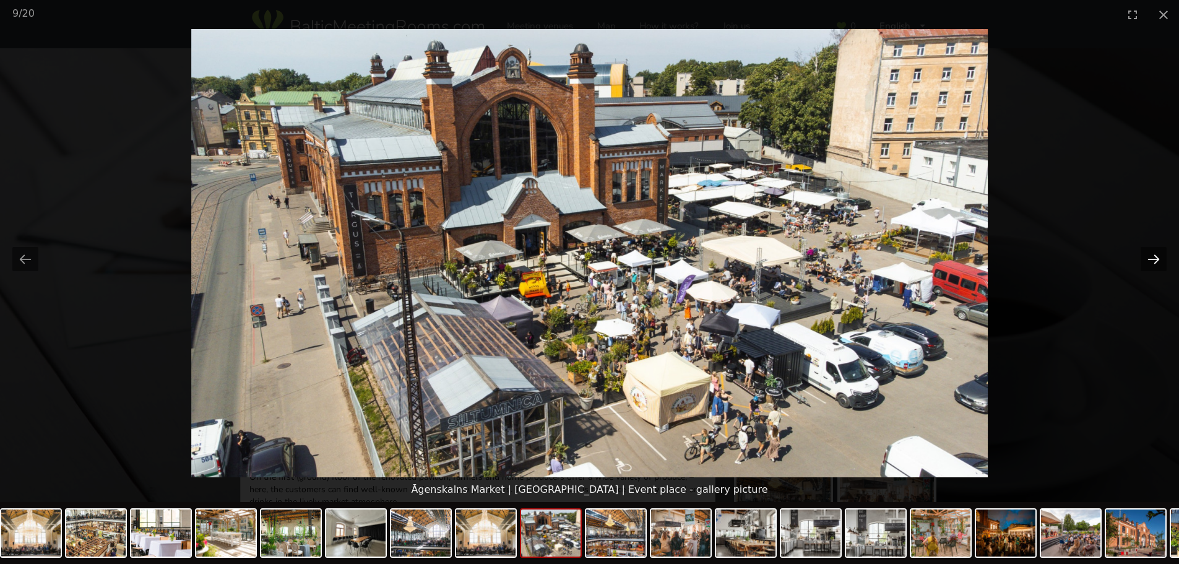
click at [1145, 254] on button "Next slide" at bounding box center [1154, 259] width 26 height 24
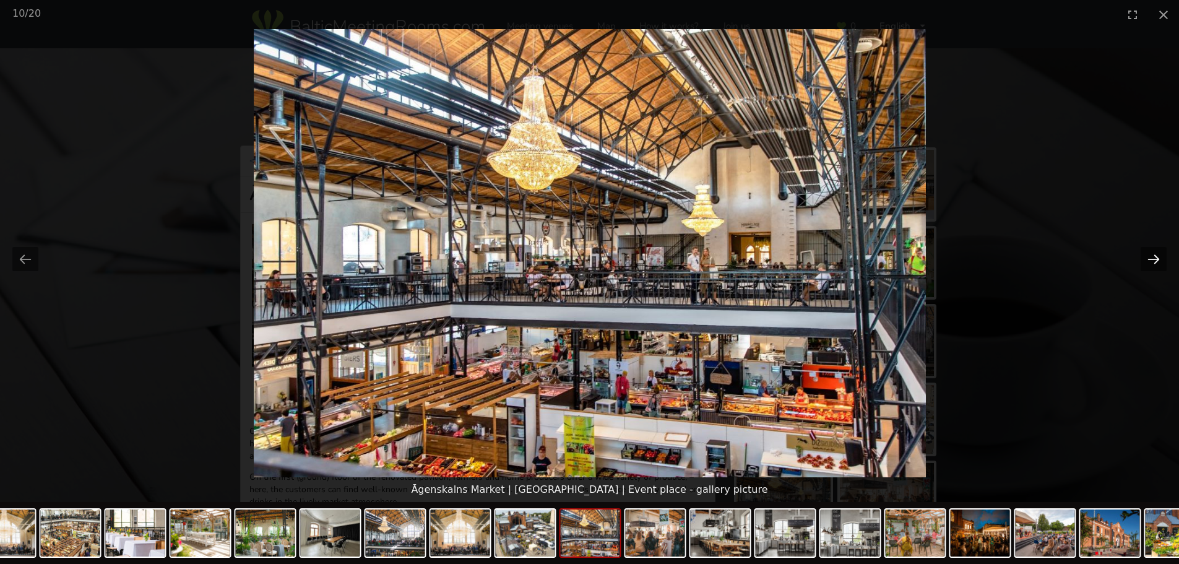
click at [1145, 254] on button "Next slide" at bounding box center [1154, 259] width 26 height 24
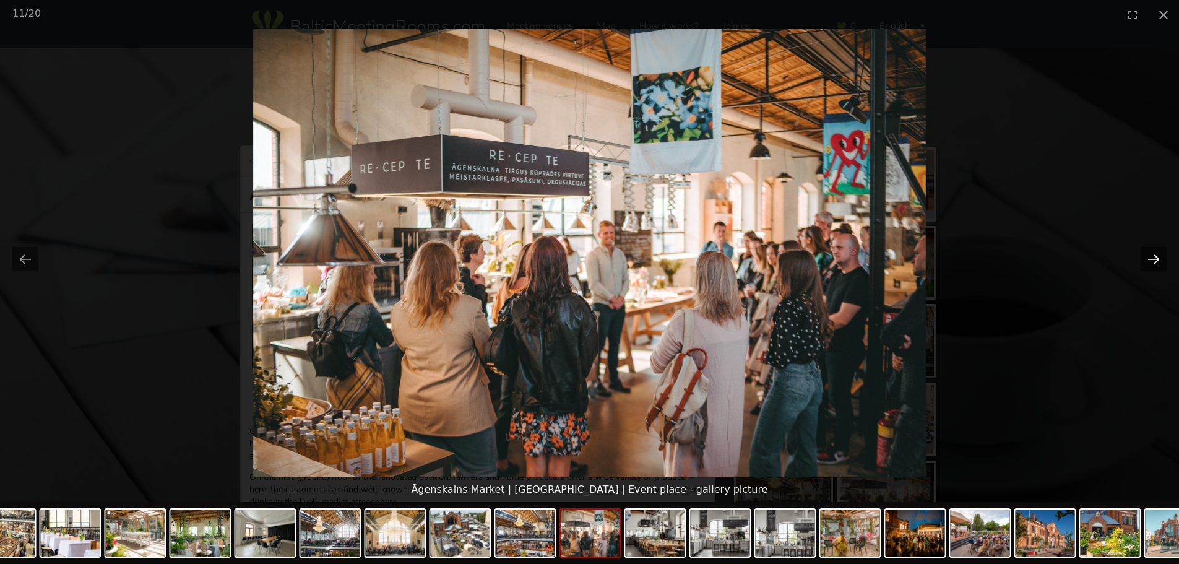
click at [1145, 256] on button "Next slide" at bounding box center [1154, 259] width 26 height 24
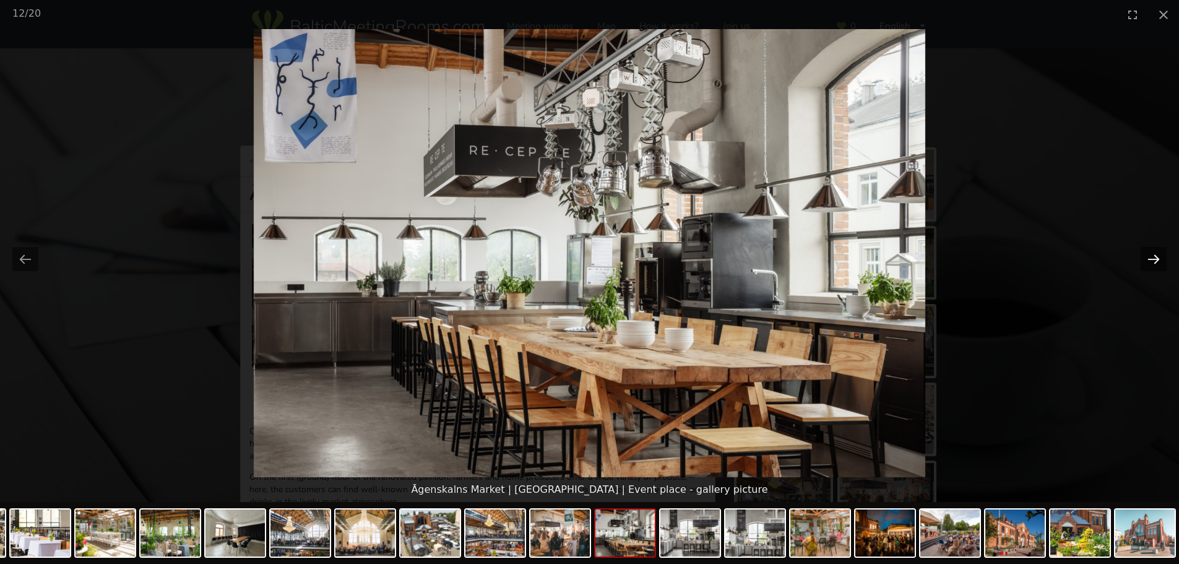
click at [1148, 259] on button "Next slide" at bounding box center [1154, 259] width 26 height 24
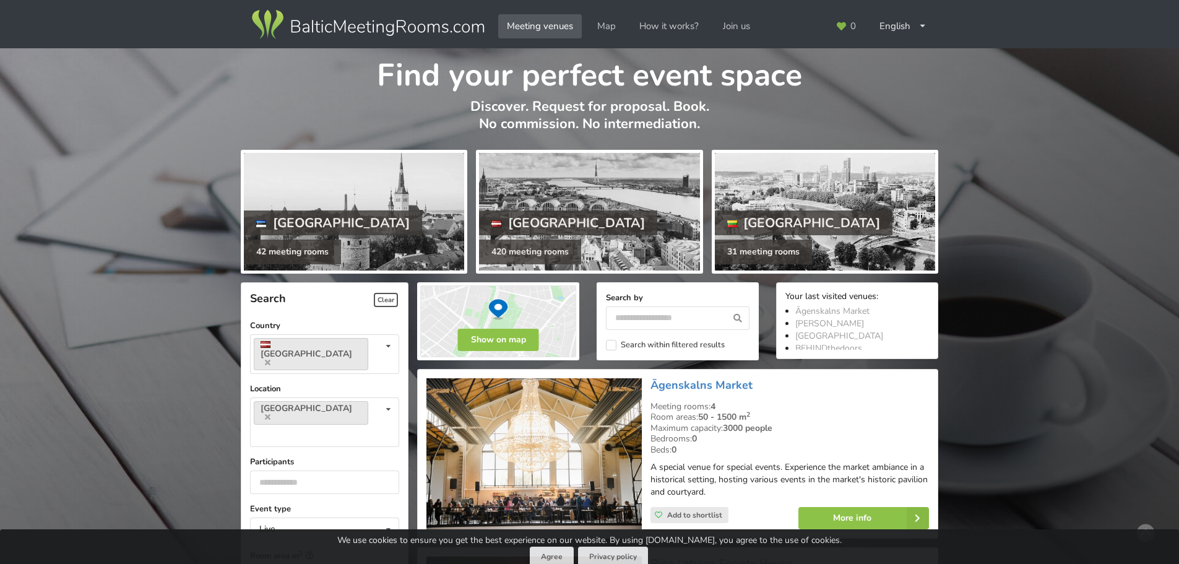
scroll to position [216, 0]
